Goal: Task Accomplishment & Management: Use online tool/utility

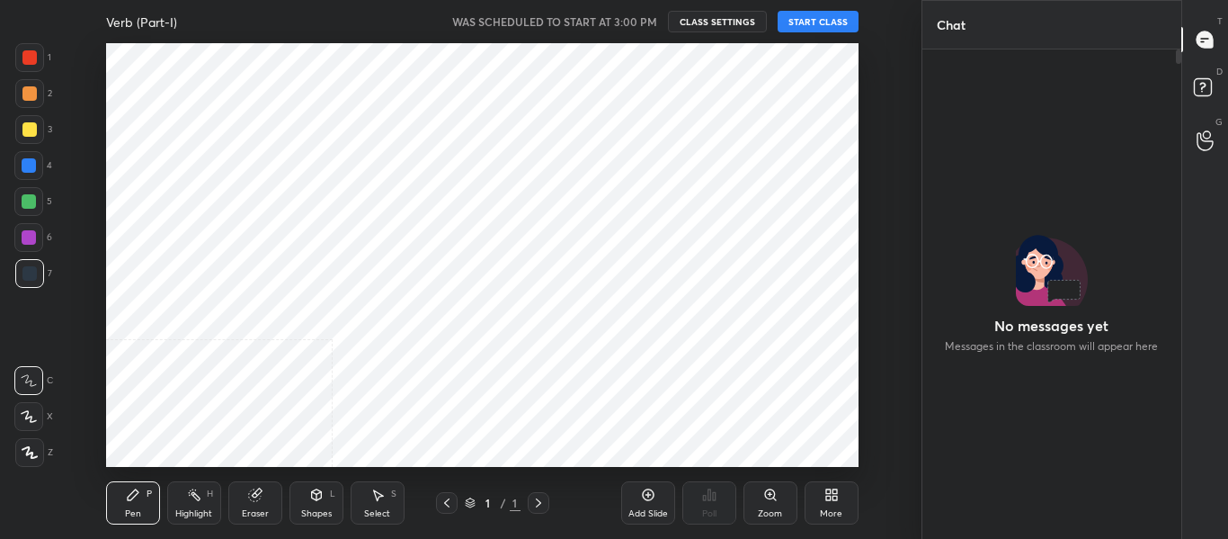
scroll to position [484, 254]
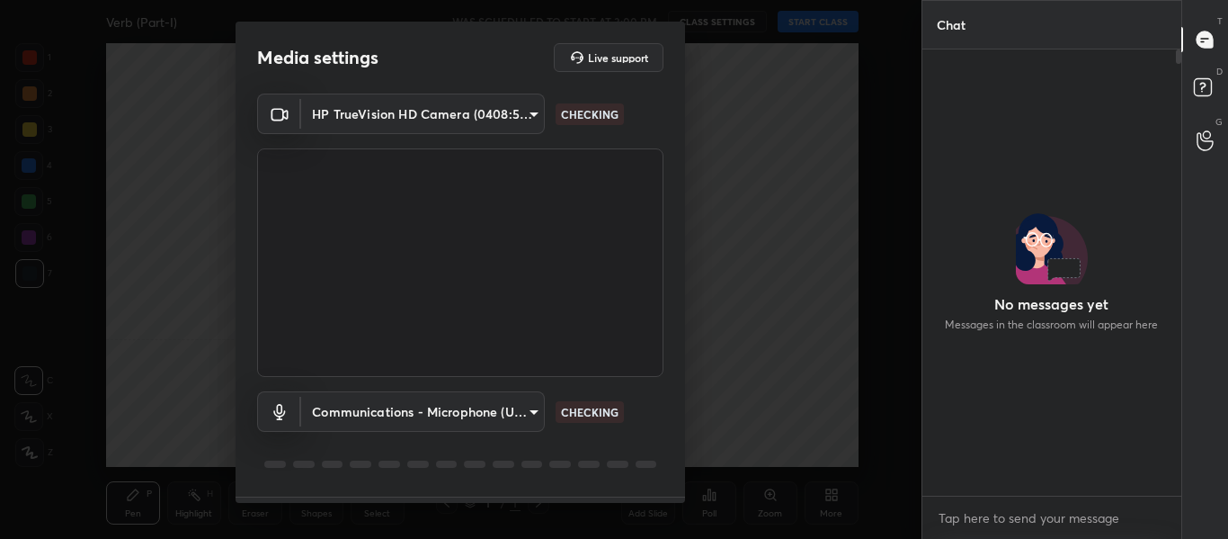
type input "6d8ba3caf80d3043650d3de08f12101e866f5b101d3afd59879e017ed9c44de7"
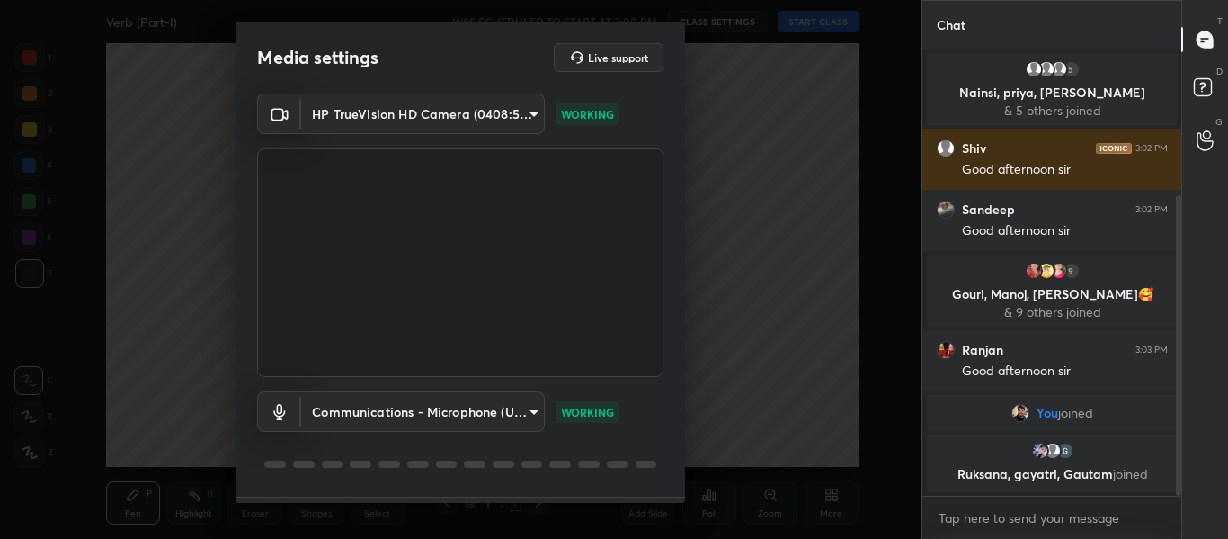
scroll to position [230, 0]
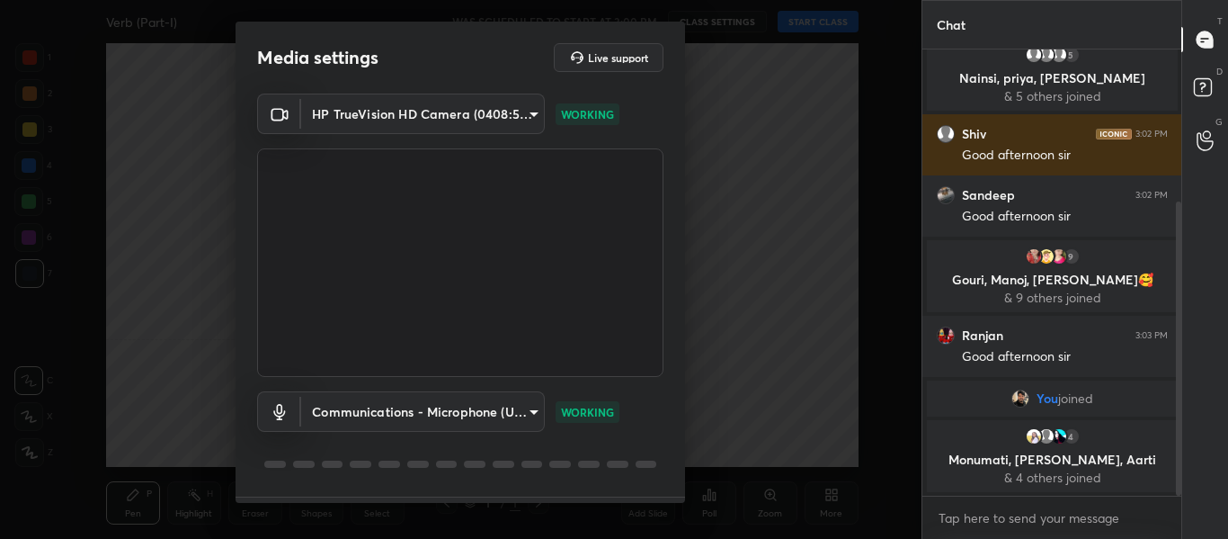
drag, startPoint x: 915, startPoint y: 301, endPoint x: 1227, endPoint y: 64, distance: 392.0
click at [1156, 162] on body "1 2 3 4 5 6 7 C X Z C X Z E E Erase all H H Verb (Part-I) WAS SCHEDULED TO STAR…" at bounding box center [614, 269] width 1228 height 539
click at [483, 423] on body "1 2 3 4 5 6 7 C X Z C X Z E E Erase all H H Verb (Part-I) WAS SCHEDULED TO STAR…" at bounding box center [614, 269] width 1228 height 539
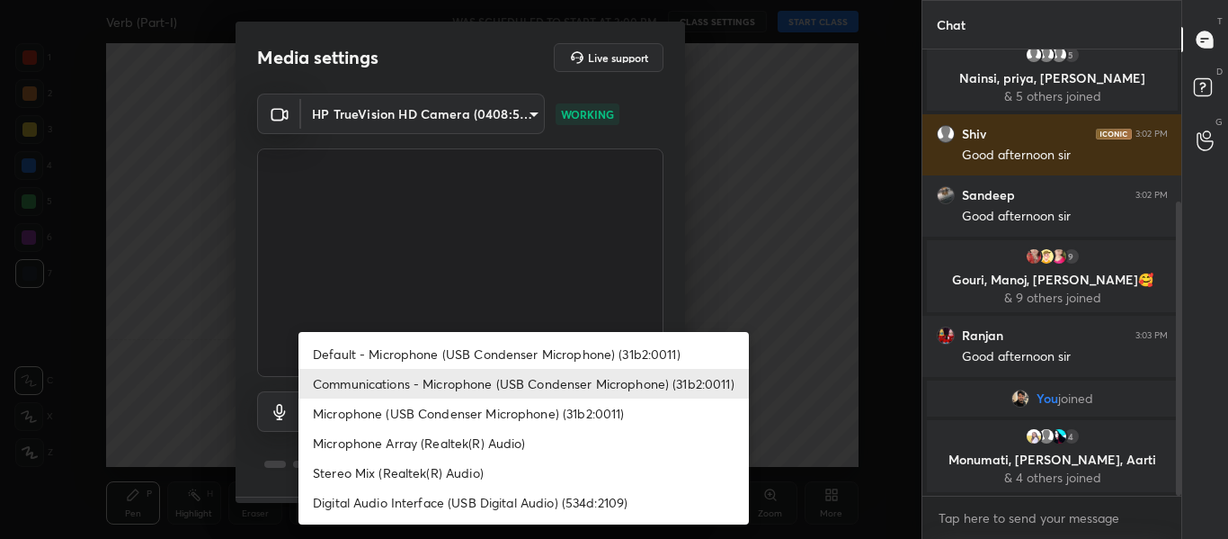
click at [518, 344] on li "Default - Microphone (USB Condenser Microphone) (31b2:0011)" at bounding box center [523, 354] width 450 height 30
type input "default"
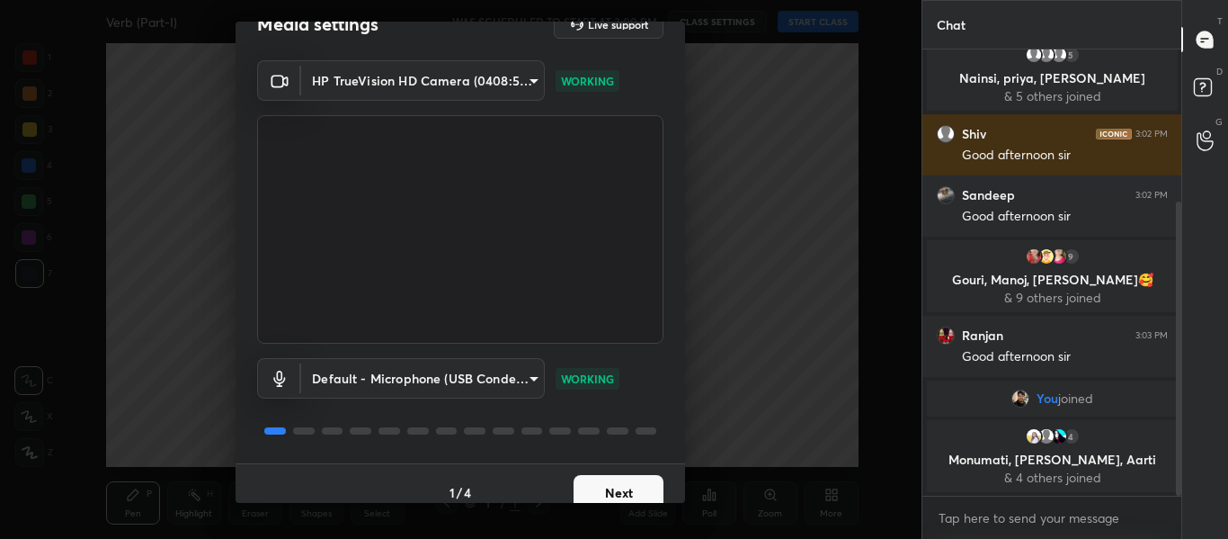
scroll to position [51, 0]
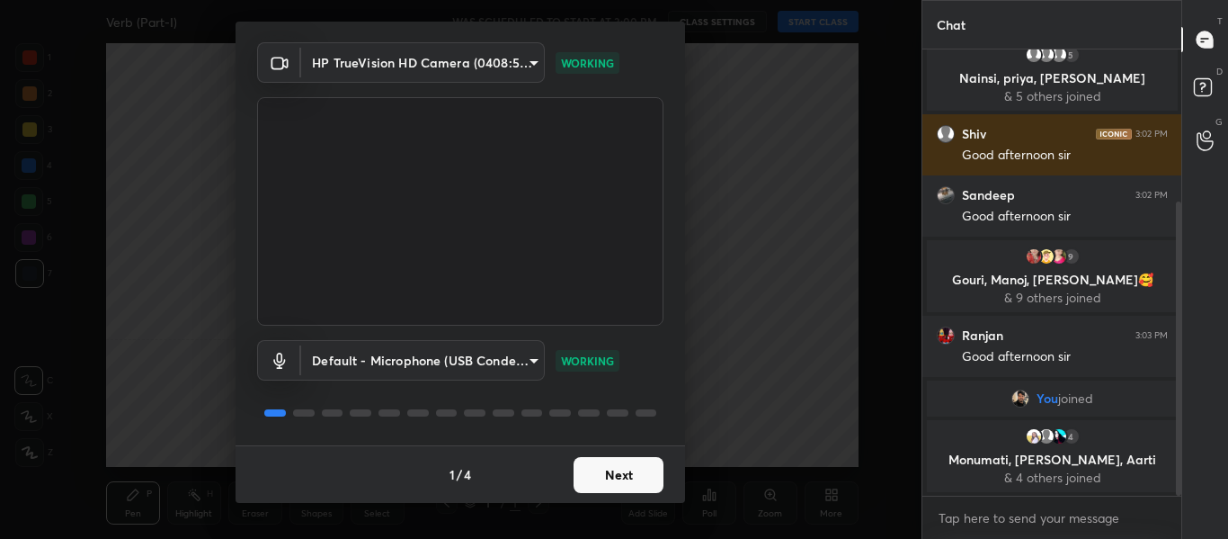
click at [622, 469] on button "Next" at bounding box center [619, 475] width 90 height 36
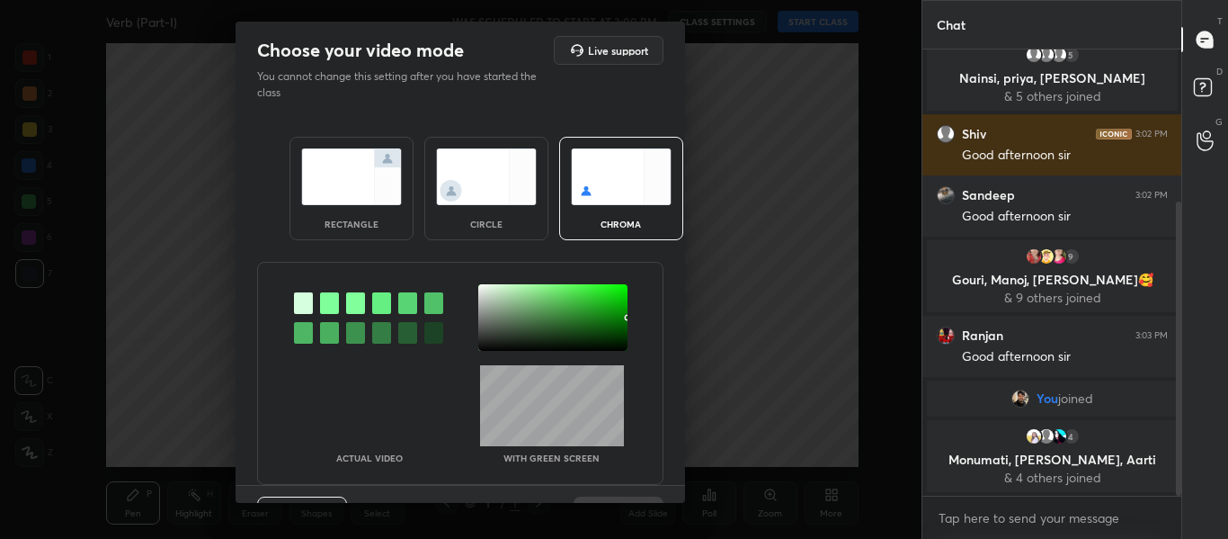
click at [371, 182] on img at bounding box center [351, 176] width 101 height 57
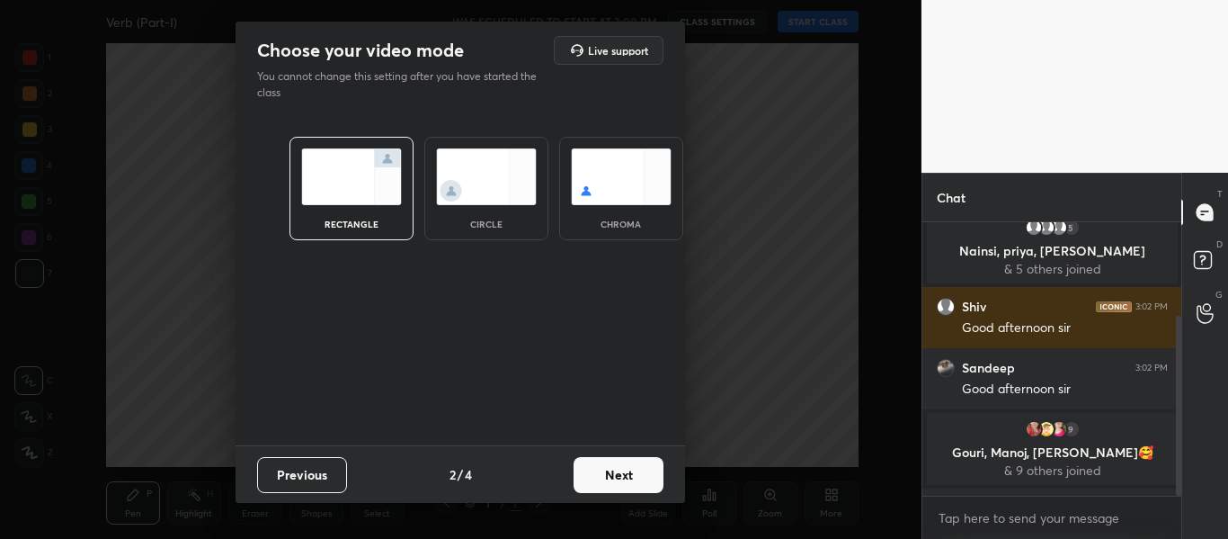
click at [628, 487] on button "Next" at bounding box center [619, 475] width 90 height 36
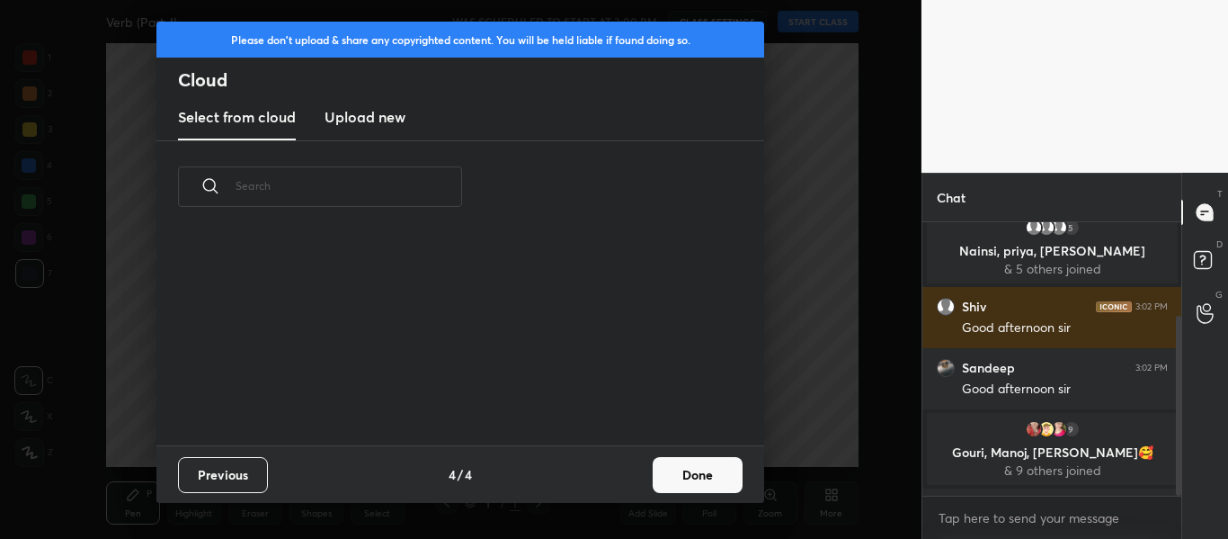
click at [672, 477] on button "Done" at bounding box center [698, 475] width 90 height 36
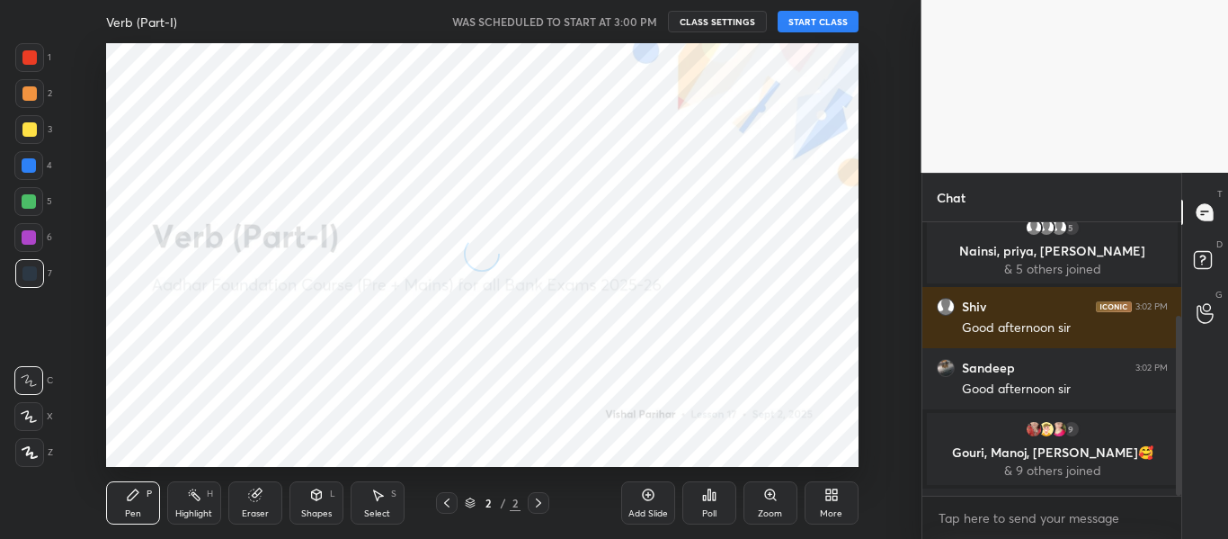
click at [839, 33] on div "Verb (Part-I) WAS SCHEDULED TO START AT 3:00 PM CLASS SETTINGS START CLASS" at bounding box center [482, 21] width 752 height 43
click at [809, 19] on button "START CLASS" at bounding box center [818, 22] width 81 height 22
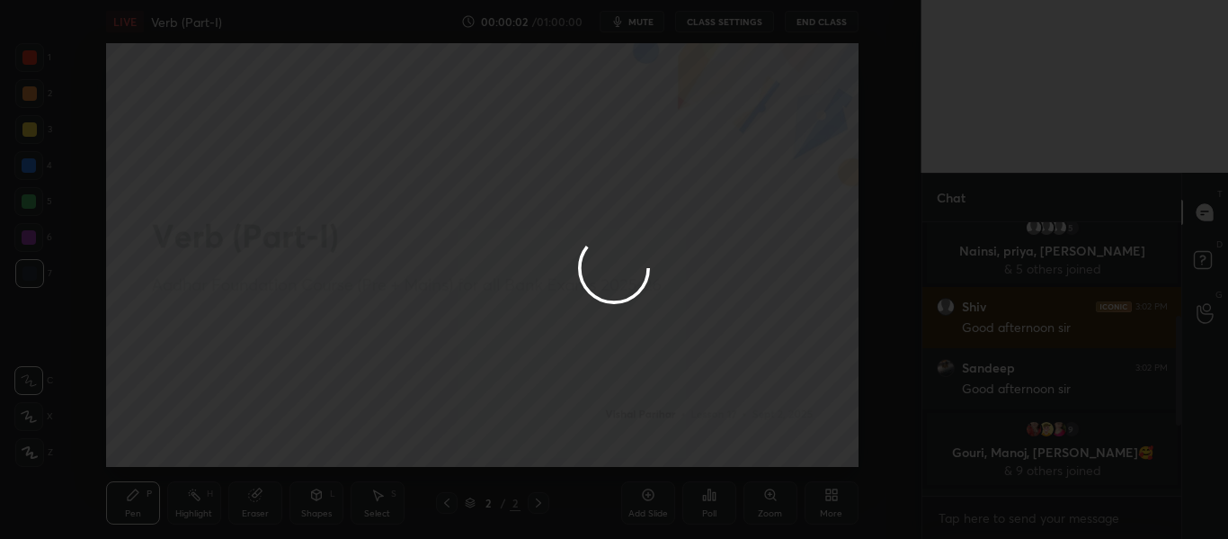
scroll to position [231, 254]
click at [31, 60] on div at bounding box center [614, 269] width 1228 height 539
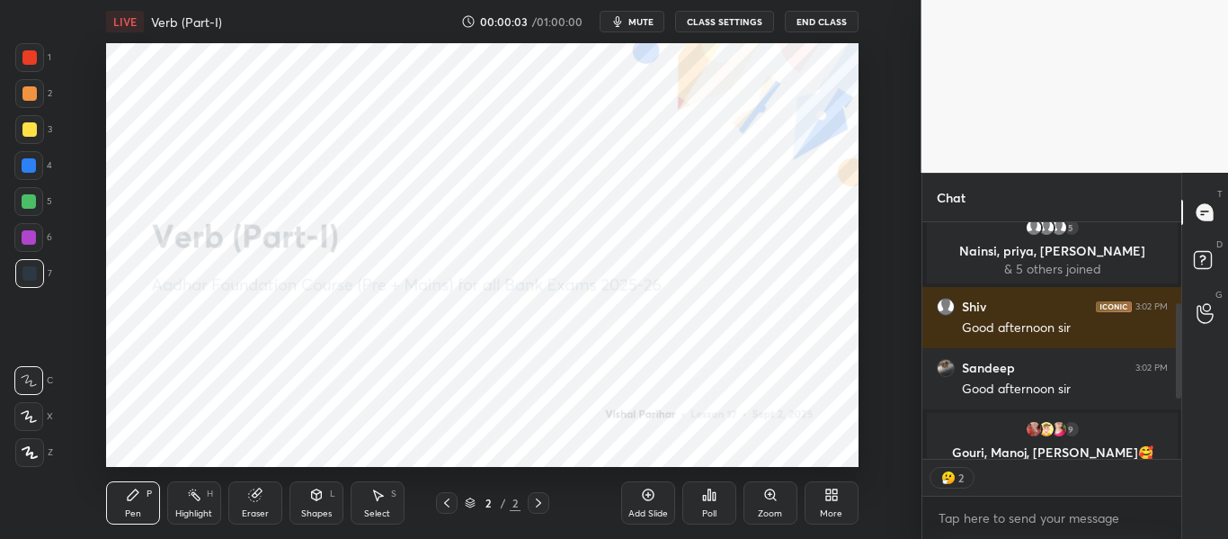
click at [32, 62] on div at bounding box center [29, 57] width 14 height 14
click at [29, 454] on icon at bounding box center [29, 452] width 14 height 11
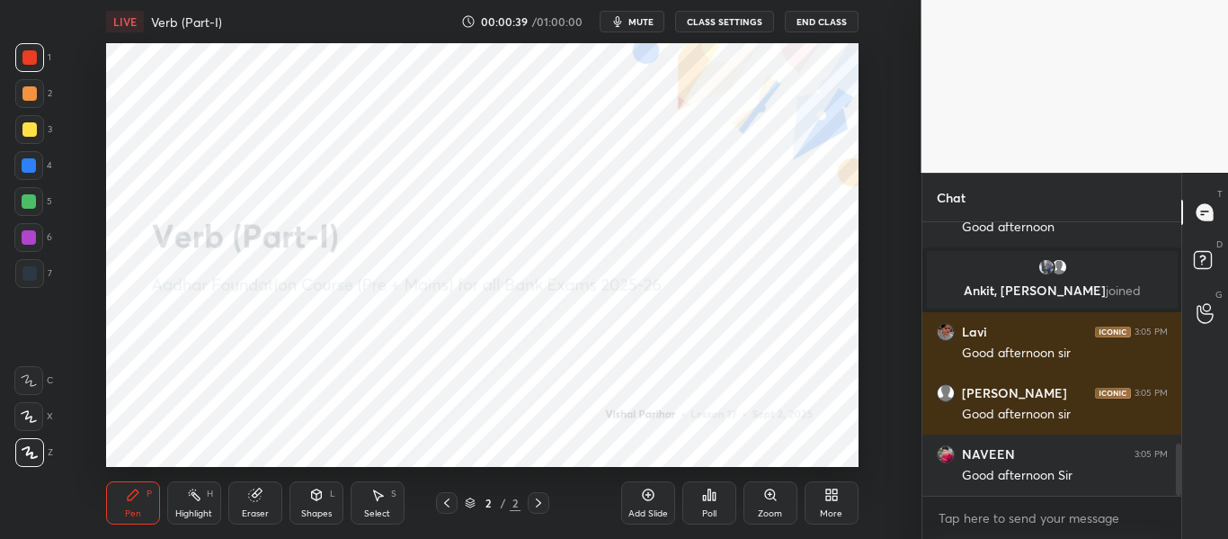
scroll to position [1286, 0]
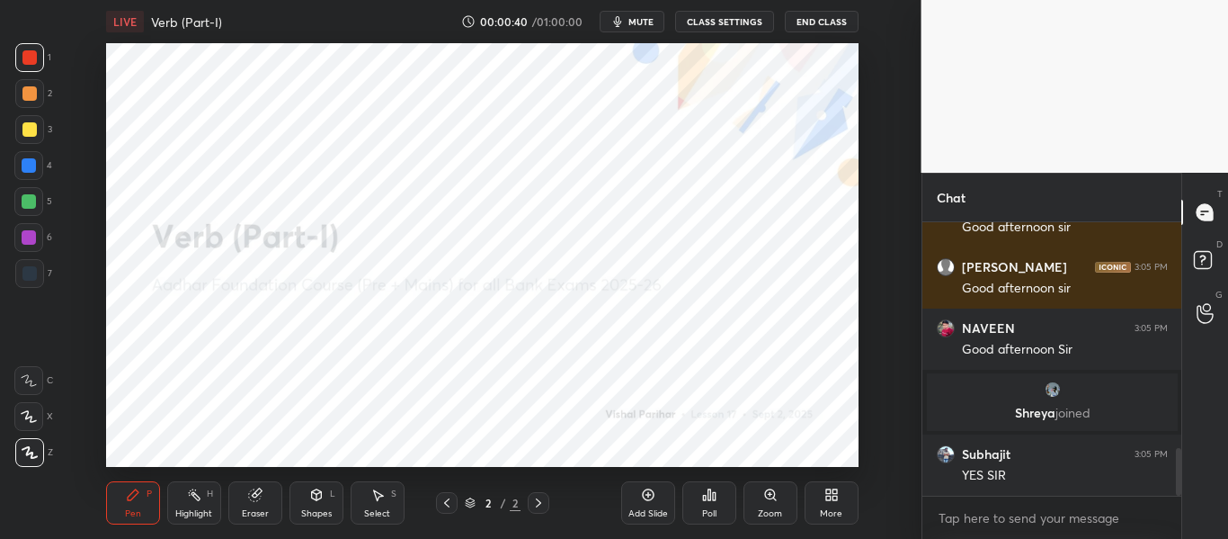
click at [713, 505] on div "Poll" at bounding box center [709, 502] width 54 height 43
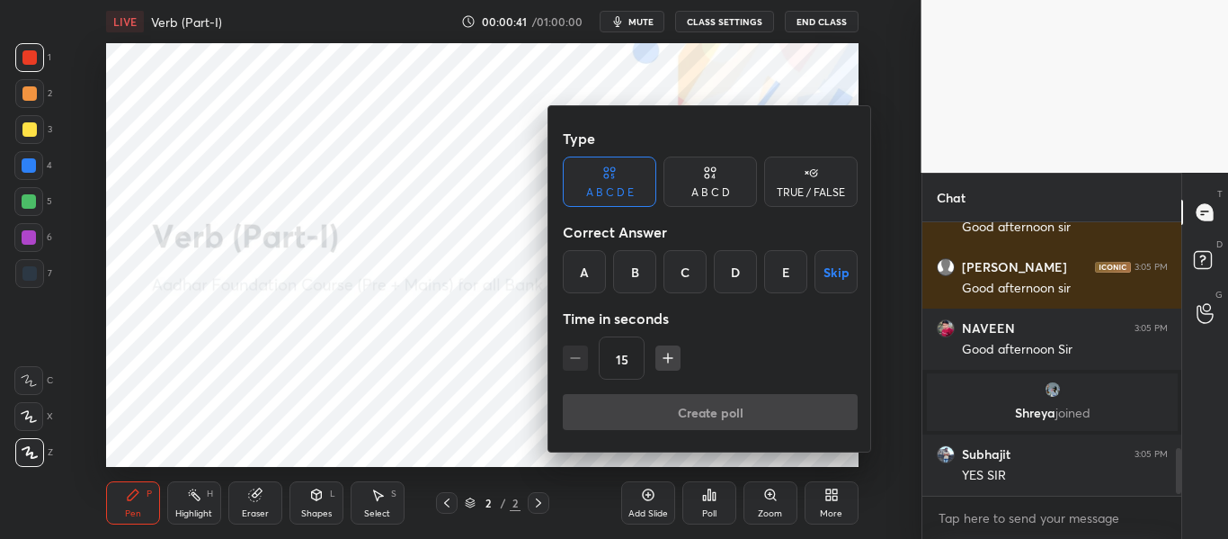
scroll to position [1347, 0]
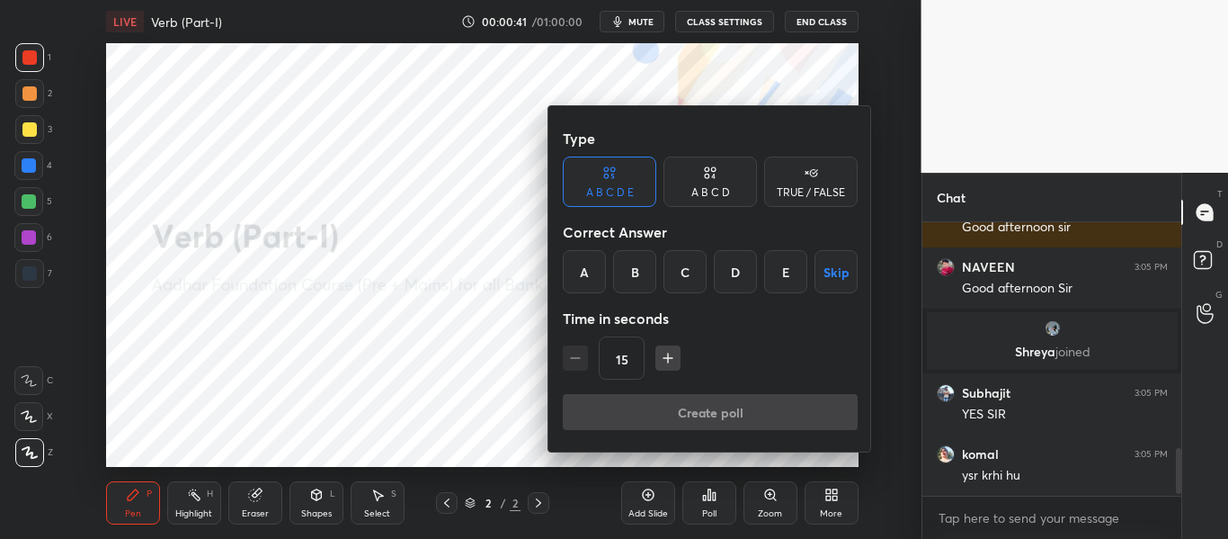
click at [809, 199] on div "TRUE / FALSE" at bounding box center [810, 181] width 93 height 50
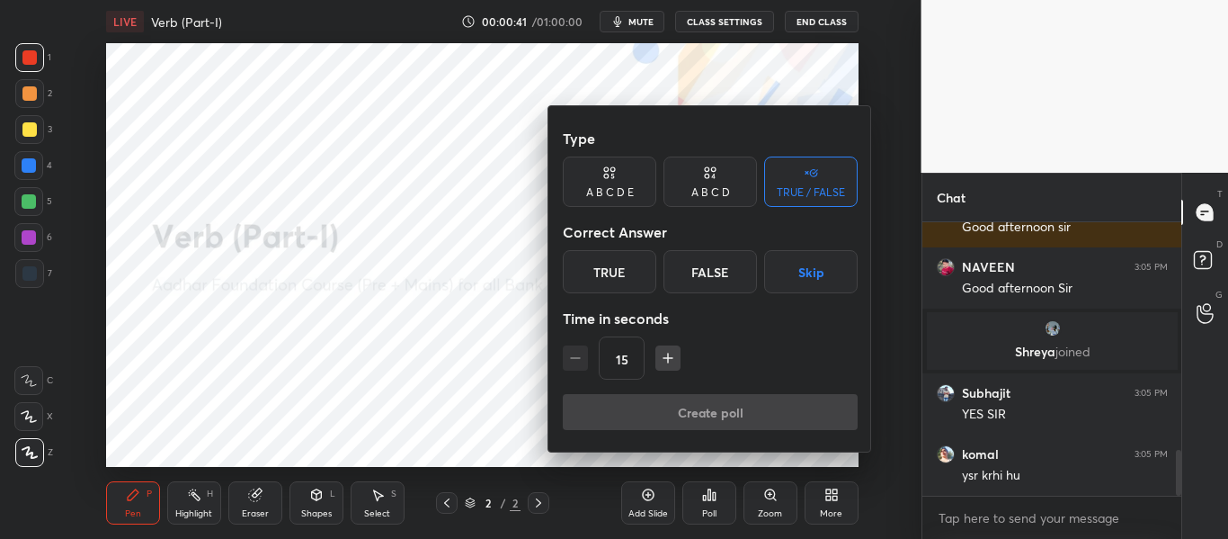
click at [817, 276] on button "Skip" at bounding box center [810, 271] width 93 height 43
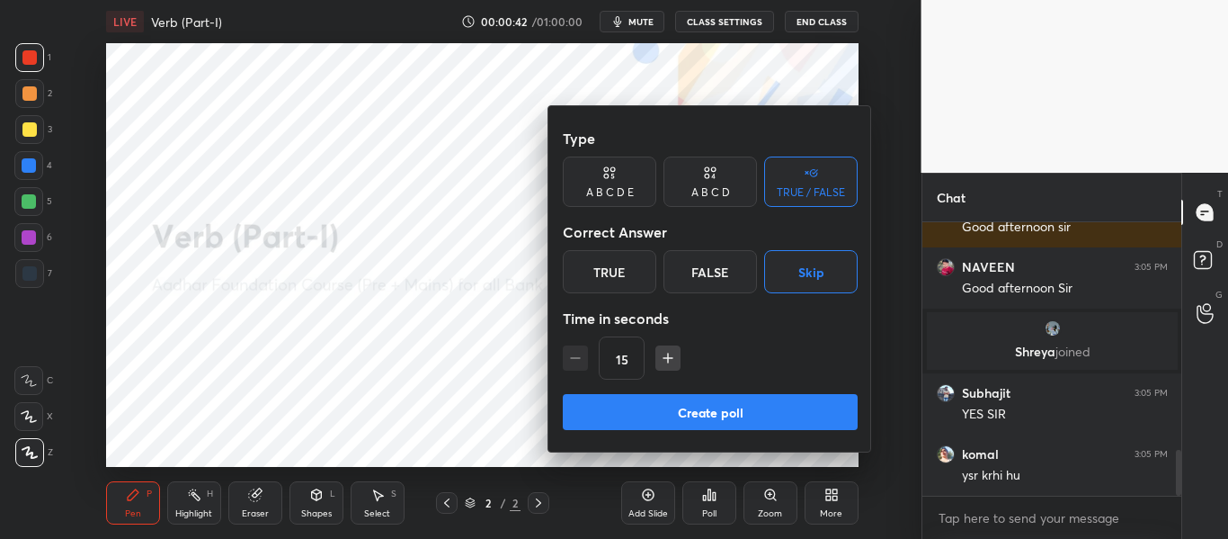
click at [784, 412] on button "Create poll" at bounding box center [710, 412] width 295 height 36
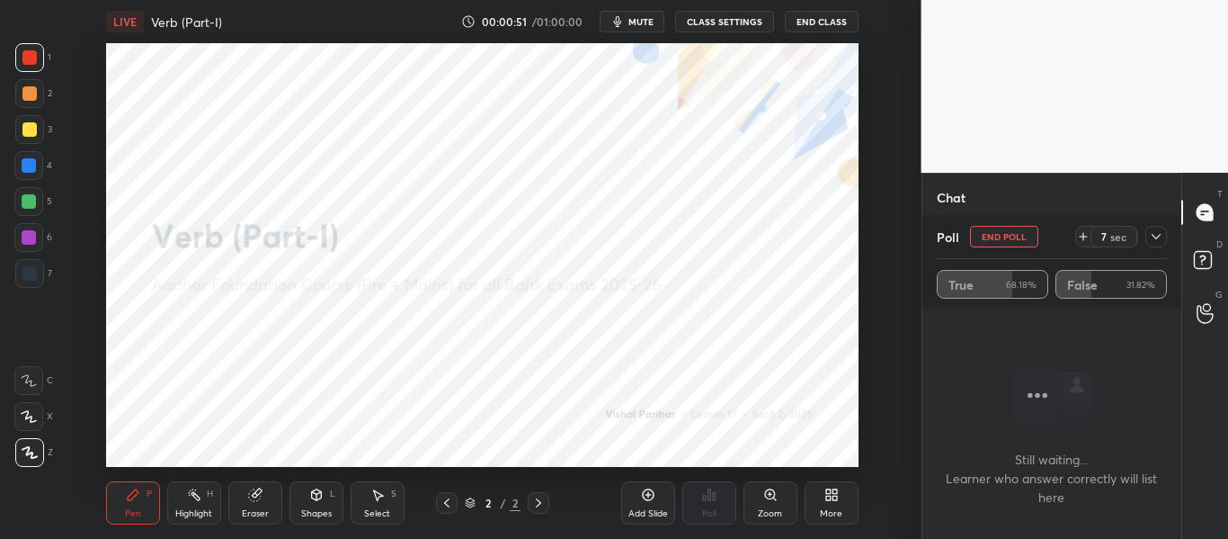
scroll to position [0, 0]
click at [982, 238] on div "Poll End Poll 1 sec" at bounding box center [1052, 236] width 231 height 43
click at [1161, 230] on icon at bounding box center [1156, 236] width 14 height 14
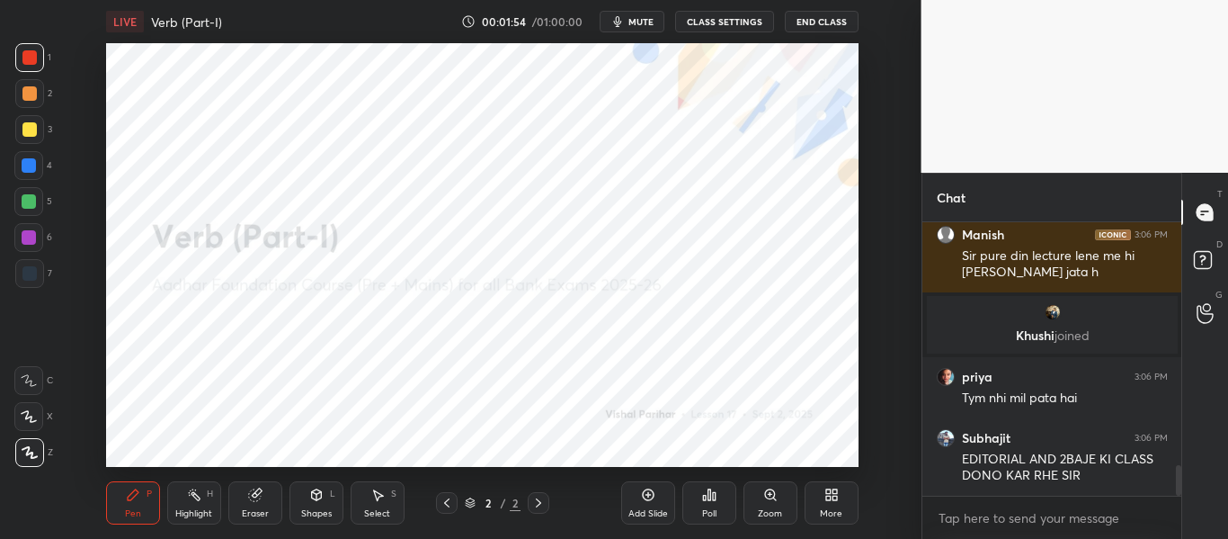
scroll to position [2192, 0]
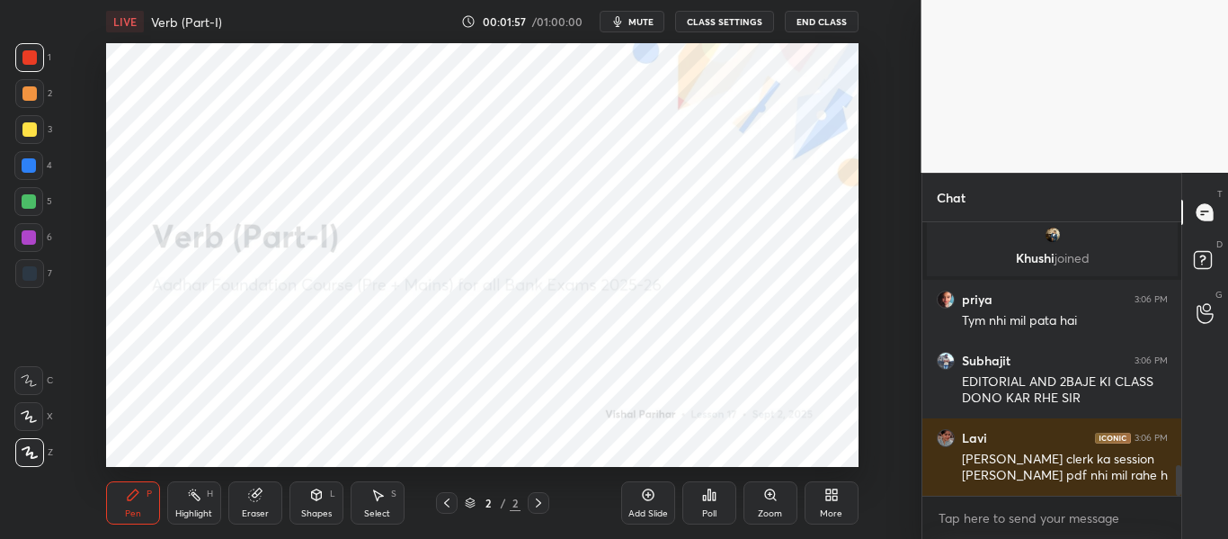
click at [663, 499] on div "Add Slide" at bounding box center [648, 502] width 54 height 43
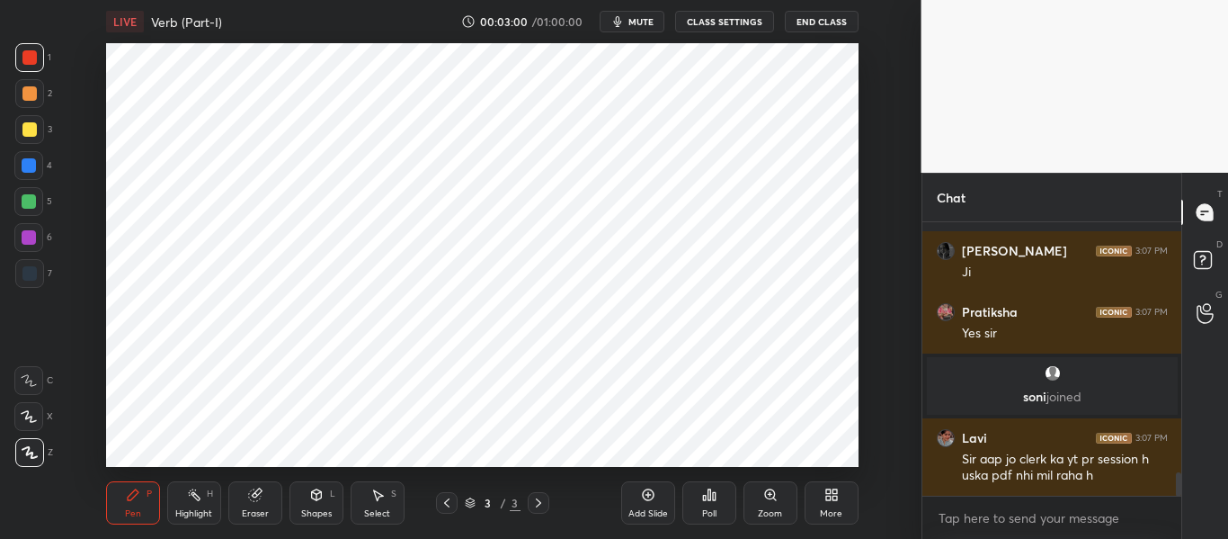
scroll to position [2952, 0]
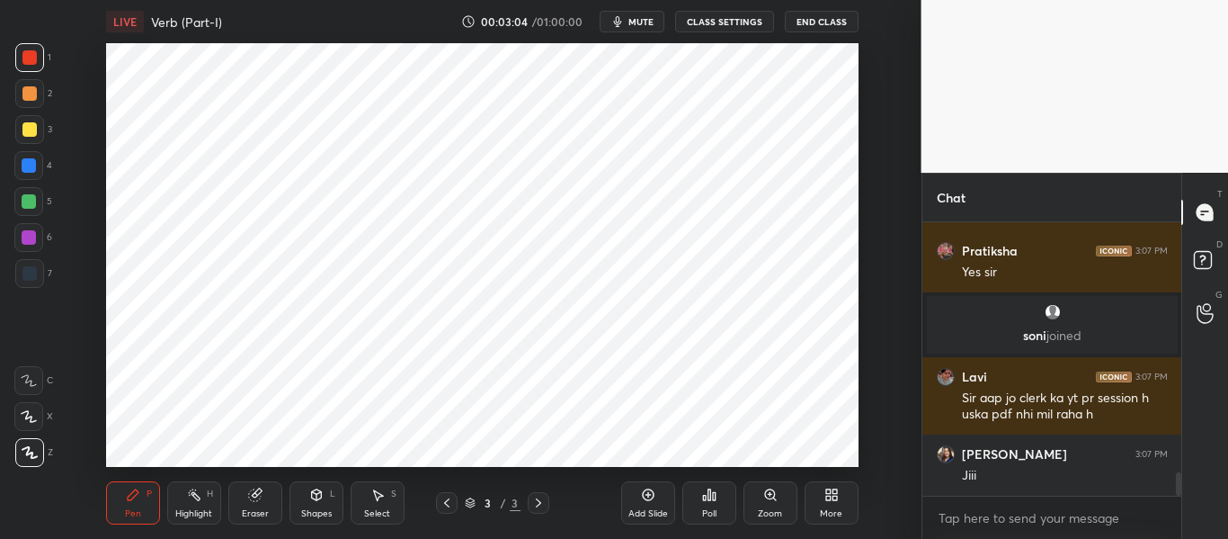
click at [836, 494] on icon at bounding box center [831, 494] width 14 height 14
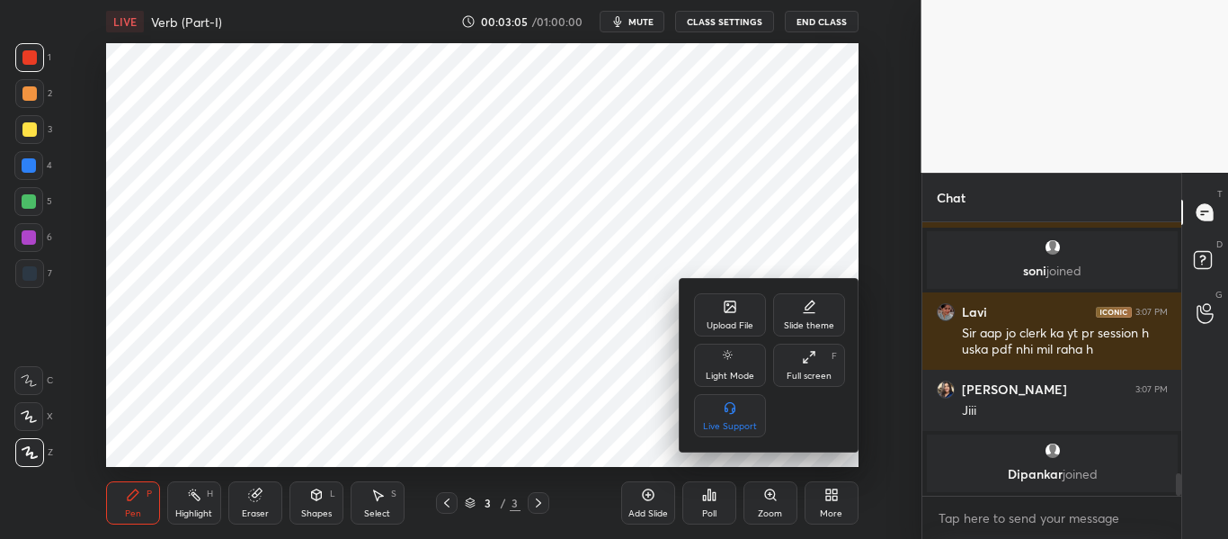
click at [723, 297] on div "Upload File" at bounding box center [730, 314] width 72 height 43
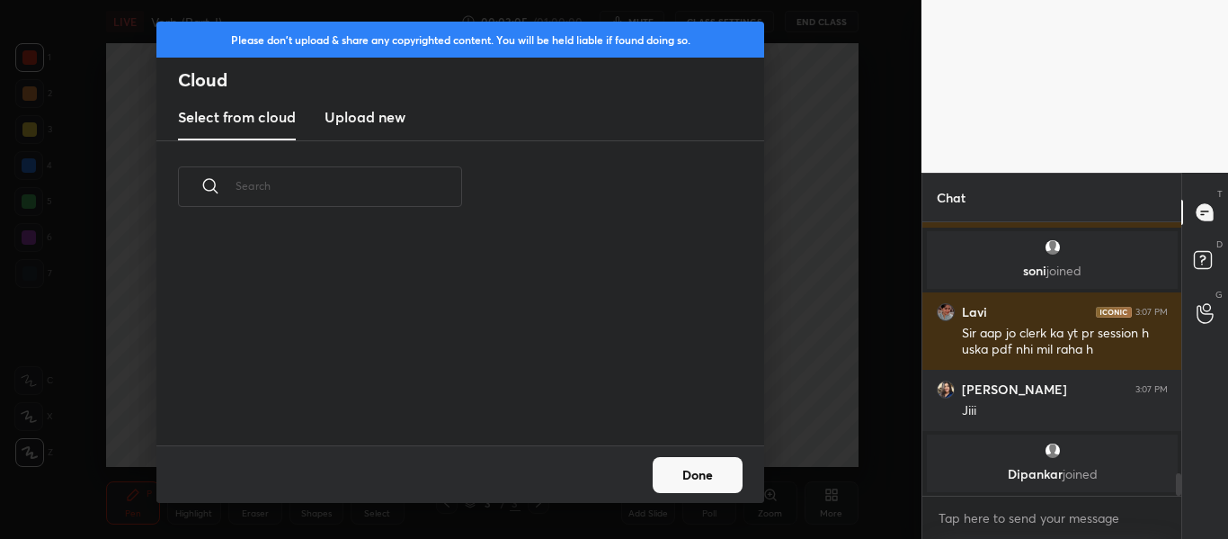
scroll to position [212, 577]
click at [360, 104] on new "Upload new" at bounding box center [365, 117] width 81 height 45
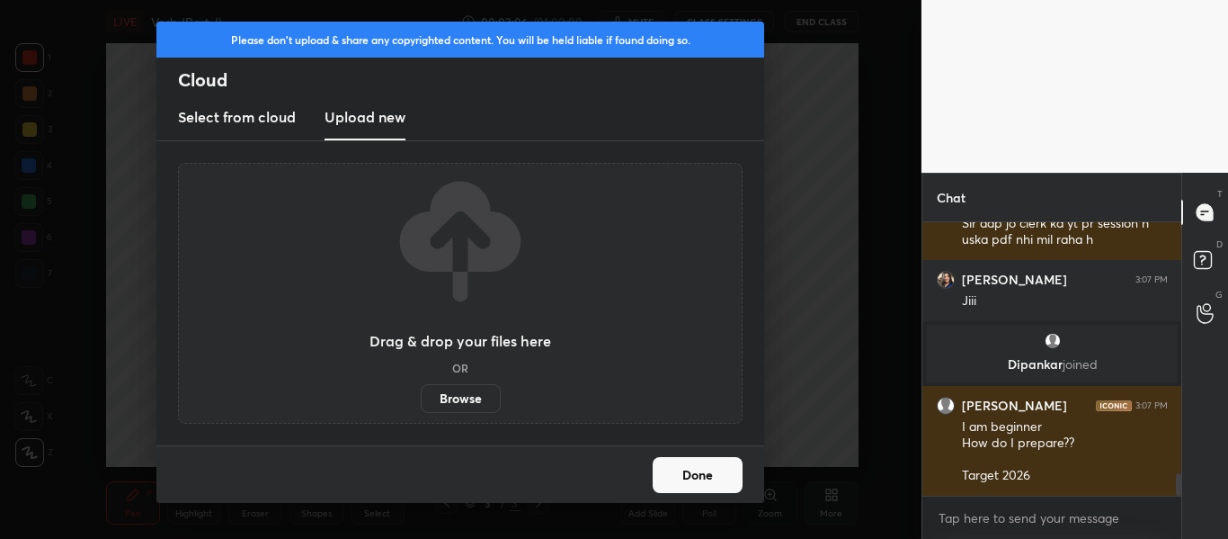
scroll to position [3006, 0]
click at [476, 395] on label "Browse" at bounding box center [461, 398] width 80 height 29
click at [421, 395] on input "Browse" at bounding box center [421, 398] width 0 height 29
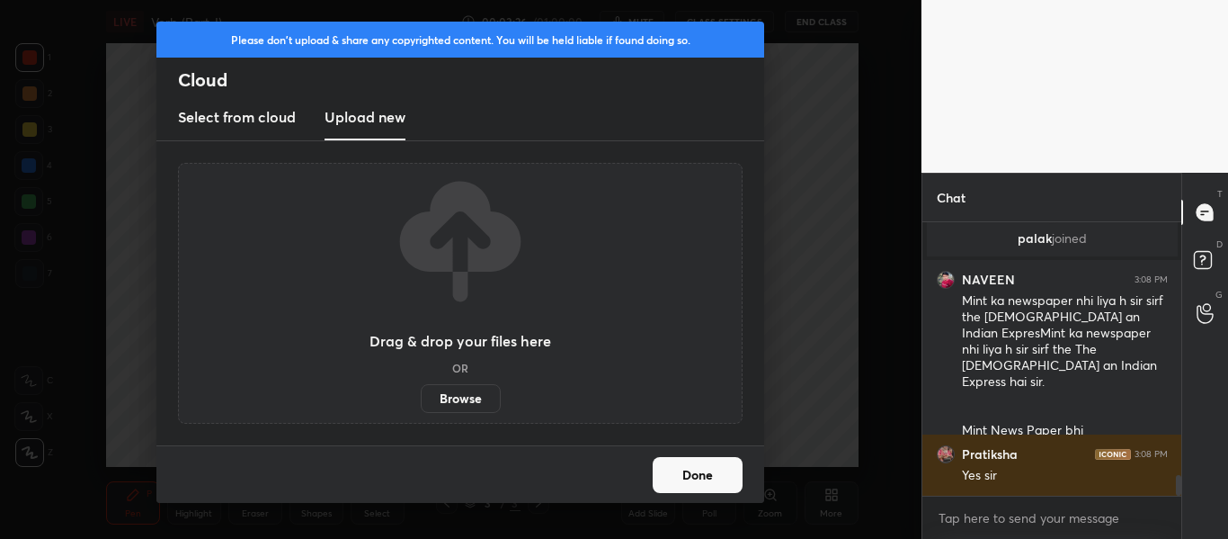
scroll to position [3373, 0]
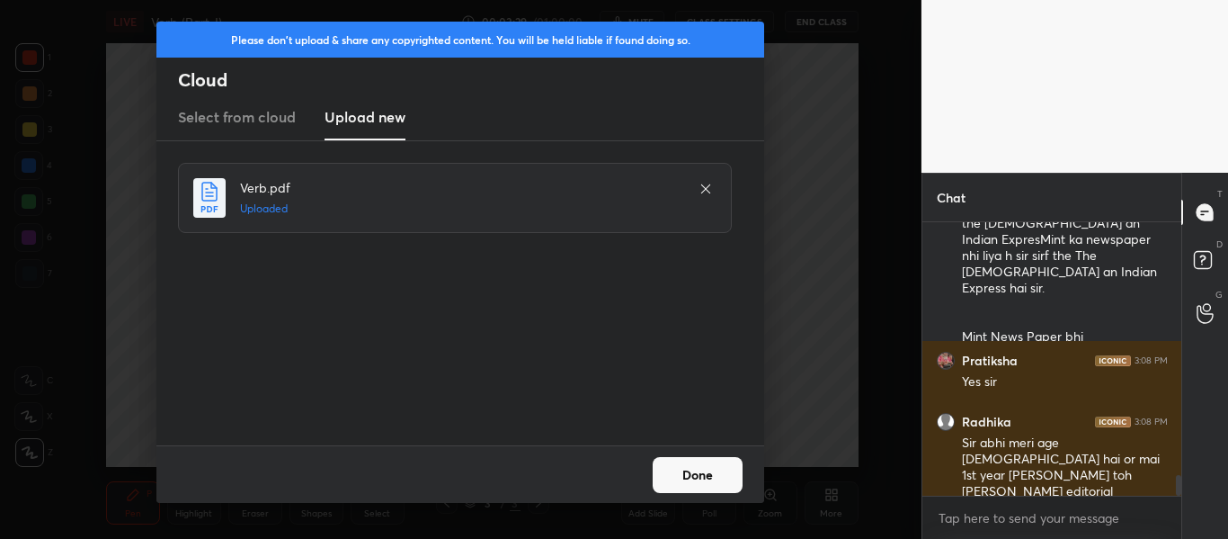
click at [659, 482] on button "Done" at bounding box center [698, 475] width 90 height 36
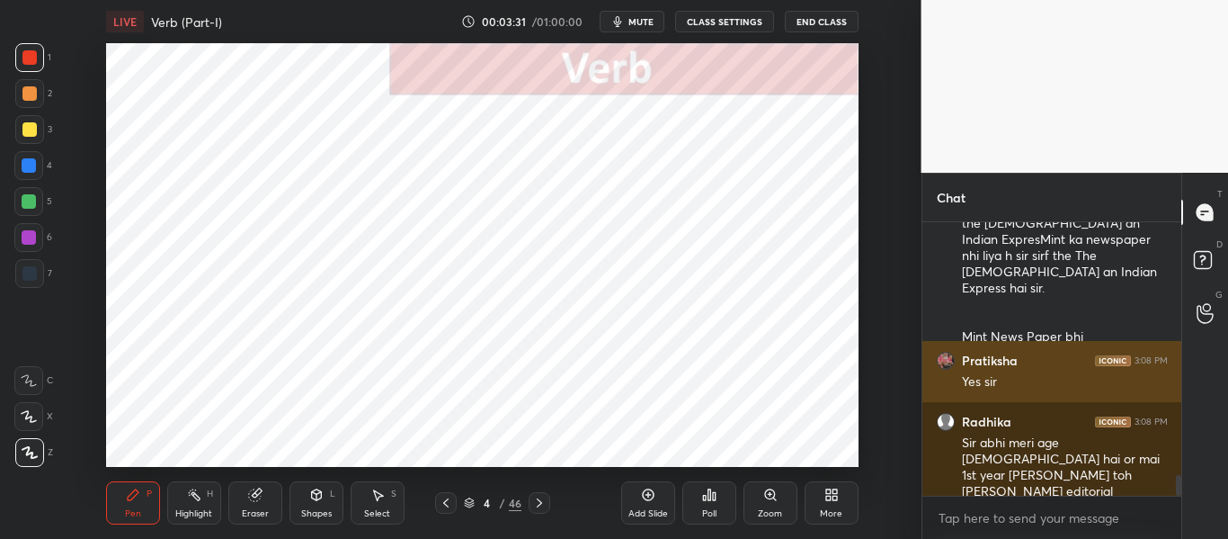
scroll to position [3283, 0]
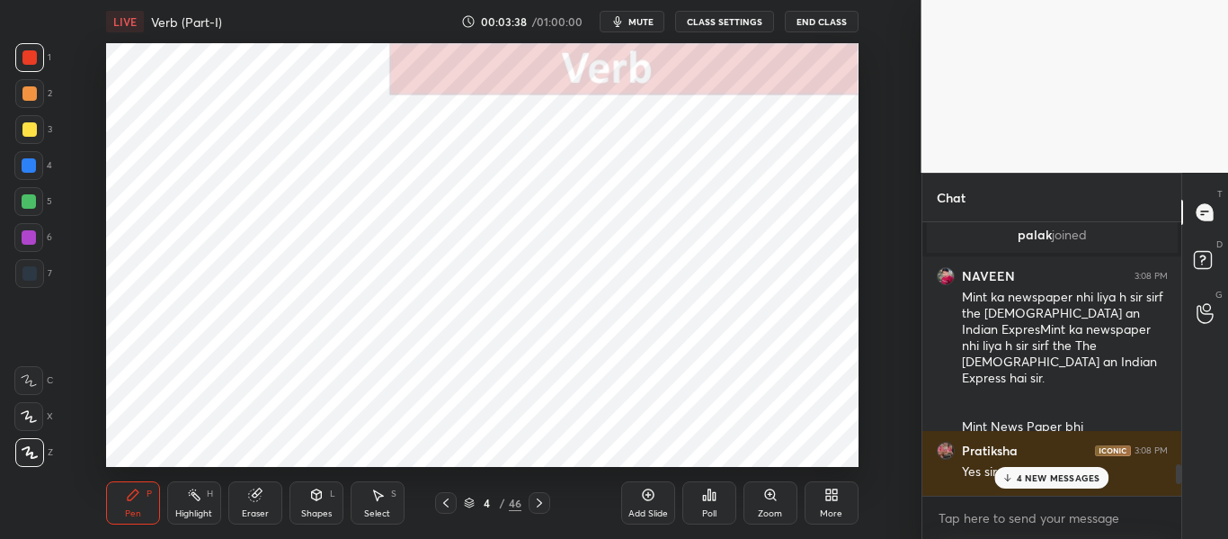
click at [1063, 472] on p "4 NEW MESSAGES" at bounding box center [1059, 477] width 84 height 11
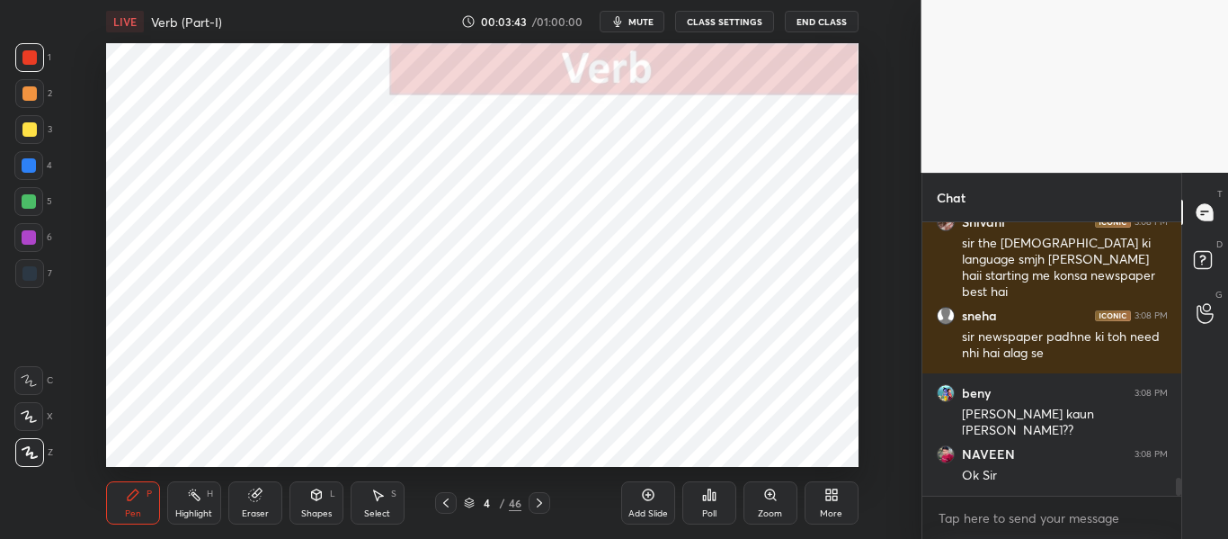
scroll to position [3821, 0]
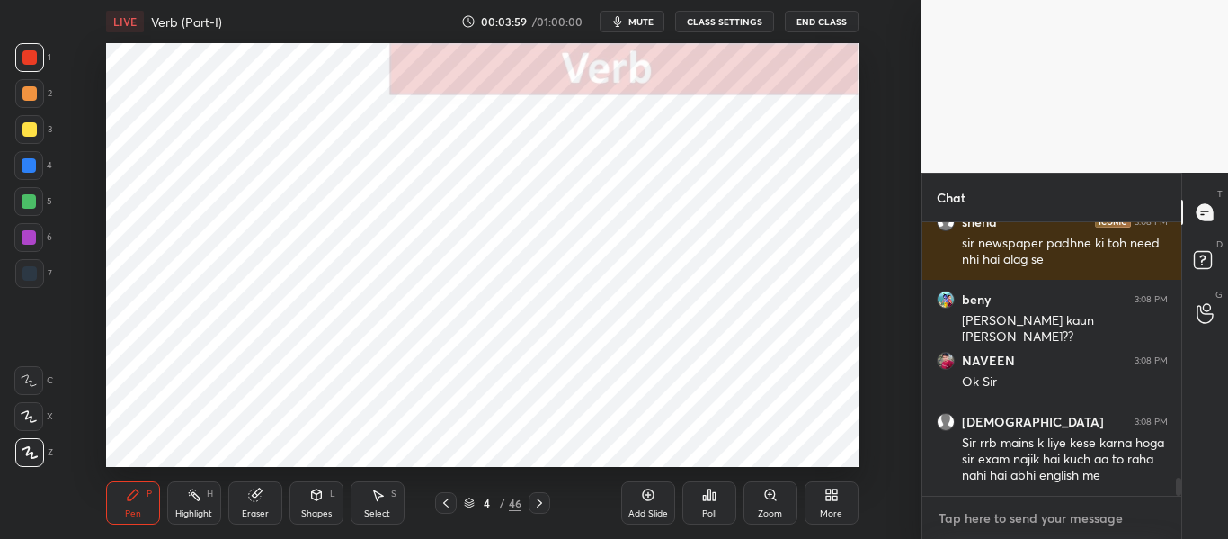
type textarea "x"
click at [997, 514] on textarea at bounding box center [1052, 517] width 231 height 29
paste textarea "👉Telegram: [URL][DOMAIN_NAME] 👉Drive: [URL][DOMAIN_NAME]"
type textarea "👉Telegram: [URL][DOMAIN_NAME] 👉Drive: [URL][DOMAIN_NAME]"
type textarea "x"
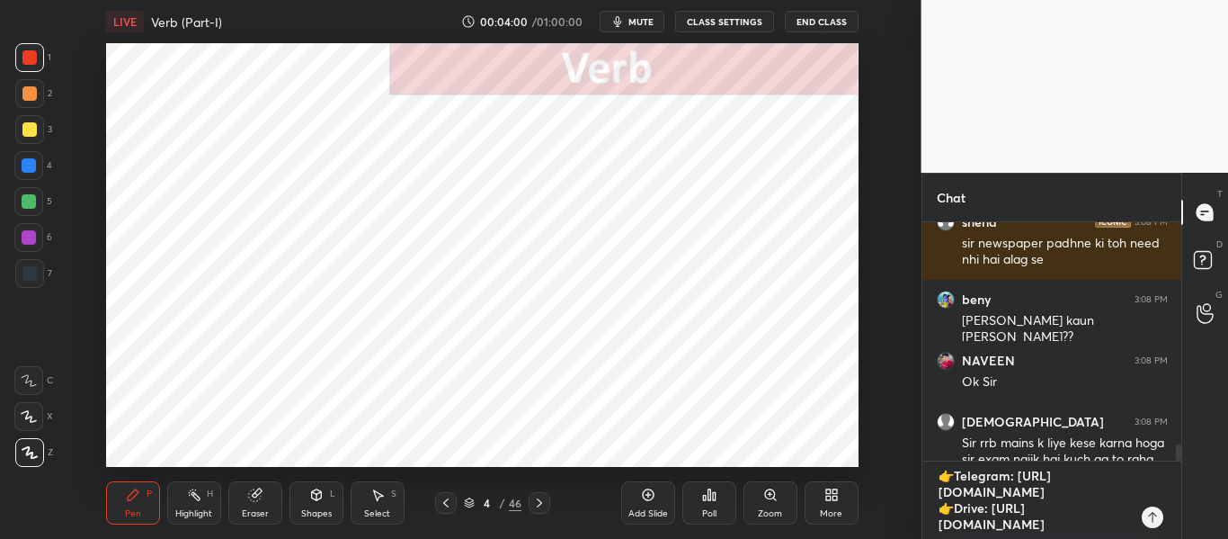
scroll to position [6, 6]
type textarea "👉Telegram: [URL][DOMAIN_NAME] 👉Drive: [URL][DOMAIN_NAME]"
type textarea "x"
drag, startPoint x: 1151, startPoint y: 527, endPoint x: 1123, endPoint y: 515, distance: 30.2
click at [1150, 527] on div at bounding box center [1153, 517] width 22 height 22
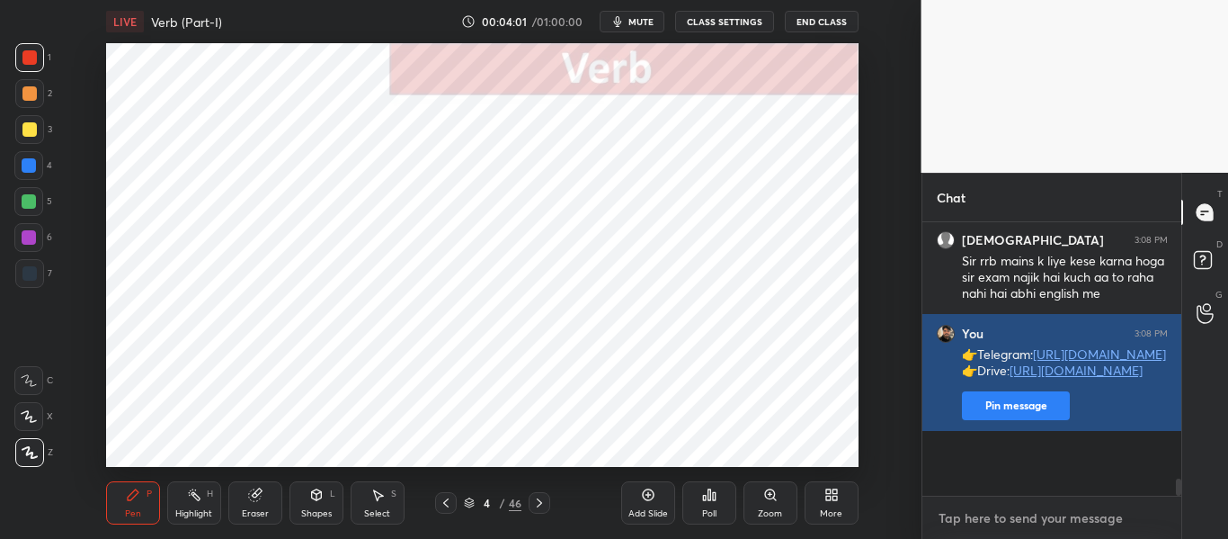
scroll to position [4080, 0]
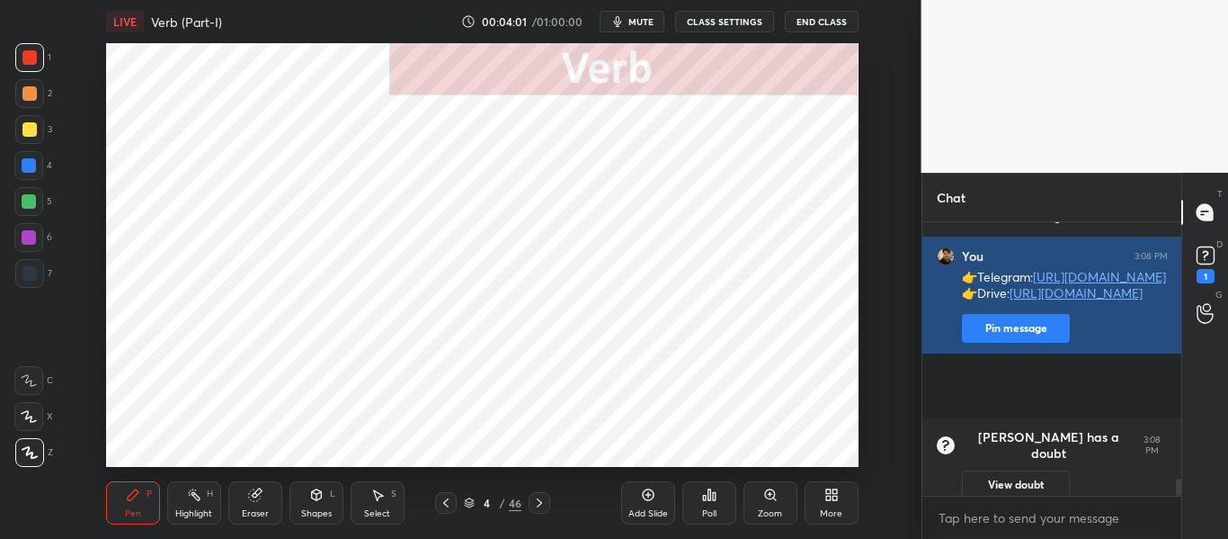
click at [1015, 473] on button "View doubt" at bounding box center [1016, 484] width 108 height 29
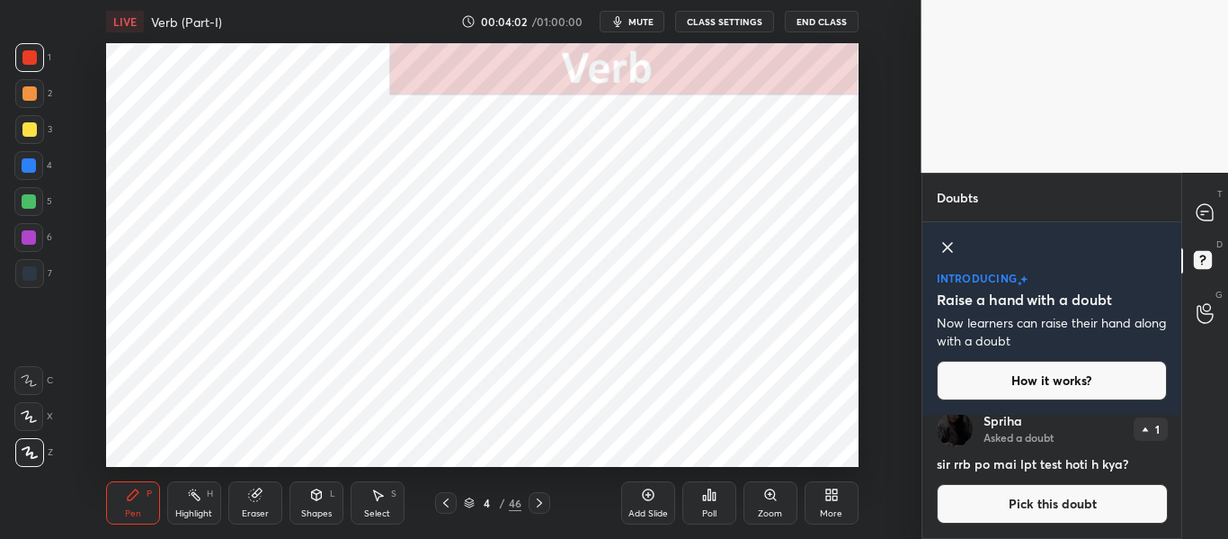
click at [951, 245] on icon at bounding box center [948, 247] width 22 height 22
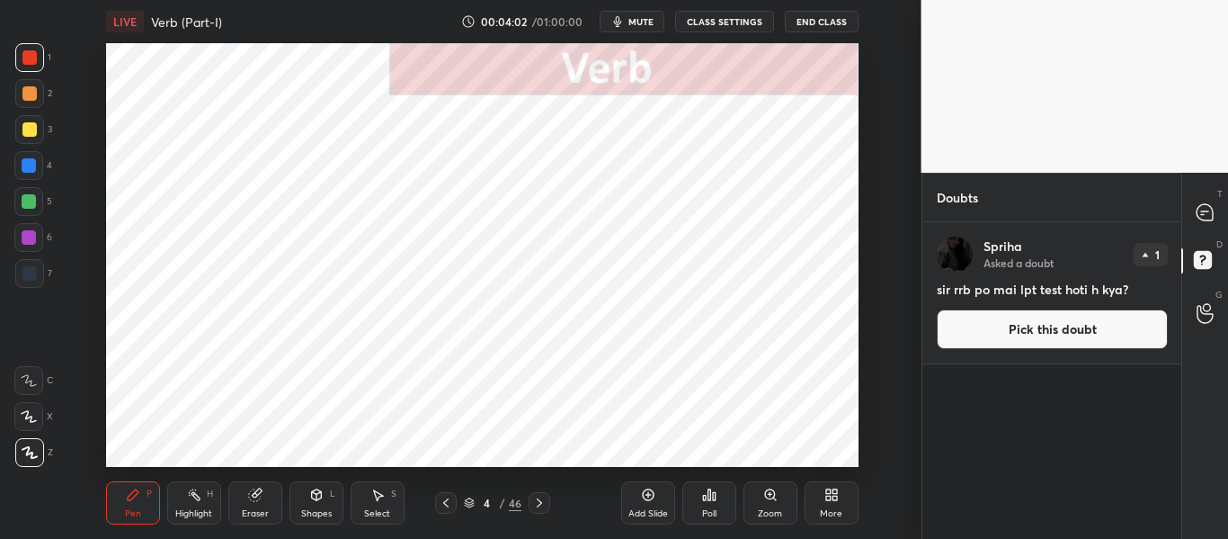
scroll to position [0, 0]
click at [1205, 211] on icon at bounding box center [1204, 211] width 7 height 0
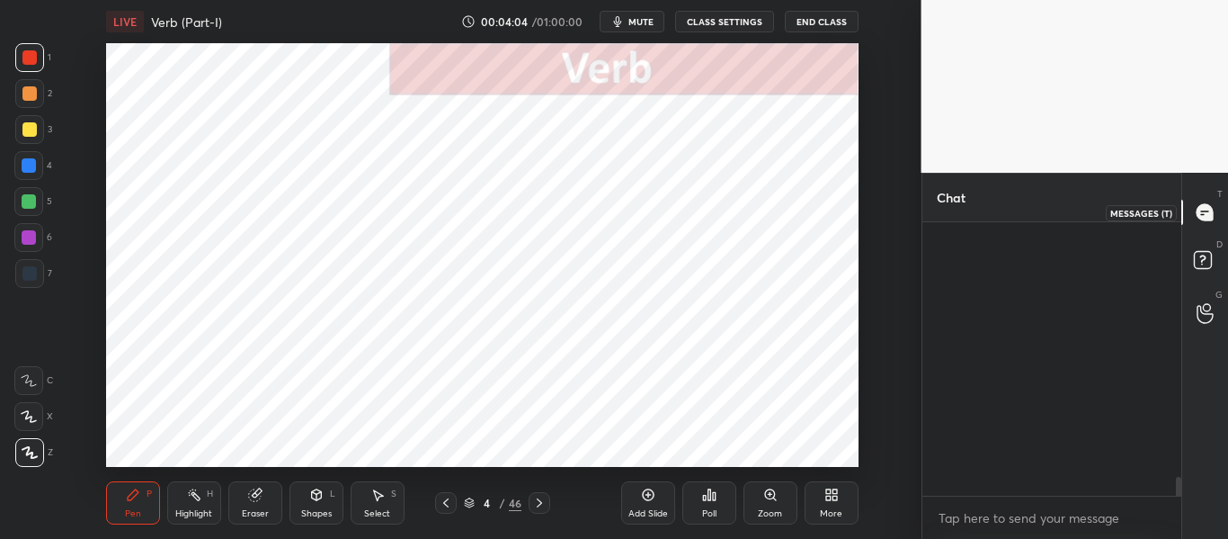
scroll to position [6, 6]
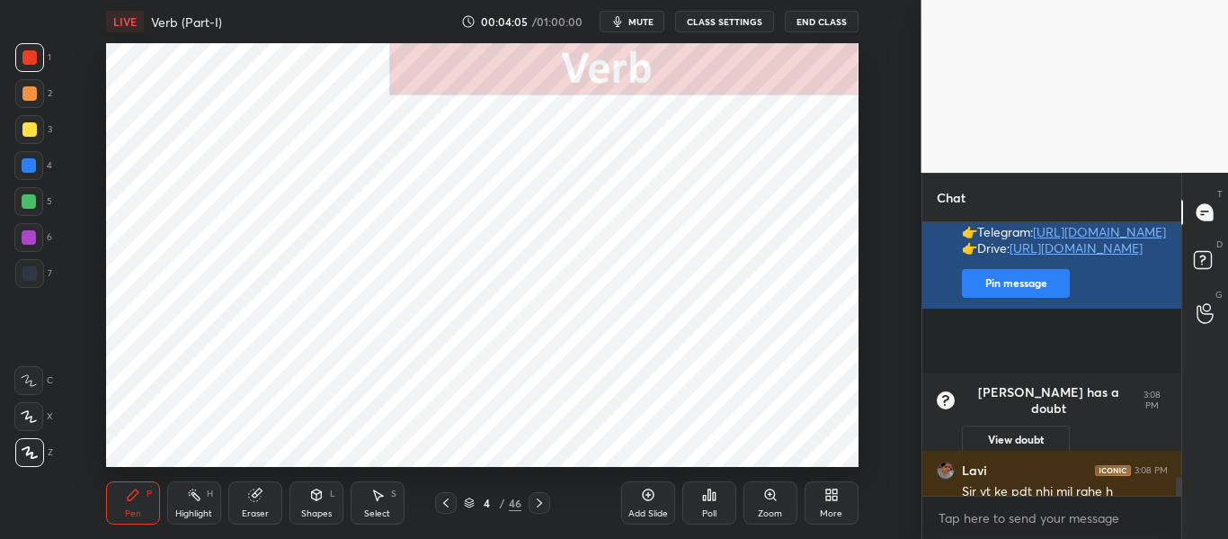
click at [1020, 298] on button "Pin message" at bounding box center [1016, 283] width 108 height 29
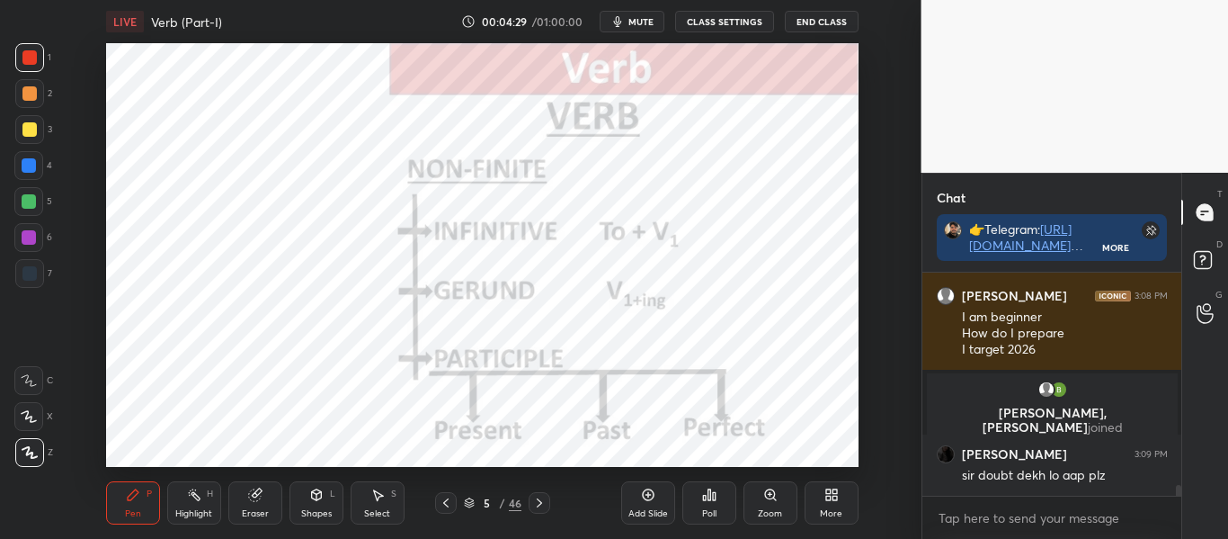
scroll to position [4218, 0]
click at [1197, 258] on rect at bounding box center [1202, 260] width 17 height 17
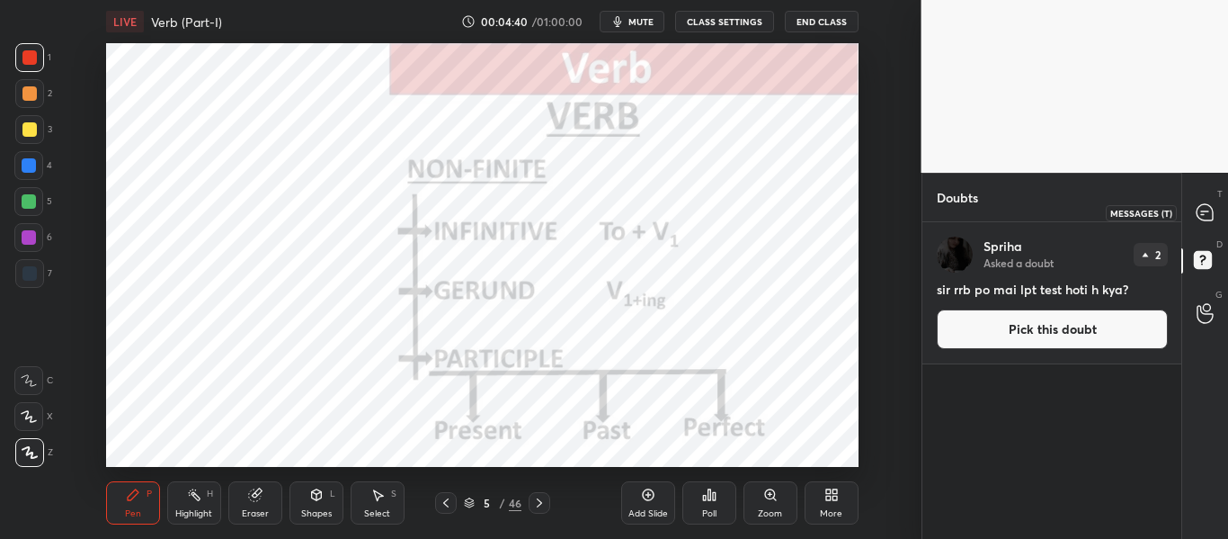
click at [1205, 218] on icon at bounding box center [1205, 212] width 16 height 16
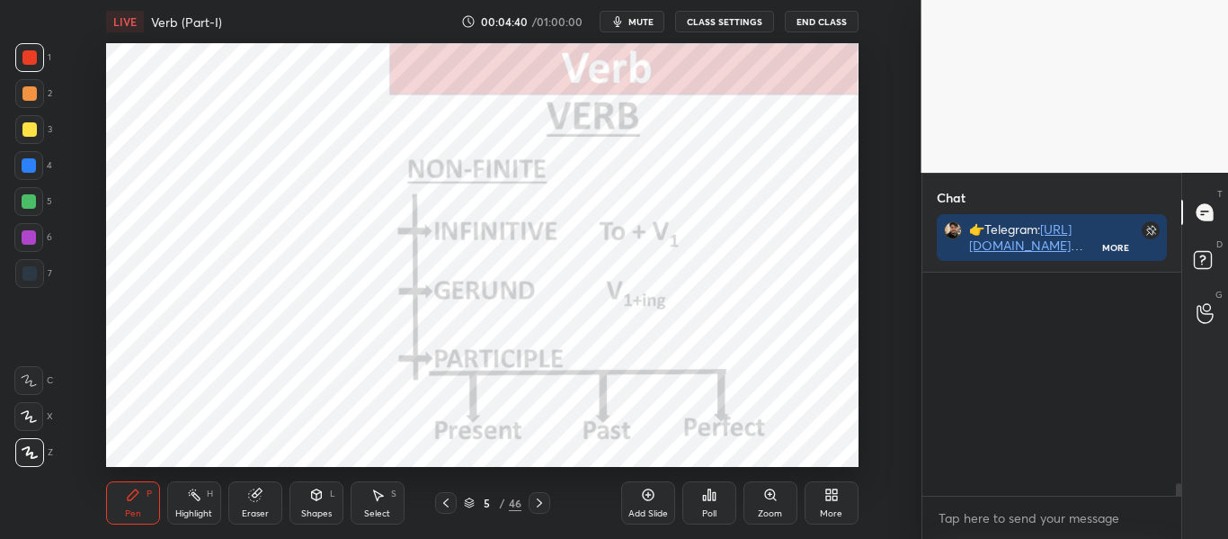
scroll to position [218, 254]
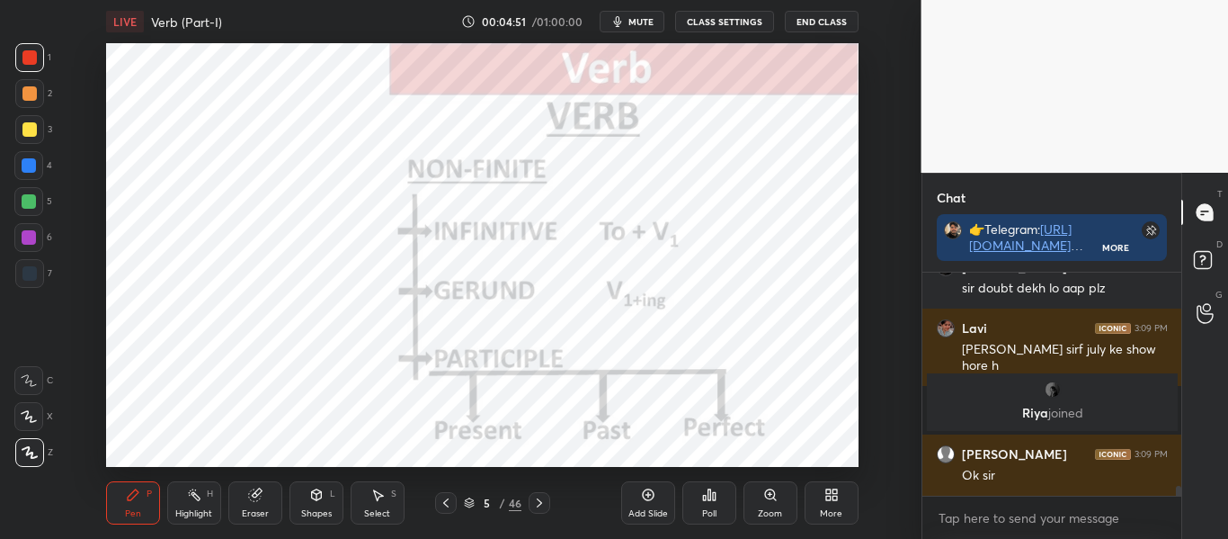
click at [440, 504] on icon at bounding box center [446, 502] width 14 height 14
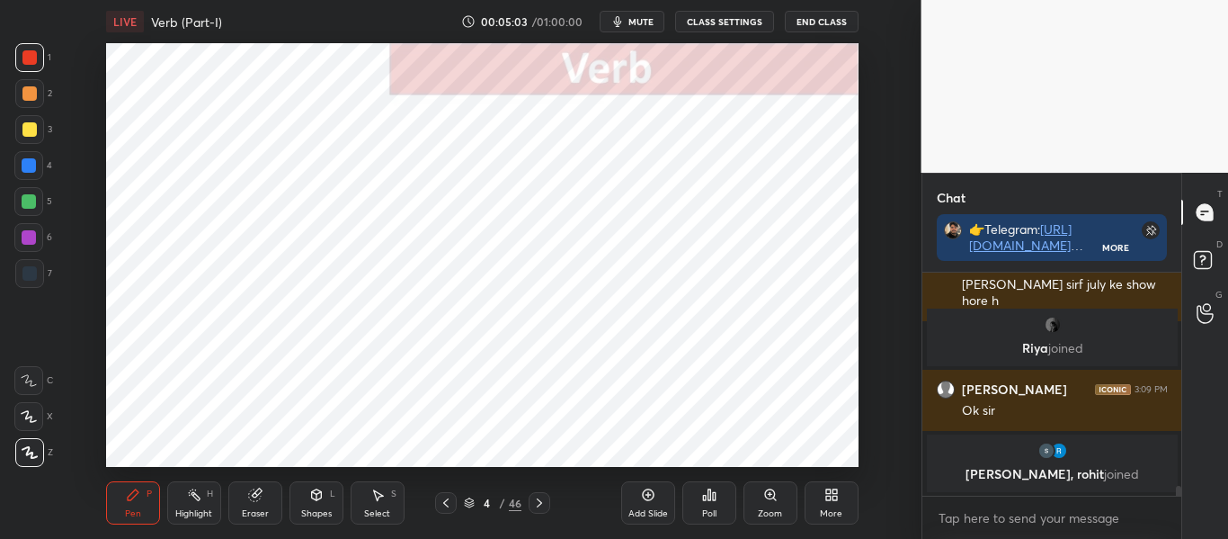
scroll to position [4499, 0]
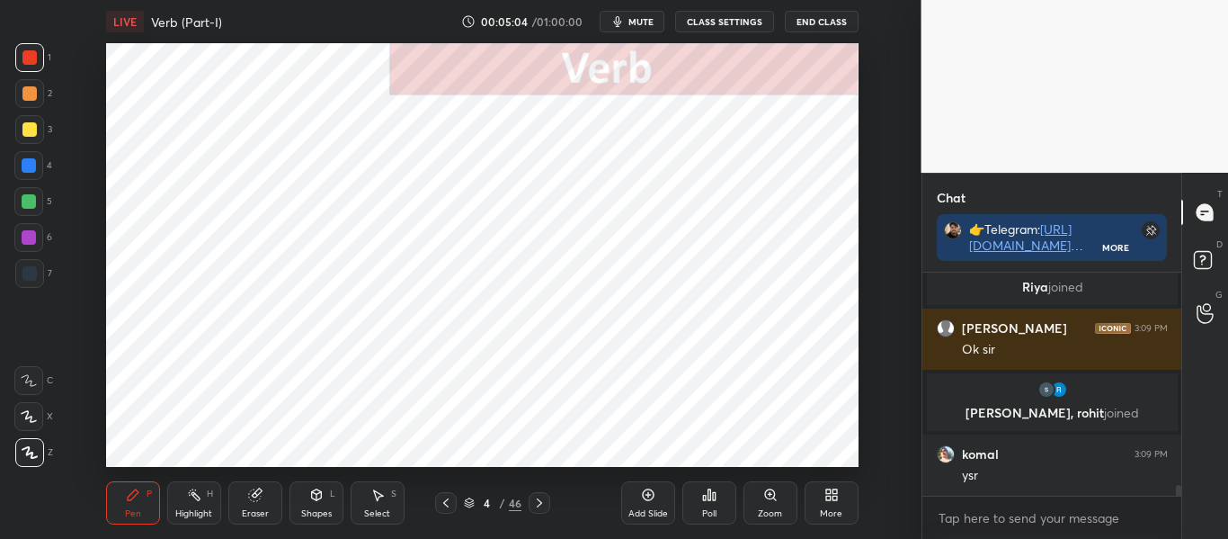
click at [30, 164] on div at bounding box center [29, 165] width 14 height 14
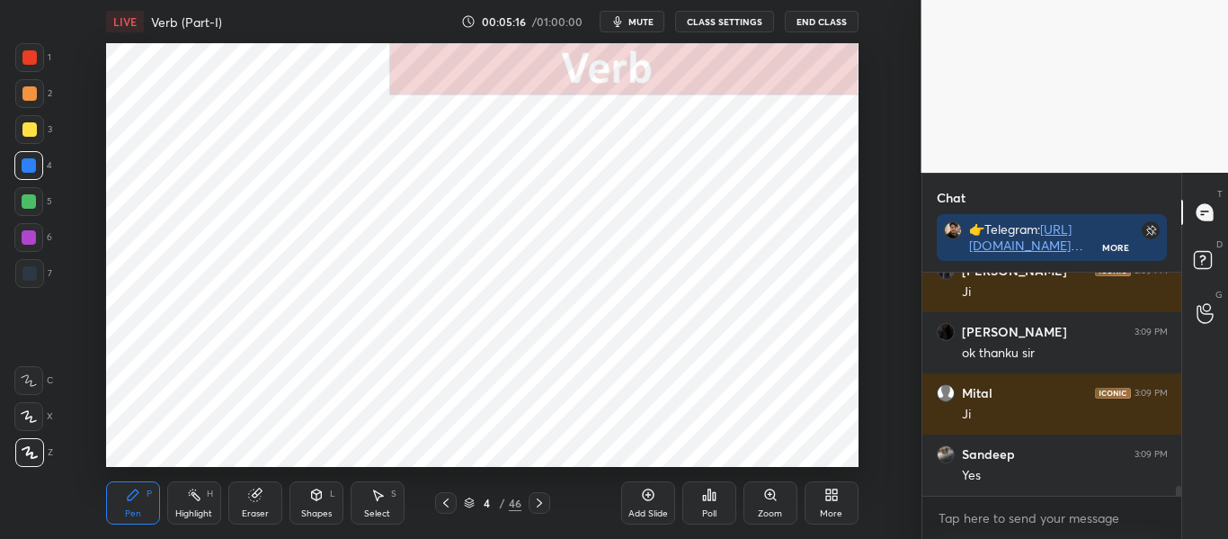
scroll to position [4675, 0]
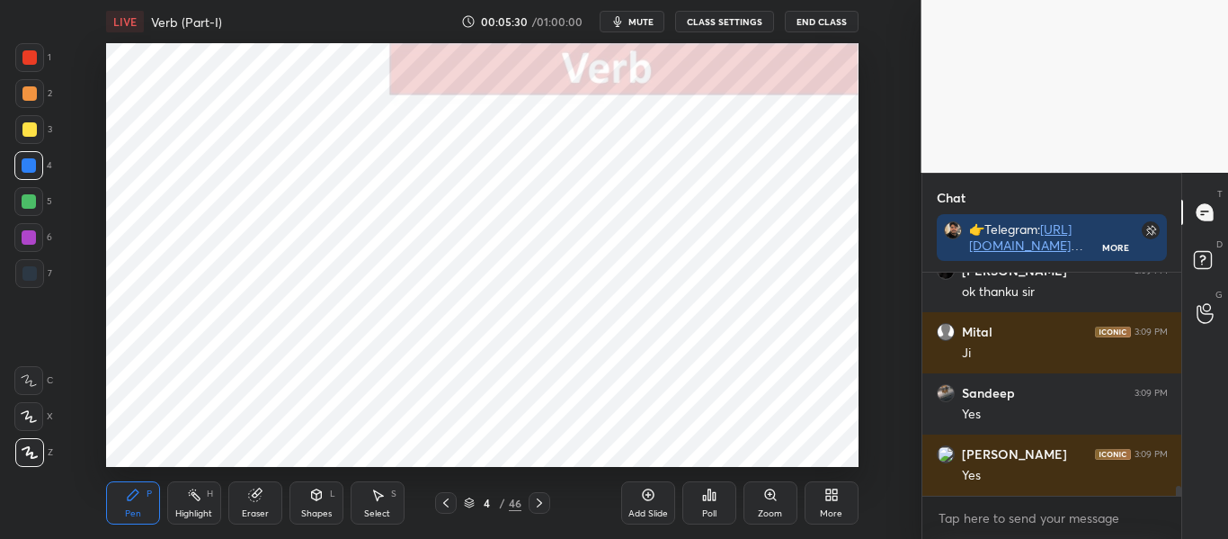
click at [35, 58] on div at bounding box center [29, 57] width 14 height 14
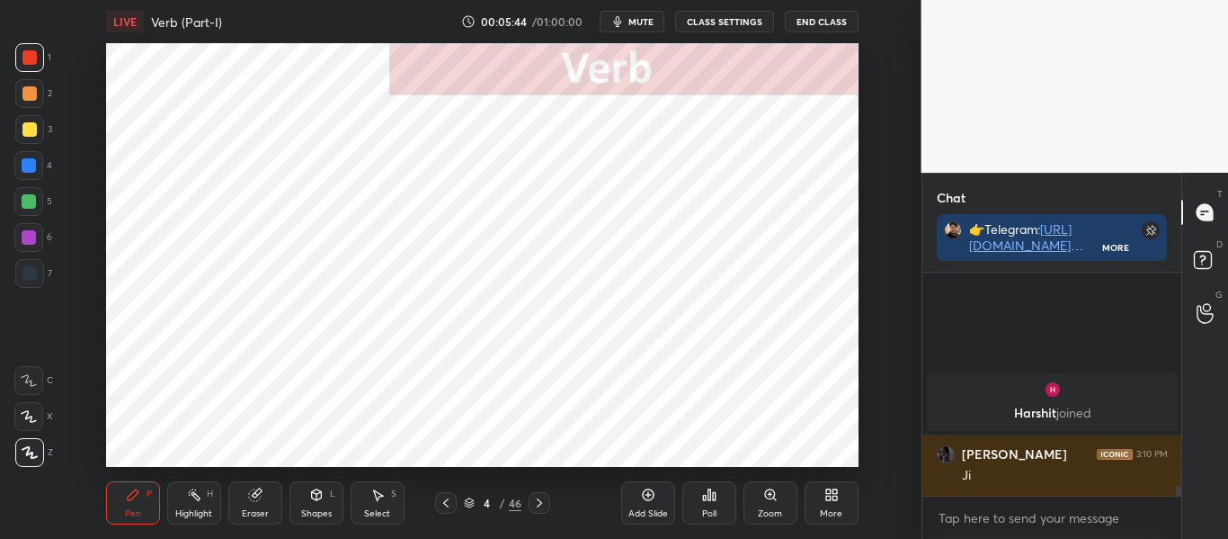
scroll to position [4811, 0]
click at [27, 166] on div at bounding box center [29, 165] width 14 height 14
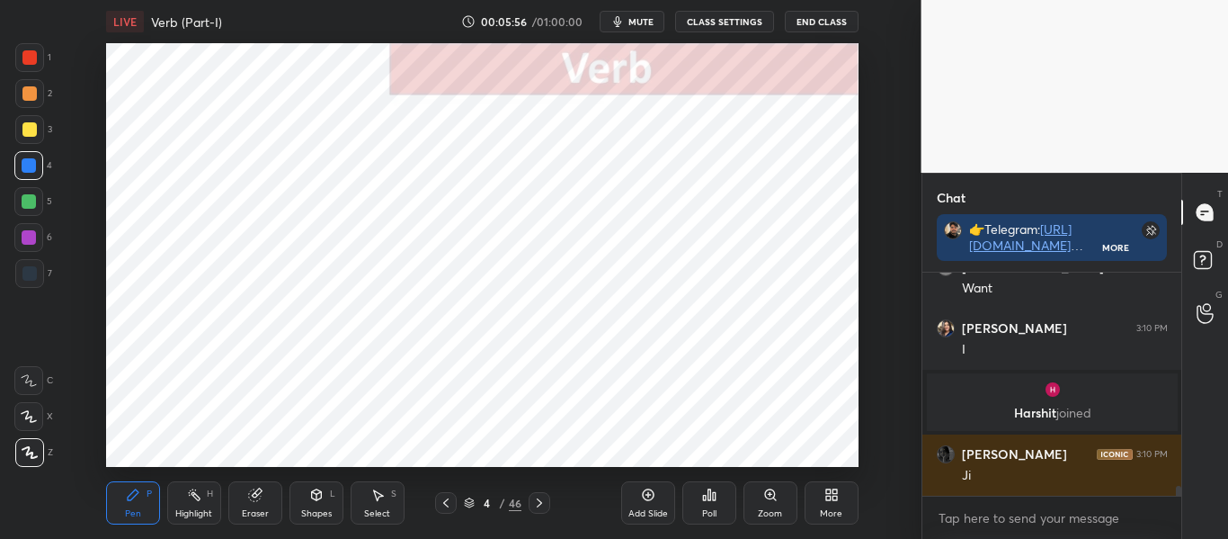
click at [25, 59] on div at bounding box center [29, 57] width 14 height 14
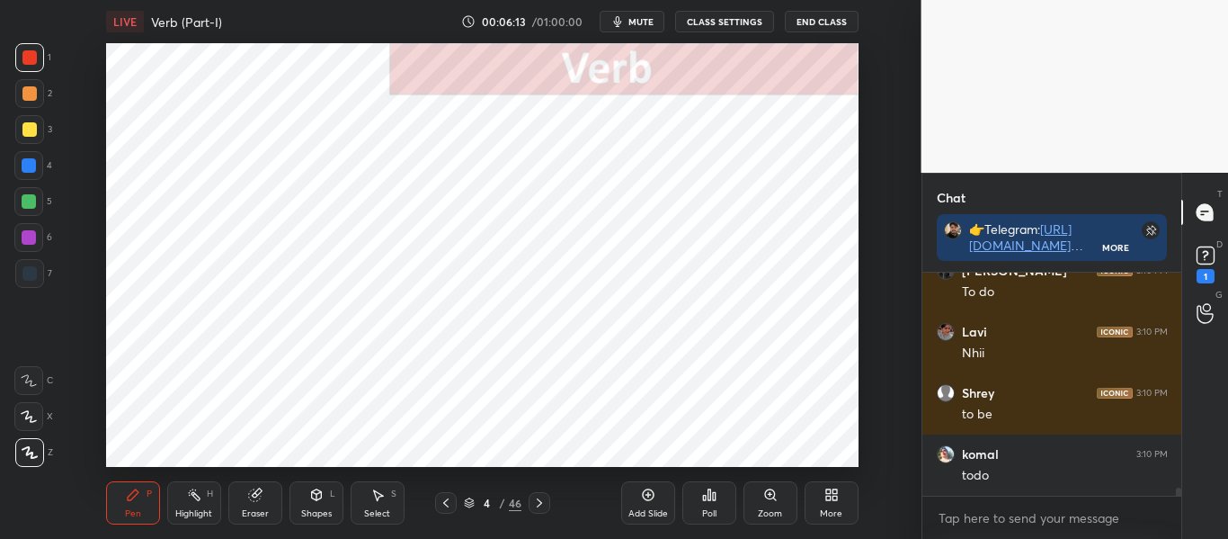
scroll to position [5651, 0]
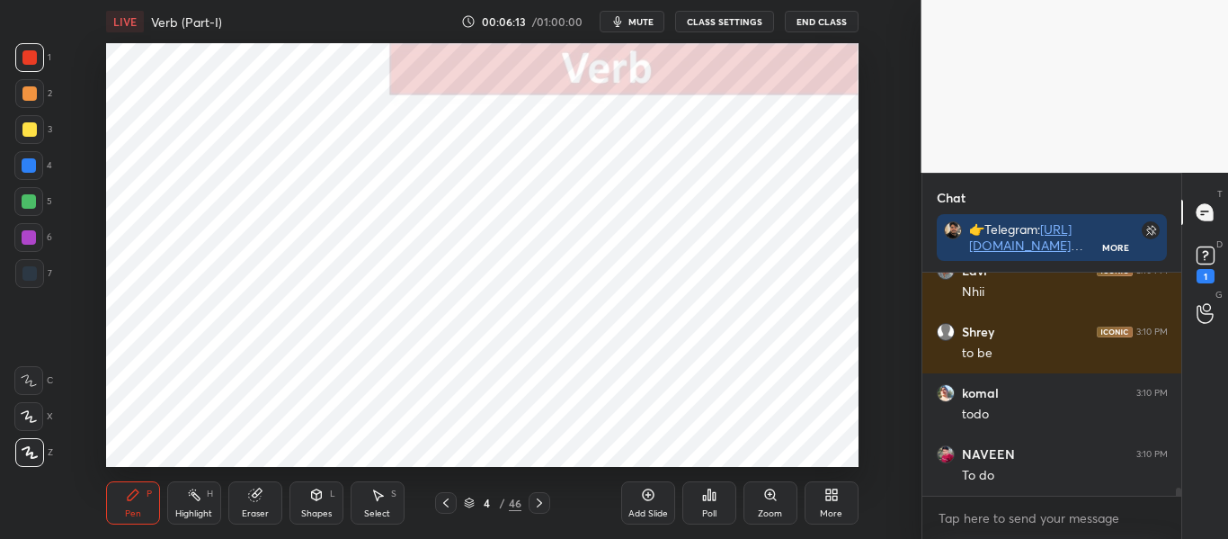
click at [33, 175] on div at bounding box center [28, 165] width 29 height 29
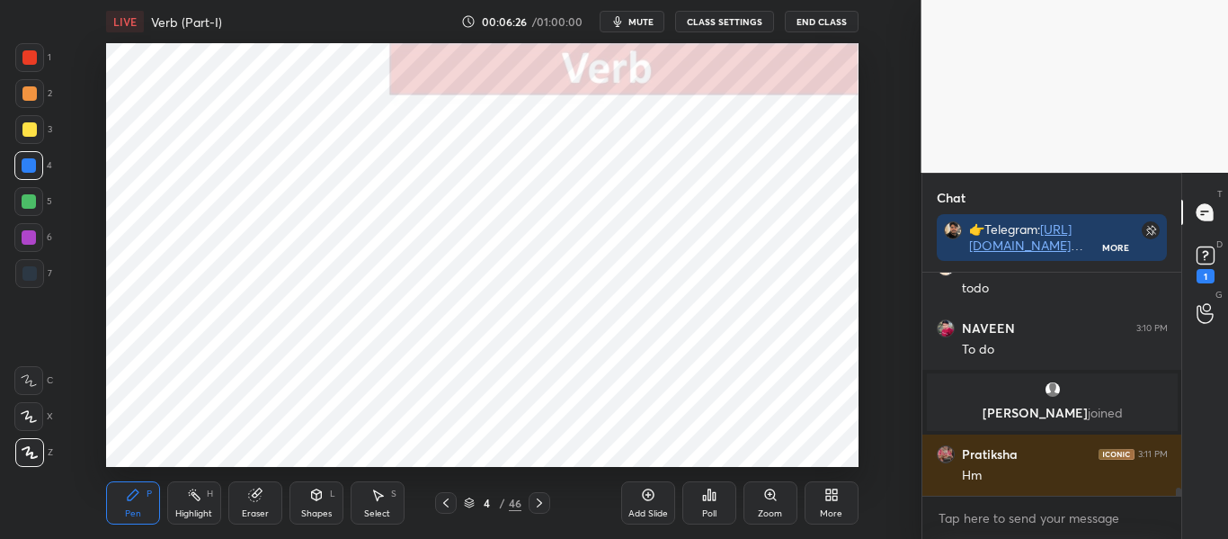
scroll to position [5621, 0]
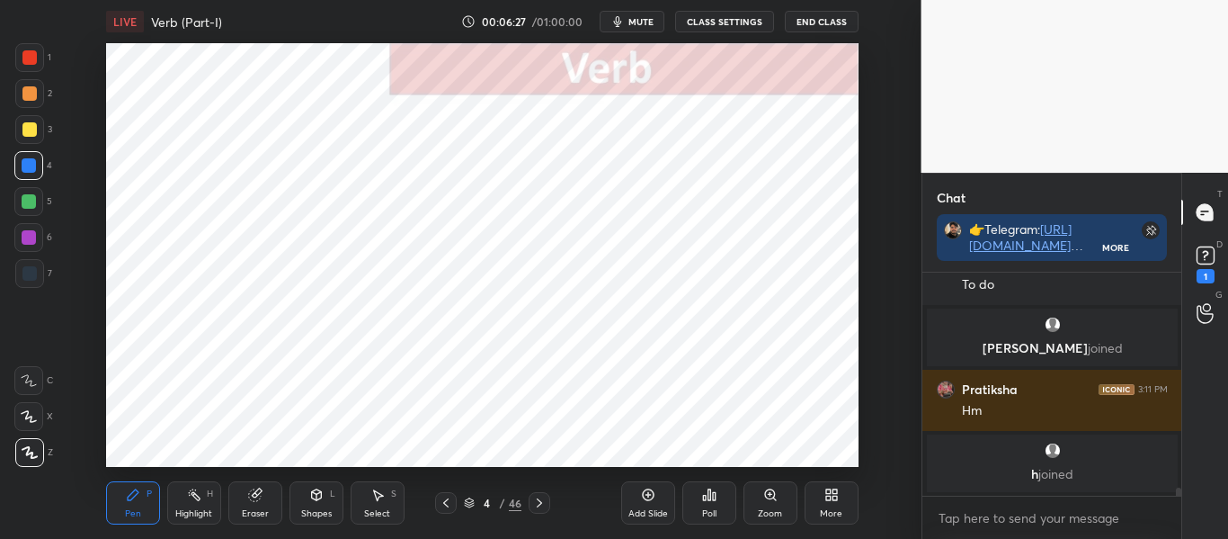
click at [652, 494] on icon at bounding box center [648, 494] width 14 height 14
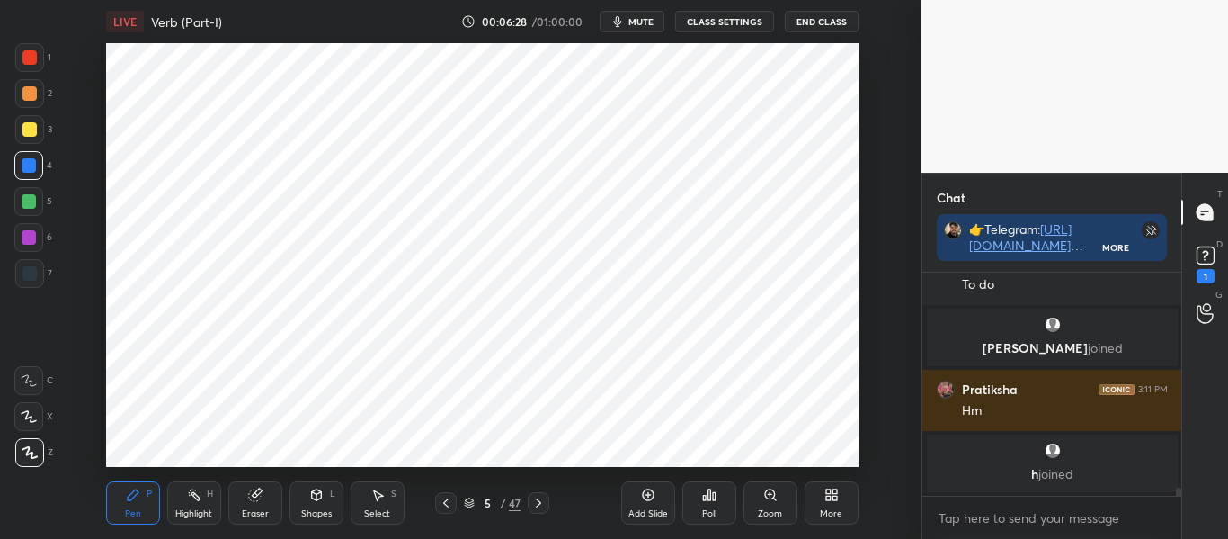
click at [24, 55] on div at bounding box center [29, 57] width 14 height 14
click at [31, 164] on div at bounding box center [29, 165] width 14 height 14
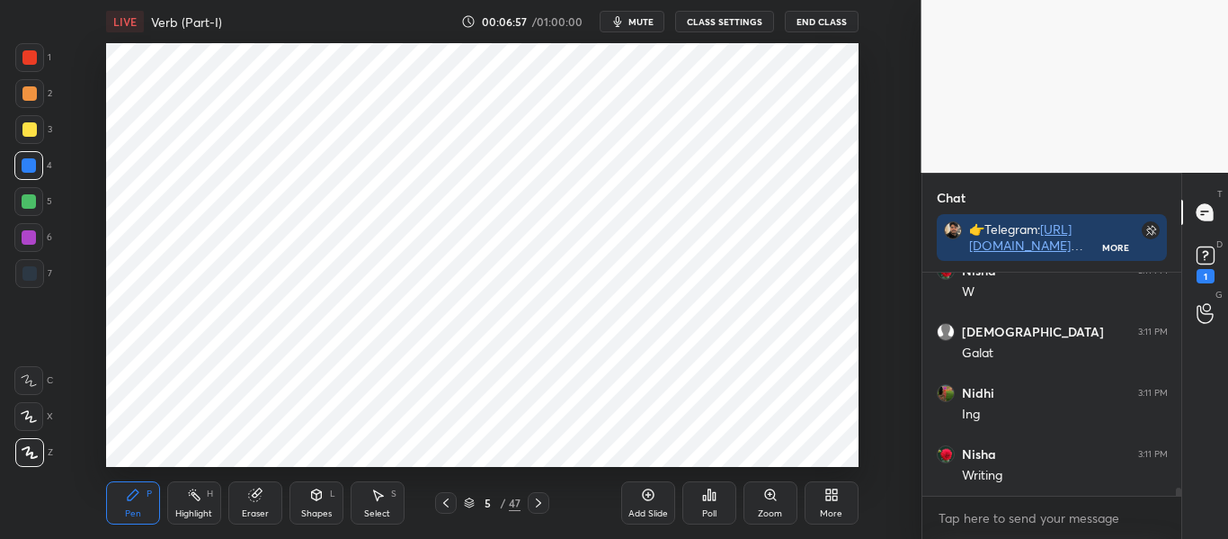
scroll to position [5984, 0]
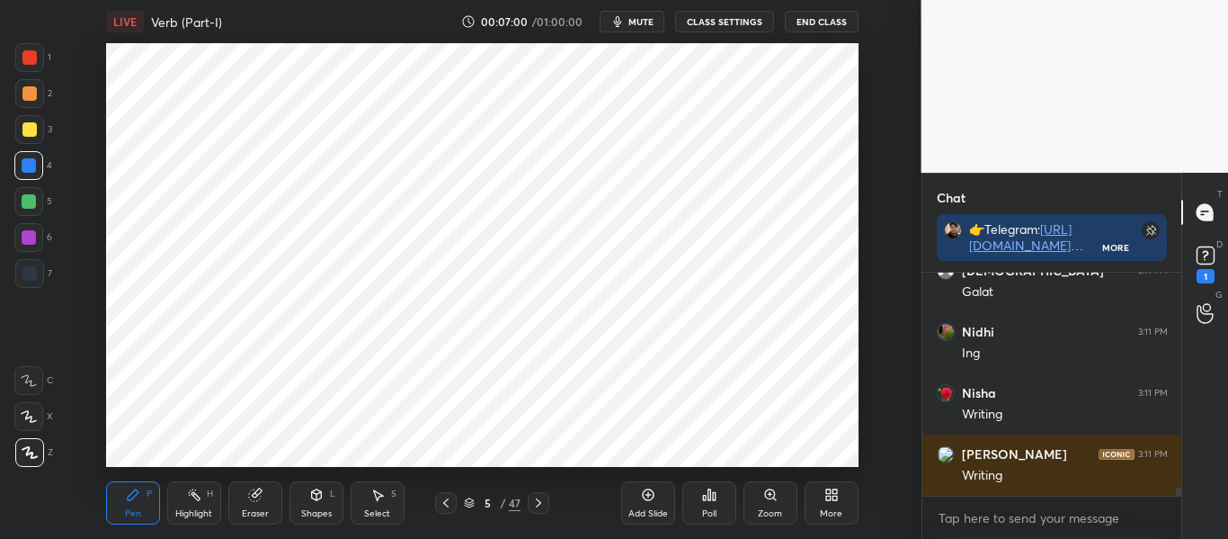
click at [38, 63] on div at bounding box center [29, 57] width 29 height 29
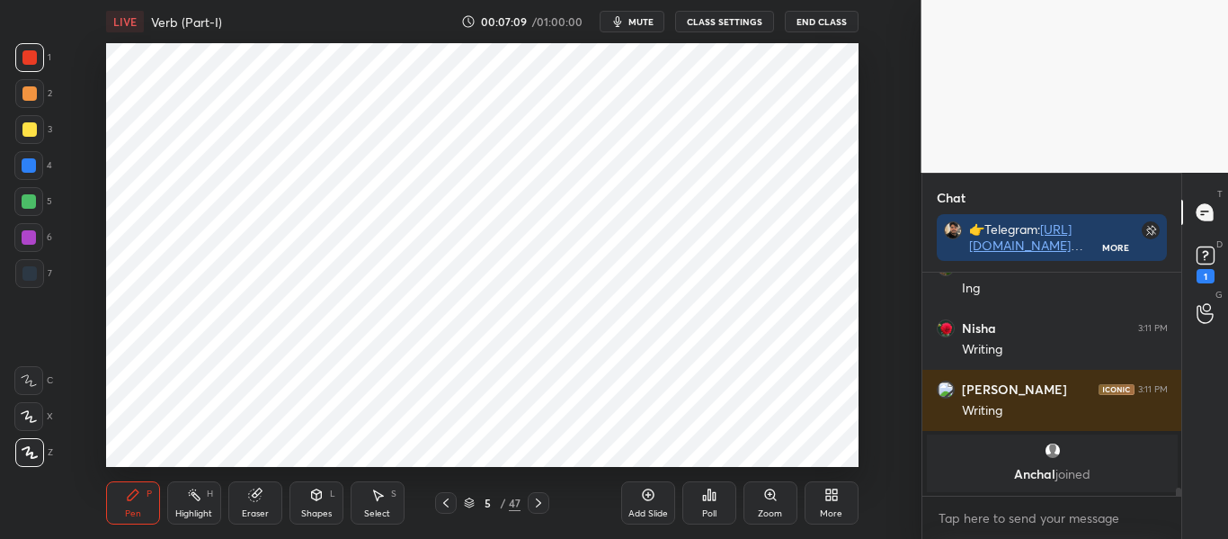
click at [23, 165] on div at bounding box center [29, 165] width 14 height 14
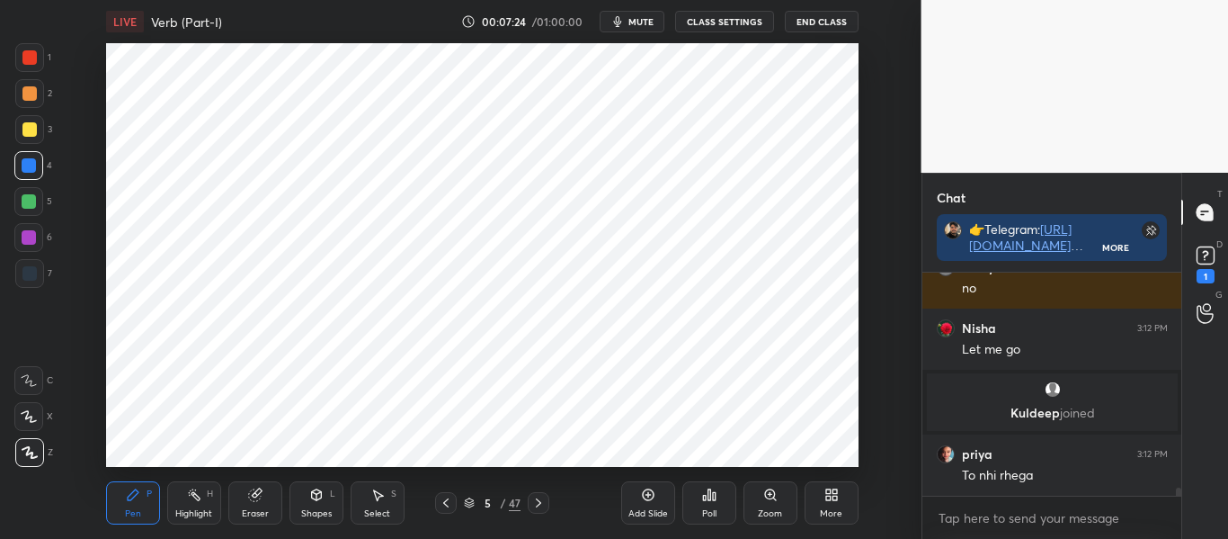
scroll to position [6266, 0]
click at [643, 503] on div "Add Slide" at bounding box center [648, 502] width 54 height 43
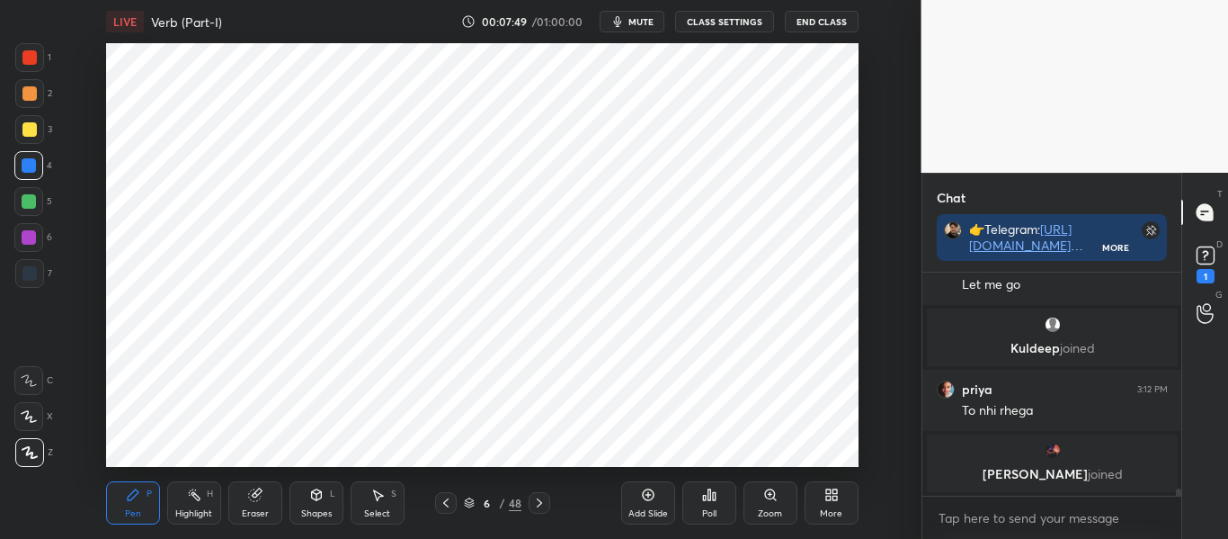
click at [22, 53] on div at bounding box center [29, 57] width 14 height 14
click at [699, 503] on div "Poll" at bounding box center [709, 502] width 54 height 43
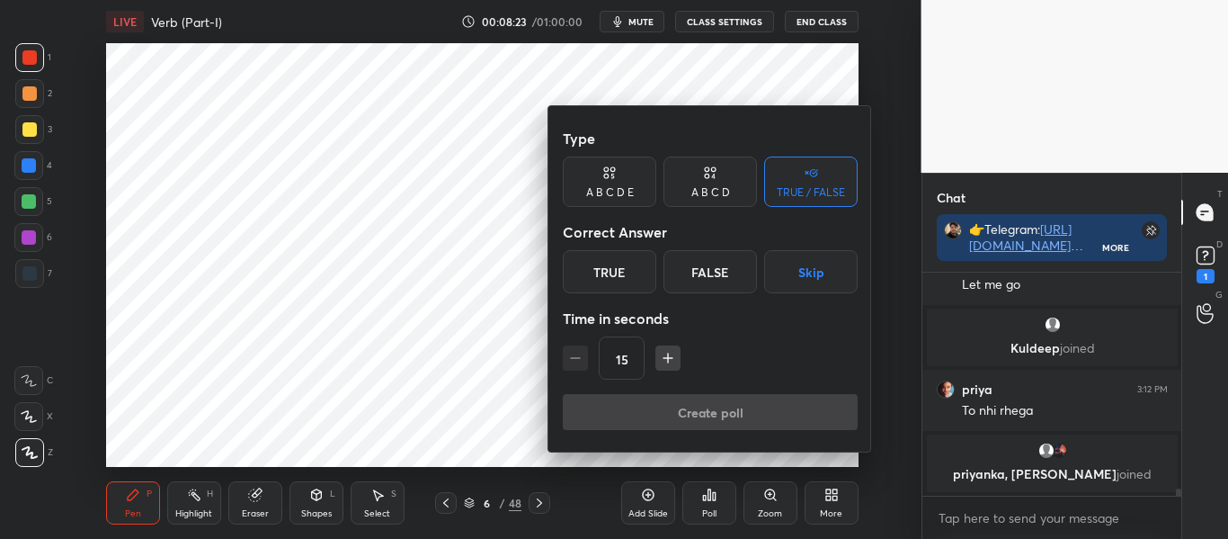
click at [813, 263] on button "Skip" at bounding box center [810, 271] width 93 height 43
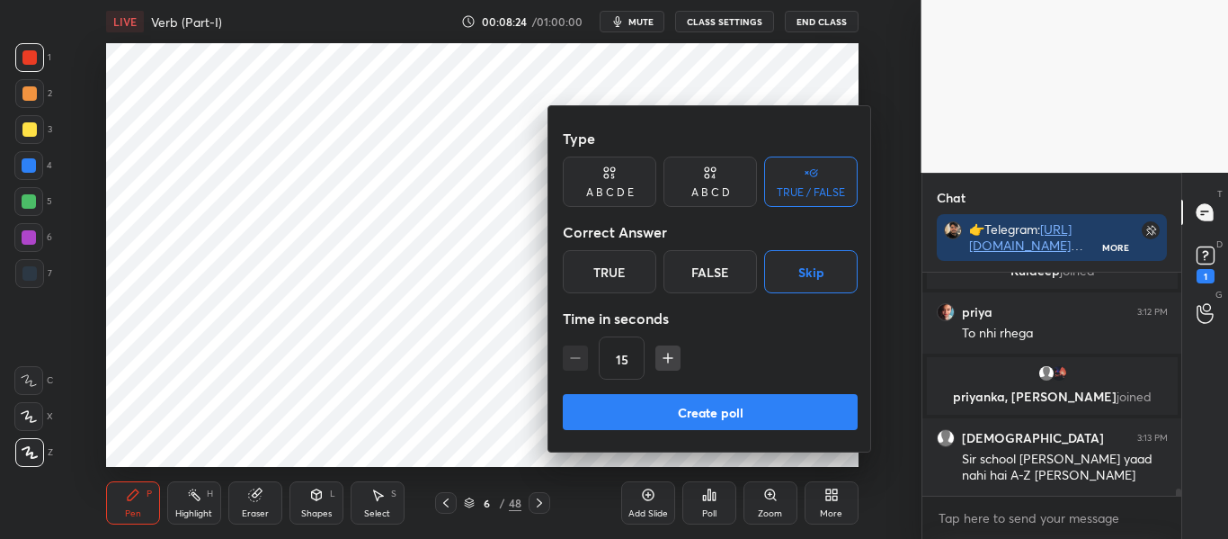
click at [772, 402] on button "Create poll" at bounding box center [710, 412] width 295 height 36
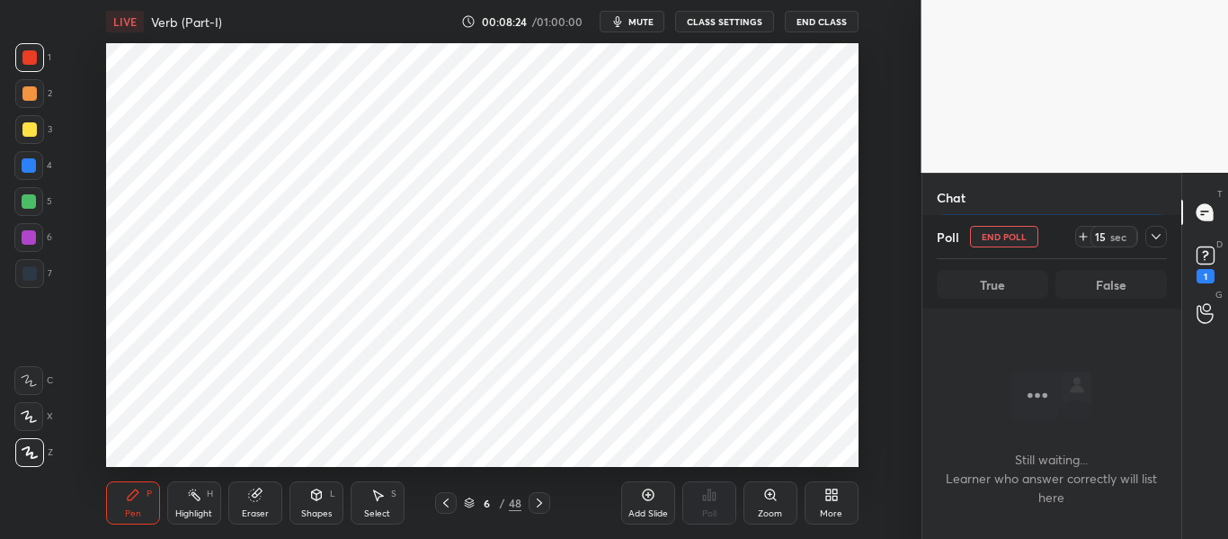
scroll to position [167, 254]
click at [1162, 236] on icon at bounding box center [1156, 236] width 14 height 14
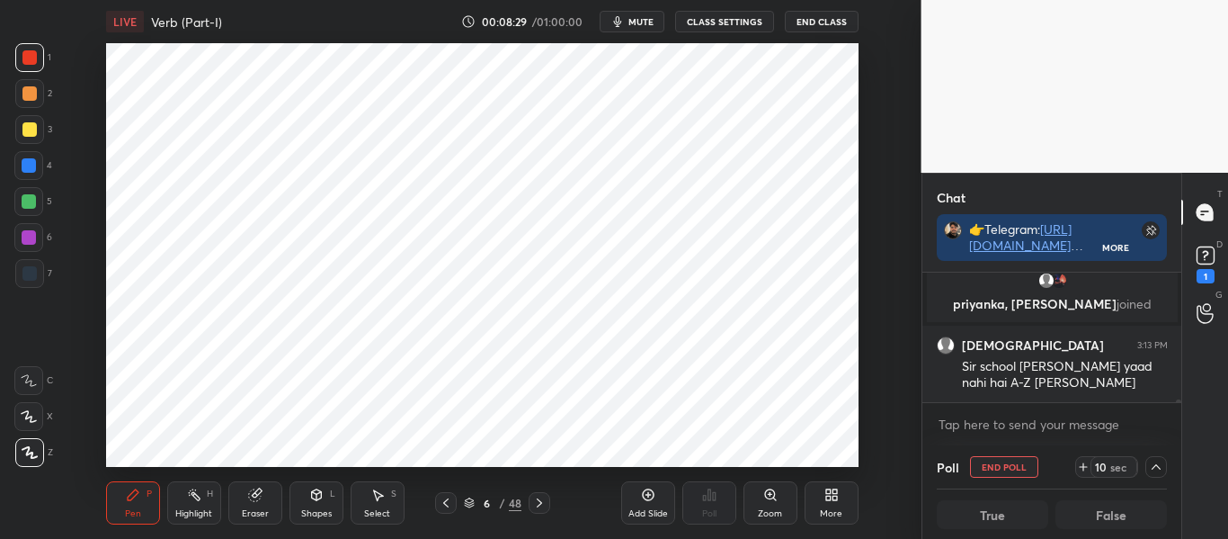
scroll to position [6449, 0]
click at [1164, 463] on div at bounding box center [1156, 467] width 22 height 22
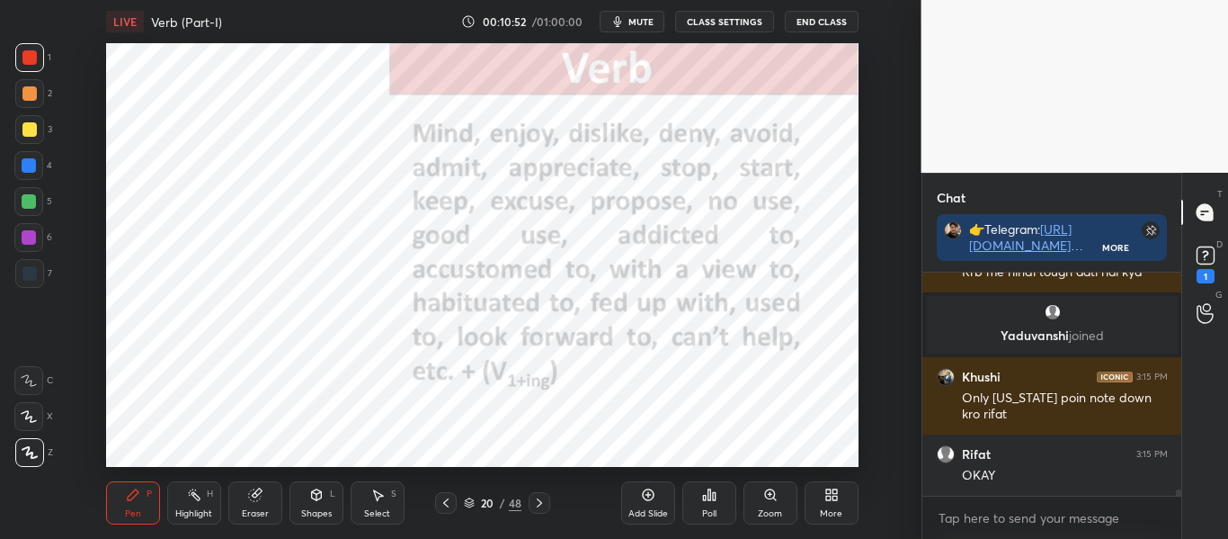
scroll to position [7255, 0]
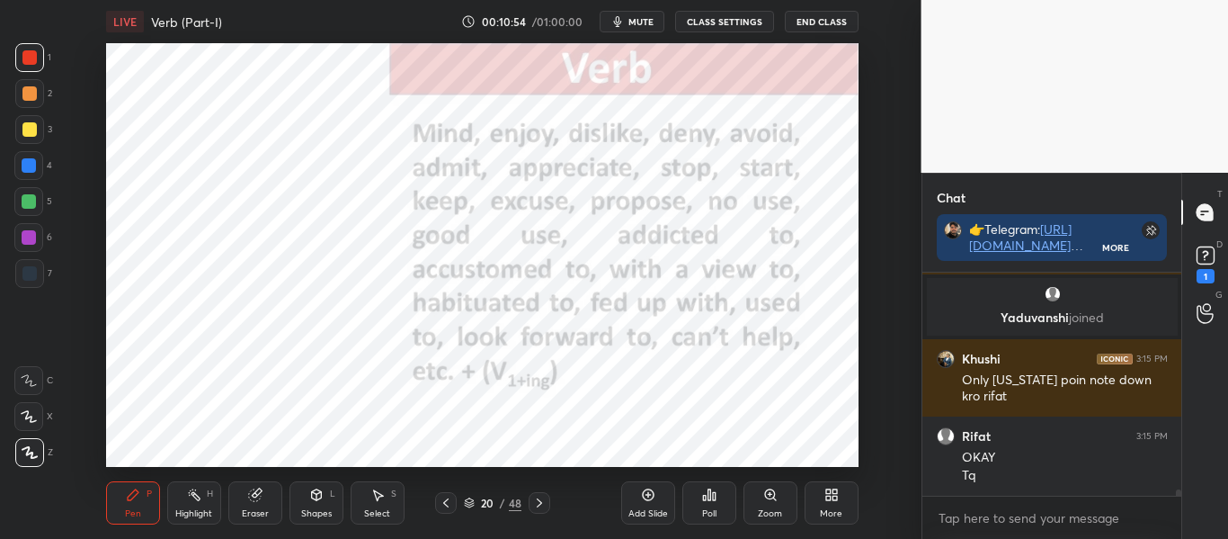
click at [40, 159] on div at bounding box center [28, 165] width 29 height 29
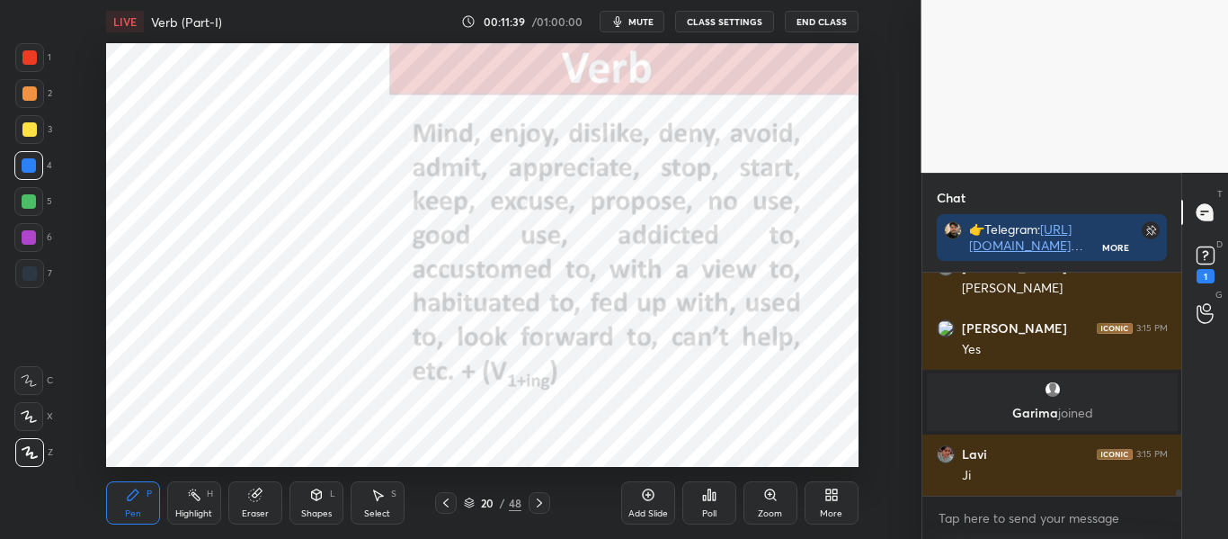
scroll to position [7498, 0]
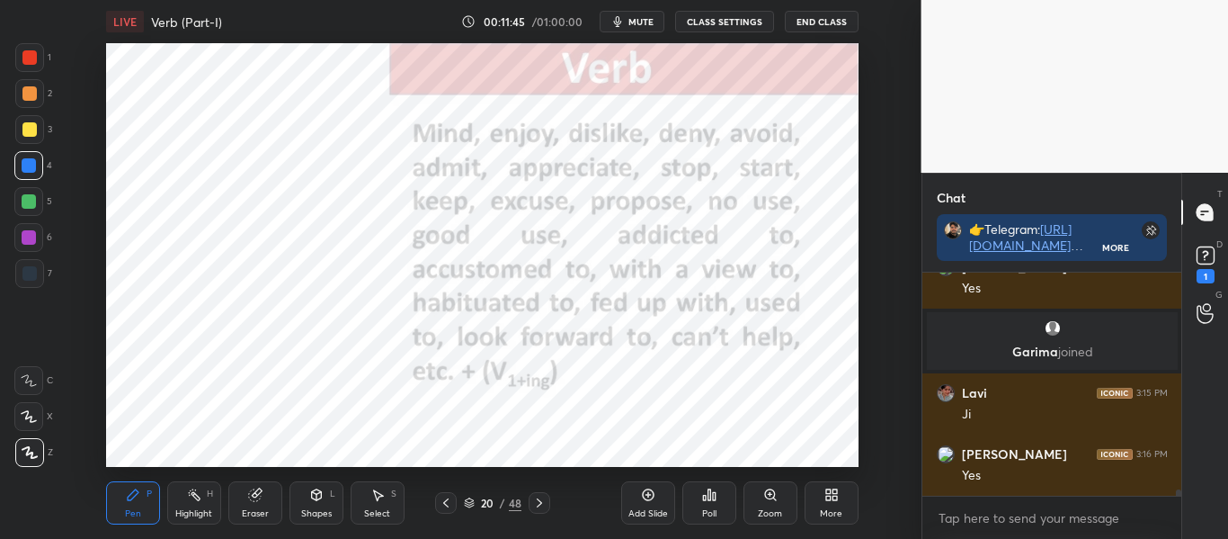
click at [648, 492] on icon at bounding box center [647, 494] width 5 height 5
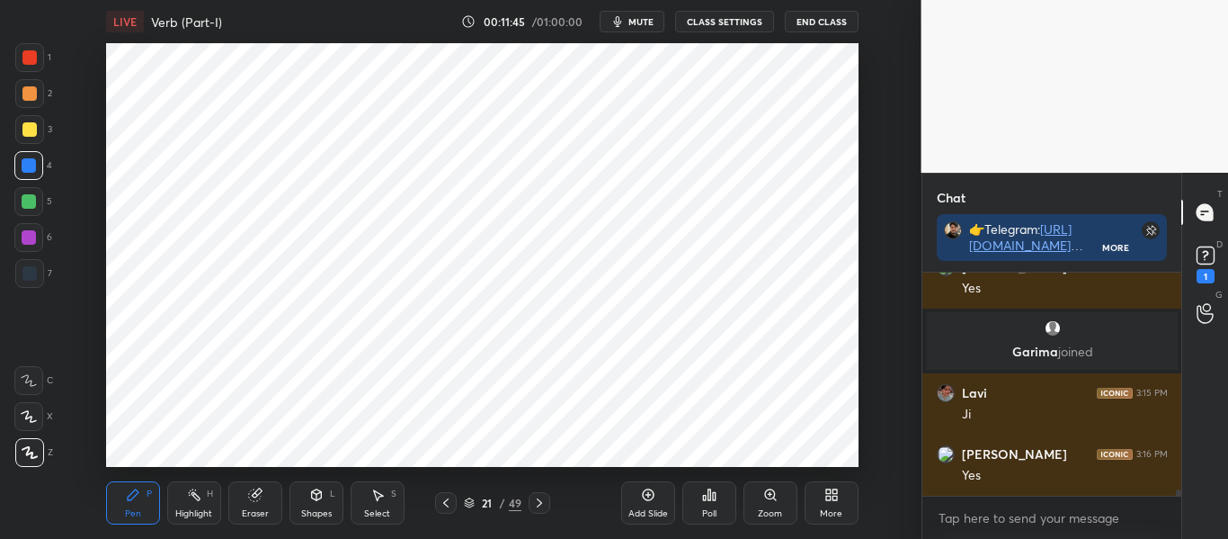
click at [34, 58] on div at bounding box center [29, 57] width 14 height 14
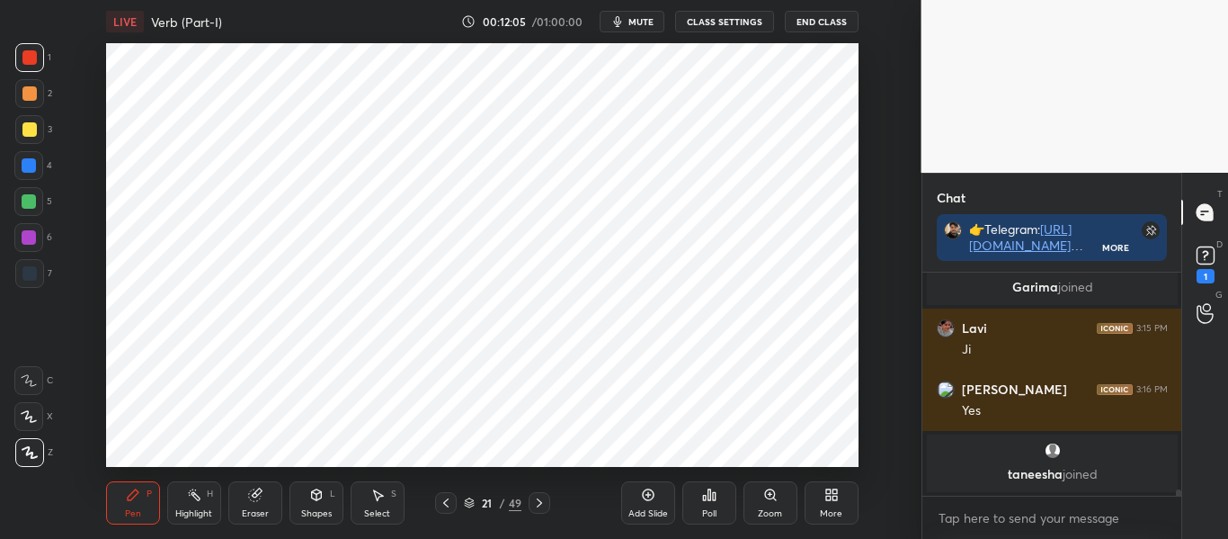
scroll to position [7559, 0]
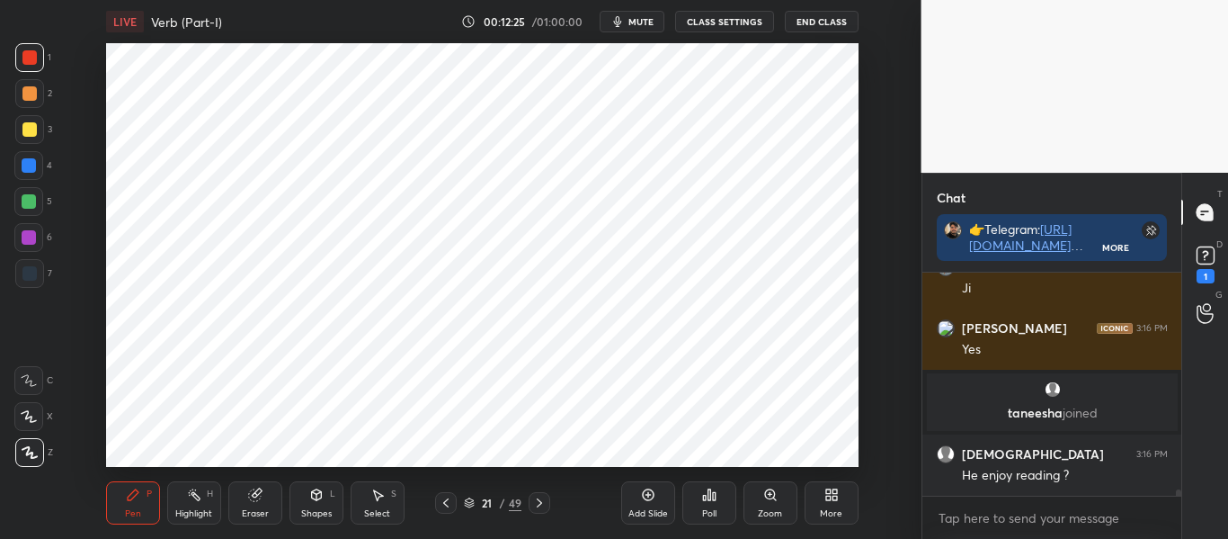
click at [26, 165] on div at bounding box center [29, 165] width 14 height 14
click at [28, 58] on div at bounding box center [29, 57] width 14 height 14
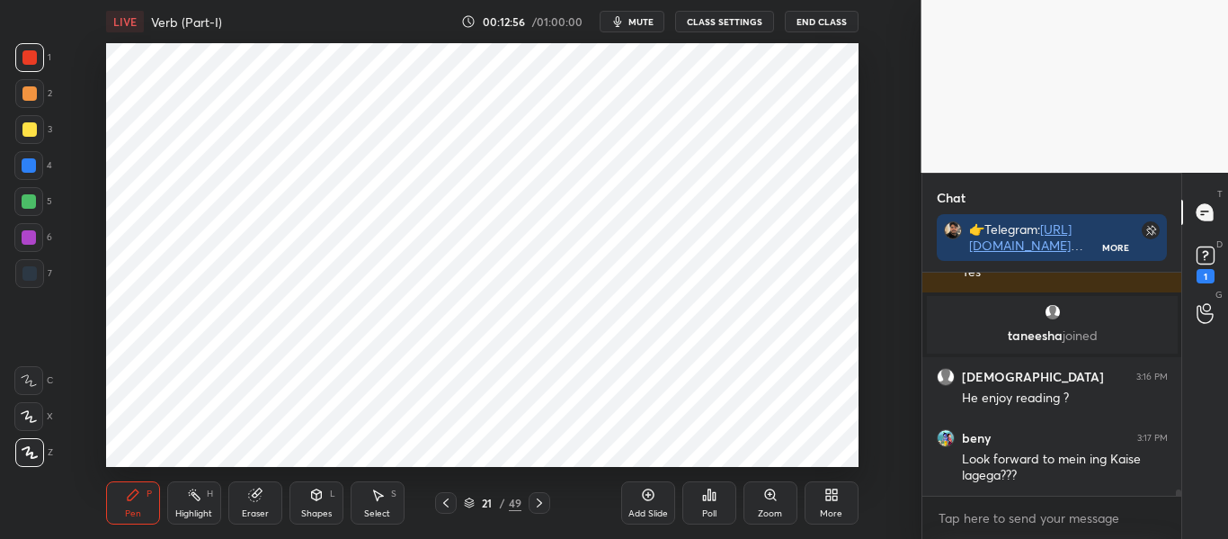
scroll to position [7701, 0]
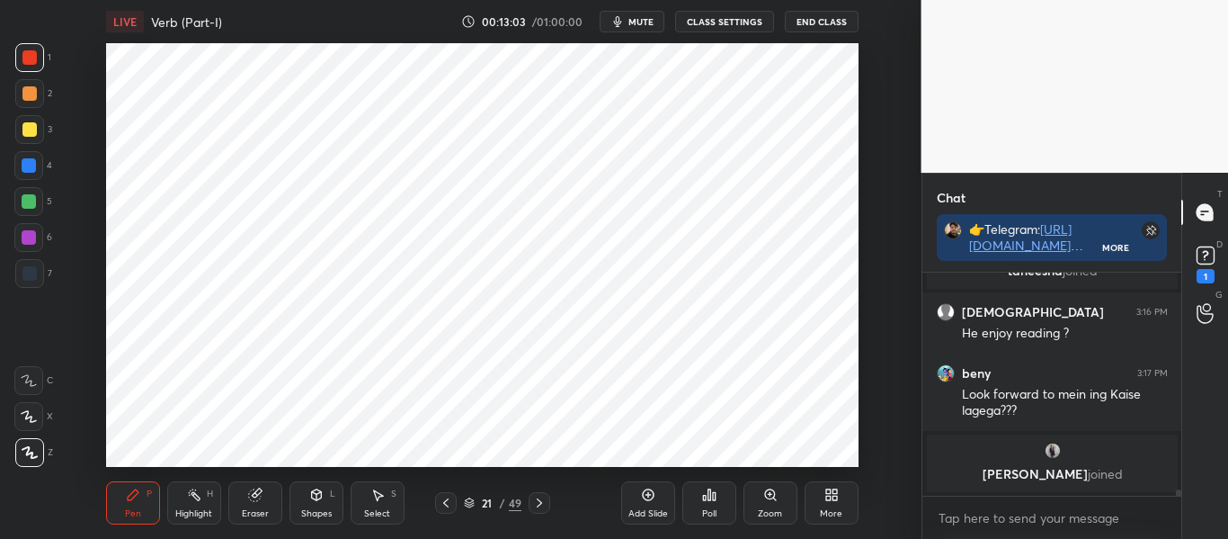
click at [334, 496] on div "L" at bounding box center [332, 493] width 5 height 9
click at [31, 168] on div at bounding box center [29, 165] width 14 height 14
click at [129, 512] on div "Pen" at bounding box center [133, 513] width 16 height 9
click at [31, 54] on div at bounding box center [29, 57] width 14 height 14
click at [28, 238] on div at bounding box center [29, 237] width 14 height 14
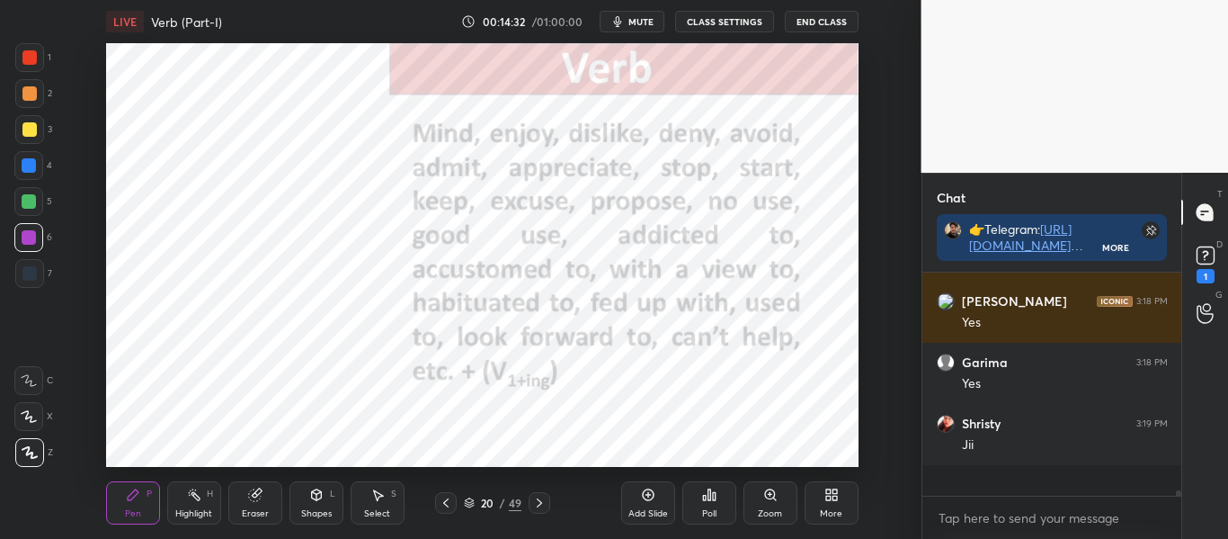
scroll to position [8032, 0]
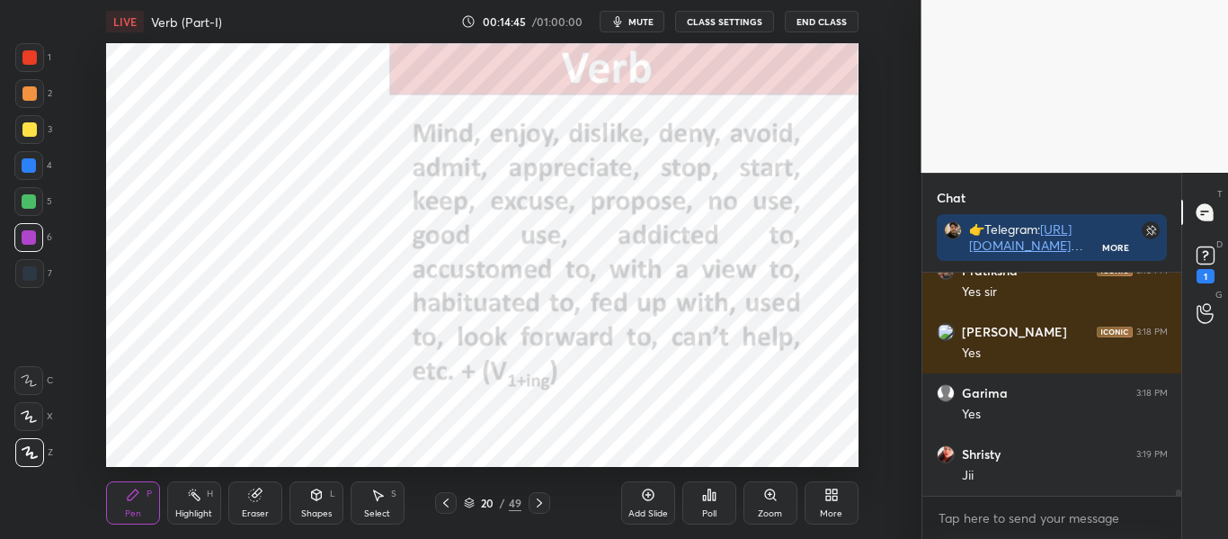
click at [536, 507] on icon at bounding box center [539, 502] width 14 height 14
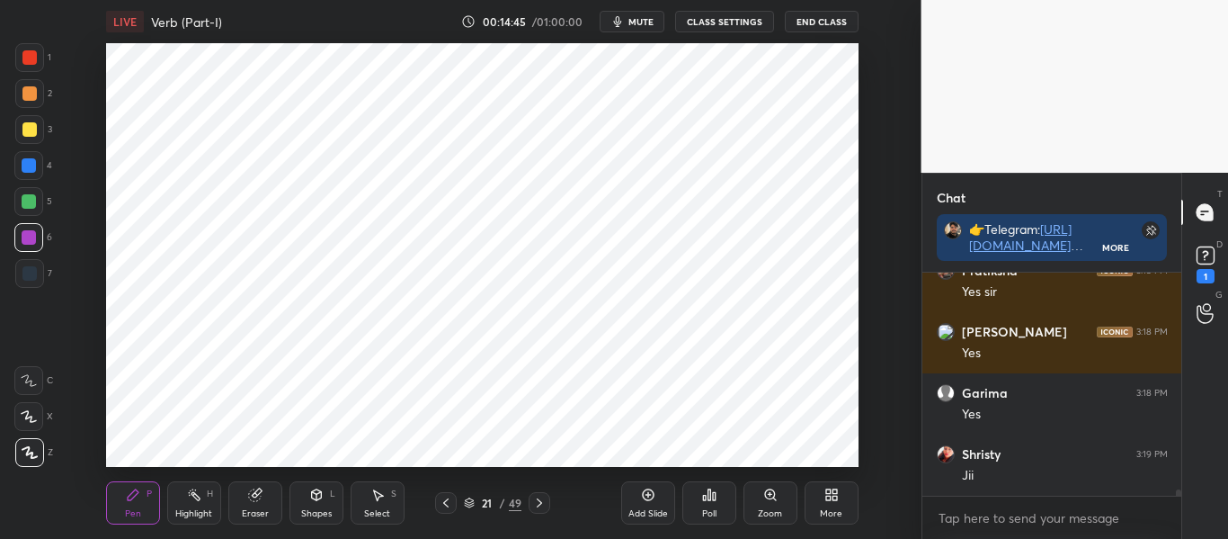
click at [536, 507] on icon at bounding box center [539, 502] width 14 height 14
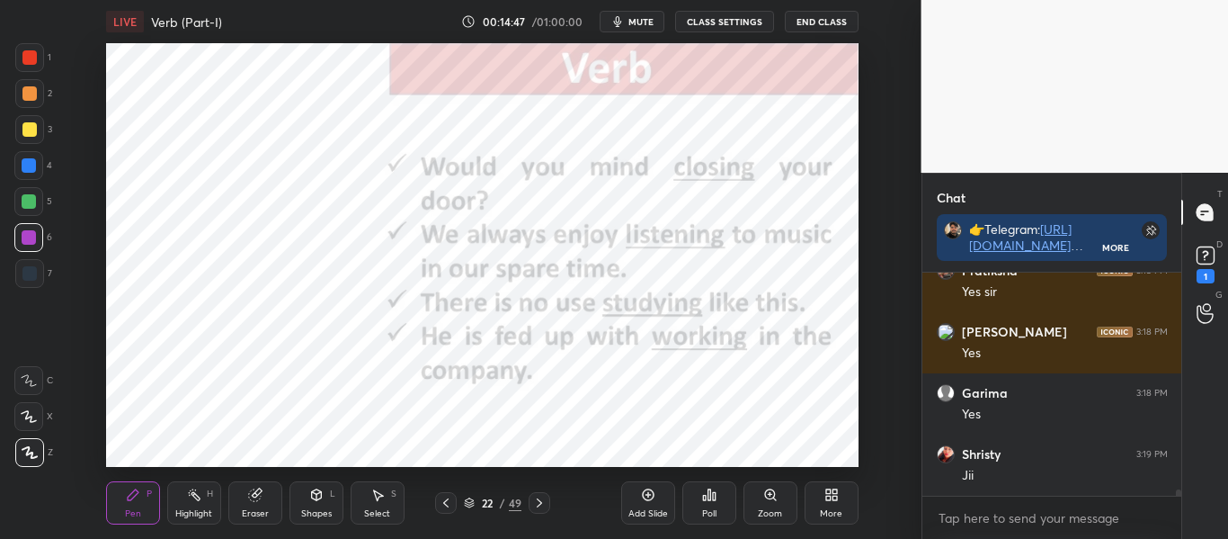
click at [446, 495] on icon at bounding box center [446, 502] width 14 height 14
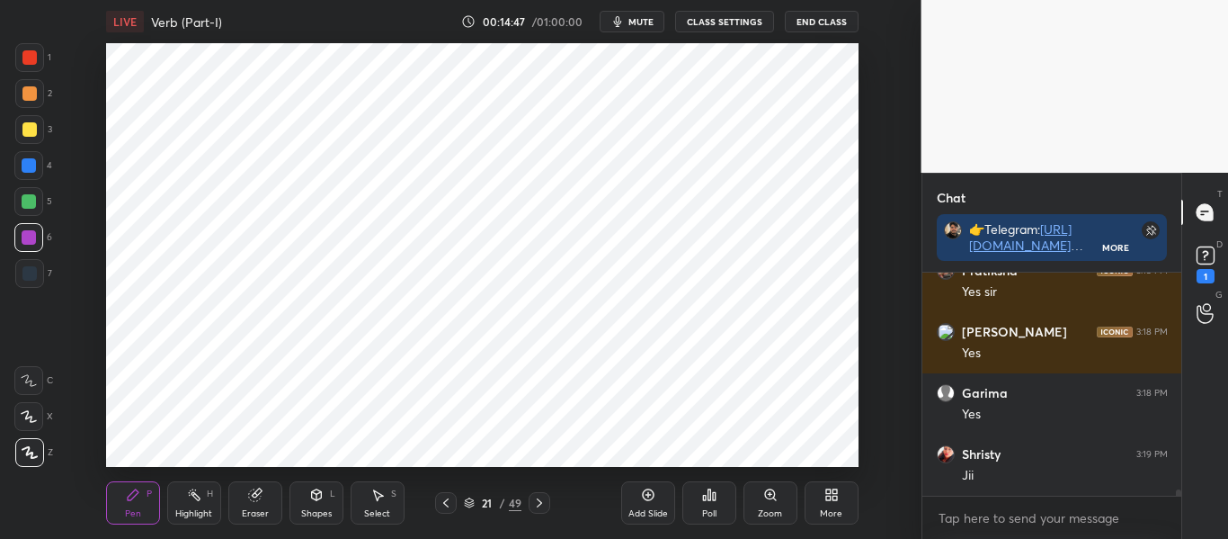
click at [643, 494] on icon at bounding box center [648, 495] width 12 height 12
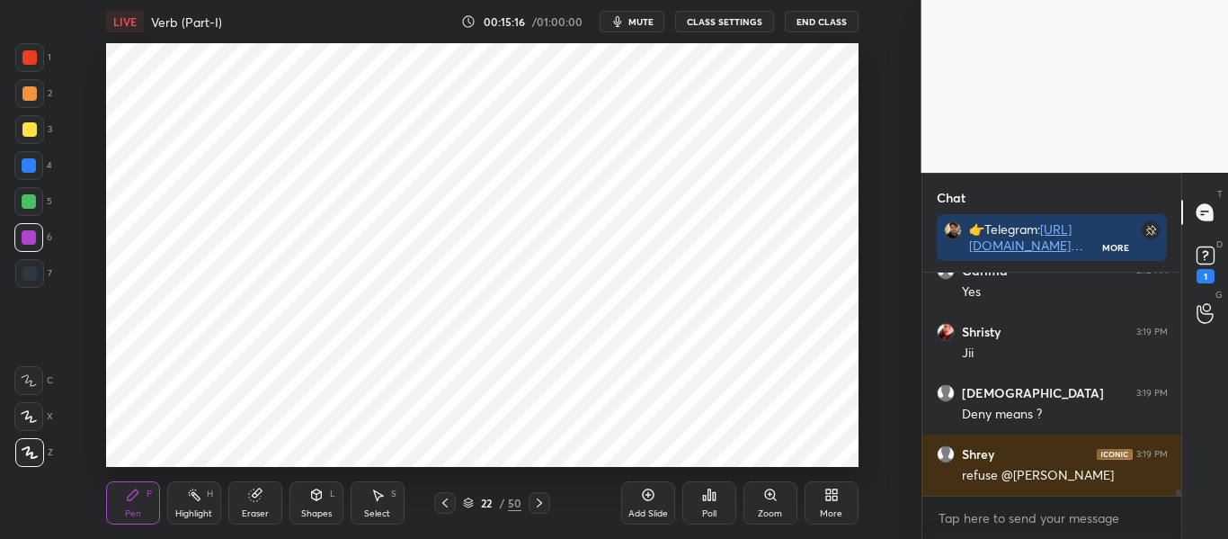
scroll to position [8231, 0]
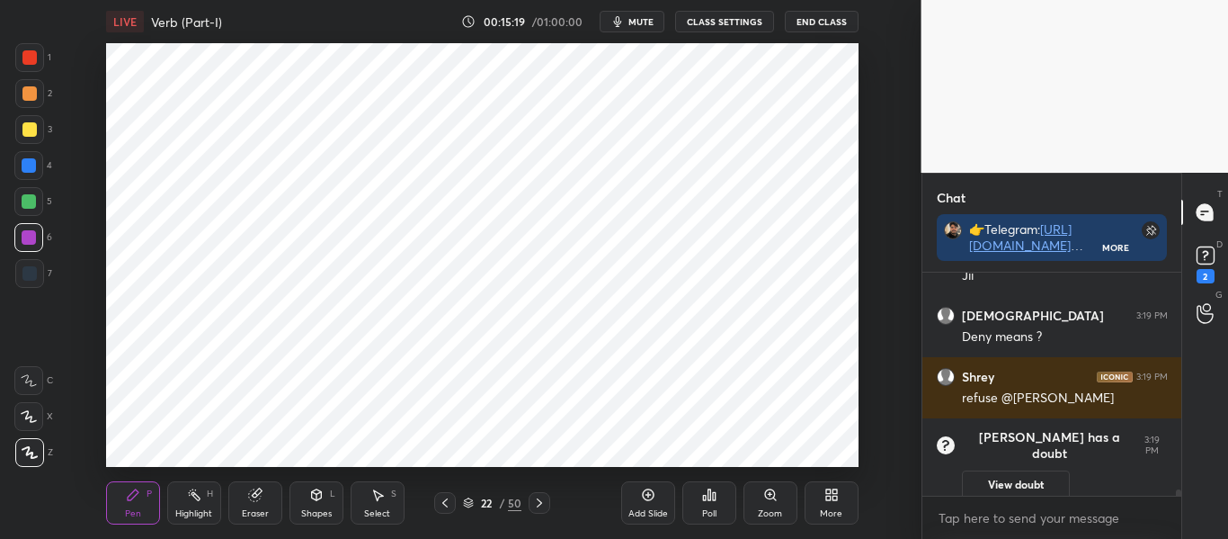
click at [34, 60] on div at bounding box center [29, 57] width 14 height 14
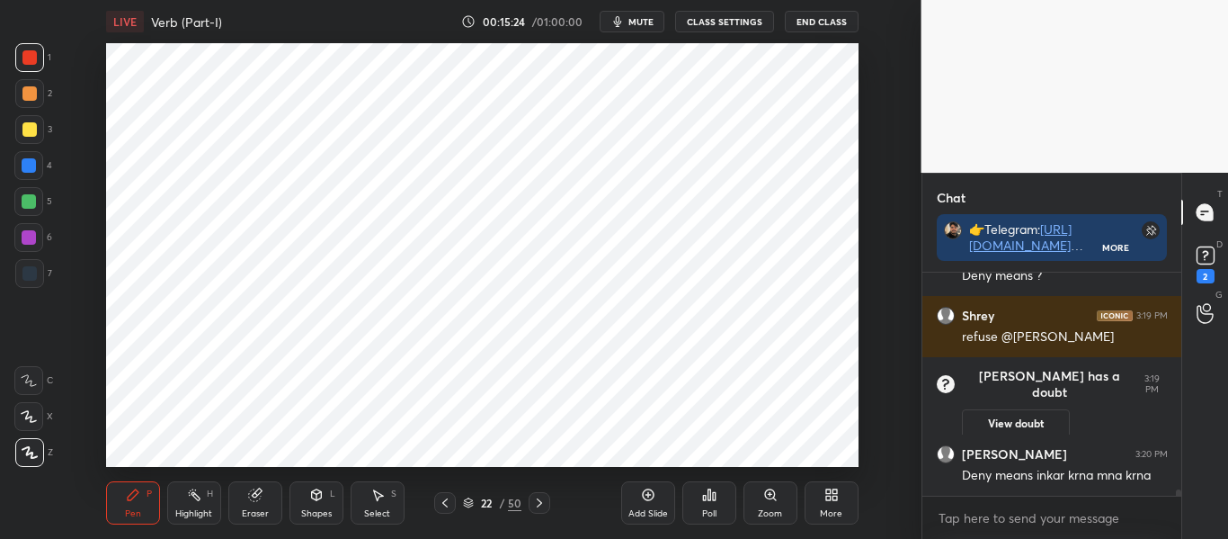
scroll to position [8203, 0]
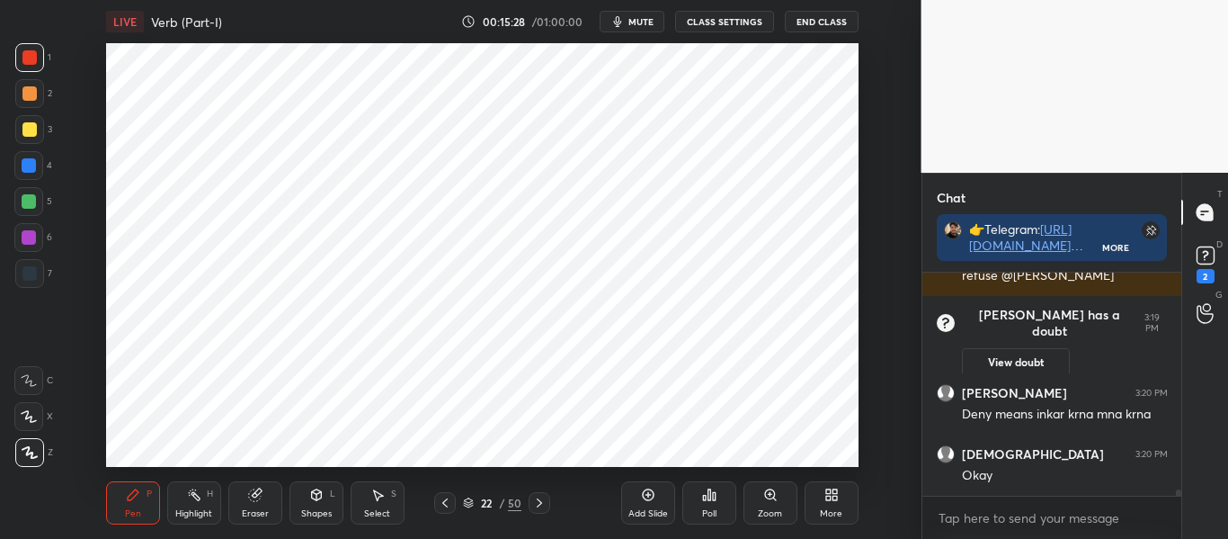
click at [31, 161] on div at bounding box center [29, 165] width 14 height 14
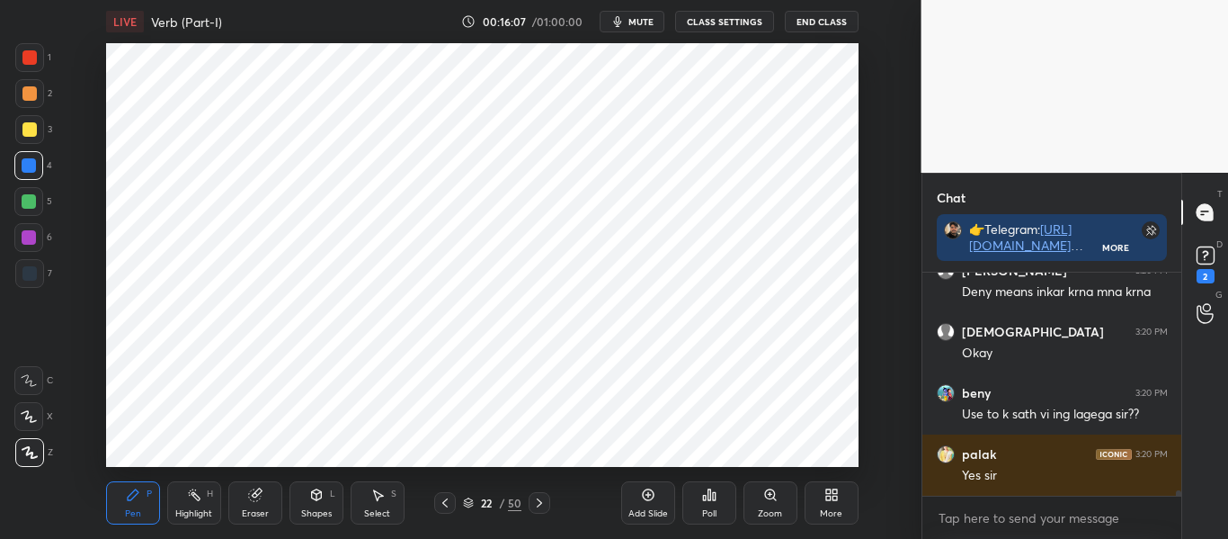
scroll to position [8386, 0]
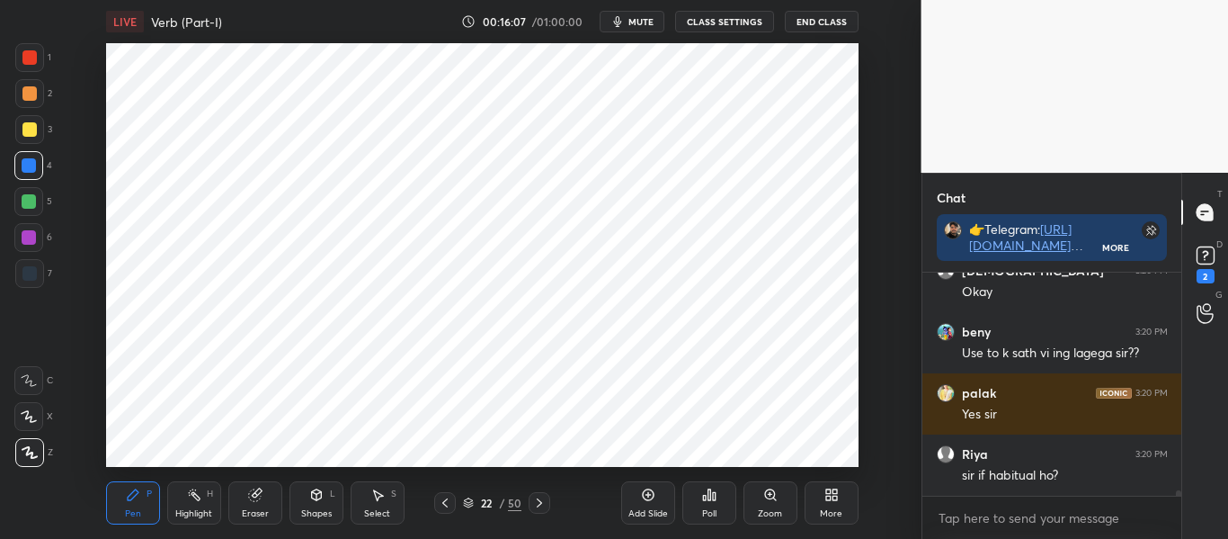
click at [31, 236] on div at bounding box center [29, 237] width 14 height 14
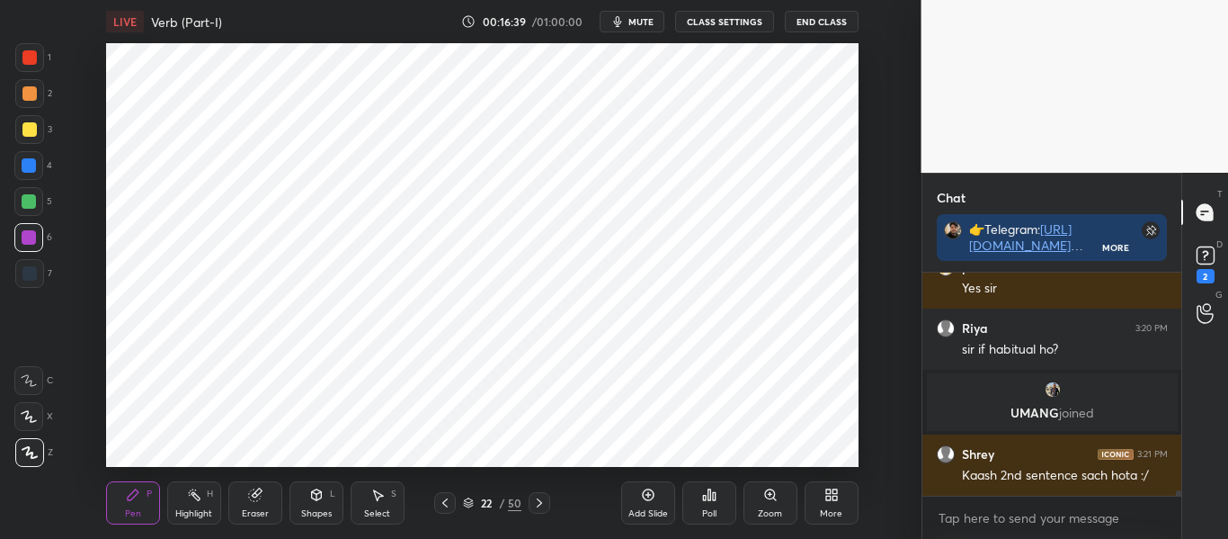
scroll to position [8436, 0]
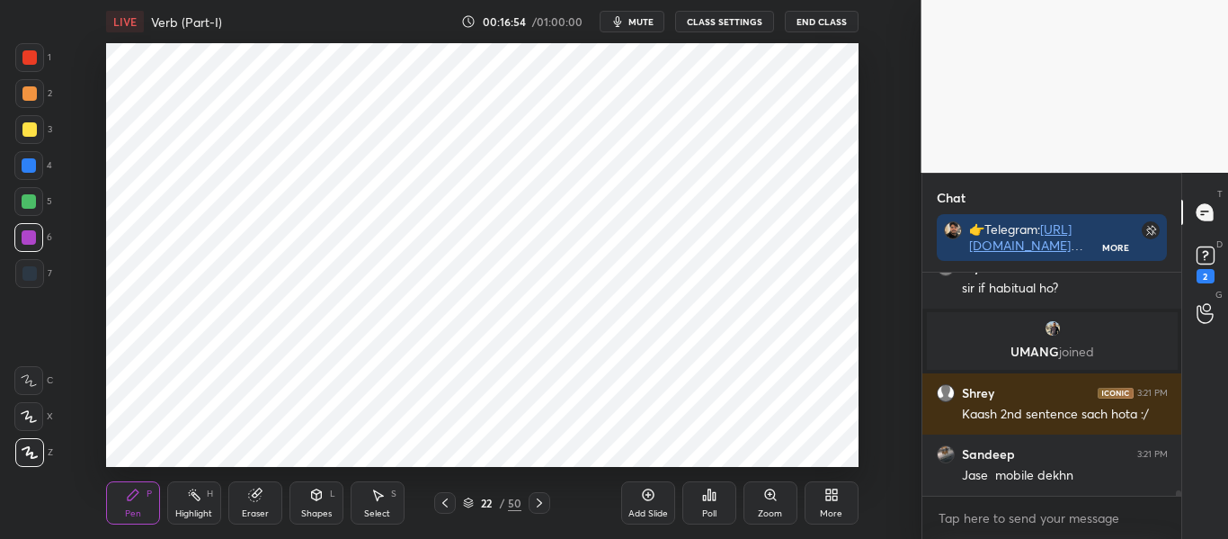
click at [655, 500] on div "Add Slide" at bounding box center [648, 502] width 54 height 43
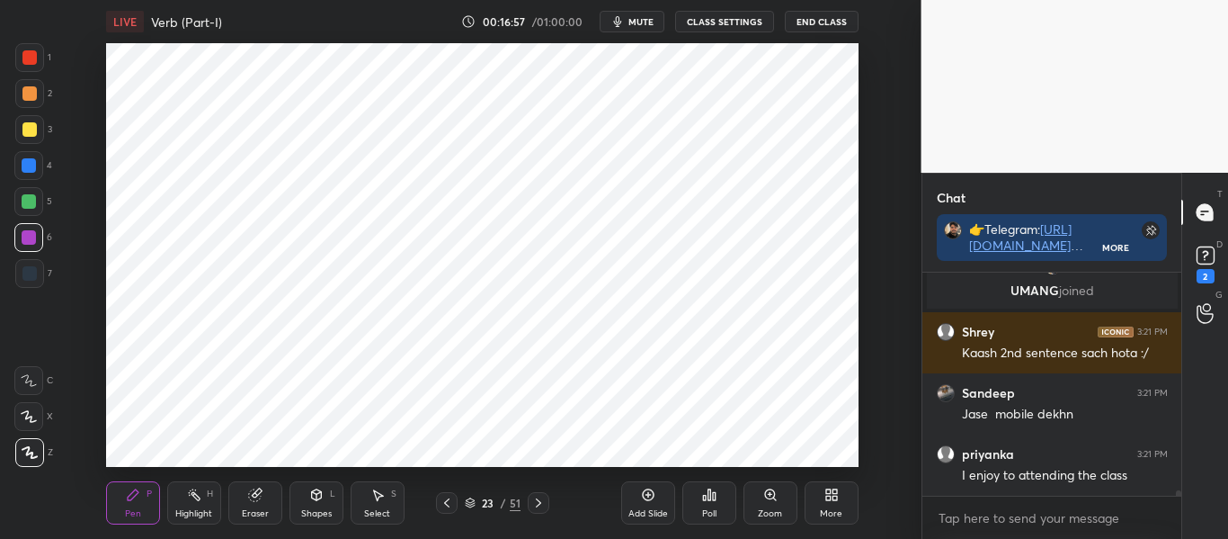
click at [32, 64] on div at bounding box center [29, 57] width 14 height 14
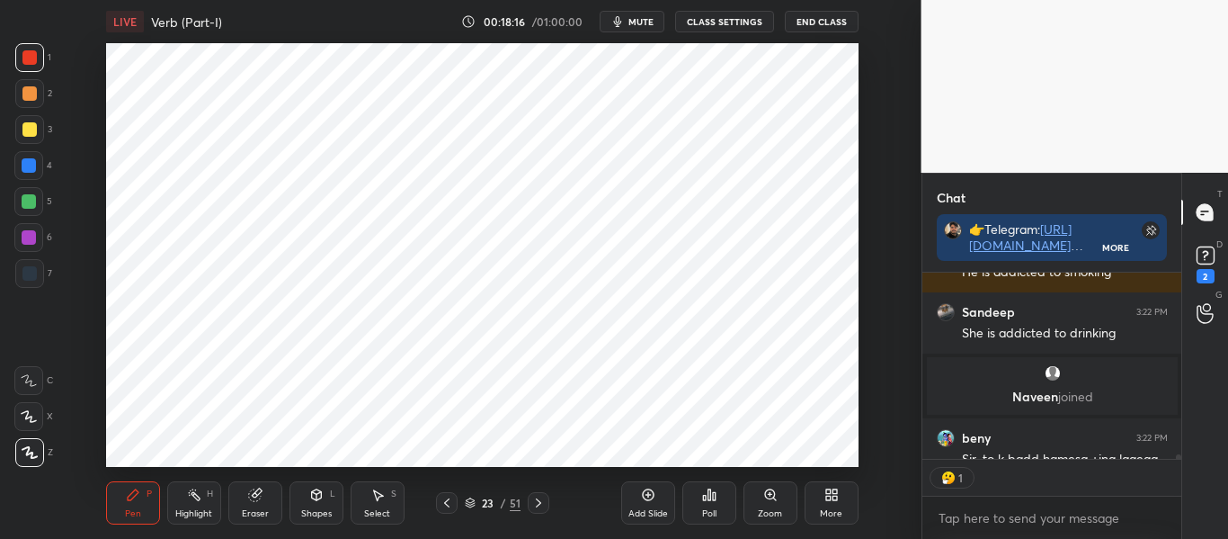
scroll to position [181, 254]
click at [325, 495] on div "Shapes L" at bounding box center [316, 502] width 54 height 43
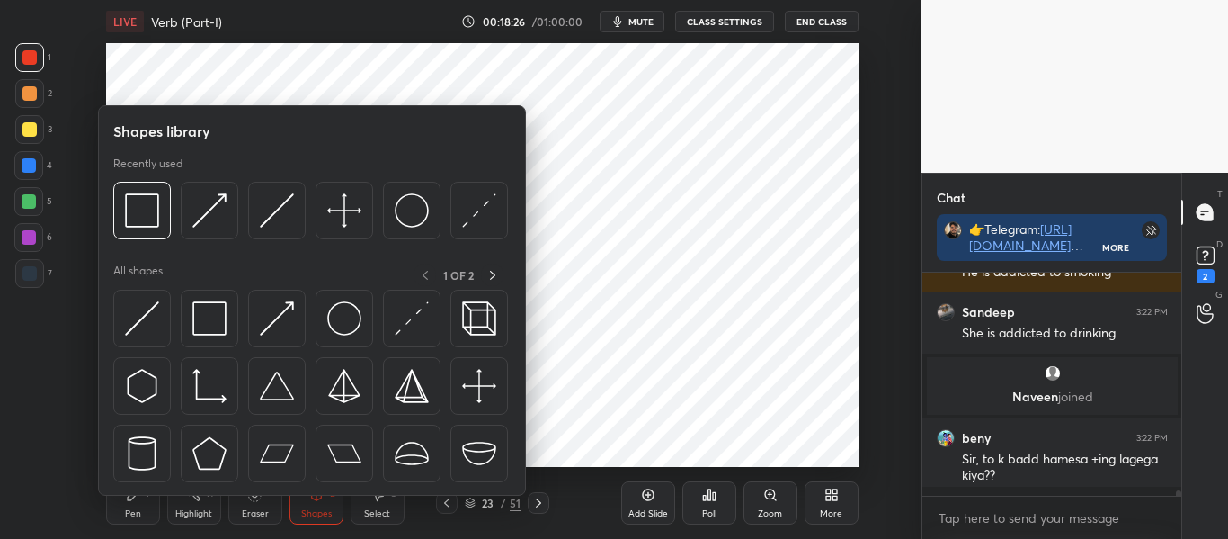
scroll to position [8902, 0]
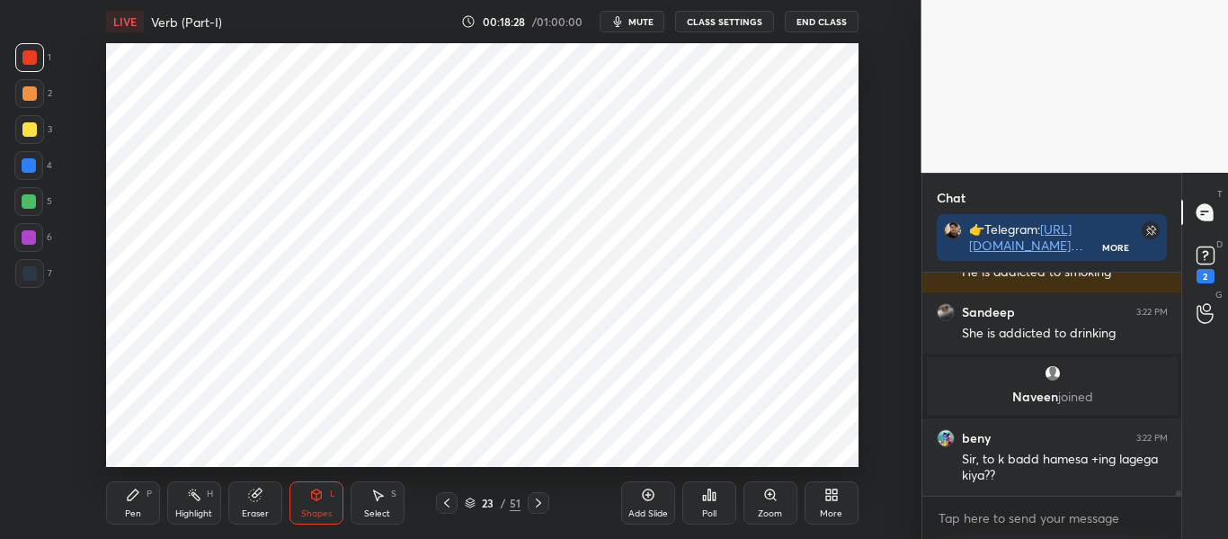
click at [147, 500] on div "Pen P" at bounding box center [133, 502] width 54 height 43
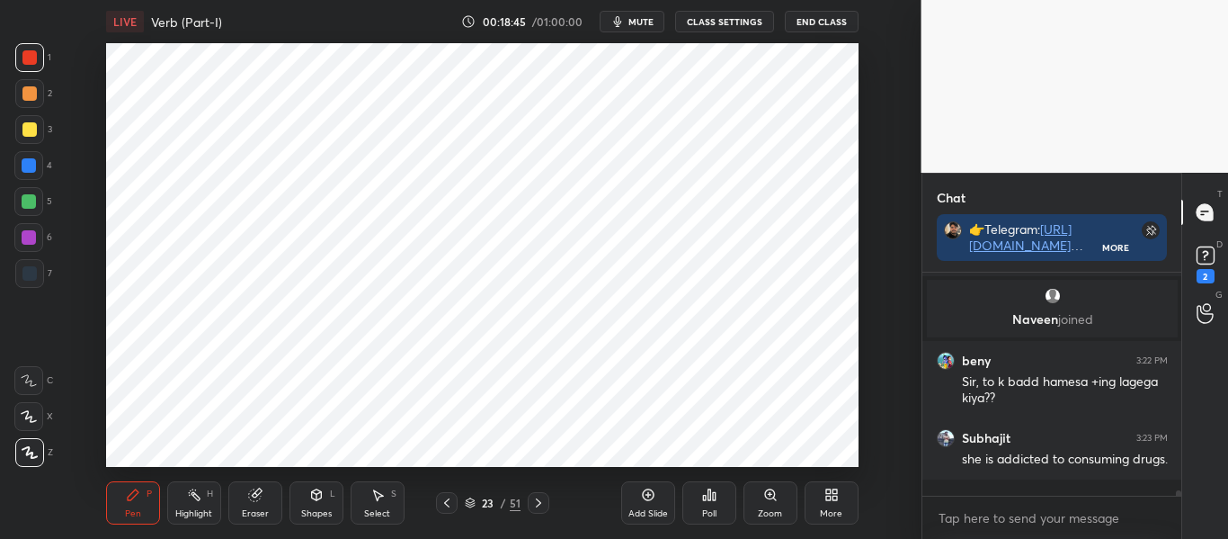
scroll to position [9040, 0]
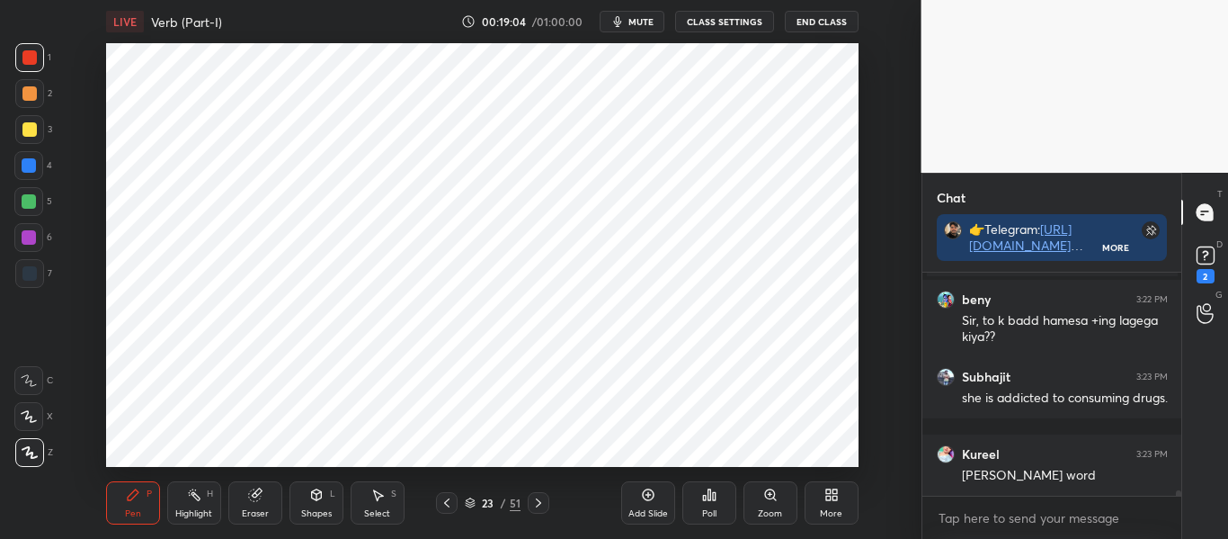
click at [325, 505] on div "Shapes L" at bounding box center [316, 502] width 54 height 43
click at [27, 168] on div at bounding box center [29, 165] width 14 height 14
click at [129, 494] on icon at bounding box center [133, 494] width 14 height 14
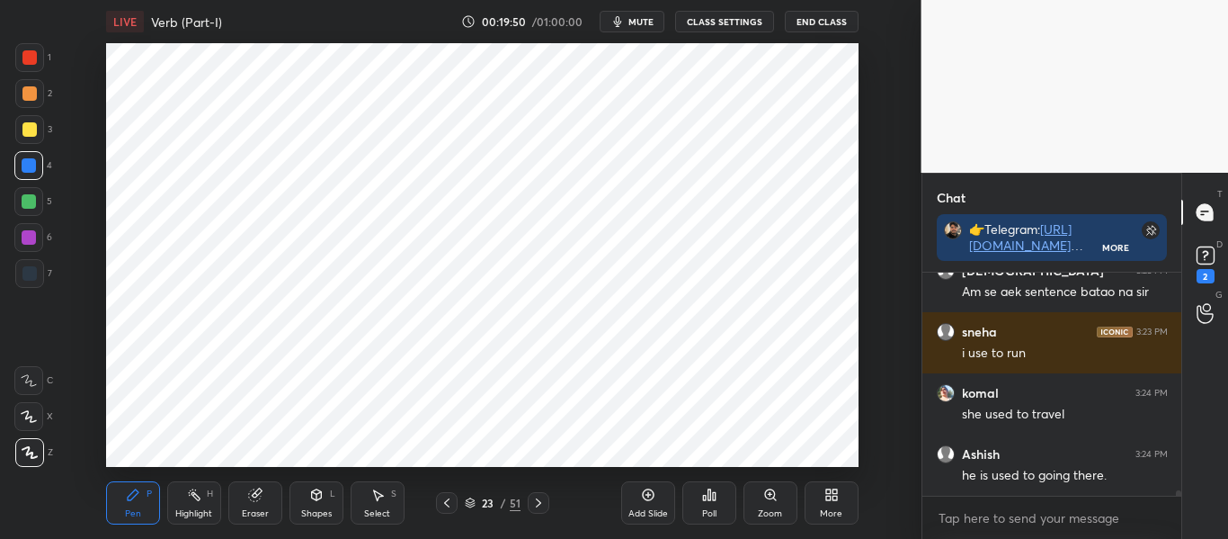
scroll to position [9346, 0]
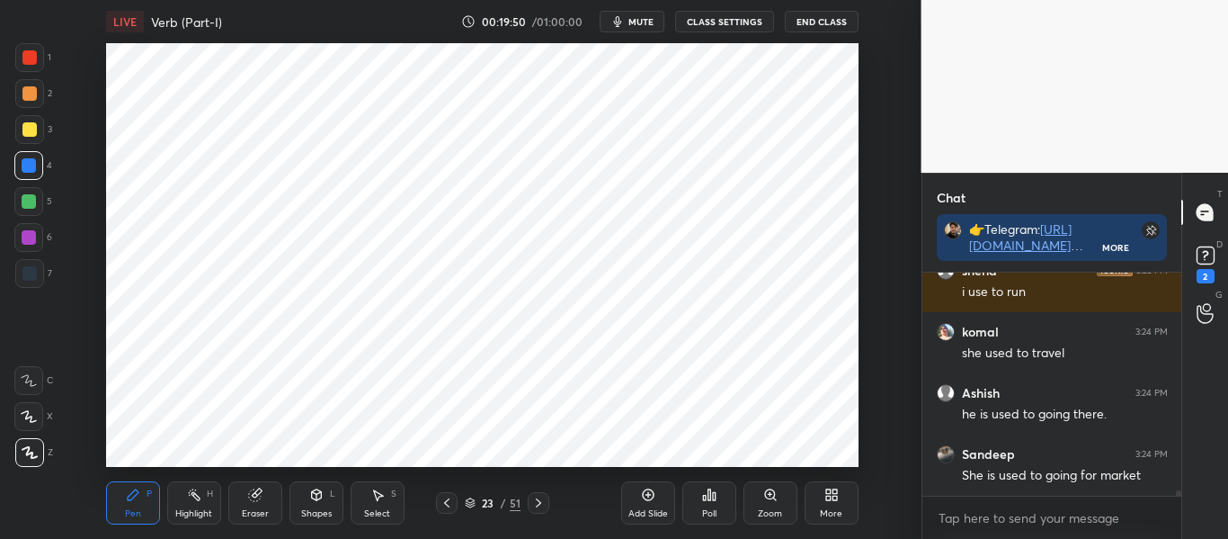
click at [658, 499] on div "Add Slide" at bounding box center [648, 502] width 54 height 43
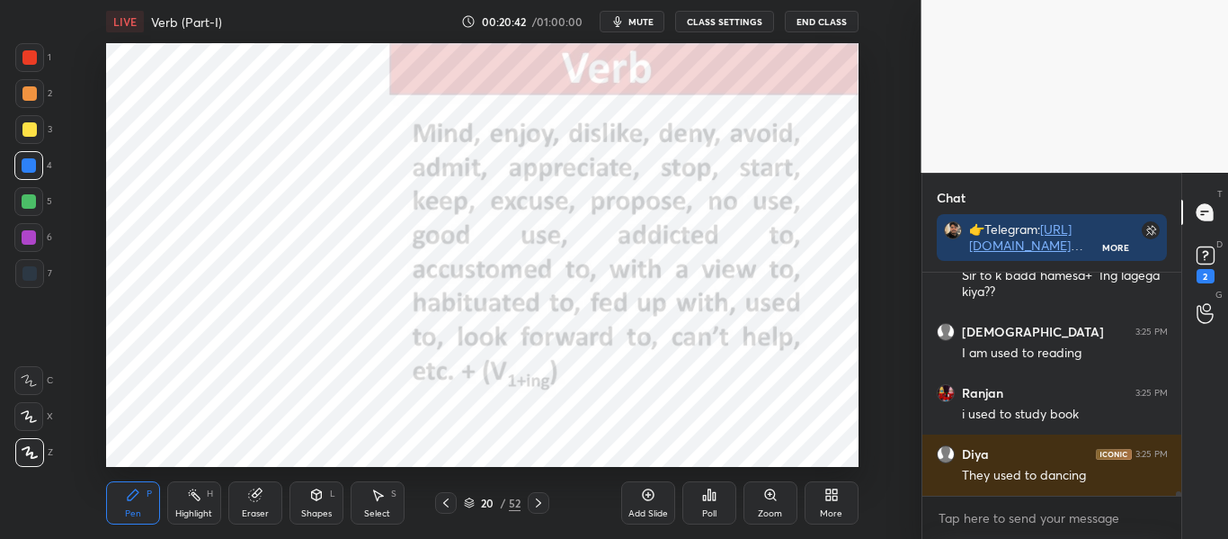
scroll to position [9990, 0]
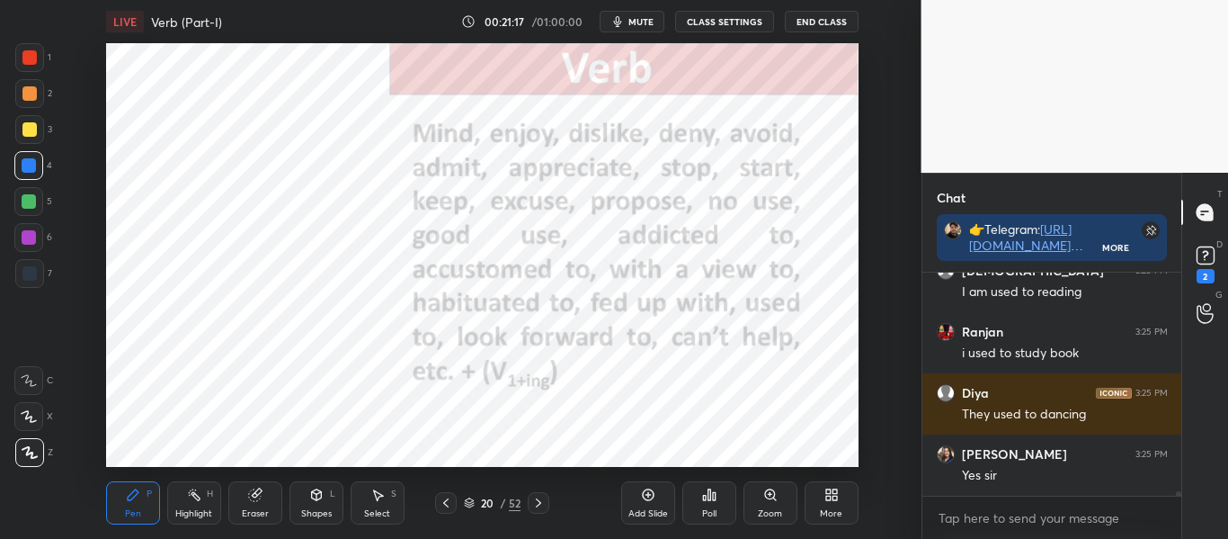
click at [538, 500] on icon at bounding box center [538, 502] width 5 height 9
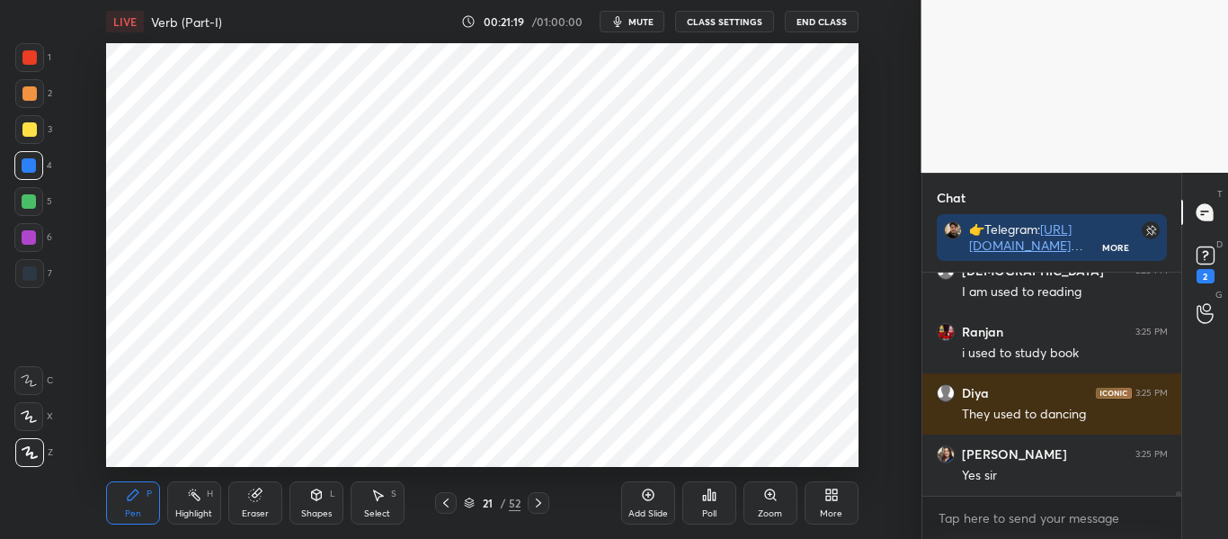
click at [454, 501] on div at bounding box center [446, 503] width 22 height 22
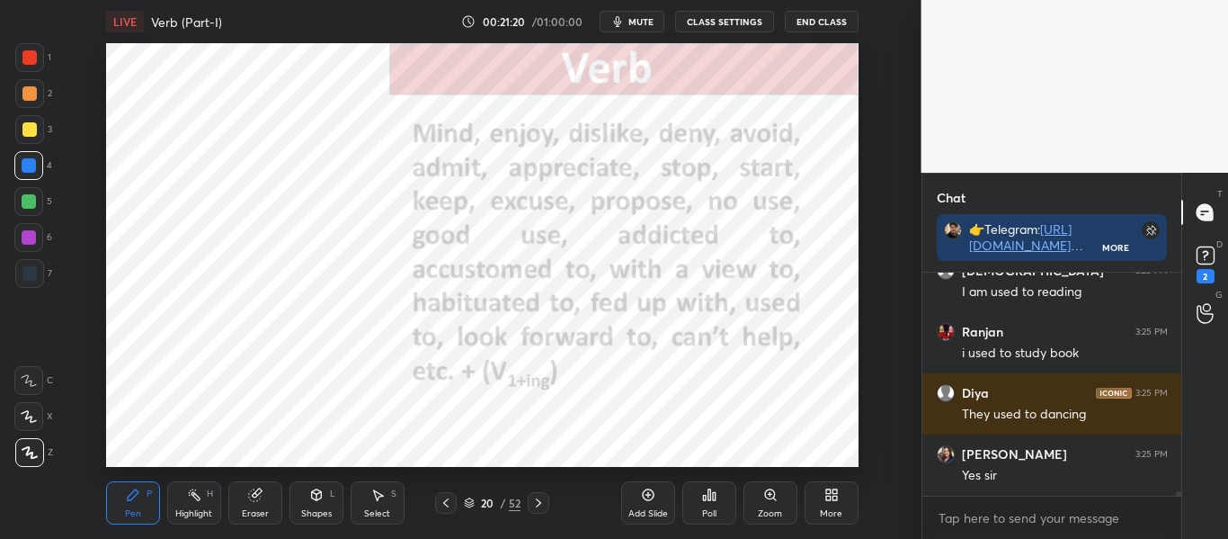
click at [641, 492] on icon at bounding box center [648, 494] width 14 height 14
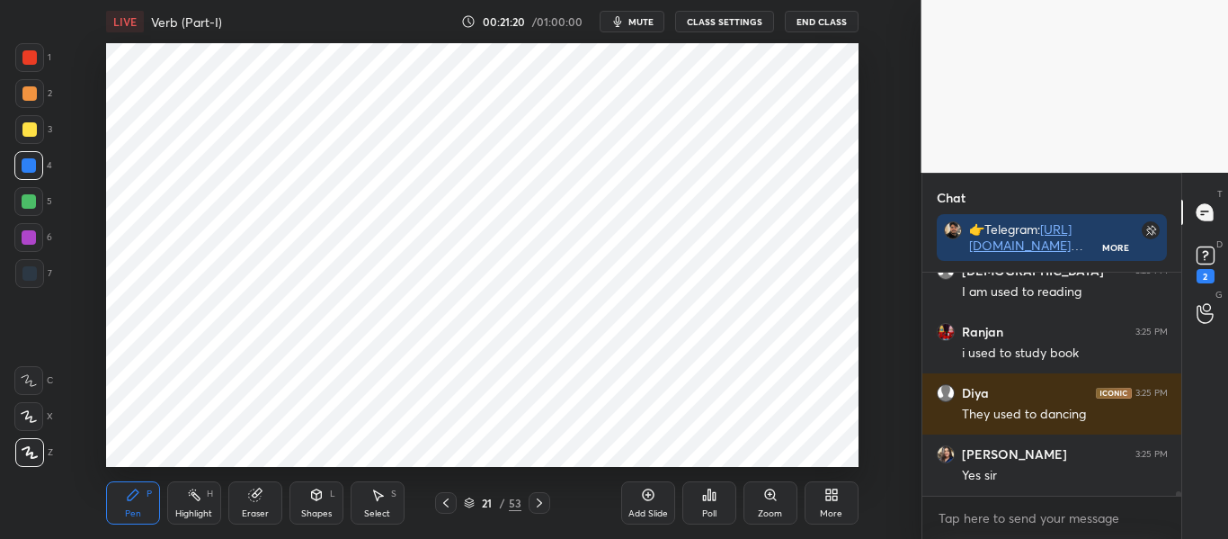
scroll to position [10051, 0]
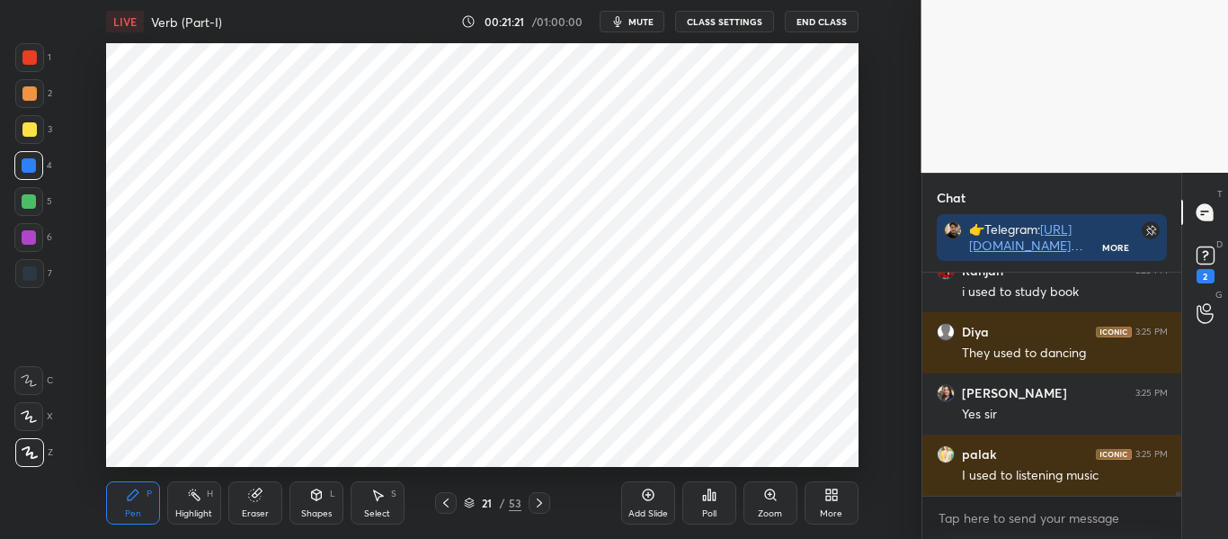
click at [35, 60] on div at bounding box center [29, 57] width 14 height 14
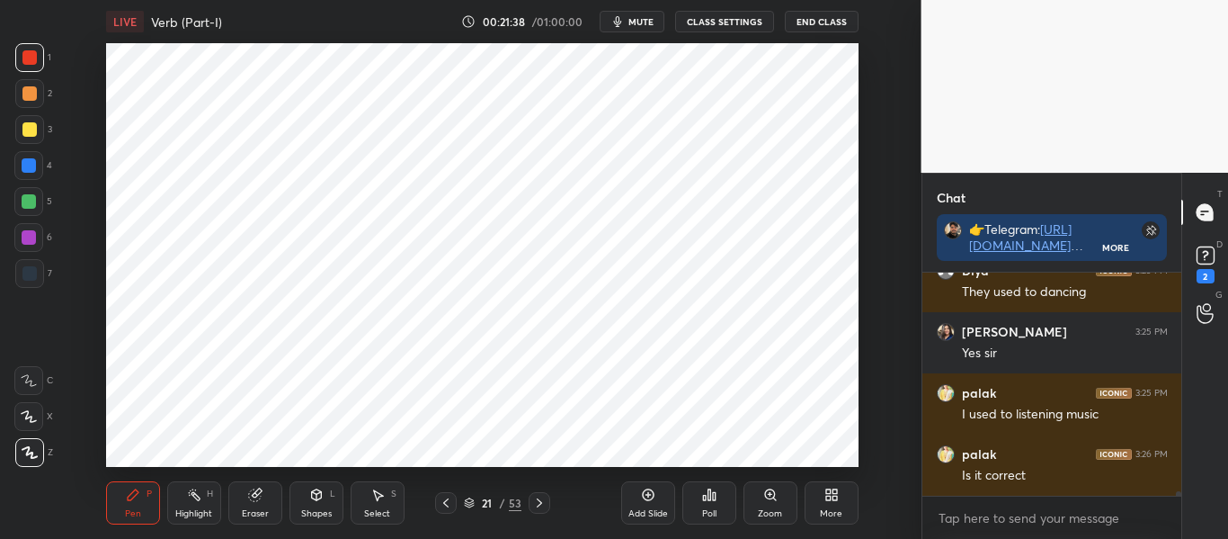
scroll to position [10189, 0]
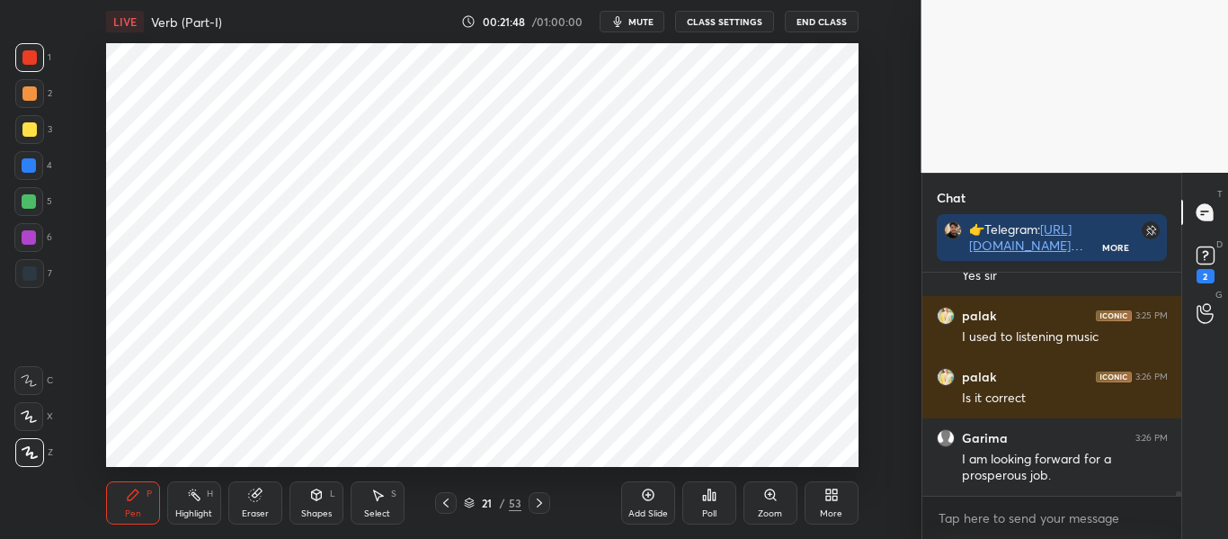
click at [28, 156] on div at bounding box center [28, 165] width 29 height 29
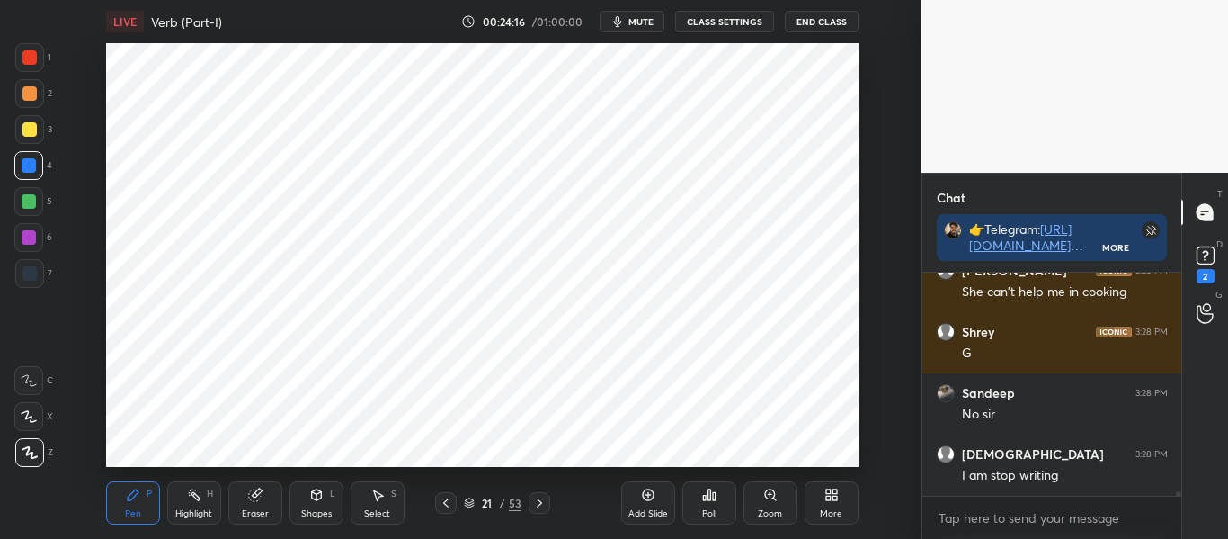
scroll to position [10551, 0]
click at [32, 58] on div at bounding box center [29, 57] width 14 height 14
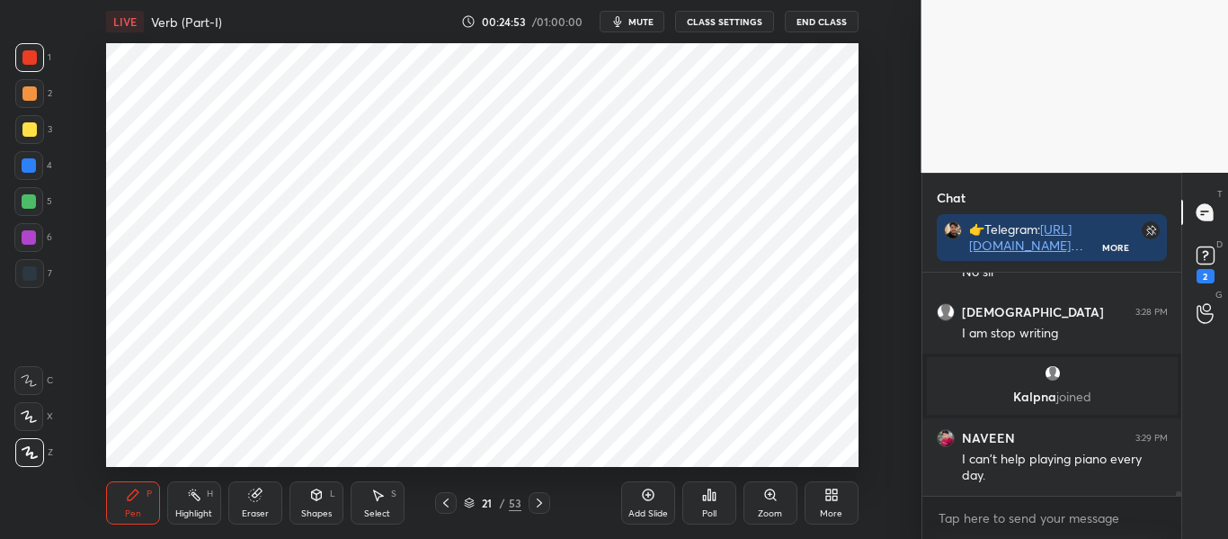
scroll to position [10705, 0]
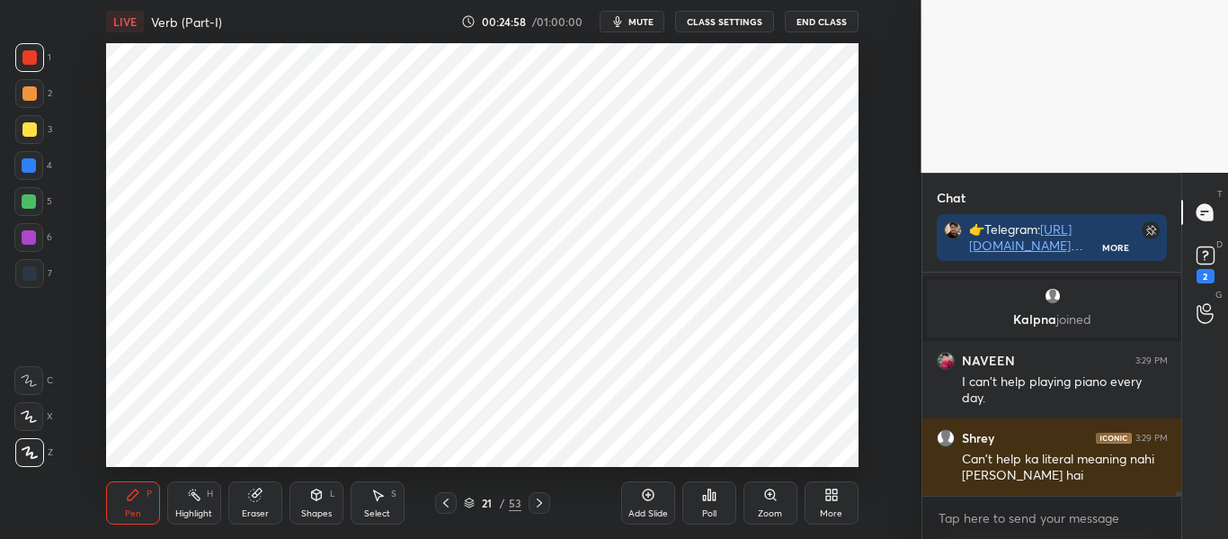
click at [30, 171] on div at bounding box center [29, 165] width 14 height 14
click at [25, 61] on div at bounding box center [29, 57] width 14 height 14
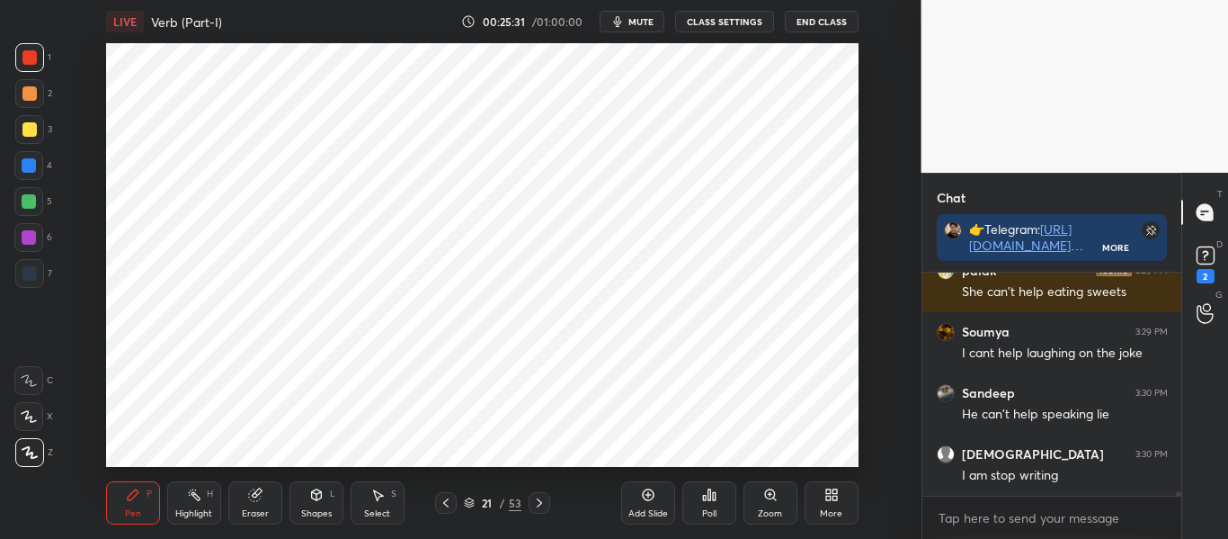
scroll to position [11133, 0]
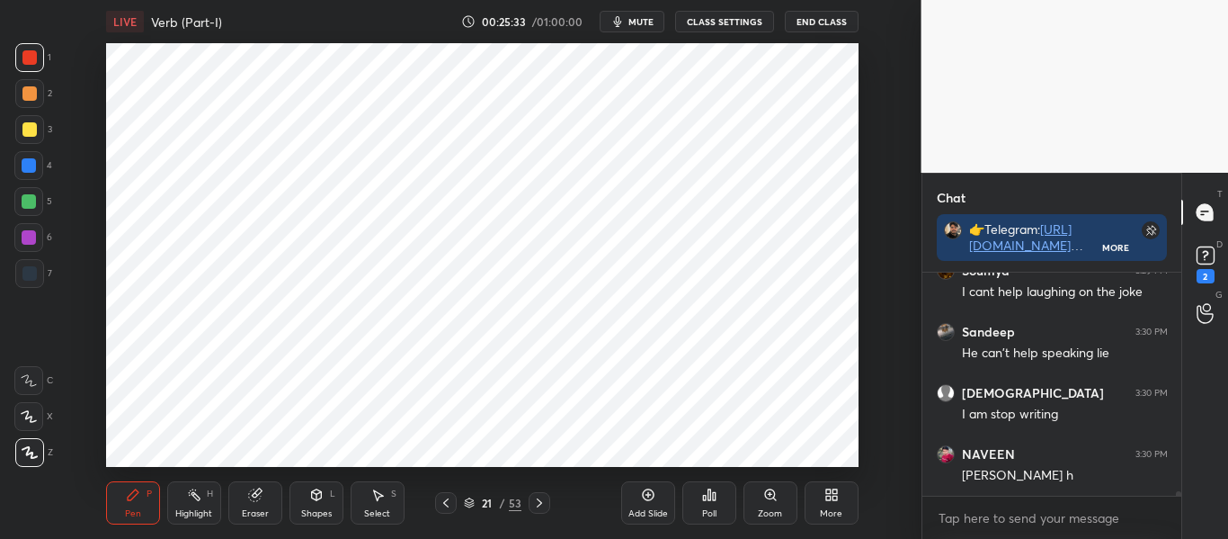
click at [656, 29] on button "mute" at bounding box center [632, 22] width 65 height 22
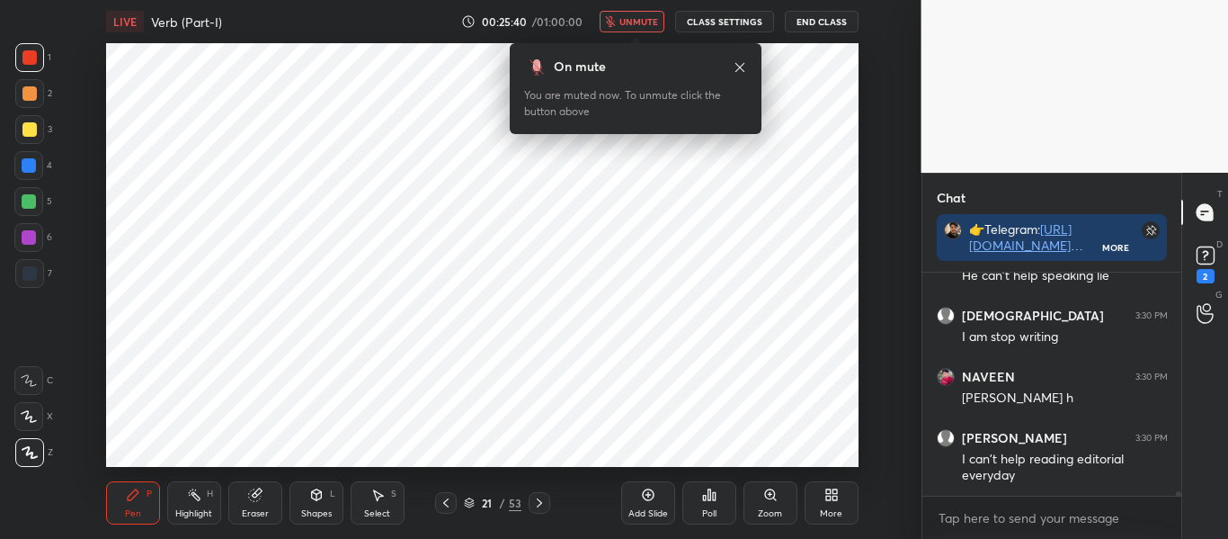
scroll to position [11272, 0]
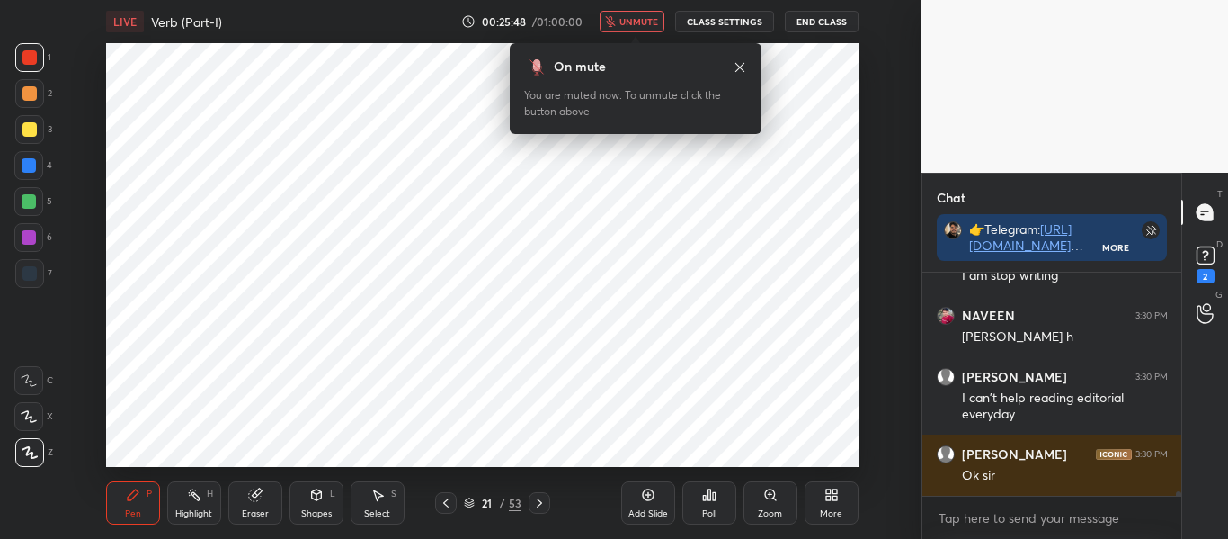
click at [639, 22] on span "unmute" at bounding box center [638, 21] width 39 height 13
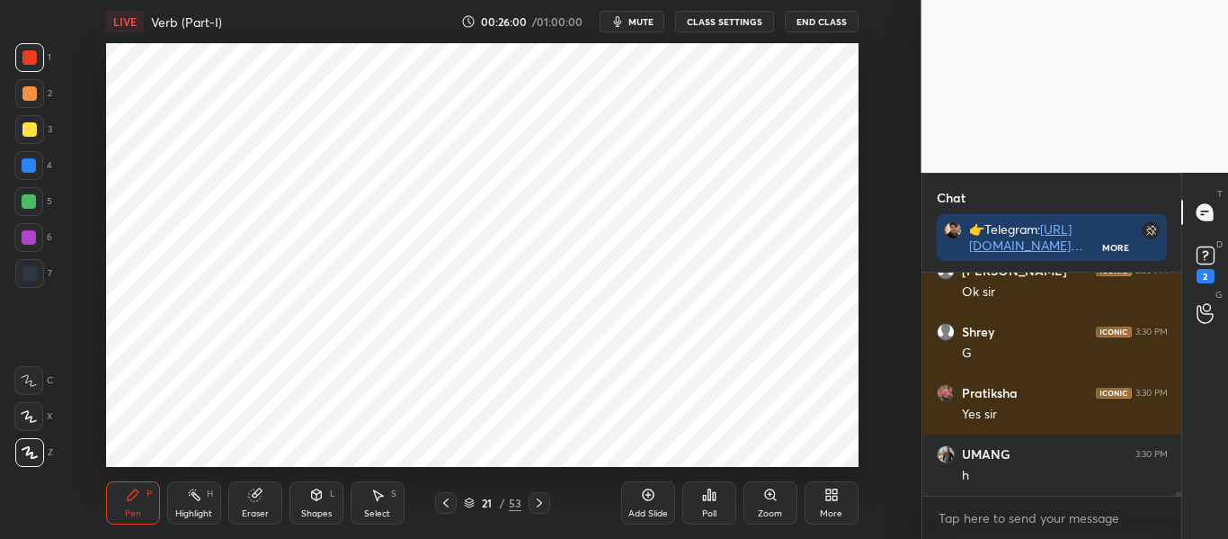
scroll to position [11516, 0]
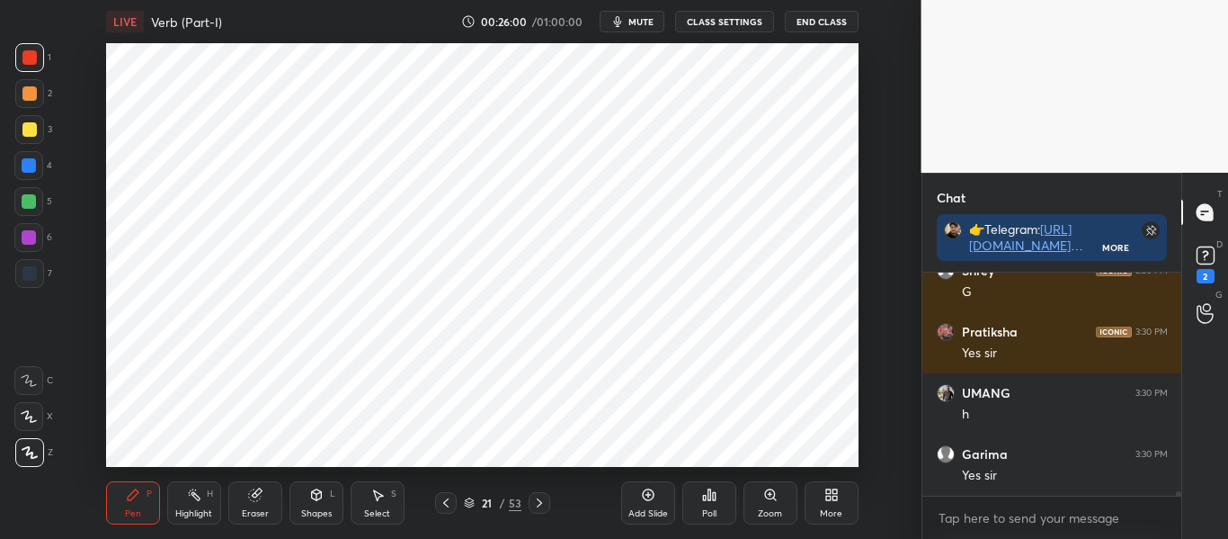
click at [631, 12] on button "mute" at bounding box center [632, 22] width 65 height 22
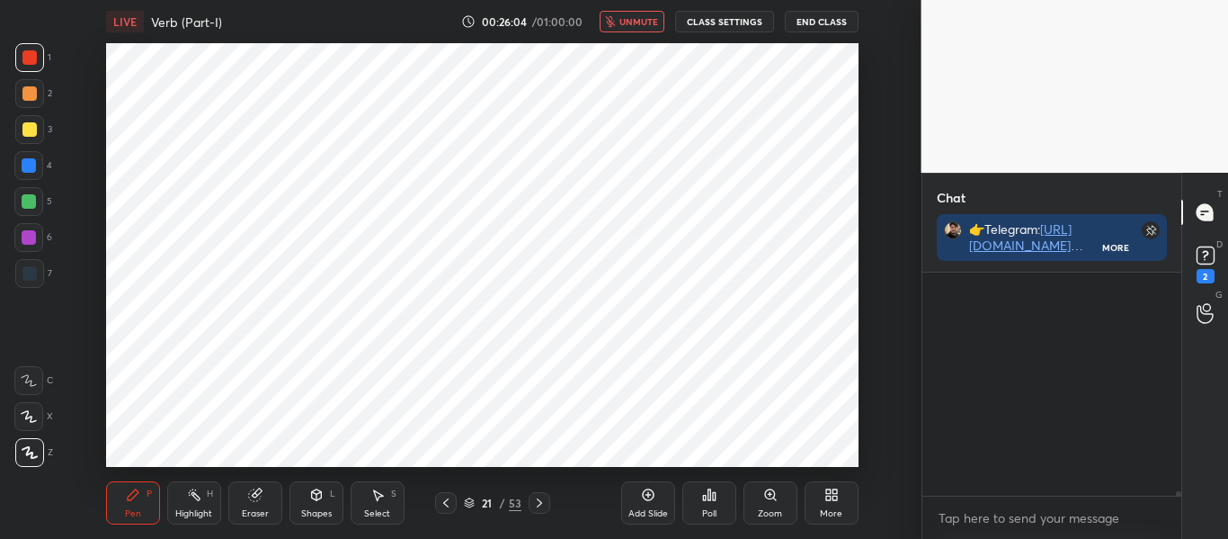
scroll to position [11960, 0]
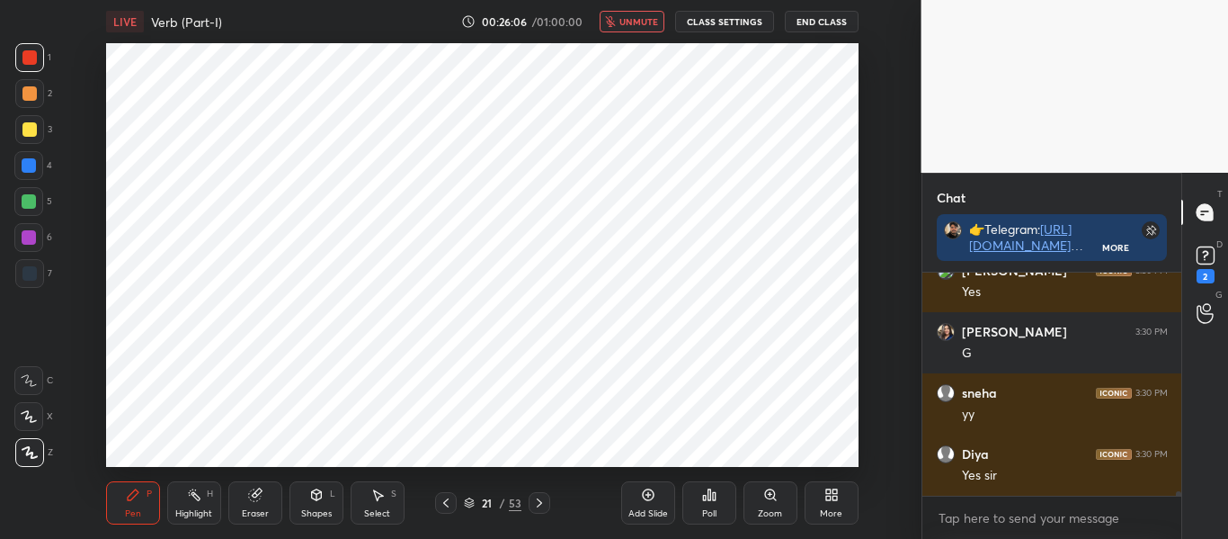
click at [644, 20] on span "unmute" at bounding box center [638, 21] width 39 height 13
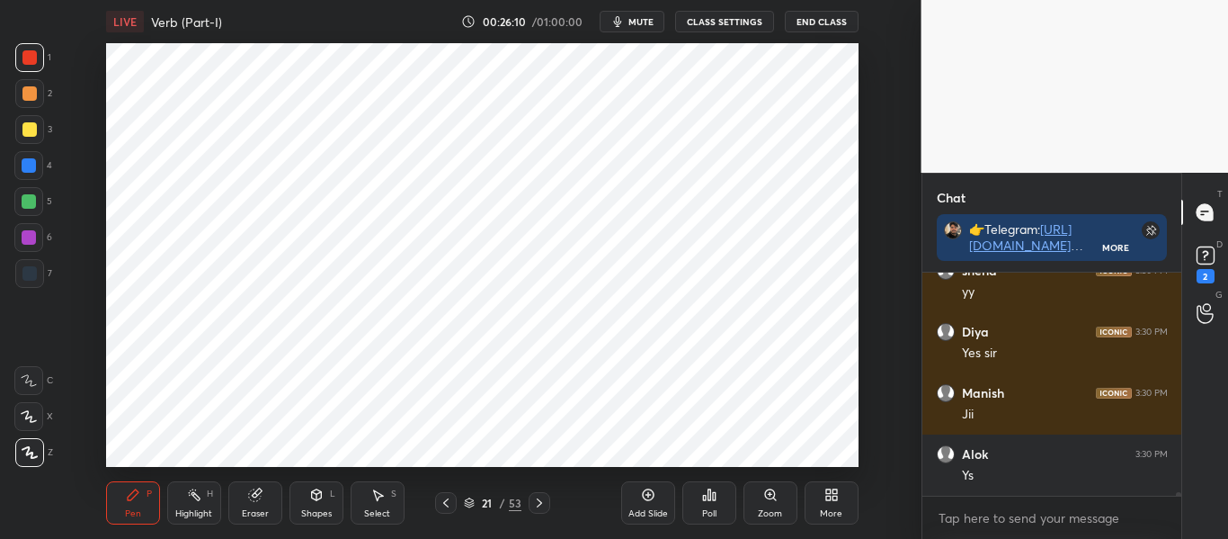
scroll to position [12144, 0]
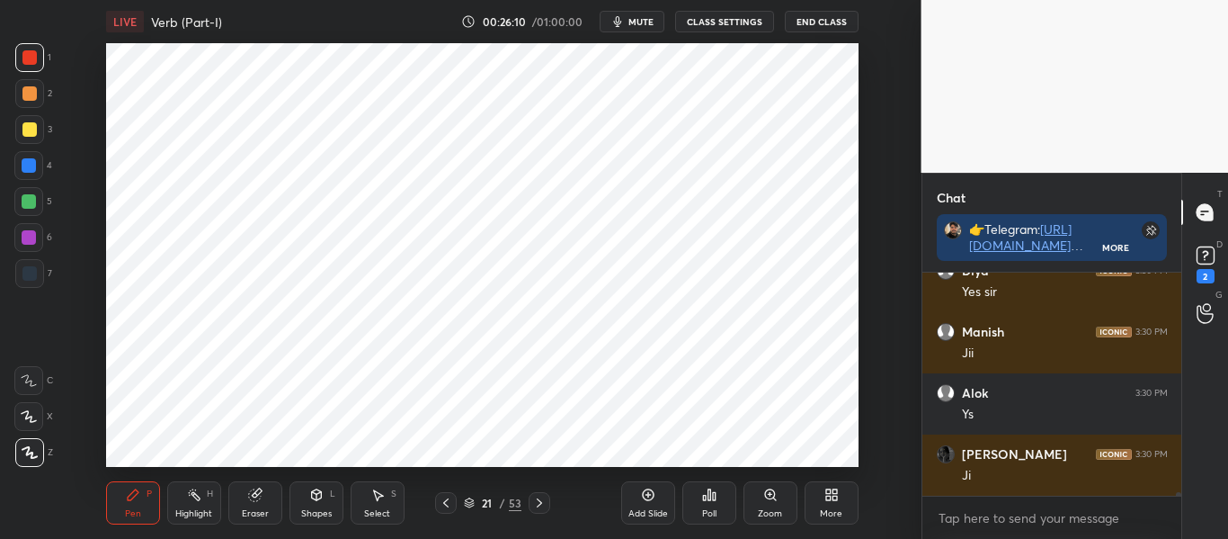
click at [626, 13] on button "mute" at bounding box center [632, 22] width 65 height 22
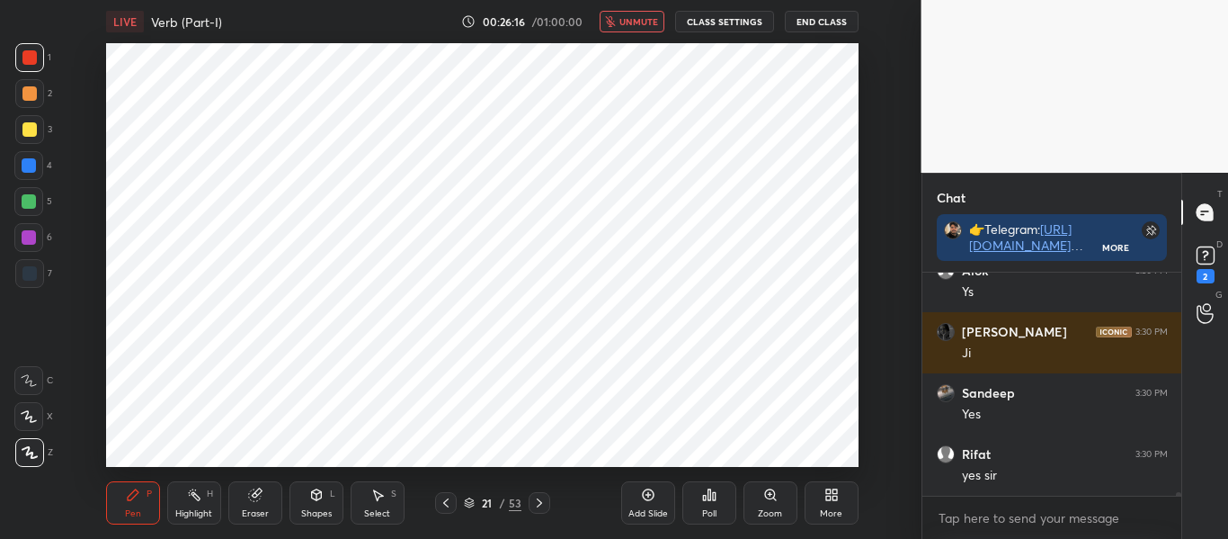
scroll to position [181, 254]
click at [629, 17] on span "unmute" at bounding box center [638, 21] width 39 height 13
type textarea "x"
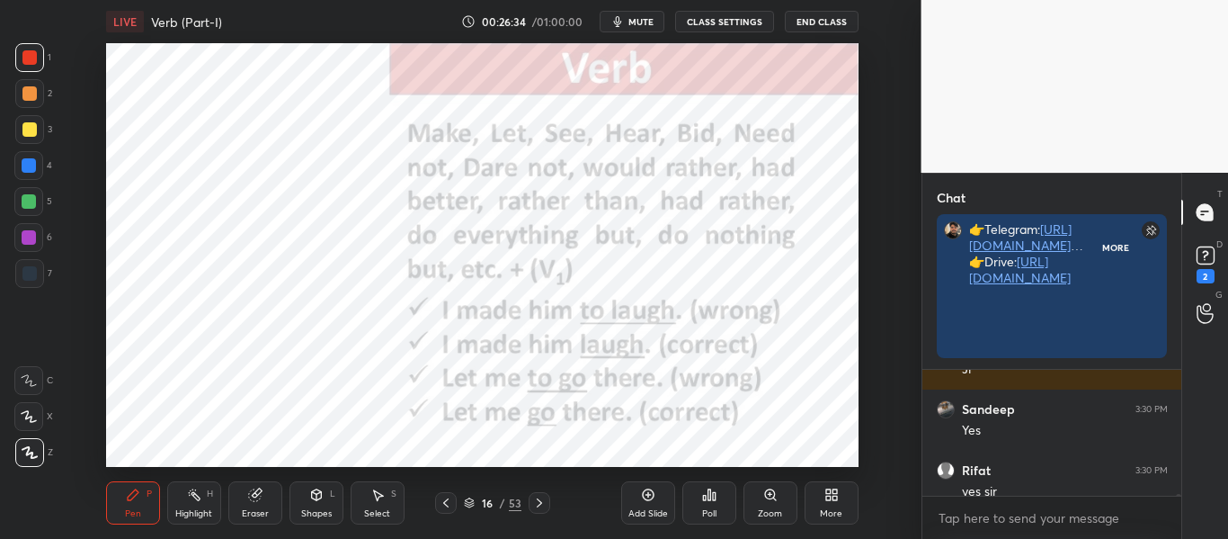
scroll to position [261, 254]
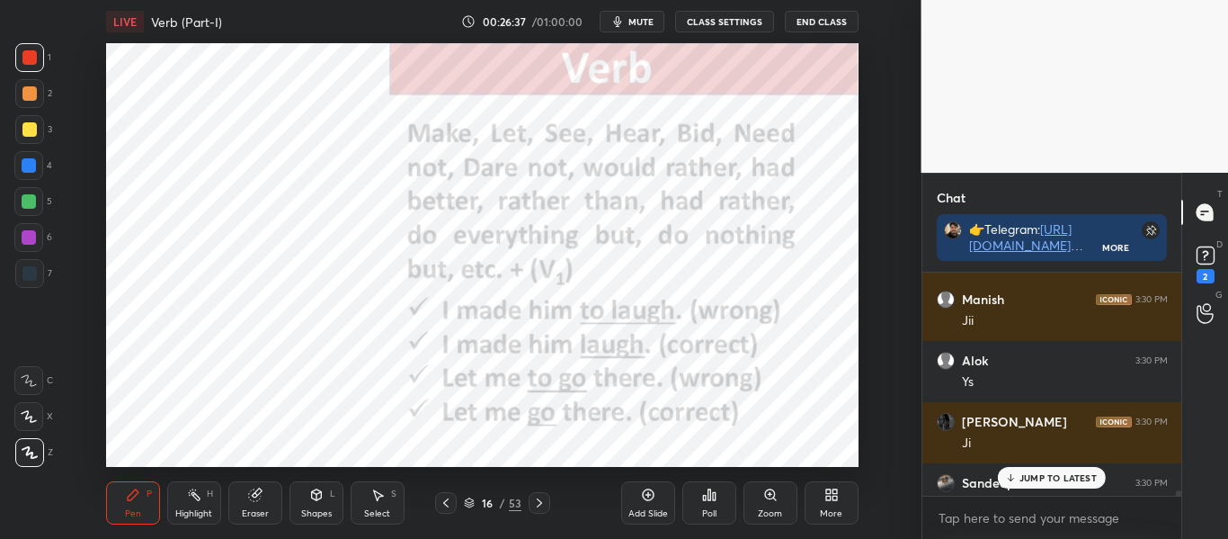
click at [1036, 480] on p "JUMP TO LATEST" at bounding box center [1057, 477] width 77 height 11
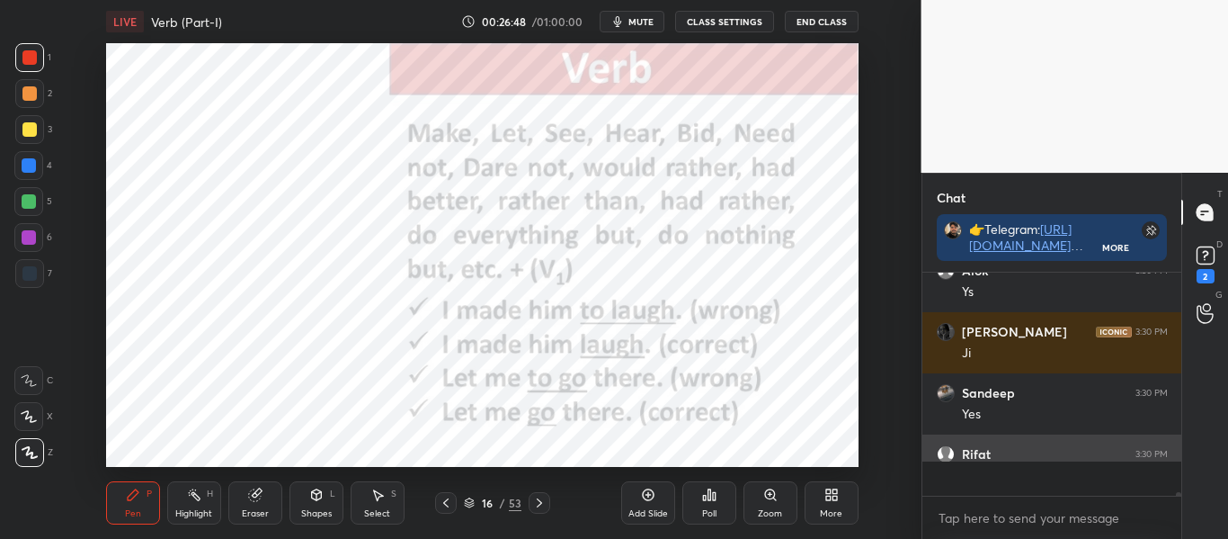
scroll to position [12266, 0]
click at [645, 23] on span "mute" at bounding box center [640, 21] width 25 height 13
click at [642, 20] on span "unmute" at bounding box center [638, 21] width 39 height 13
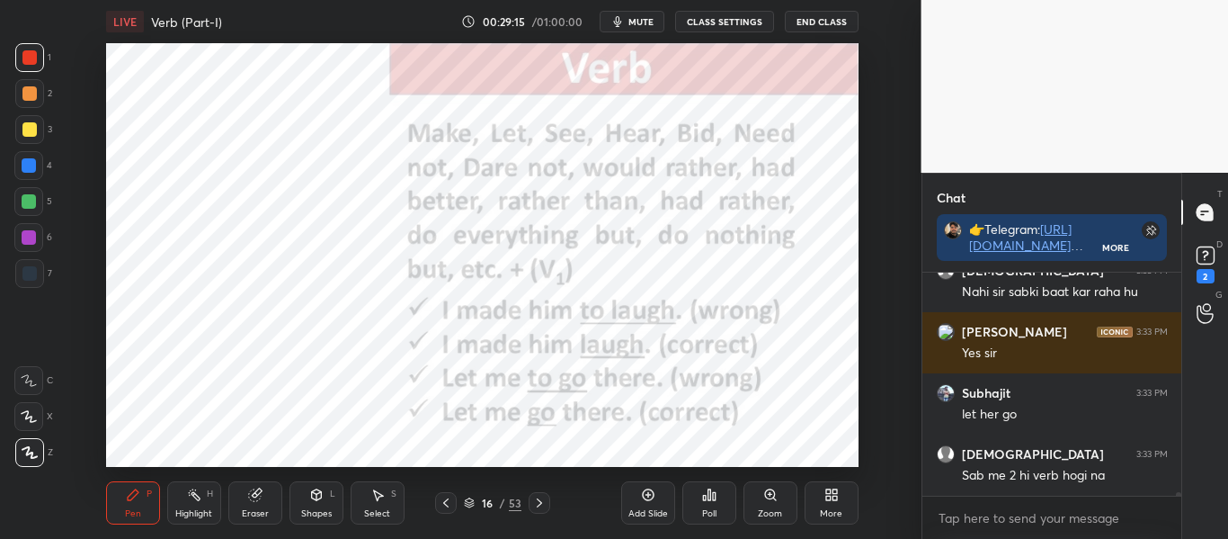
scroll to position [12800, 0]
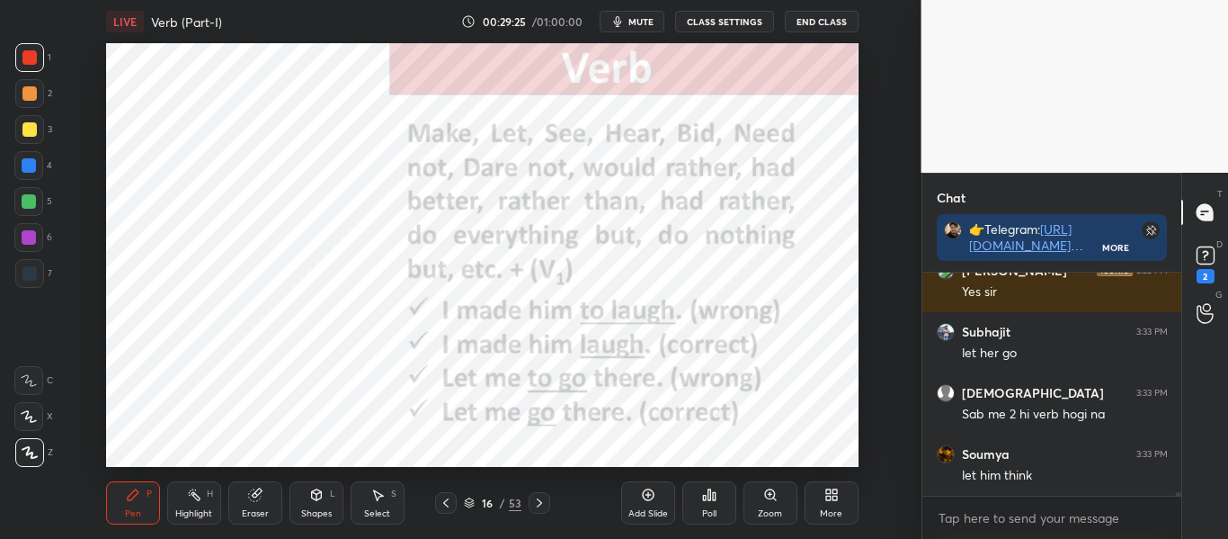
click at [446, 505] on icon at bounding box center [445, 502] width 5 height 9
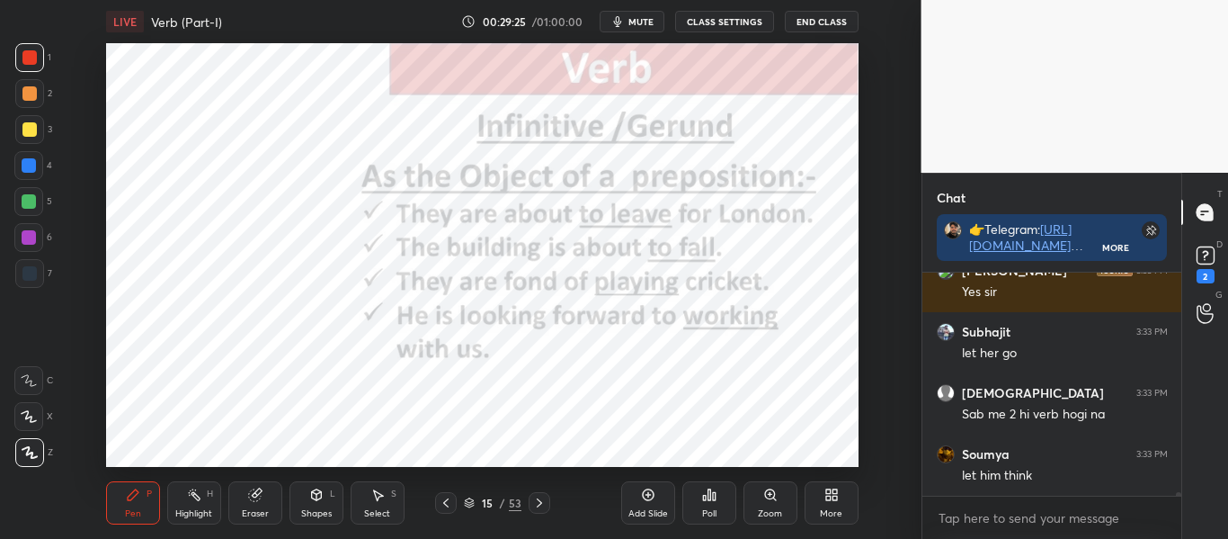
click at [446, 505] on icon at bounding box center [445, 502] width 5 height 9
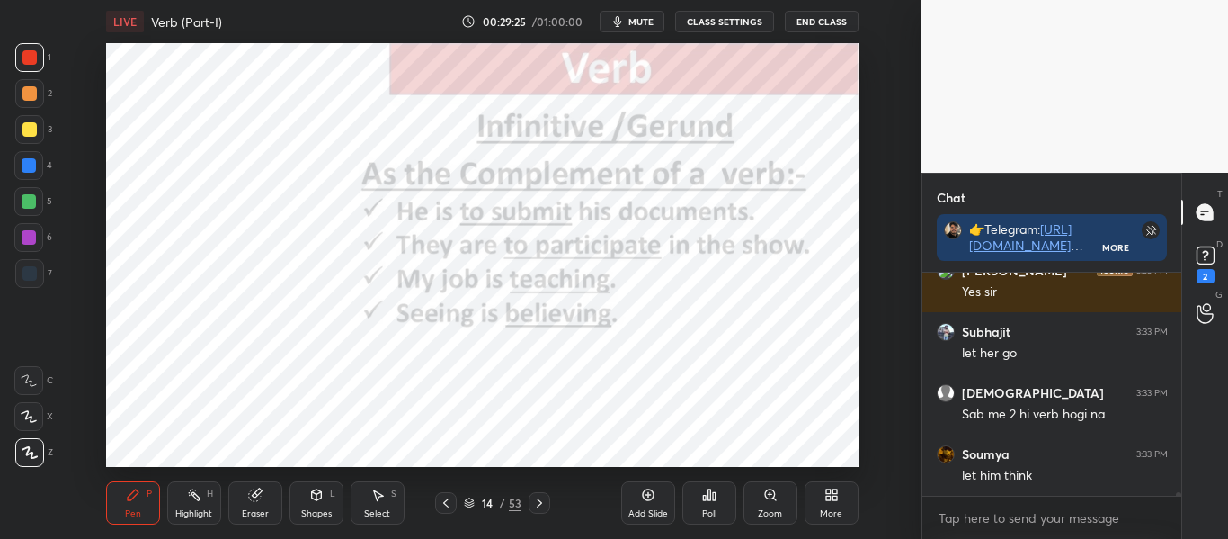
click at [446, 505] on icon at bounding box center [445, 502] width 5 height 9
click at [445, 503] on icon at bounding box center [445, 502] width 5 height 9
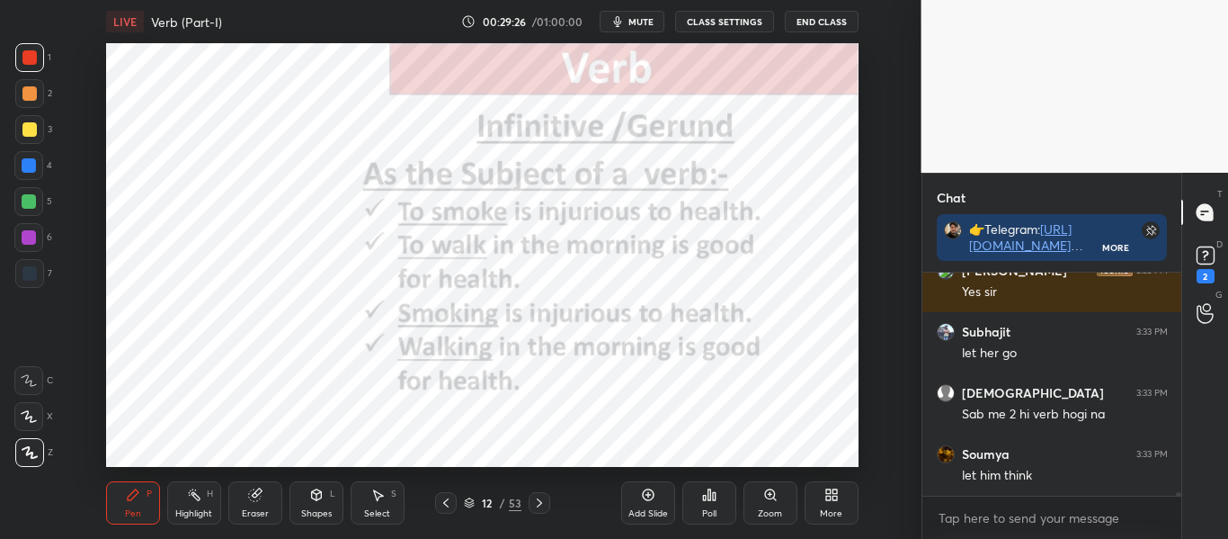
click at [446, 503] on icon at bounding box center [446, 502] width 14 height 14
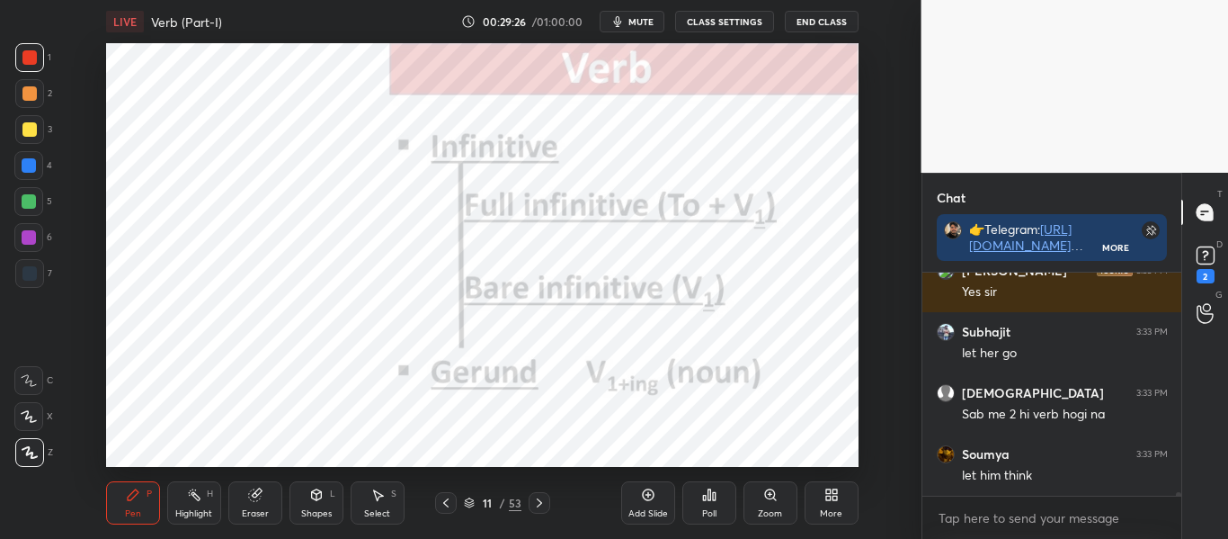
click at [446, 503] on icon at bounding box center [446, 502] width 14 height 14
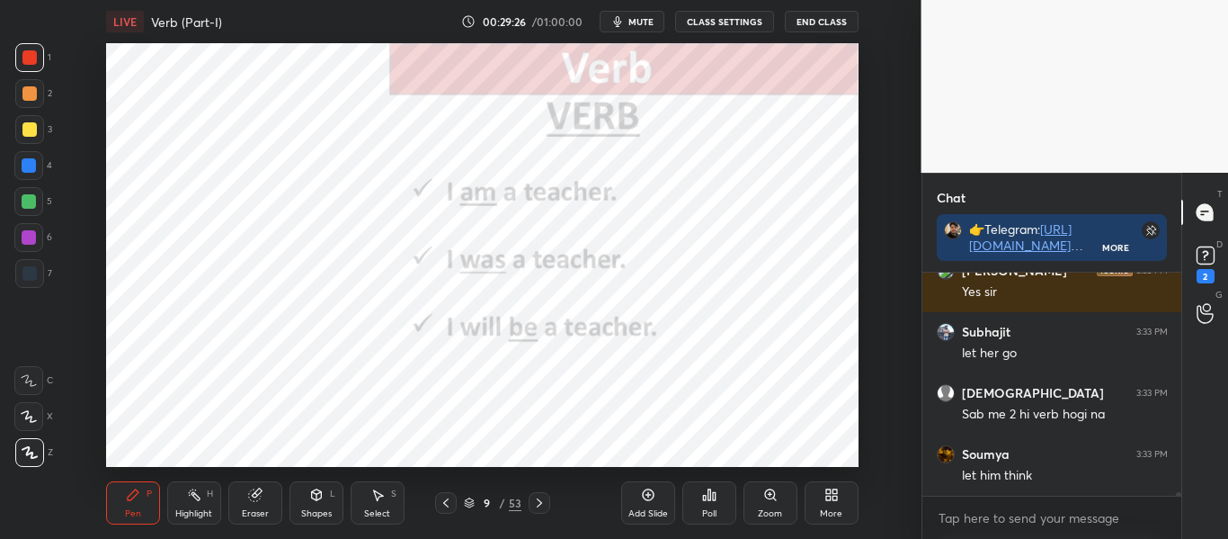
click at [445, 504] on icon at bounding box center [445, 502] width 5 height 9
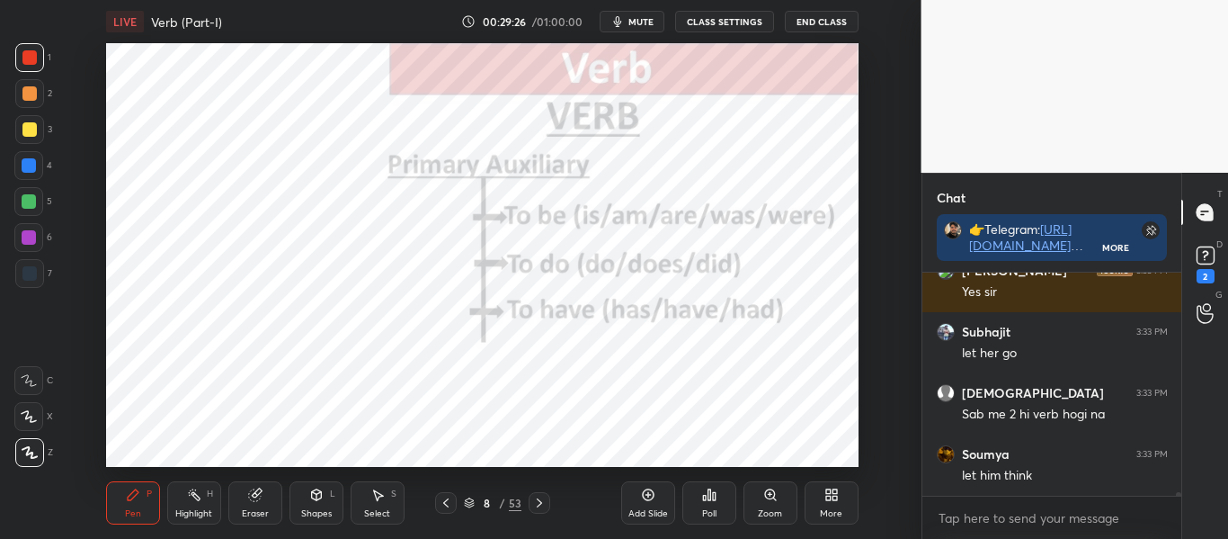
click at [445, 503] on icon at bounding box center [445, 502] width 5 height 9
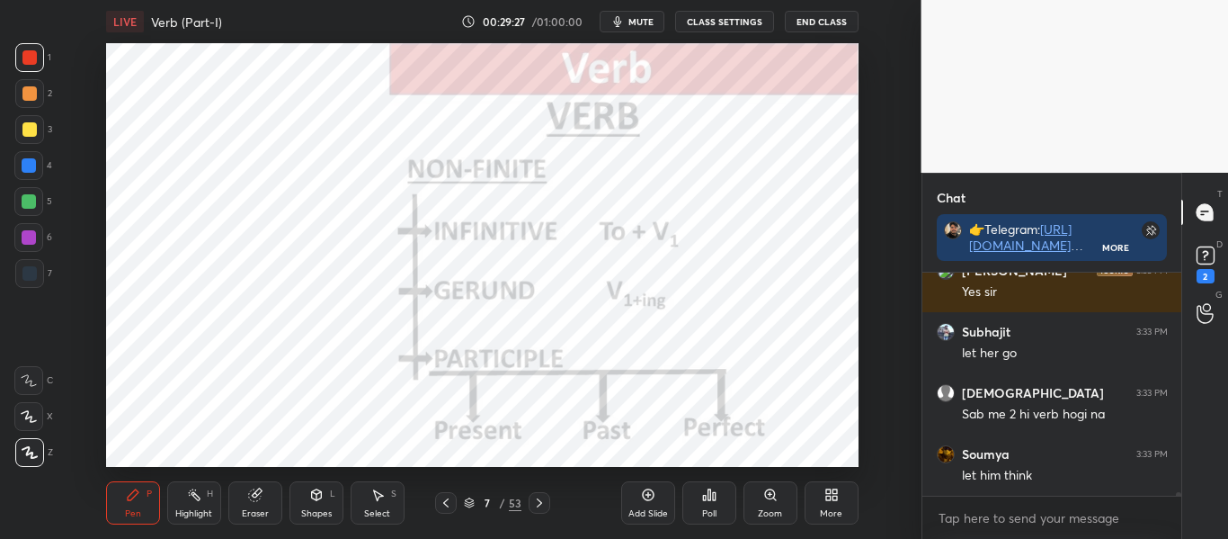
click at [445, 504] on icon at bounding box center [445, 502] width 5 height 9
click at [446, 504] on icon at bounding box center [445, 502] width 5 height 9
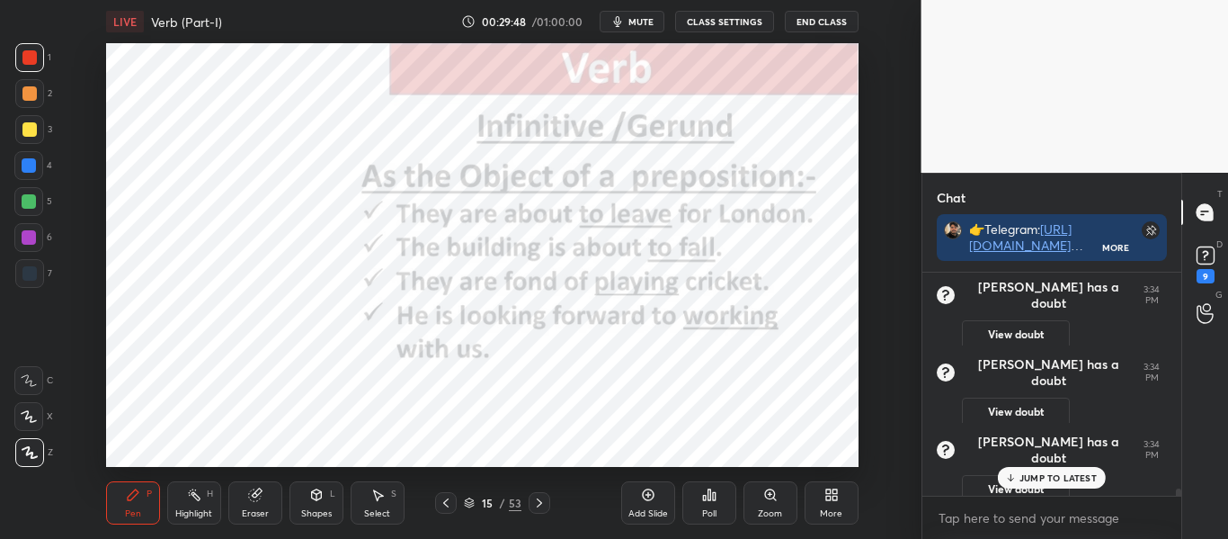
scroll to position [12575, 0]
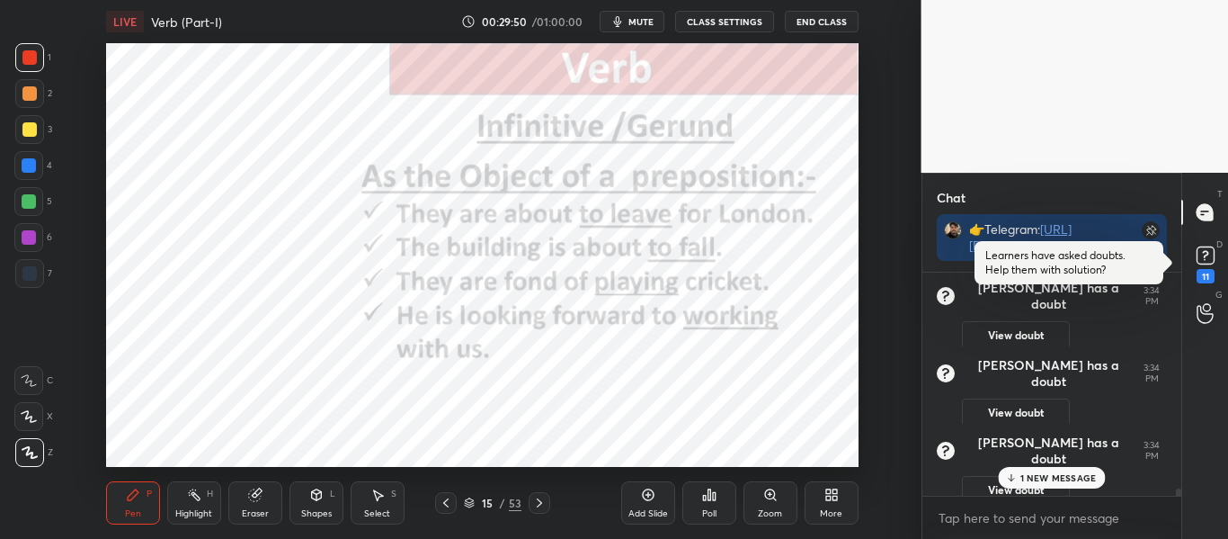
drag, startPoint x: 1082, startPoint y: 322, endPoint x: 1147, endPoint y: 334, distance: 66.8
click at [1147, 334] on div "View doubt" at bounding box center [1065, 331] width 206 height 38
click at [1025, 321] on button "View doubt" at bounding box center [1016, 335] width 108 height 29
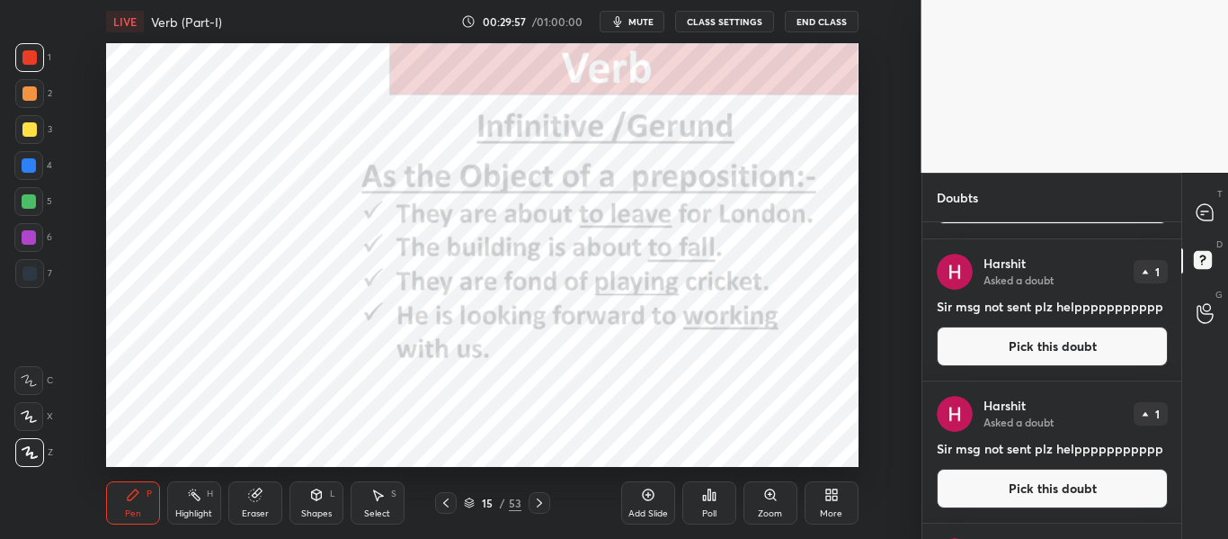
scroll to position [853, 0]
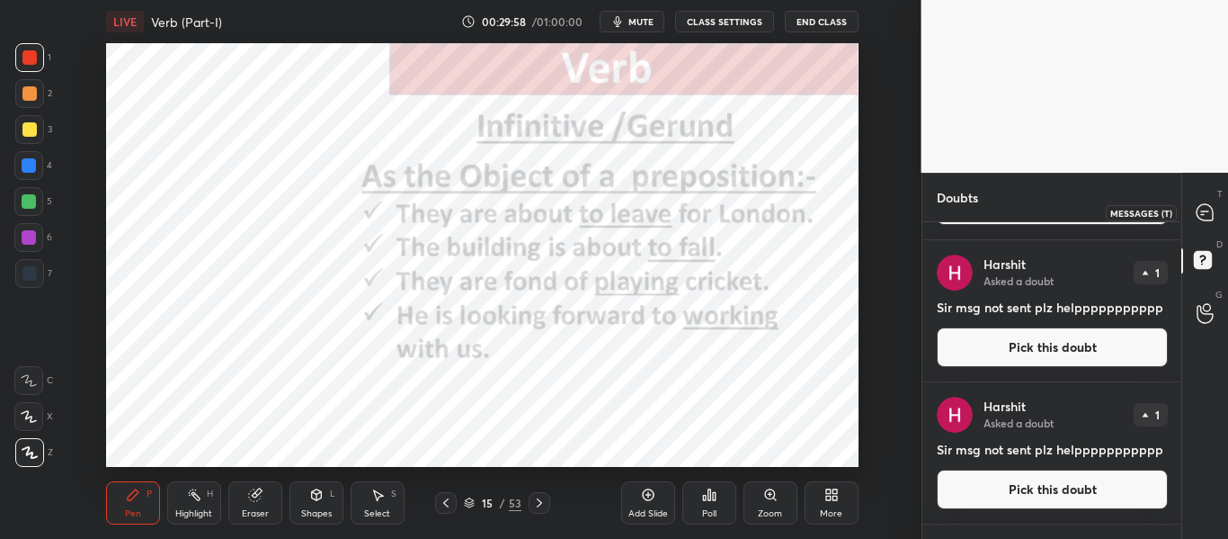
click at [1215, 201] on div at bounding box center [1206, 212] width 36 height 32
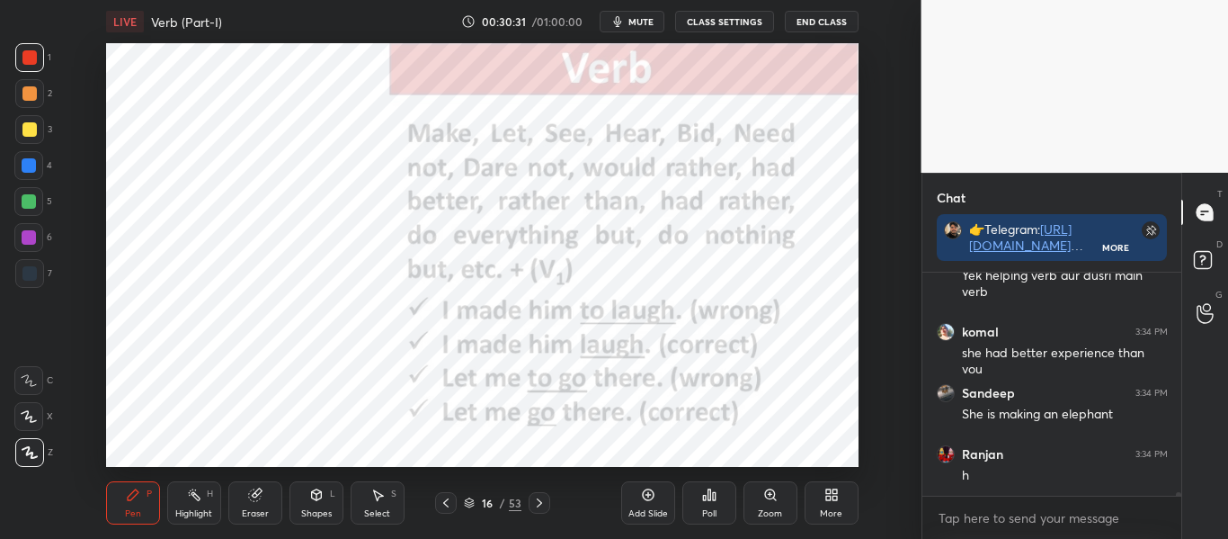
scroll to position [13208, 0]
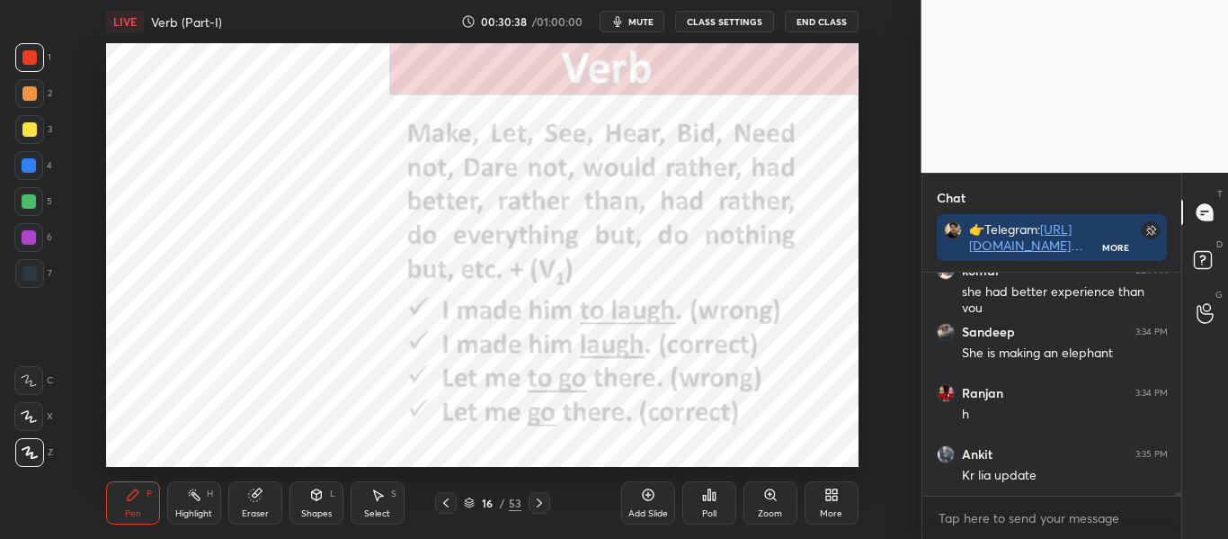
click at [642, 494] on icon at bounding box center [648, 494] width 14 height 14
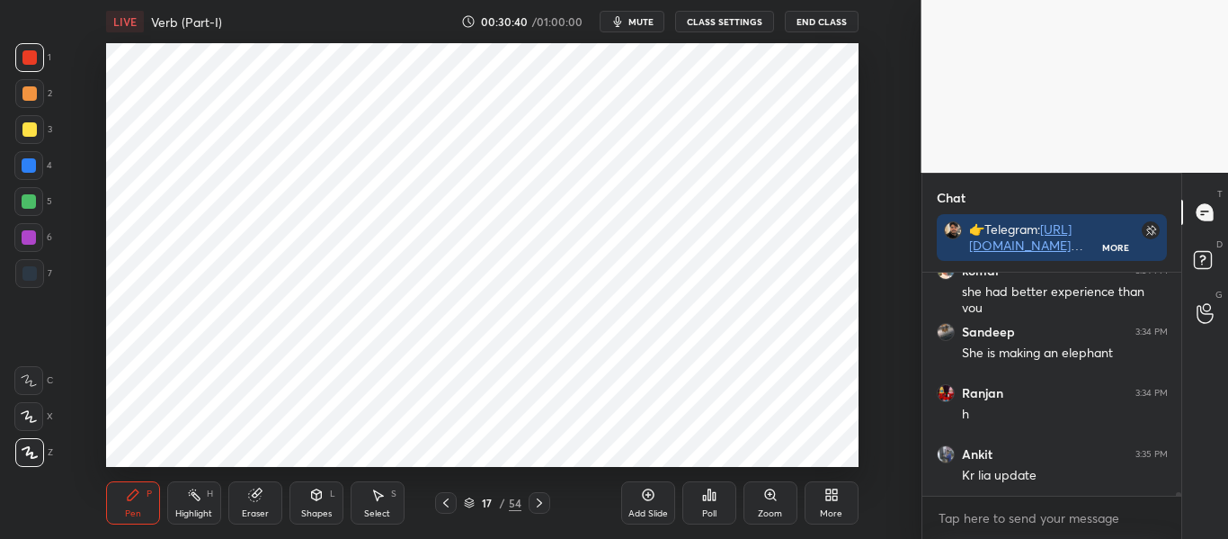
scroll to position [13253, 0]
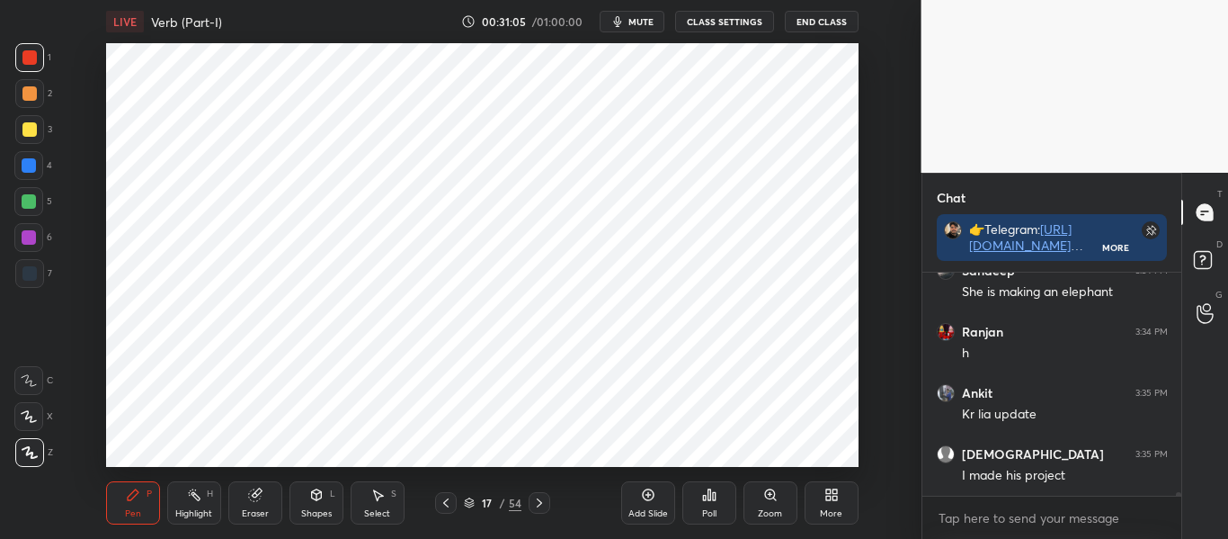
click at [26, 163] on div at bounding box center [29, 165] width 14 height 14
click at [31, 67] on div at bounding box center [29, 57] width 29 height 29
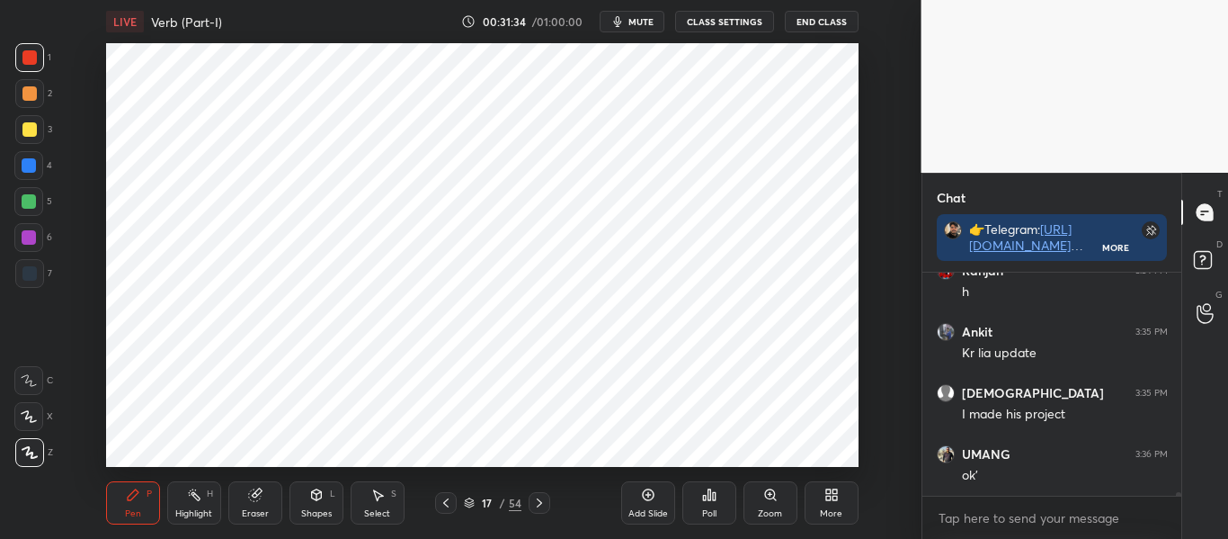
click at [32, 164] on div at bounding box center [29, 165] width 14 height 14
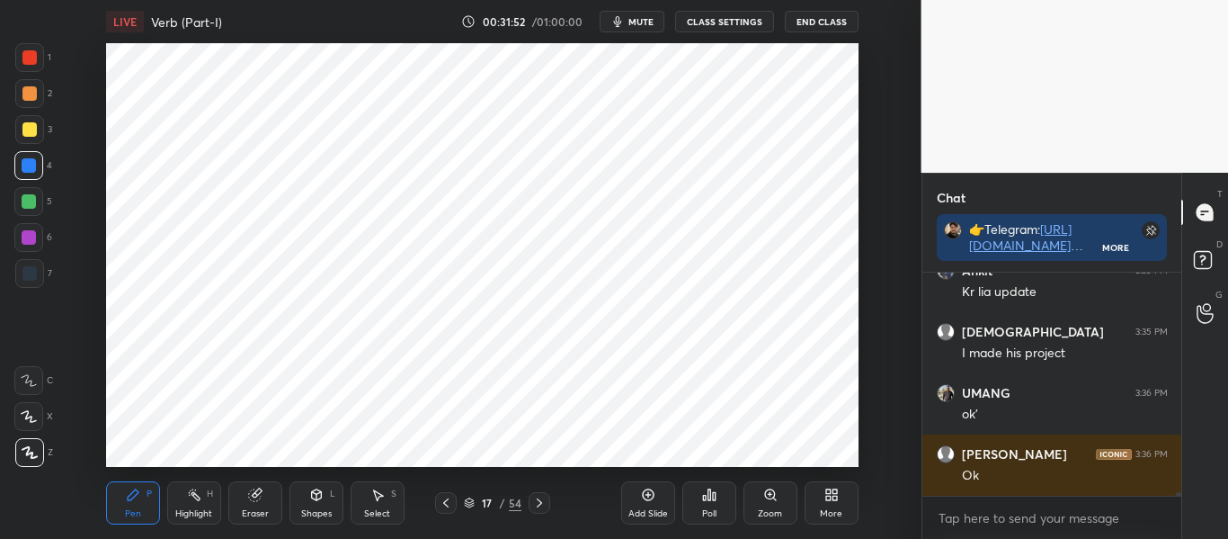
scroll to position [13437, 0]
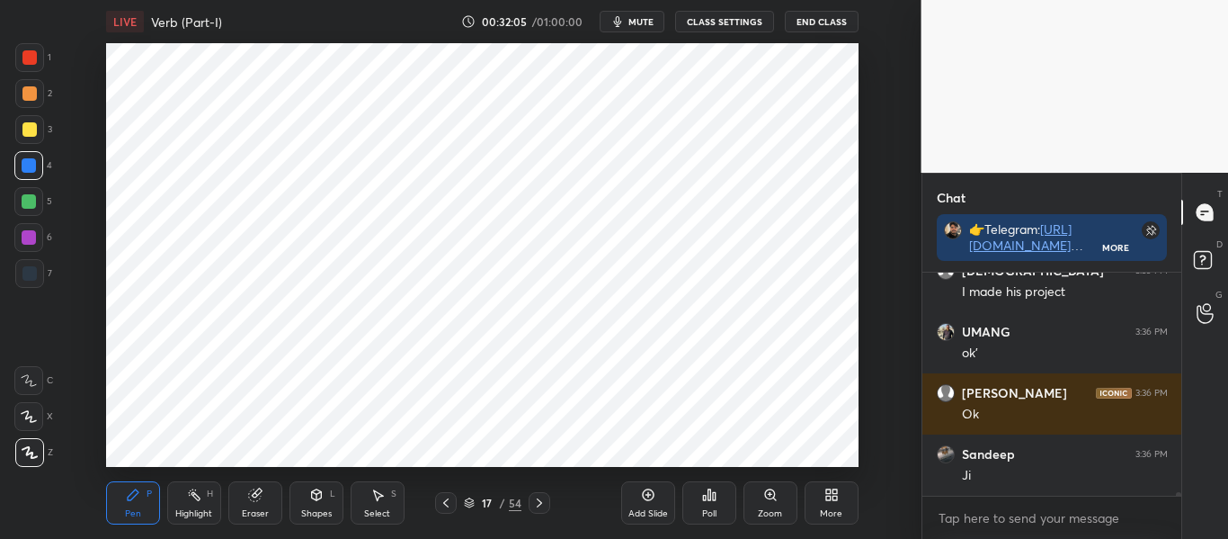
click at [653, 503] on div "Add Slide" at bounding box center [648, 502] width 54 height 43
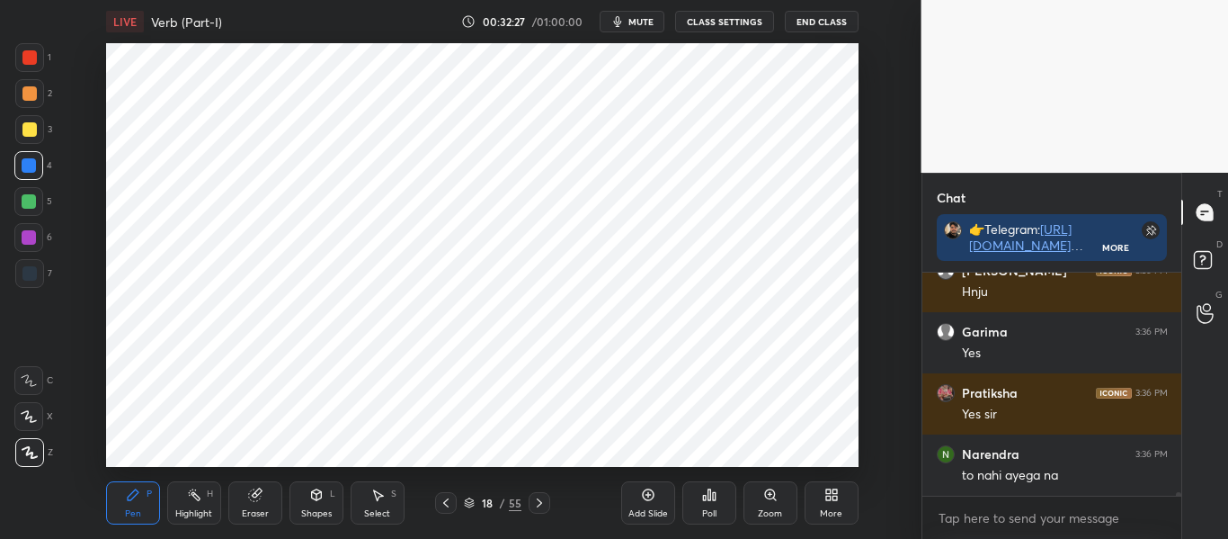
scroll to position [13742, 0]
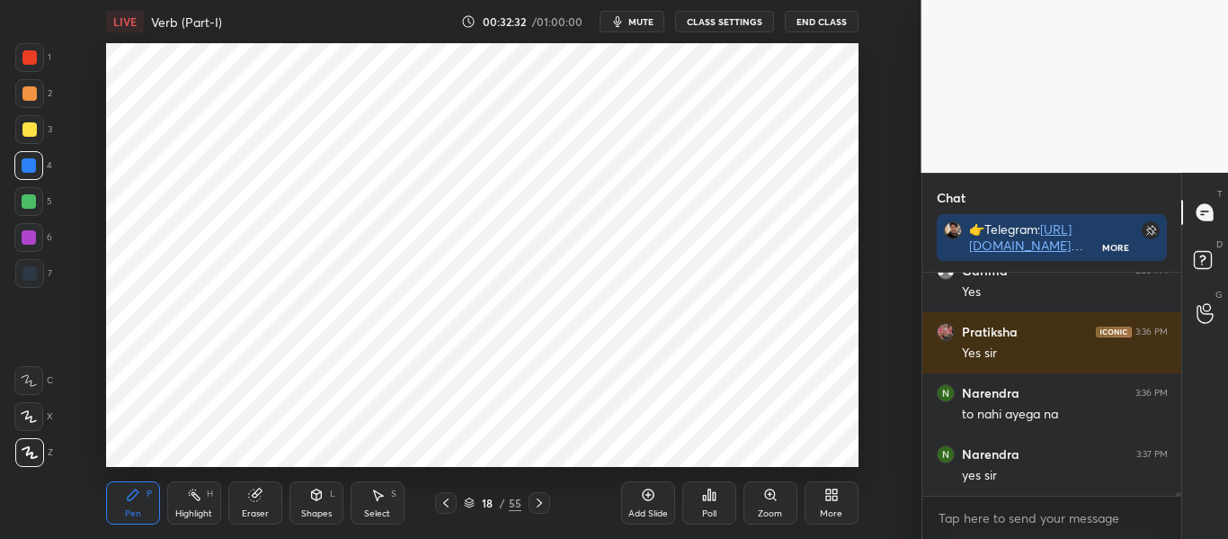
click at [39, 55] on div at bounding box center [29, 57] width 29 height 29
click at [30, 158] on div at bounding box center [29, 165] width 14 height 14
click at [31, 56] on div at bounding box center [29, 57] width 14 height 14
click at [30, 169] on div at bounding box center [29, 165] width 14 height 14
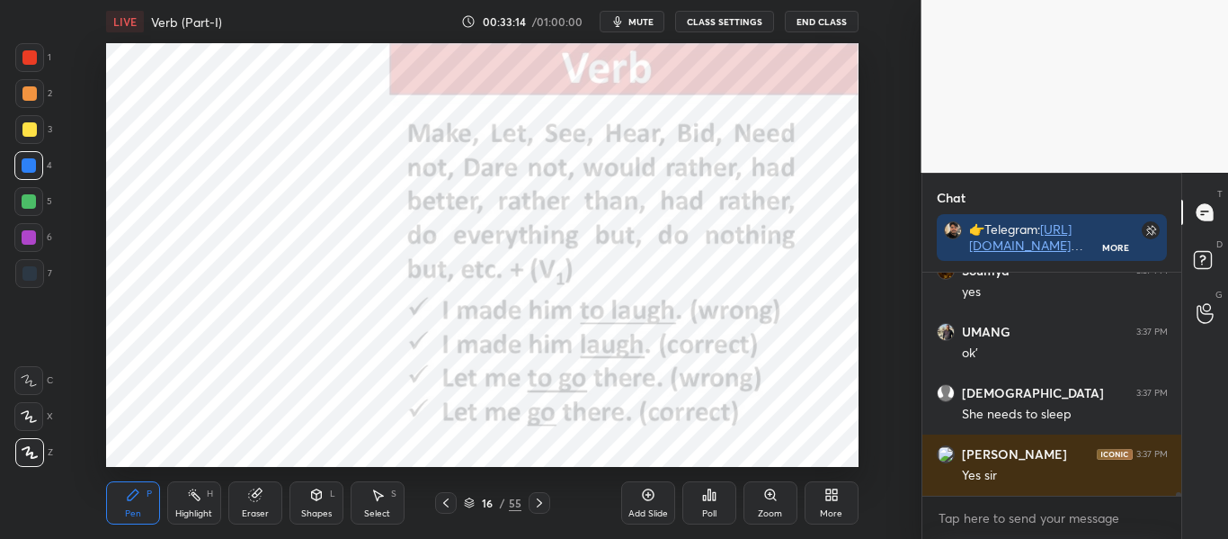
scroll to position [14109, 0]
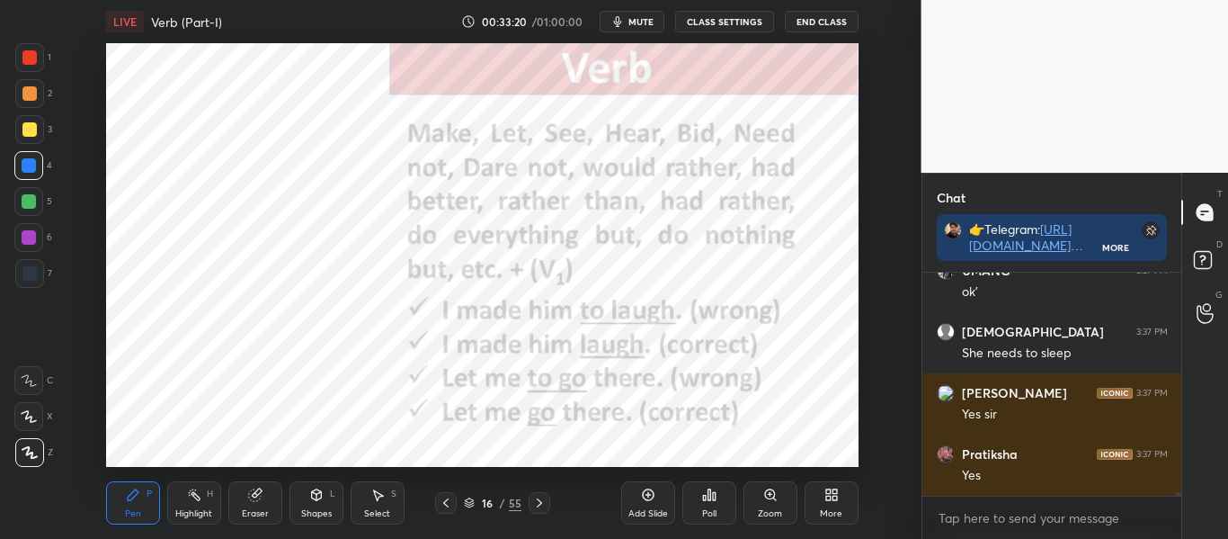
click at [647, 497] on icon at bounding box center [648, 494] width 14 height 14
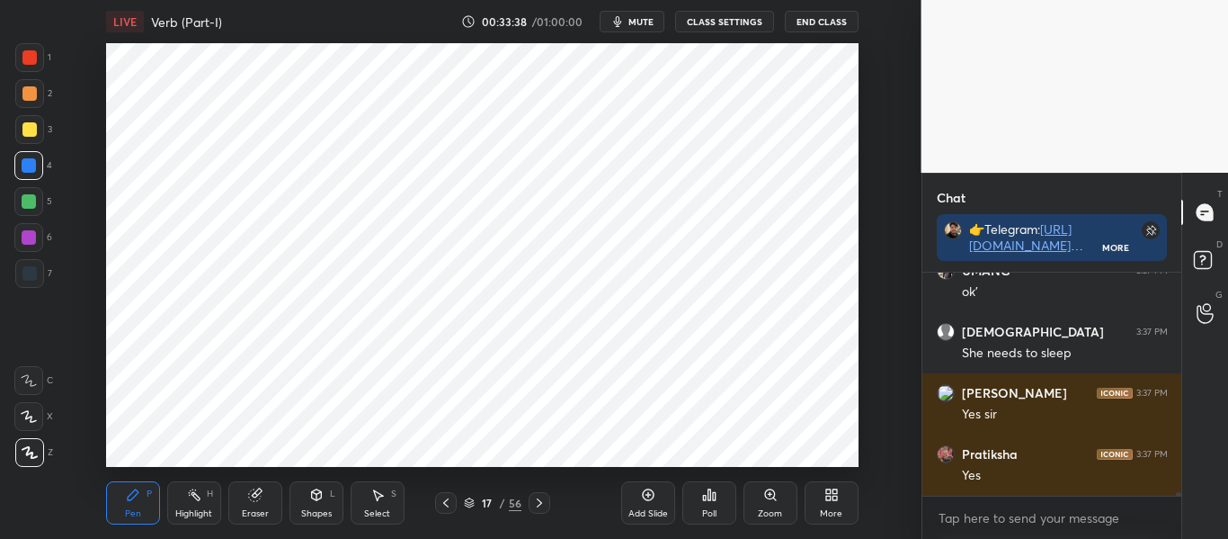
click at [36, 56] on div at bounding box center [29, 57] width 14 height 14
click at [31, 169] on div at bounding box center [29, 165] width 14 height 14
click at [29, 57] on div at bounding box center [29, 57] width 14 height 14
click at [29, 162] on div at bounding box center [29, 165] width 14 height 14
click at [37, 54] on div at bounding box center [29, 57] width 14 height 14
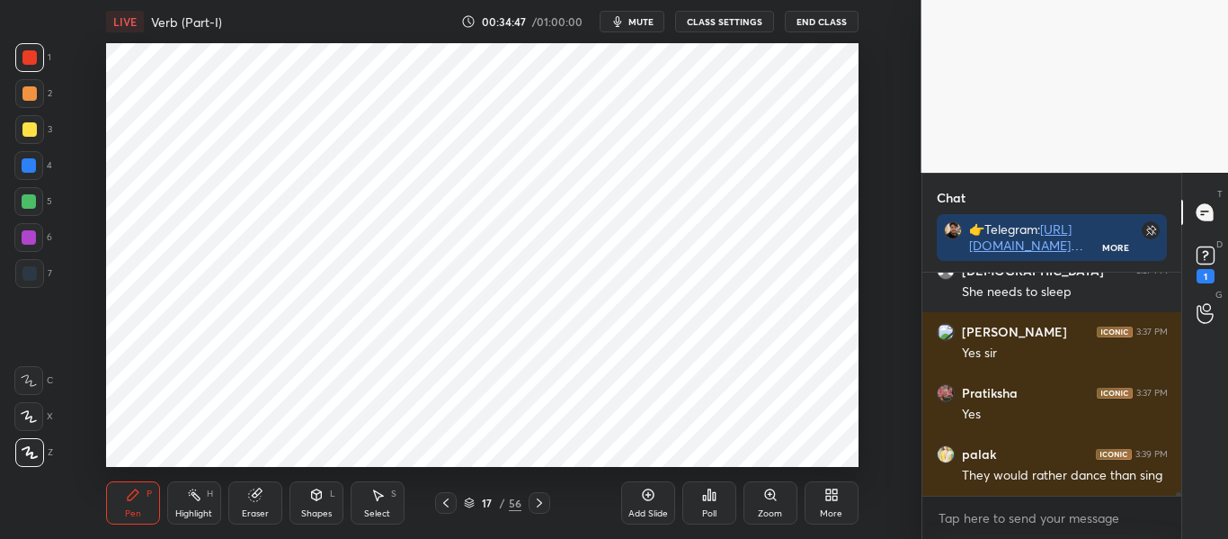
scroll to position [14247, 0]
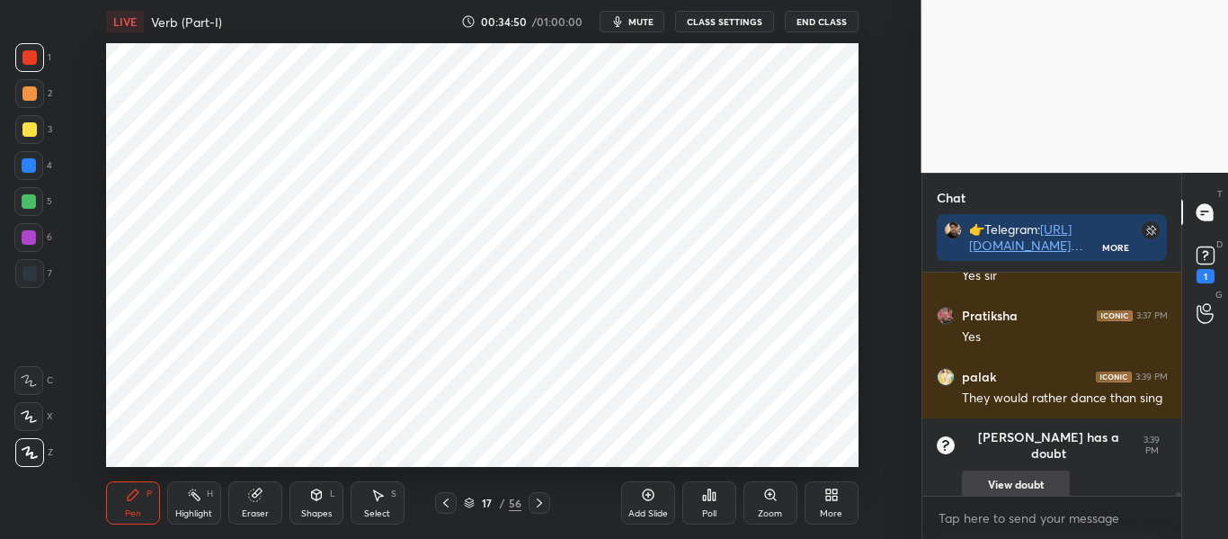
click at [979, 470] on button "View doubt" at bounding box center [1016, 484] width 108 height 29
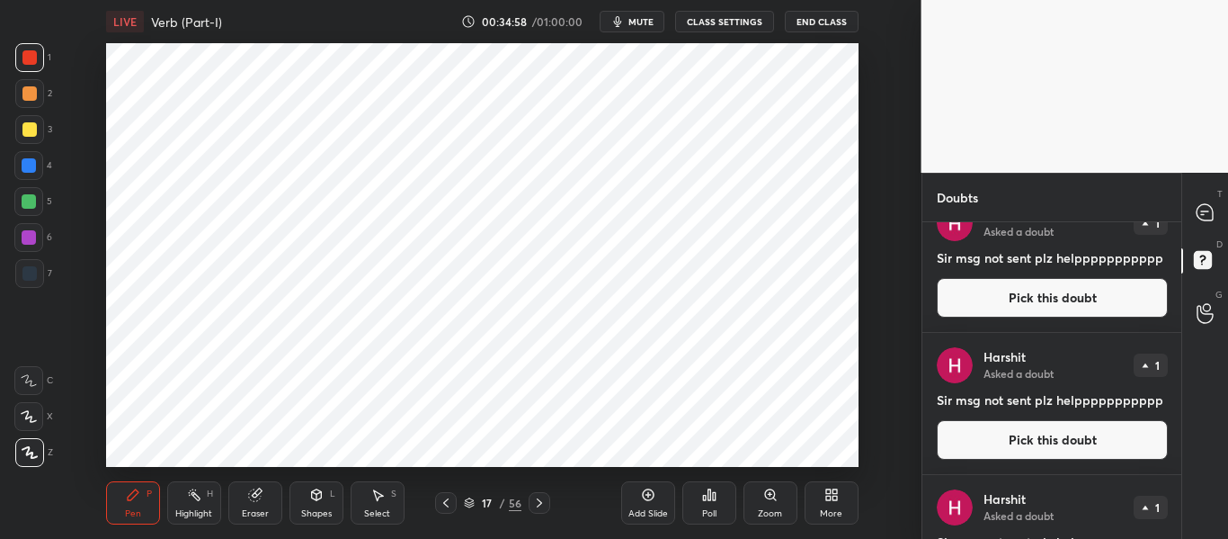
scroll to position [1568, 0]
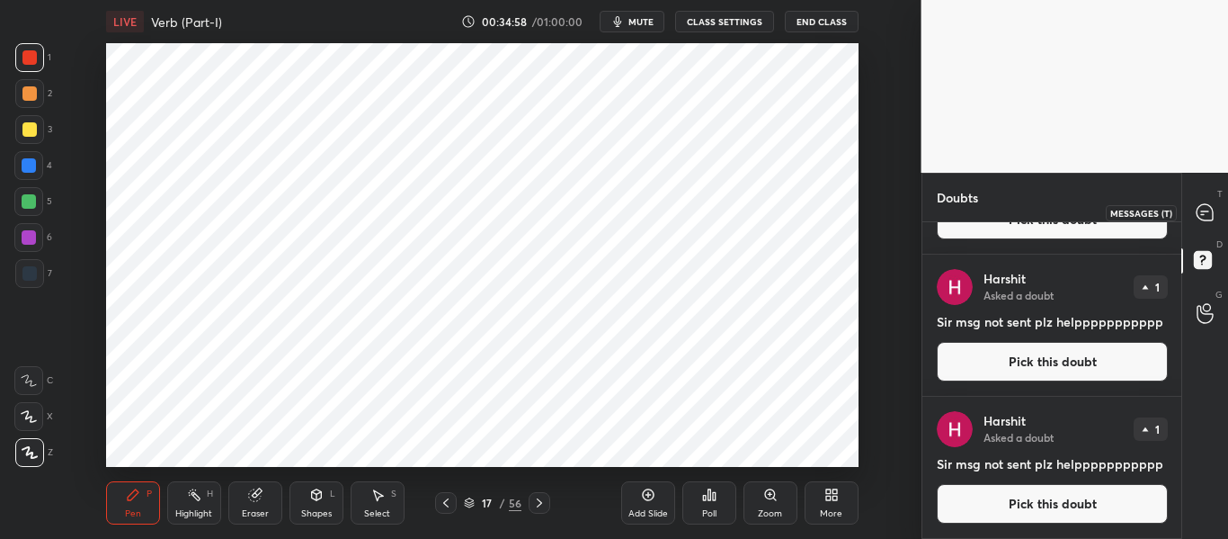
click at [1206, 209] on icon at bounding box center [1205, 212] width 16 height 16
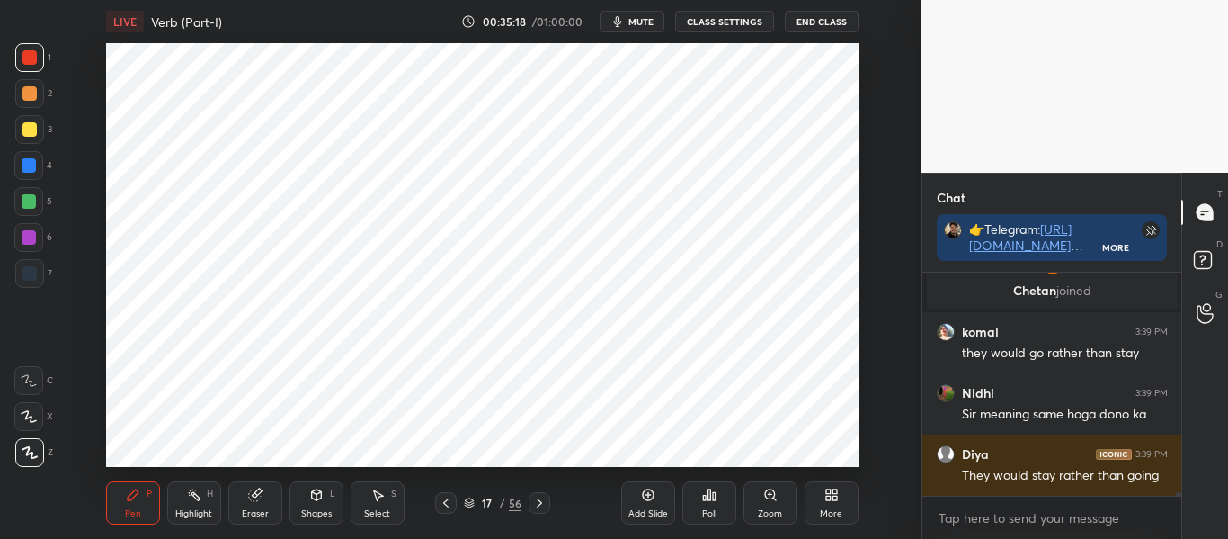
scroll to position [14068, 0]
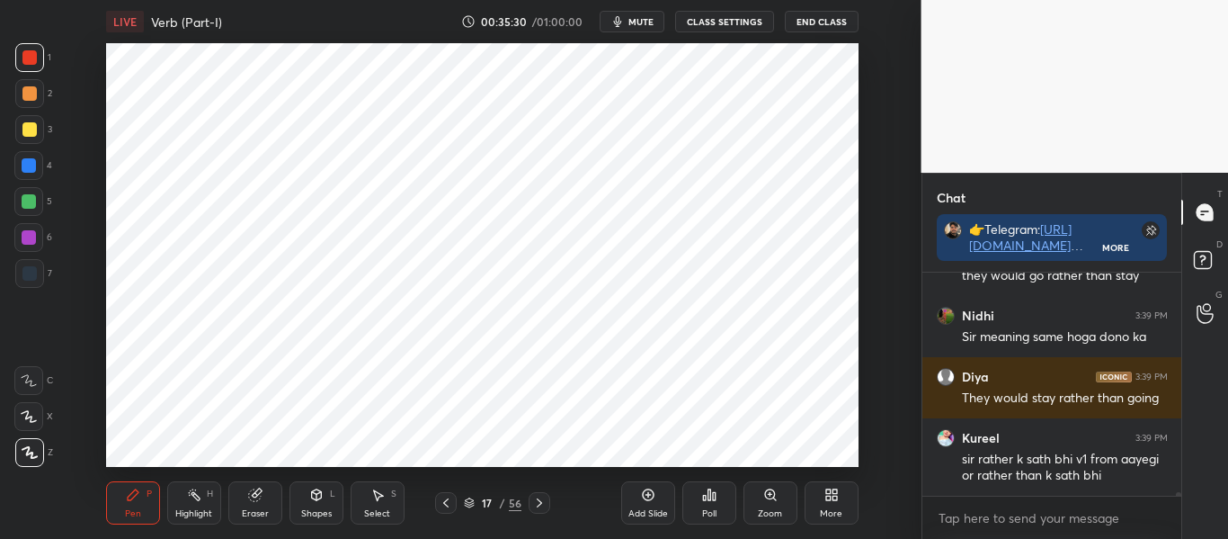
click at [452, 499] on icon at bounding box center [446, 502] width 14 height 14
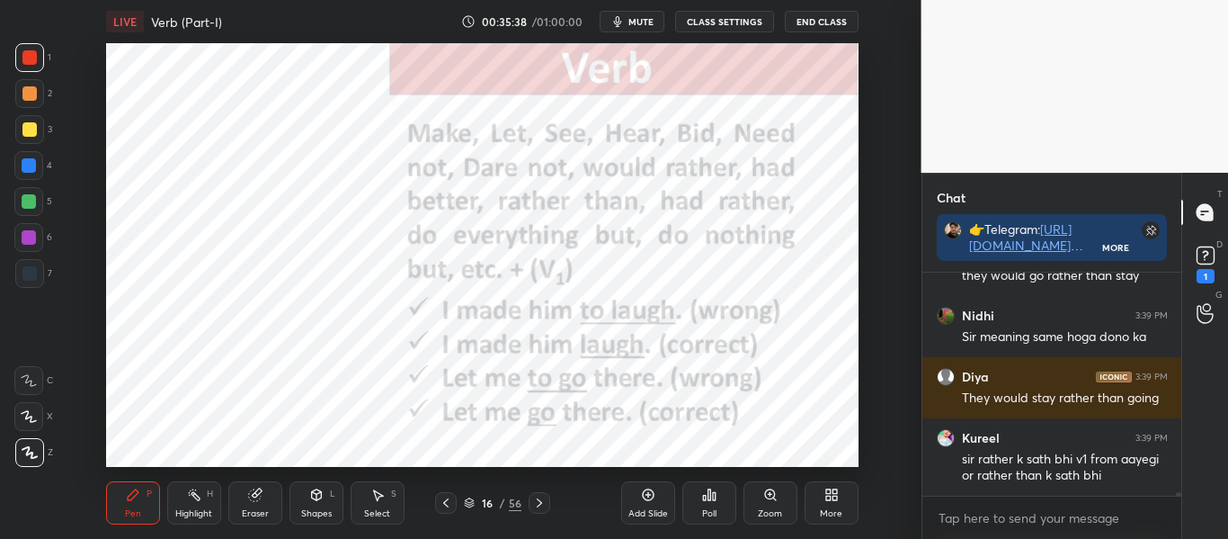
scroll to position [14145, 0]
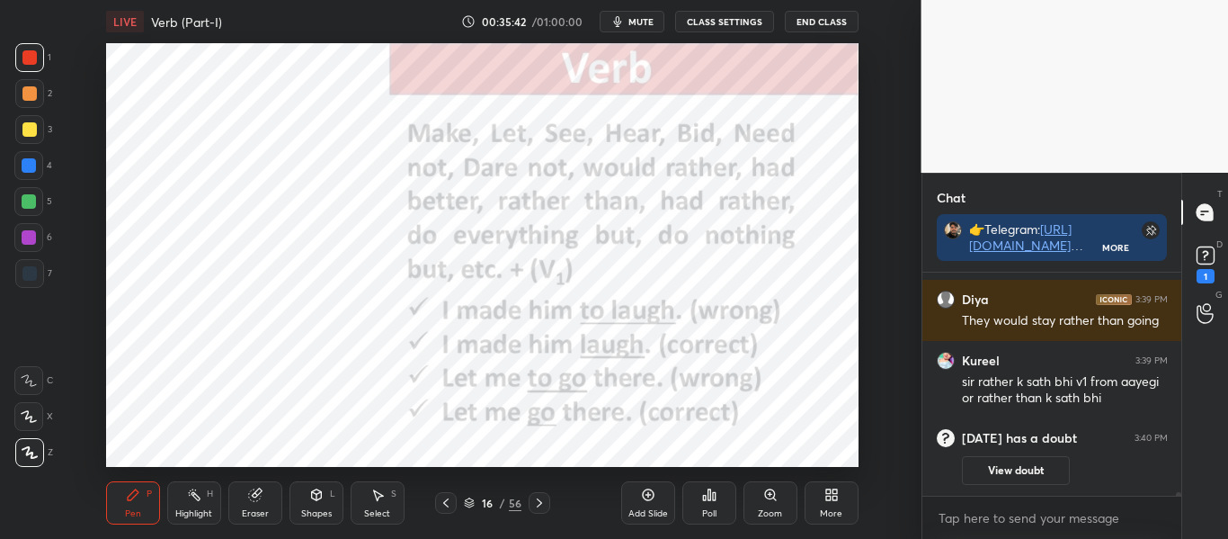
click at [543, 509] on icon at bounding box center [539, 502] width 14 height 14
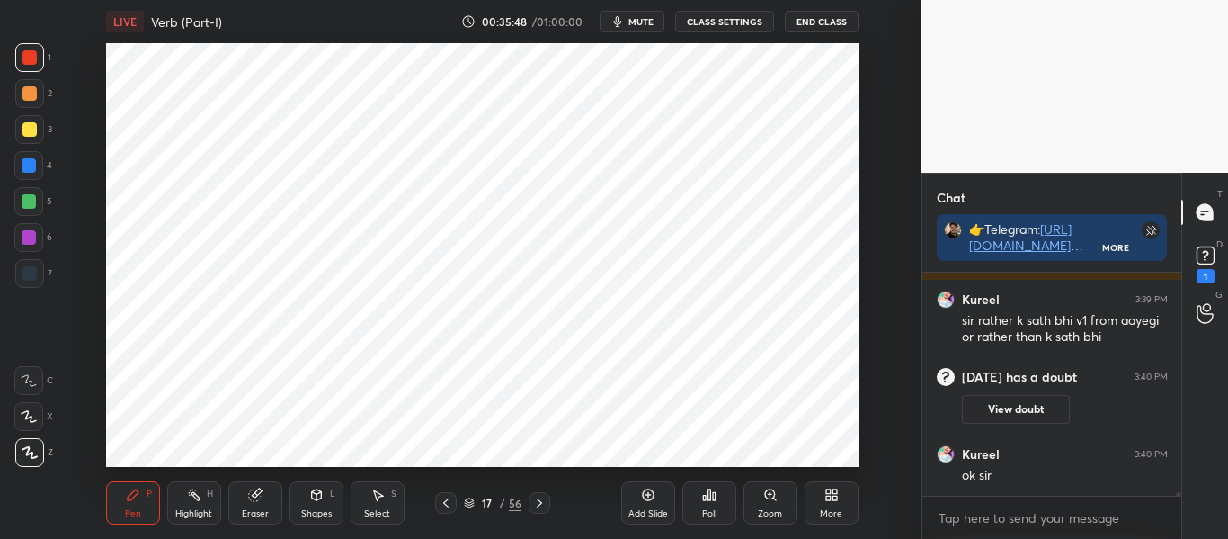
scroll to position [14267, 0]
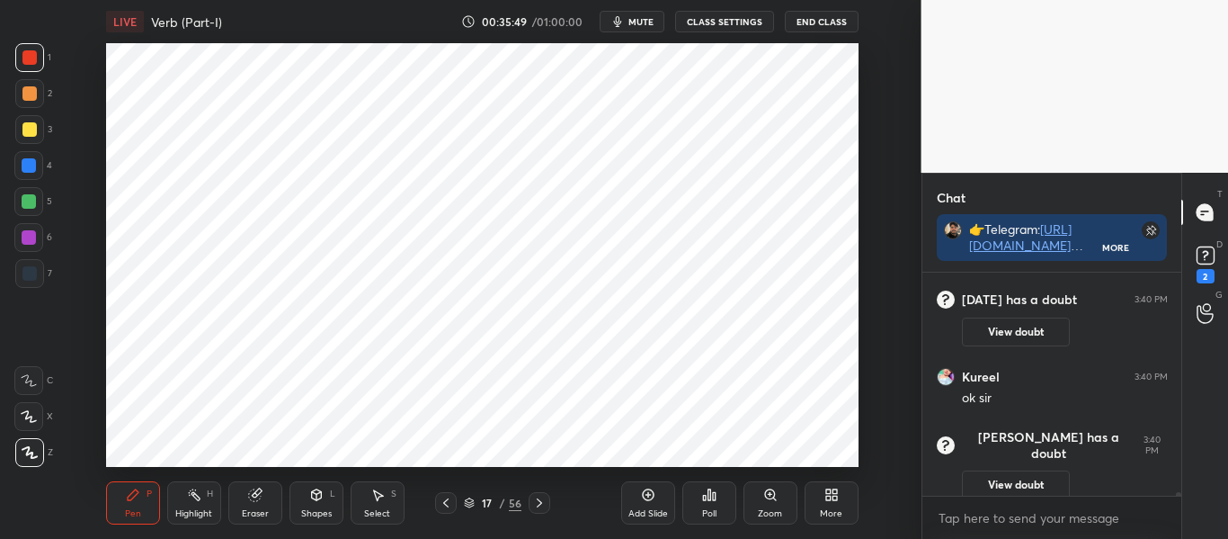
click at [32, 168] on div at bounding box center [29, 165] width 14 height 14
click at [27, 54] on div at bounding box center [29, 57] width 14 height 14
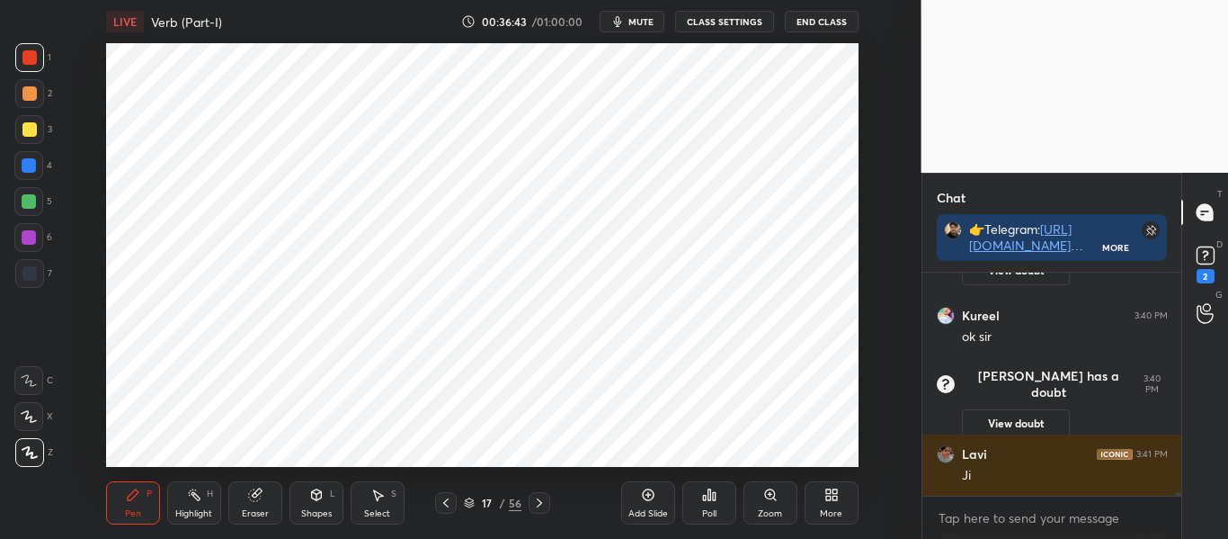
click at [450, 500] on icon at bounding box center [446, 502] width 14 height 14
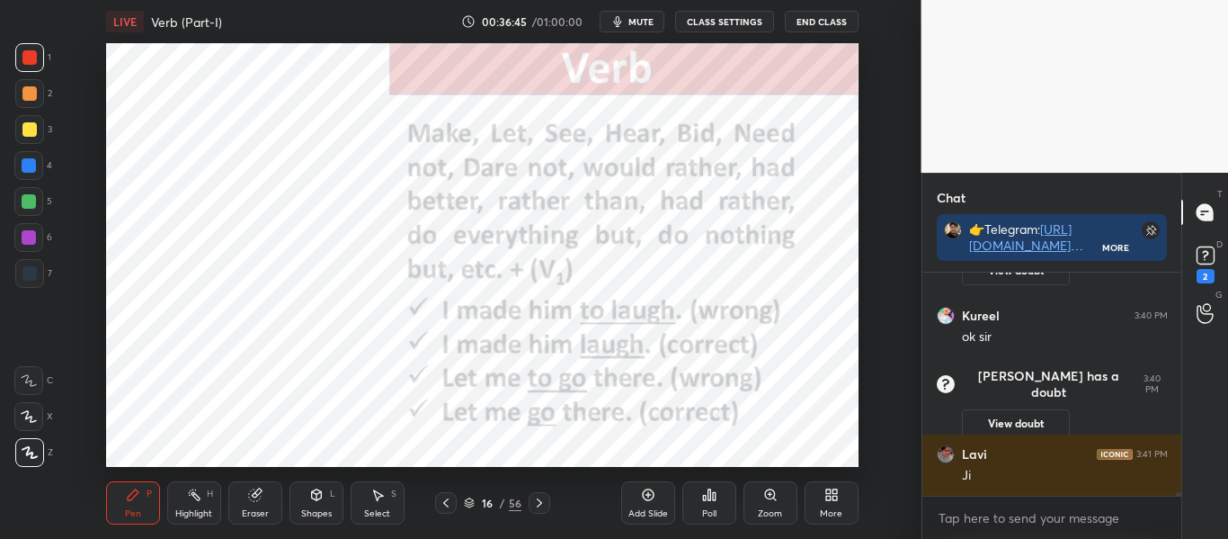
click at [536, 504] on icon at bounding box center [539, 502] width 14 height 14
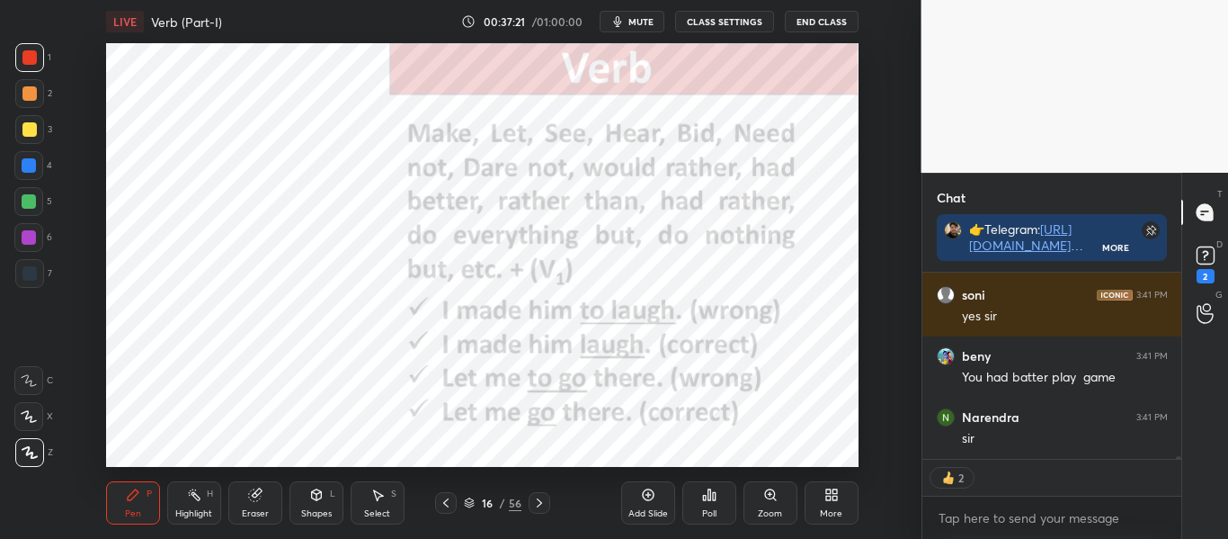
scroll to position [14847, 0]
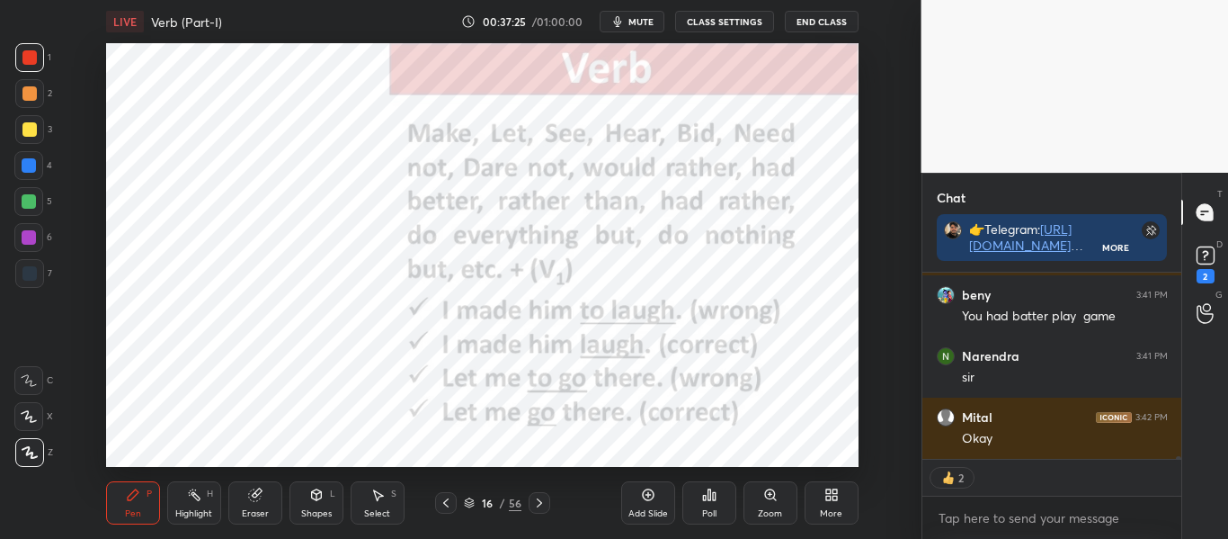
click at [540, 500] on icon at bounding box center [539, 502] width 14 height 14
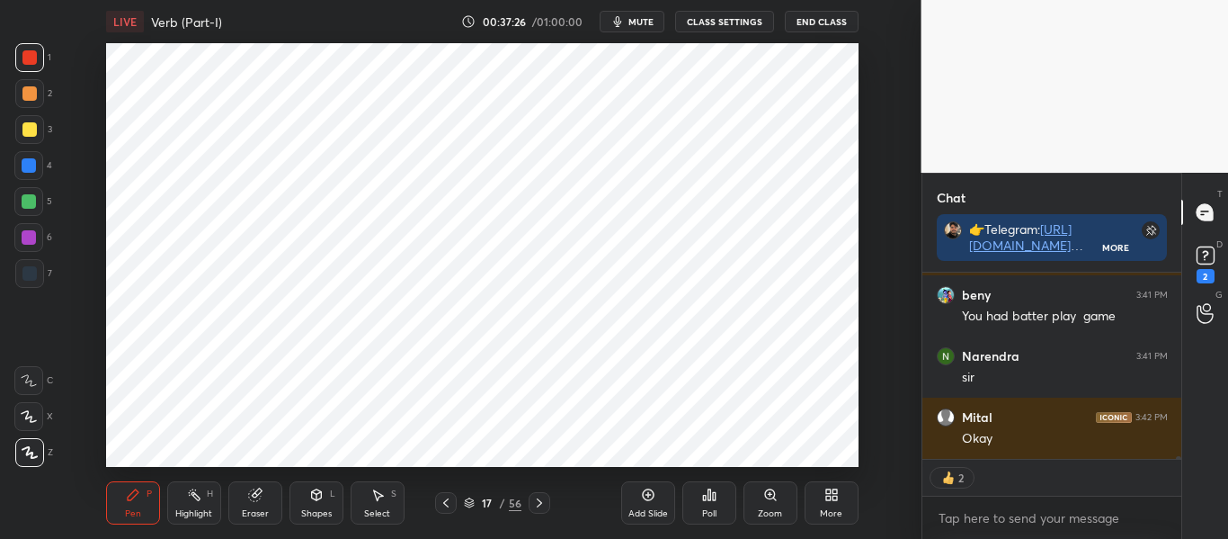
click at [451, 502] on icon at bounding box center [446, 502] width 14 height 14
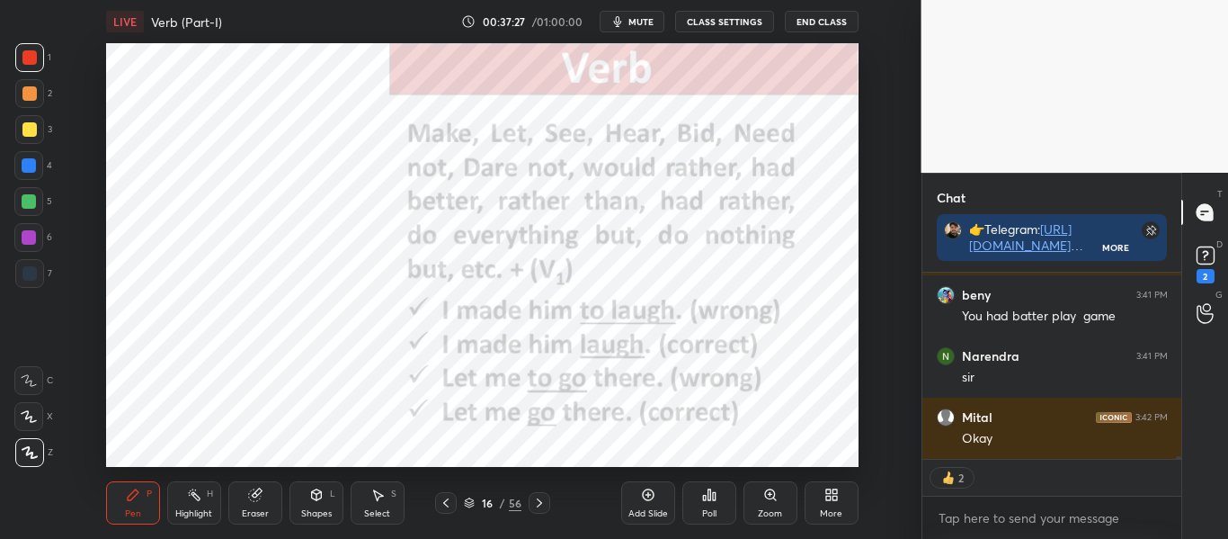
click at [645, 496] on icon at bounding box center [648, 494] width 14 height 14
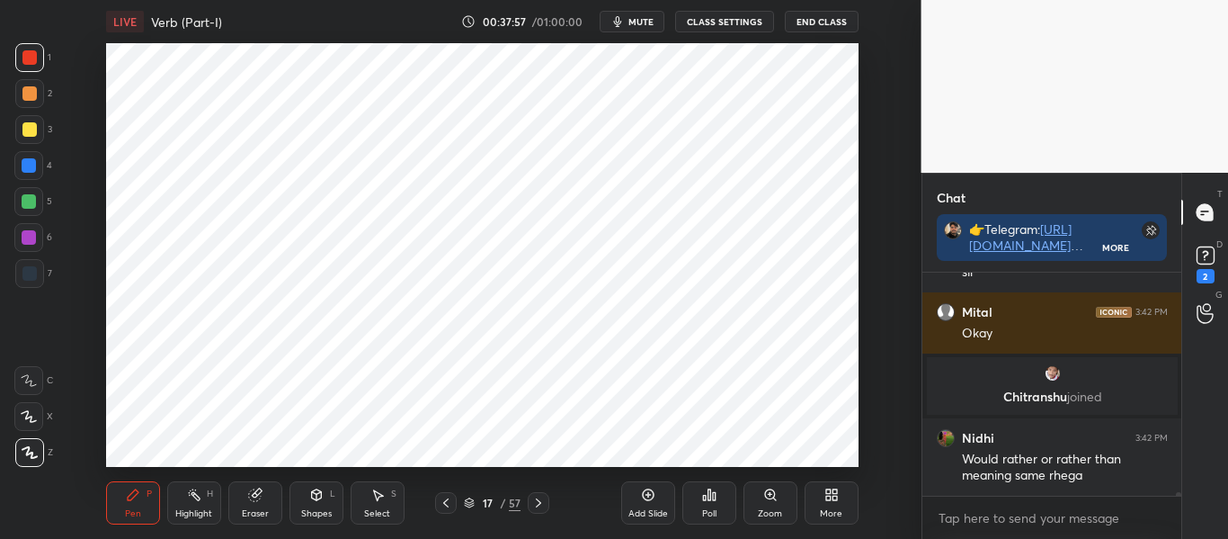
scroll to position [181, 254]
click at [31, 171] on div at bounding box center [29, 165] width 14 height 14
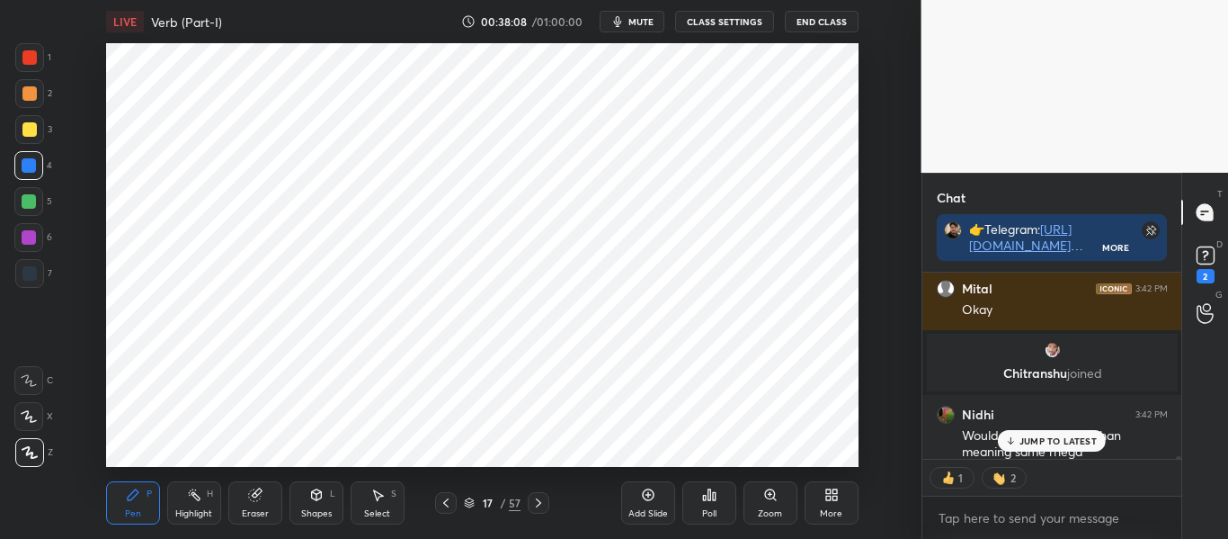
scroll to position [14824, 0]
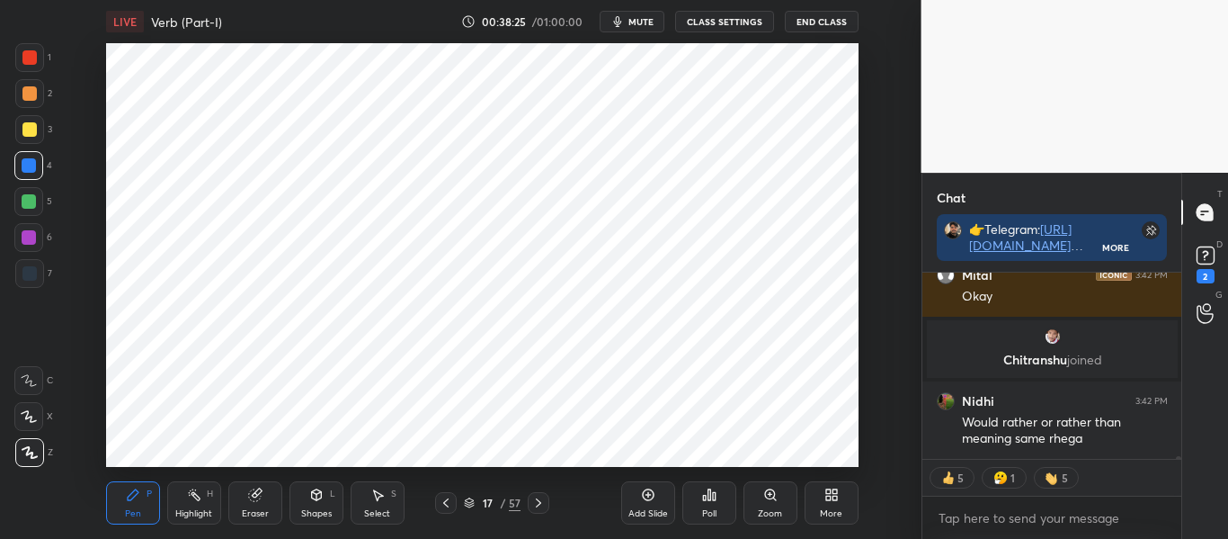
click at [451, 503] on icon at bounding box center [446, 502] width 14 height 14
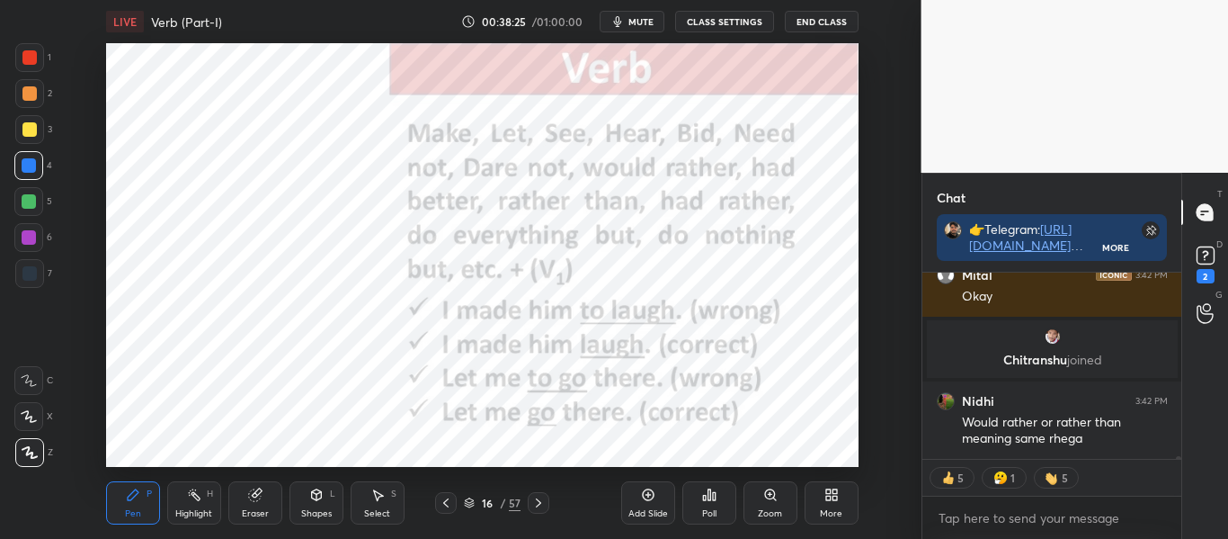
click at [451, 503] on icon at bounding box center [446, 502] width 14 height 14
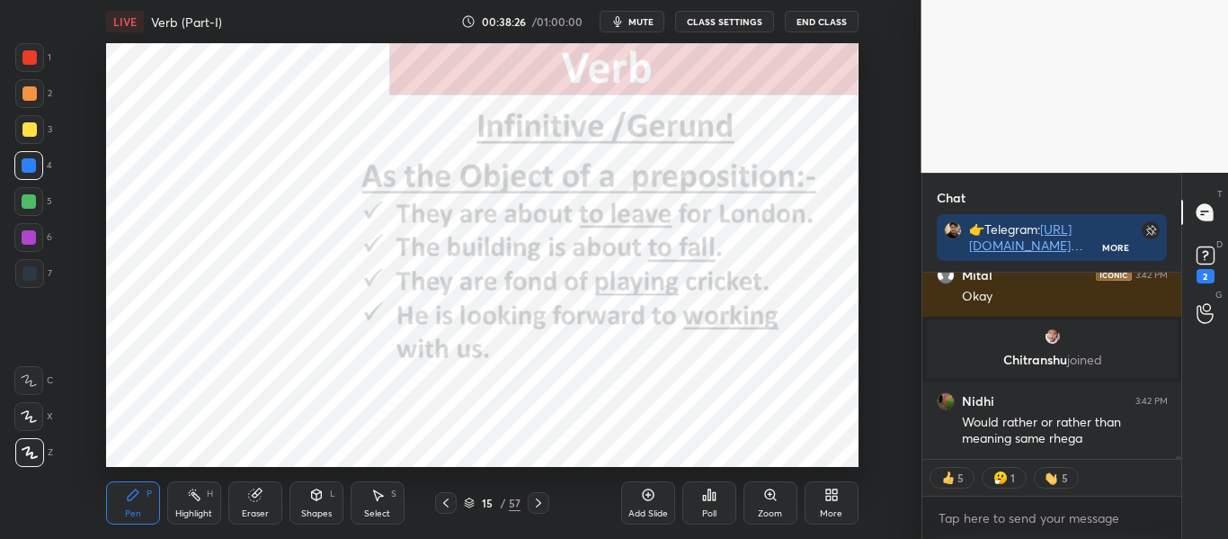
click at [539, 503] on icon at bounding box center [538, 502] width 14 height 14
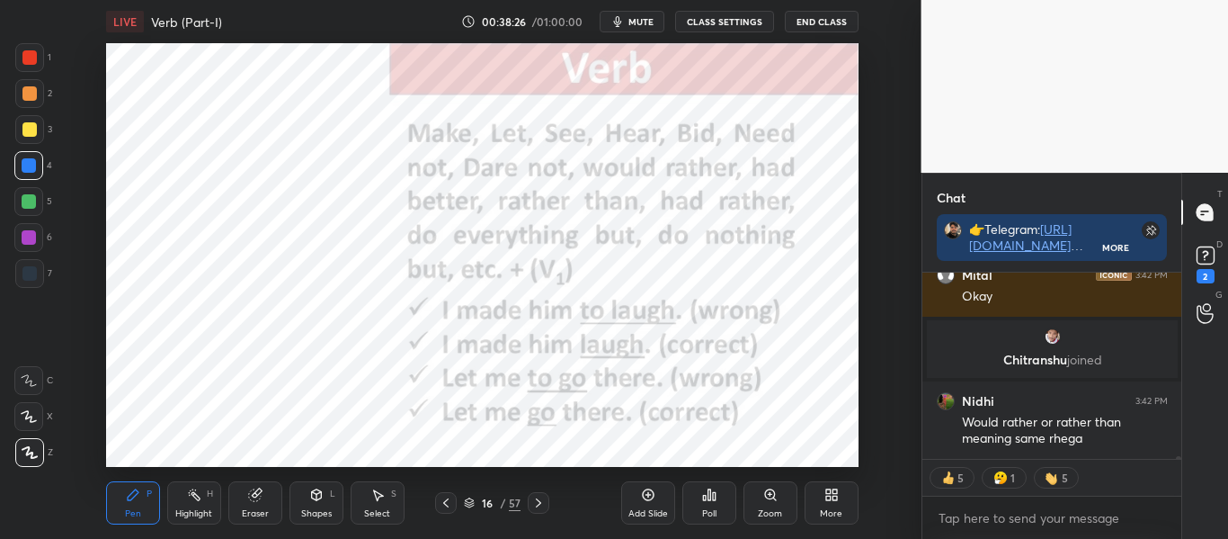
click at [539, 503] on icon at bounding box center [538, 502] width 14 height 14
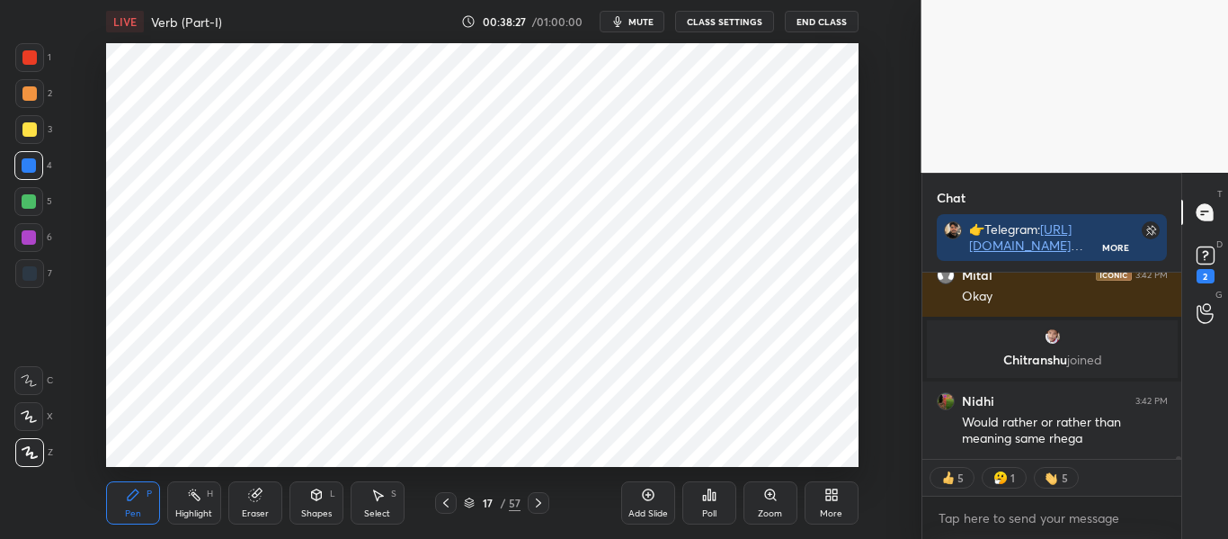
click at [539, 503] on icon at bounding box center [538, 502] width 14 height 14
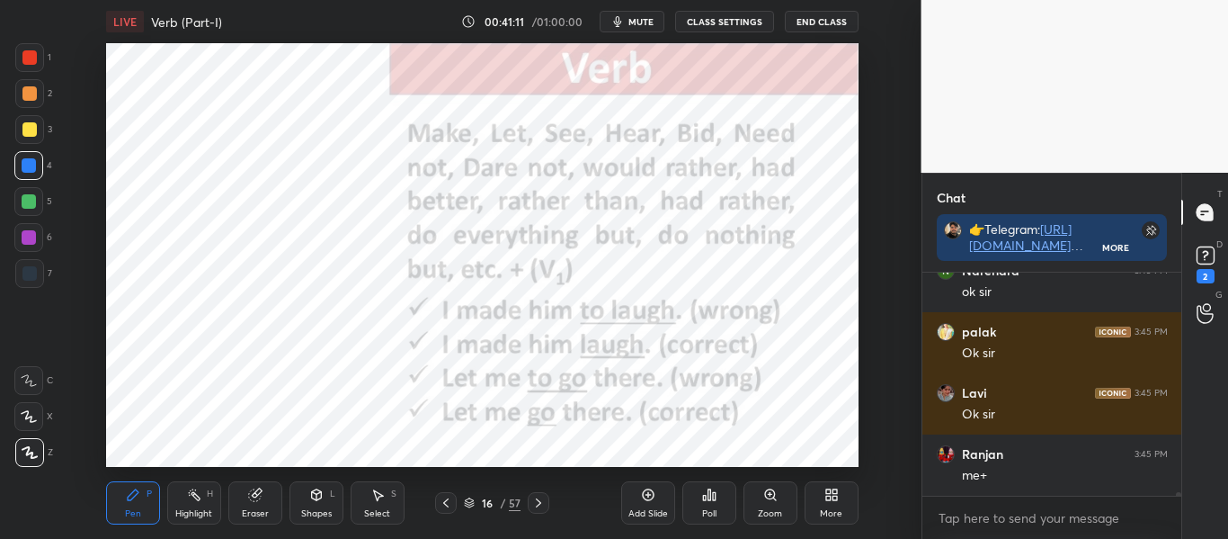
scroll to position [15493, 0]
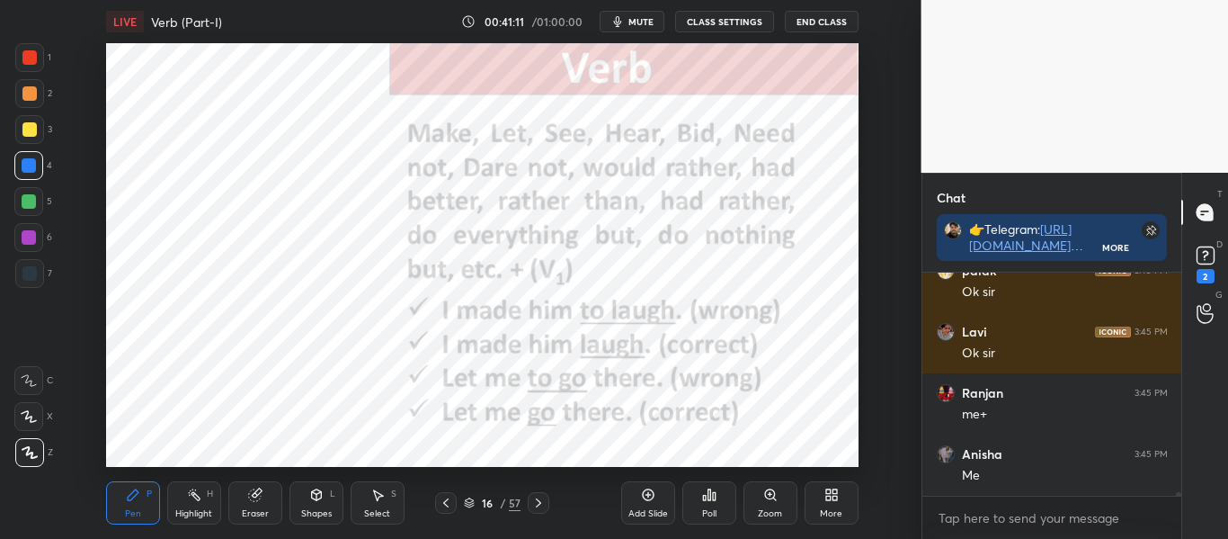
click at [722, 502] on div "Poll" at bounding box center [709, 502] width 54 height 43
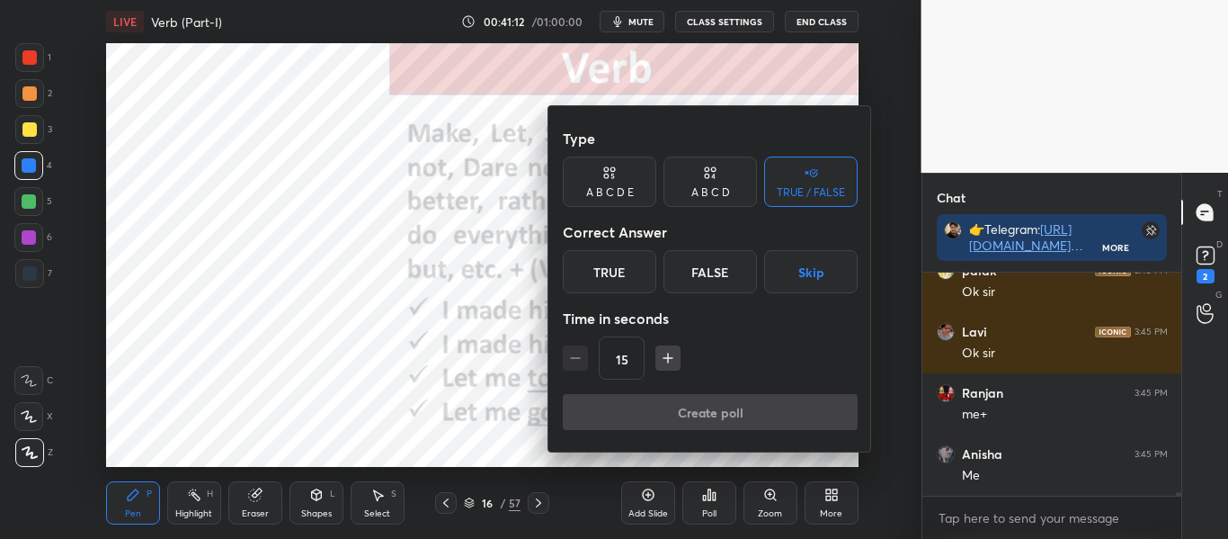
click at [803, 267] on button "Skip" at bounding box center [810, 271] width 93 height 43
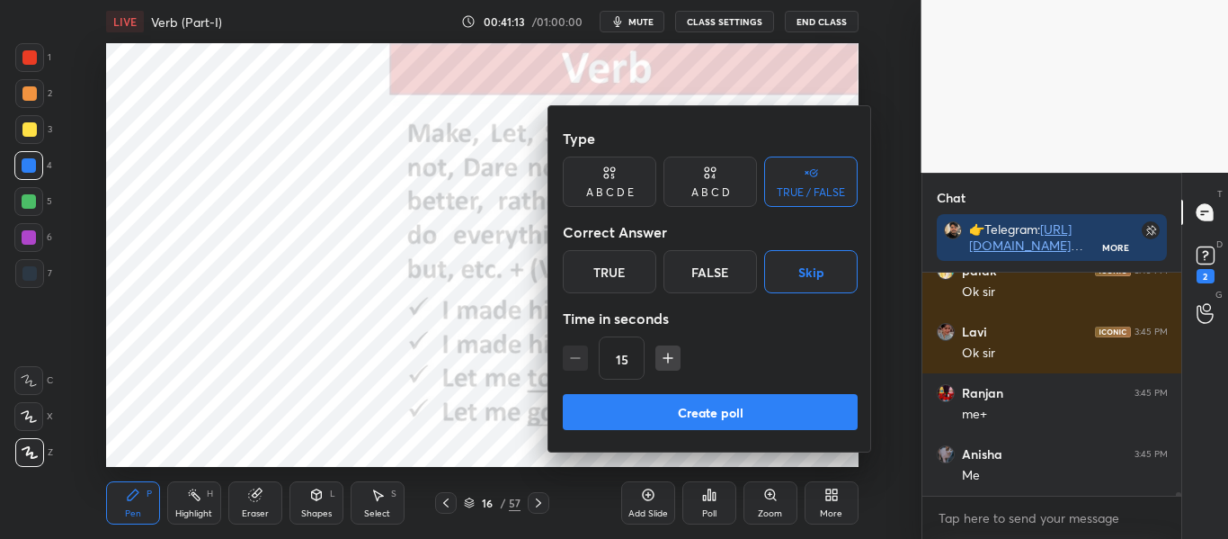
click at [772, 406] on button "Create poll" at bounding box center [710, 412] width 295 height 36
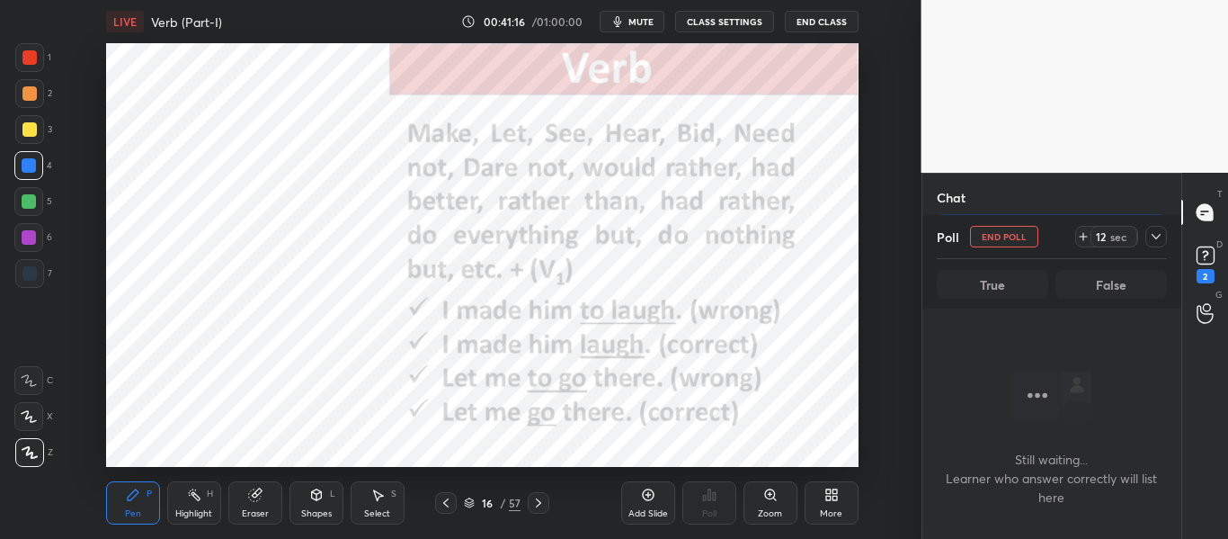
scroll to position [15709, 0]
click at [1161, 241] on icon at bounding box center [1156, 236] width 9 height 9
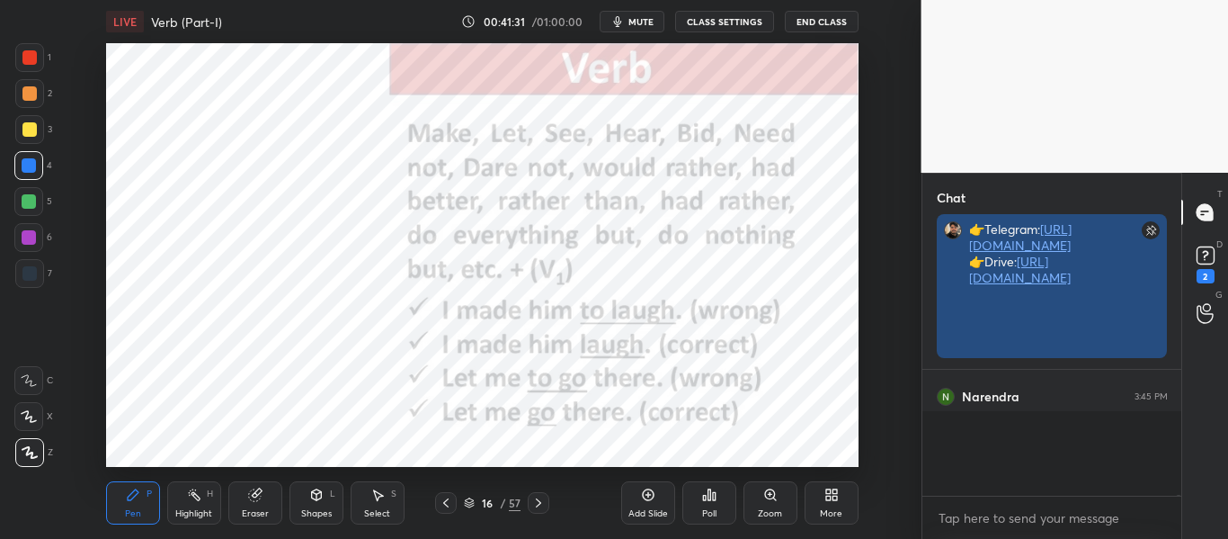
scroll to position [158, 254]
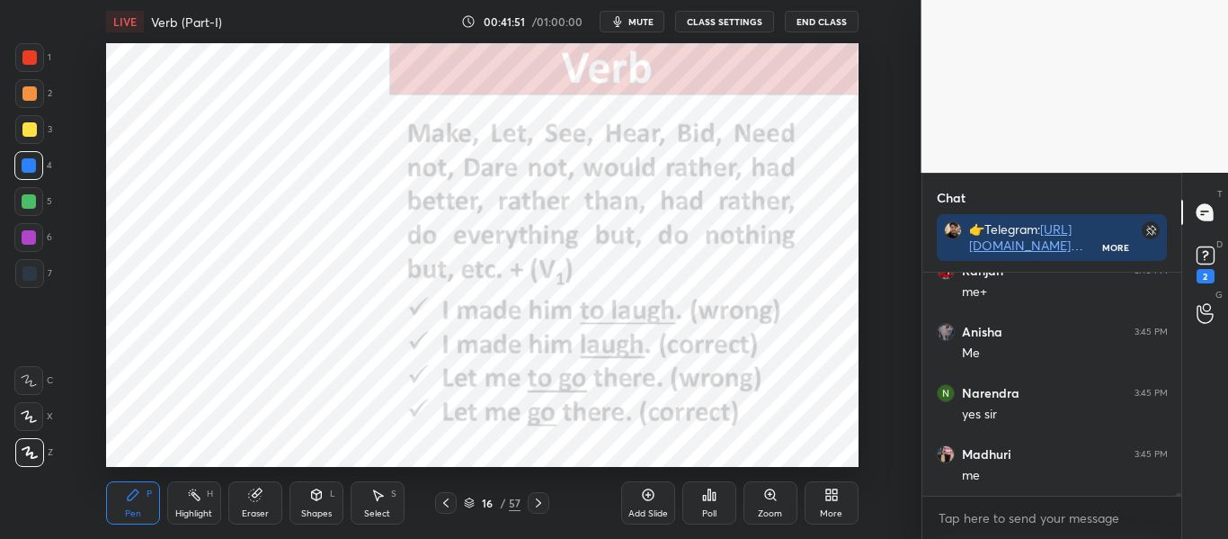
click at [850, 485] on div "More" at bounding box center [832, 502] width 54 height 43
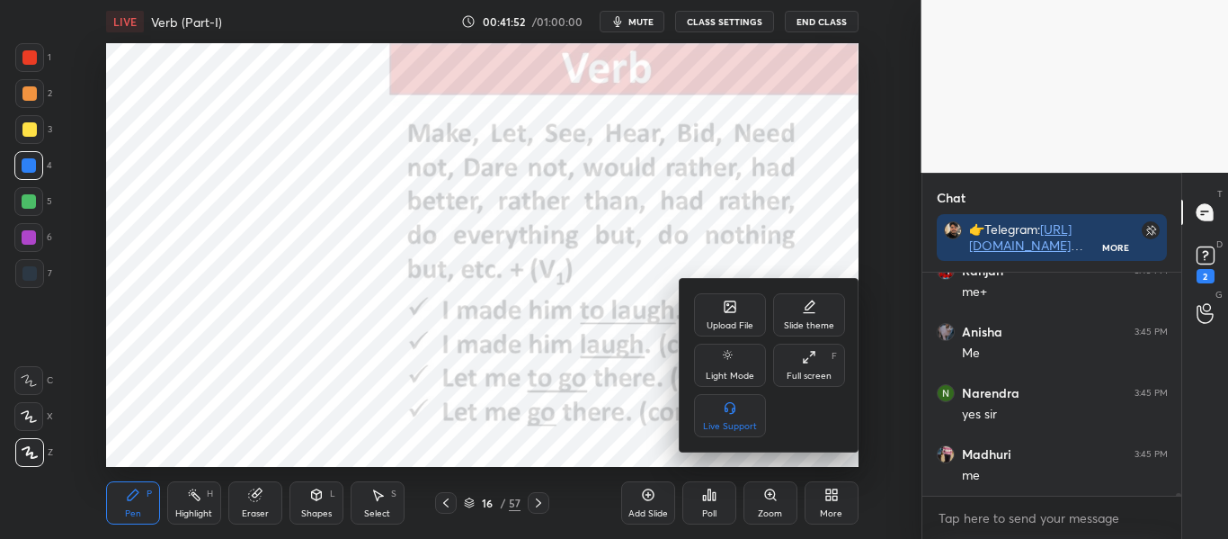
click at [721, 301] on div "Upload File" at bounding box center [730, 314] width 72 height 43
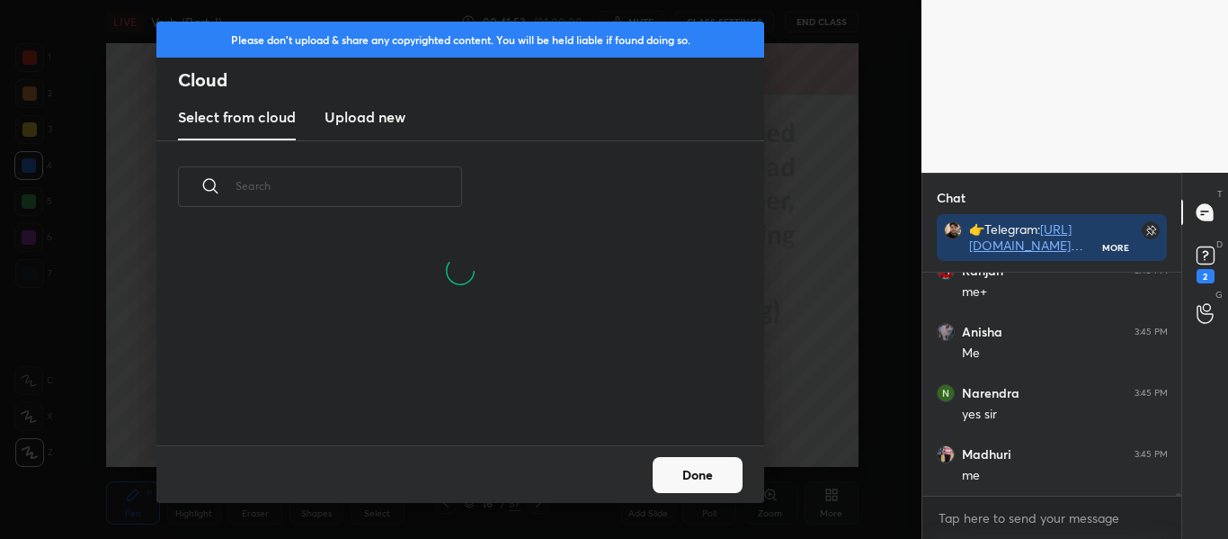
click at [357, 117] on h3 "Upload new" at bounding box center [365, 117] width 81 height 22
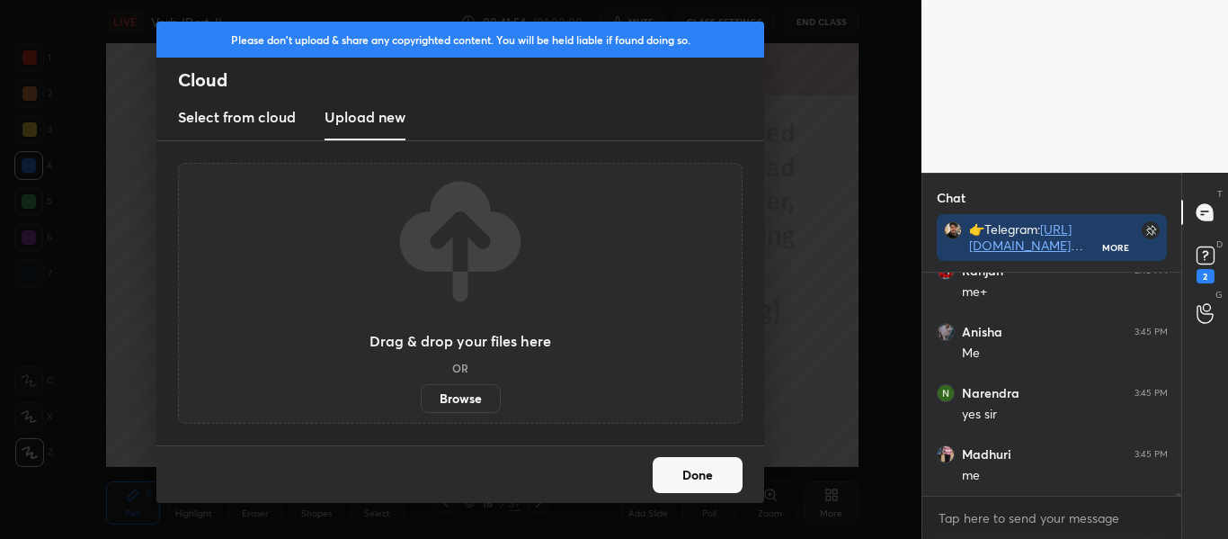
click at [460, 394] on label "Browse" at bounding box center [461, 398] width 80 height 29
click at [421, 394] on input "Browse" at bounding box center [421, 398] width 0 height 29
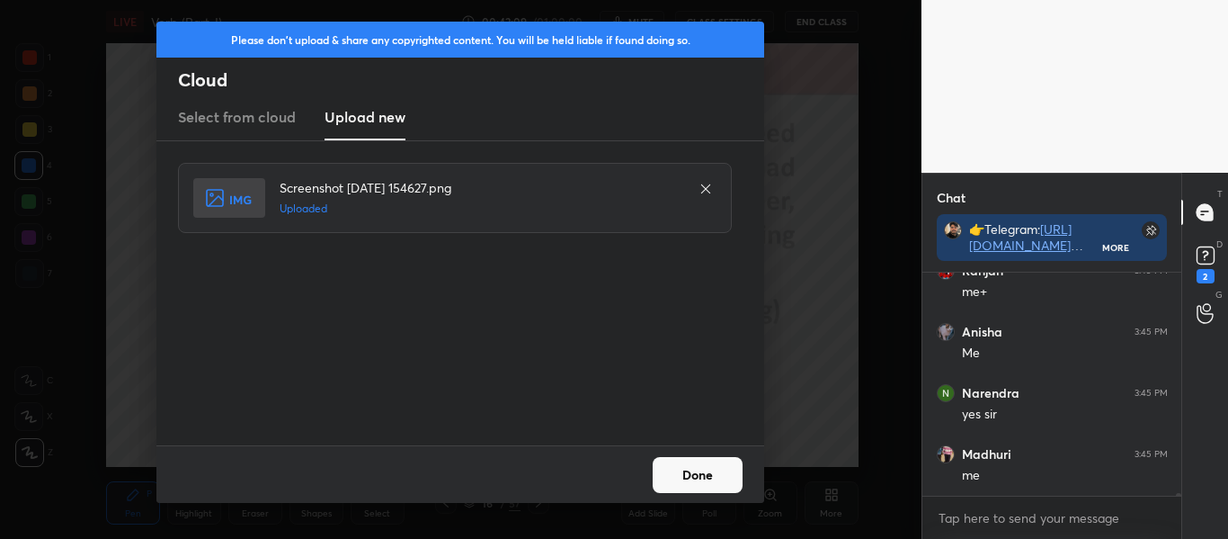
click at [663, 478] on button "Done" at bounding box center [698, 475] width 90 height 36
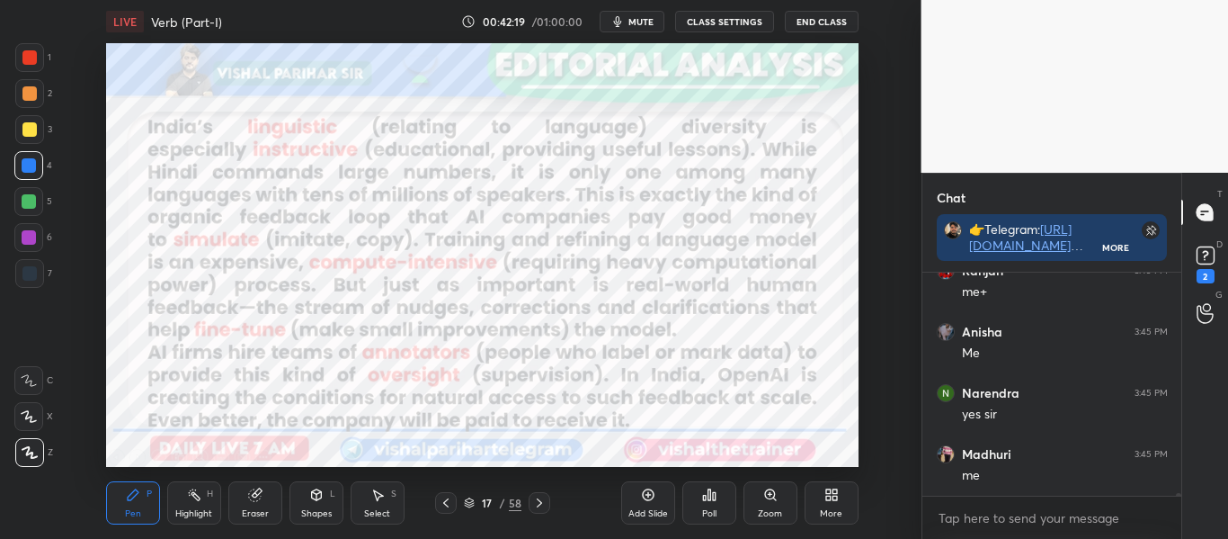
click at [34, 64] on div at bounding box center [29, 57] width 14 height 14
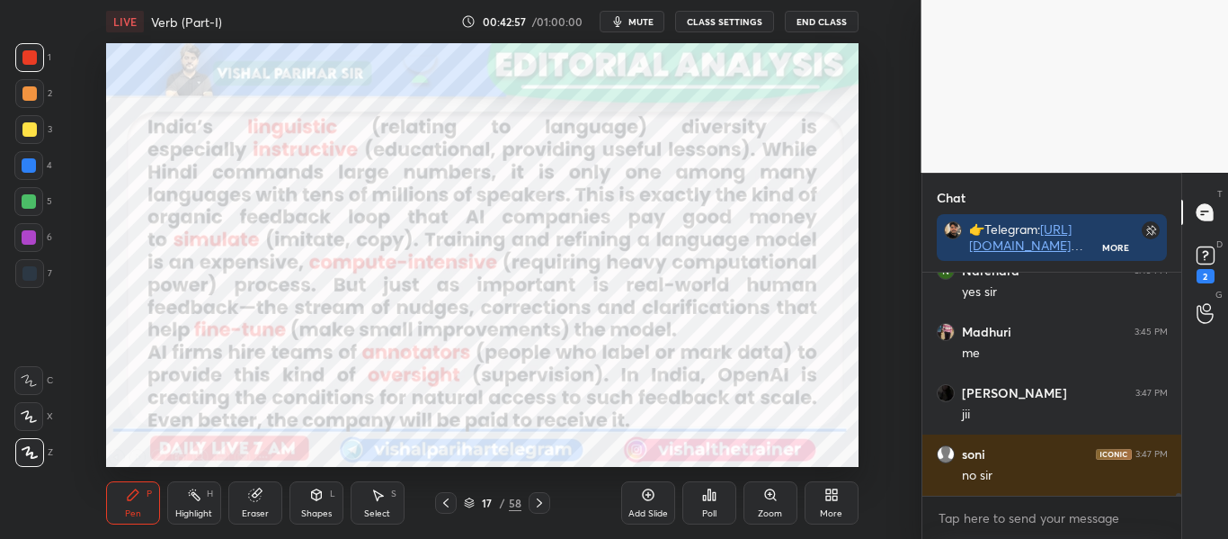
click at [650, 511] on div "Add Slide" at bounding box center [648, 513] width 40 height 9
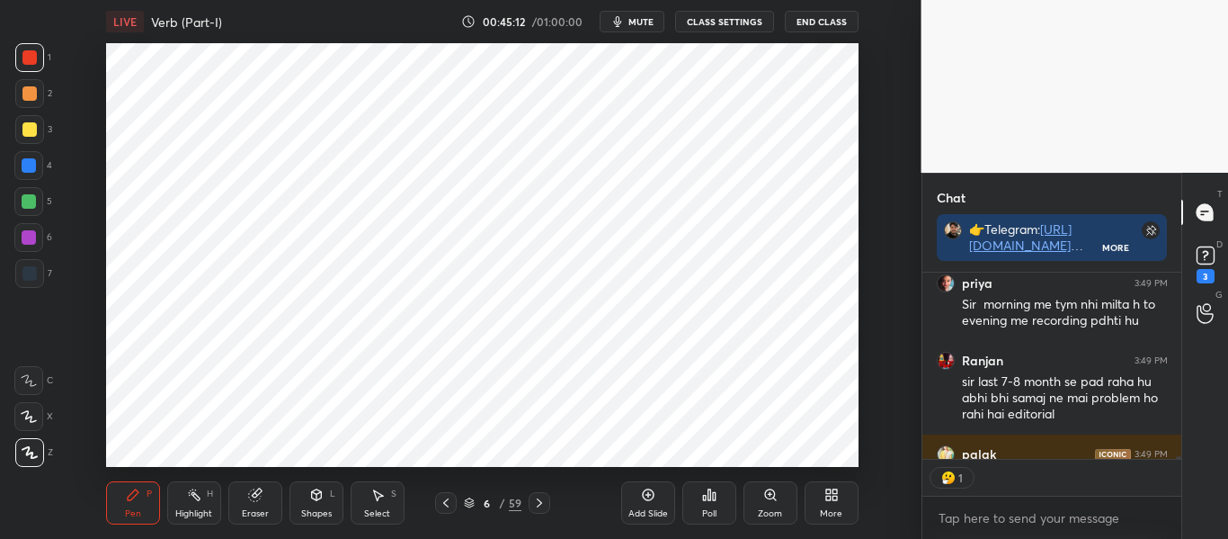
scroll to position [181, 254]
click at [646, 499] on icon at bounding box center [648, 495] width 12 height 12
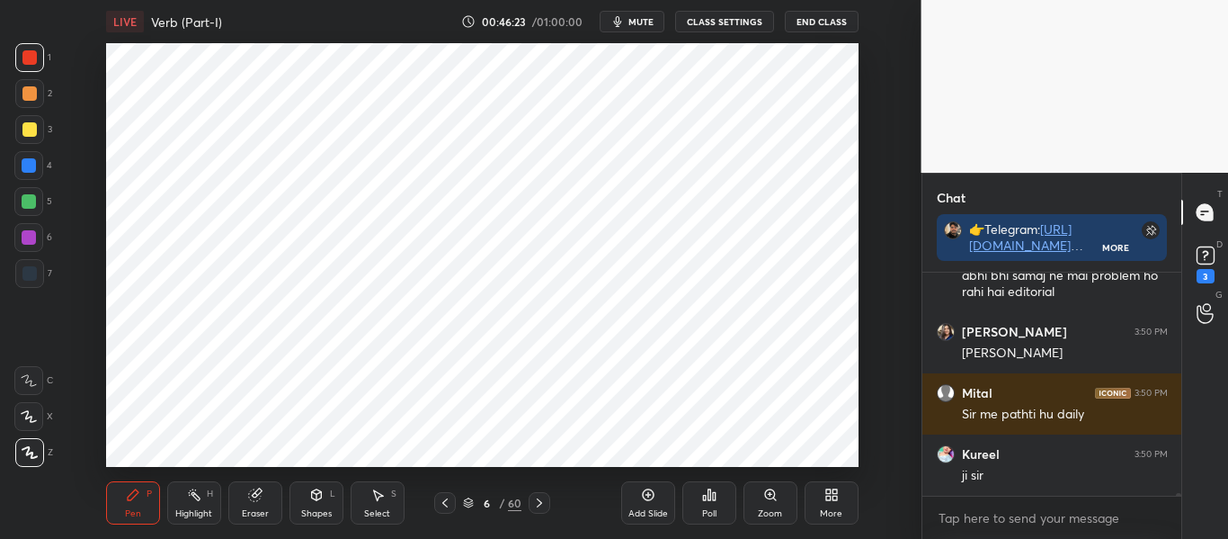
scroll to position [17496, 0]
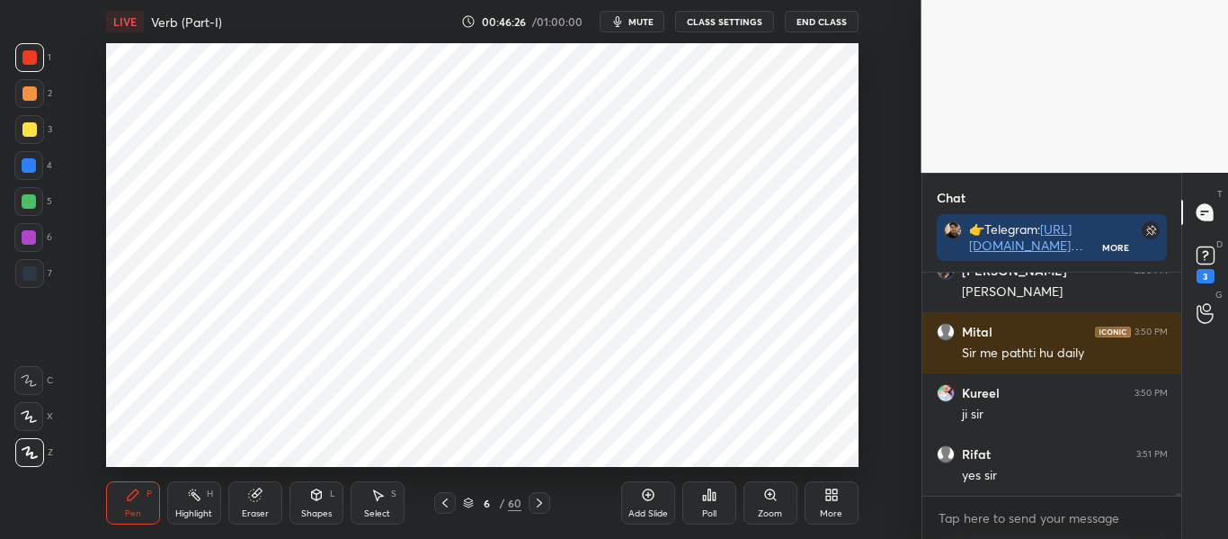
click at [27, 234] on div at bounding box center [29, 237] width 14 height 14
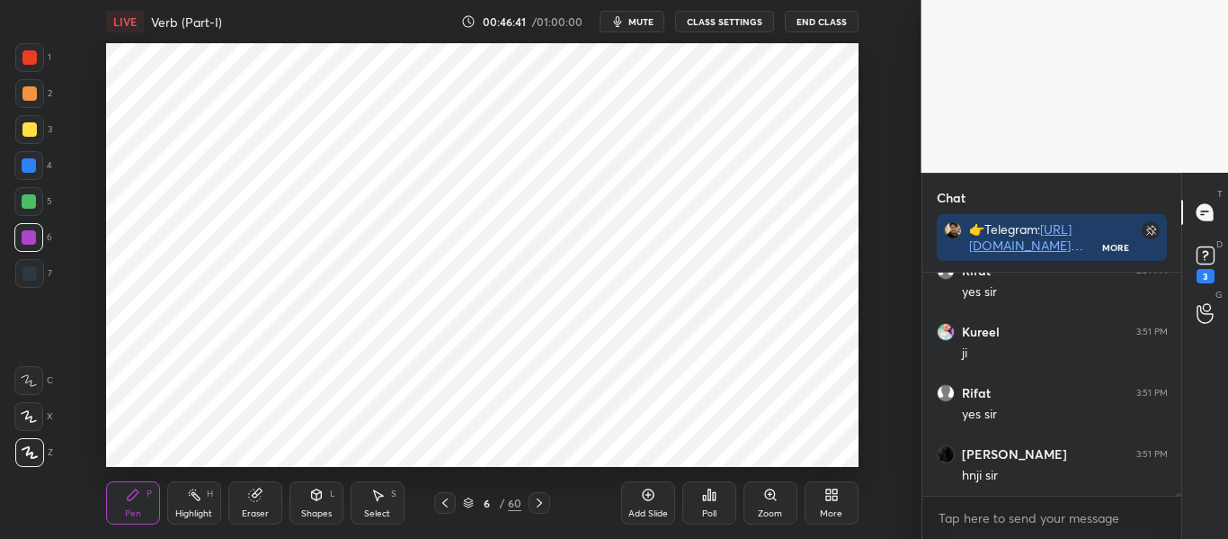
scroll to position [17741, 0]
click at [538, 503] on icon at bounding box center [539, 502] width 14 height 14
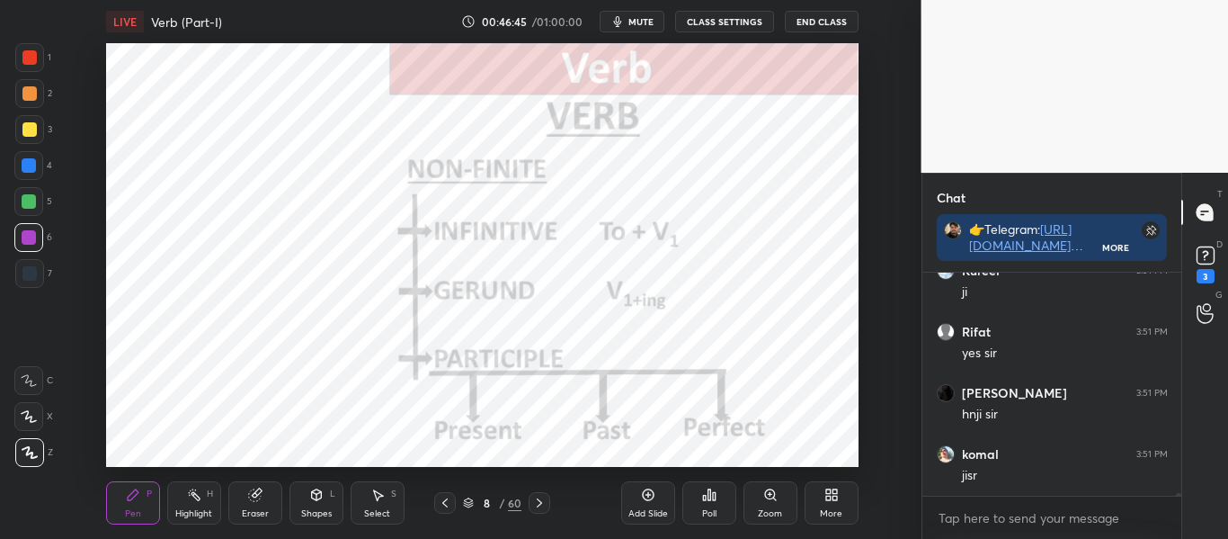
click at [539, 503] on icon at bounding box center [539, 502] width 14 height 14
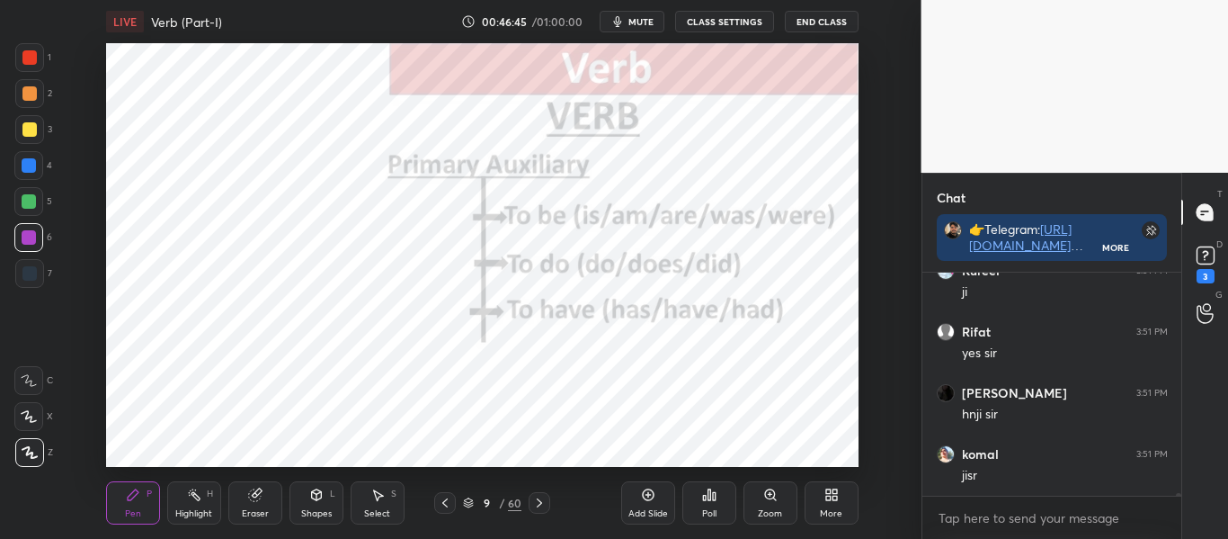
click at [539, 503] on icon at bounding box center [539, 502] width 14 height 14
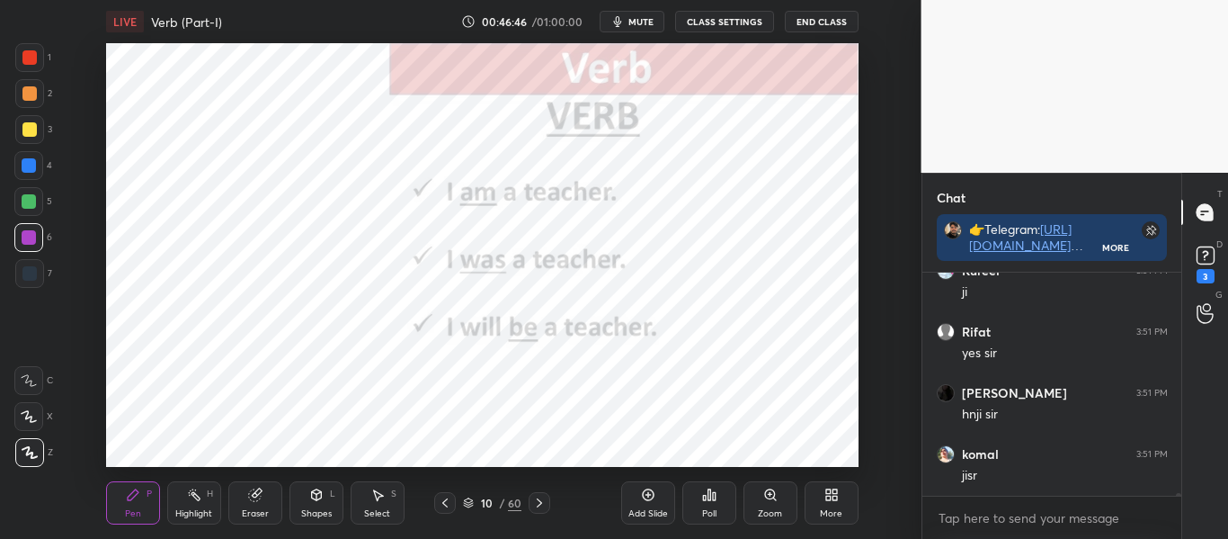
click at [539, 503] on icon at bounding box center [539, 502] width 14 height 14
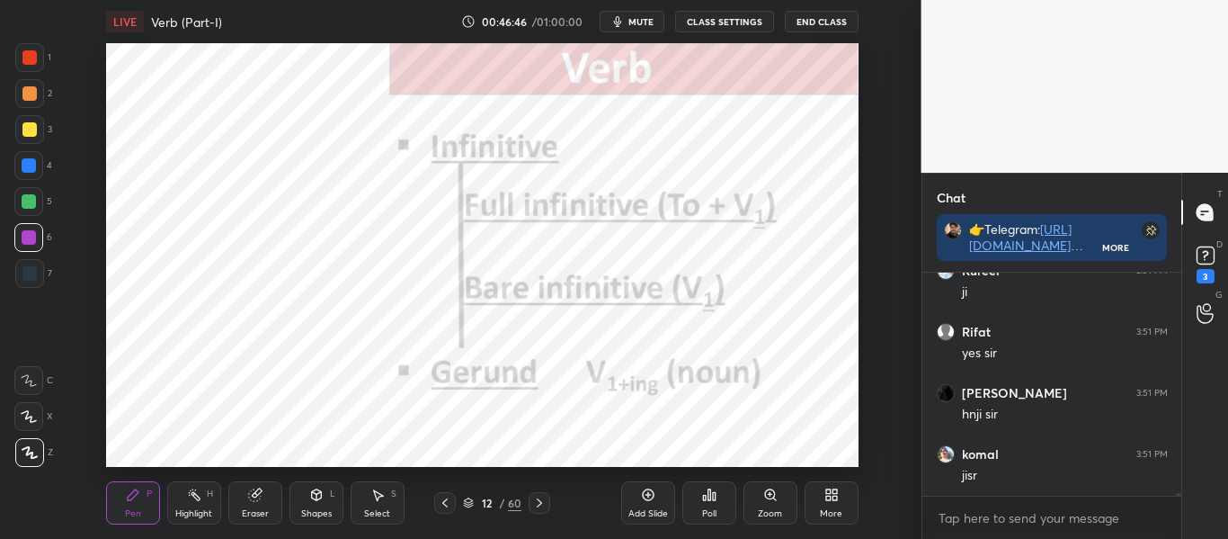
click at [540, 502] on icon at bounding box center [539, 502] width 5 height 9
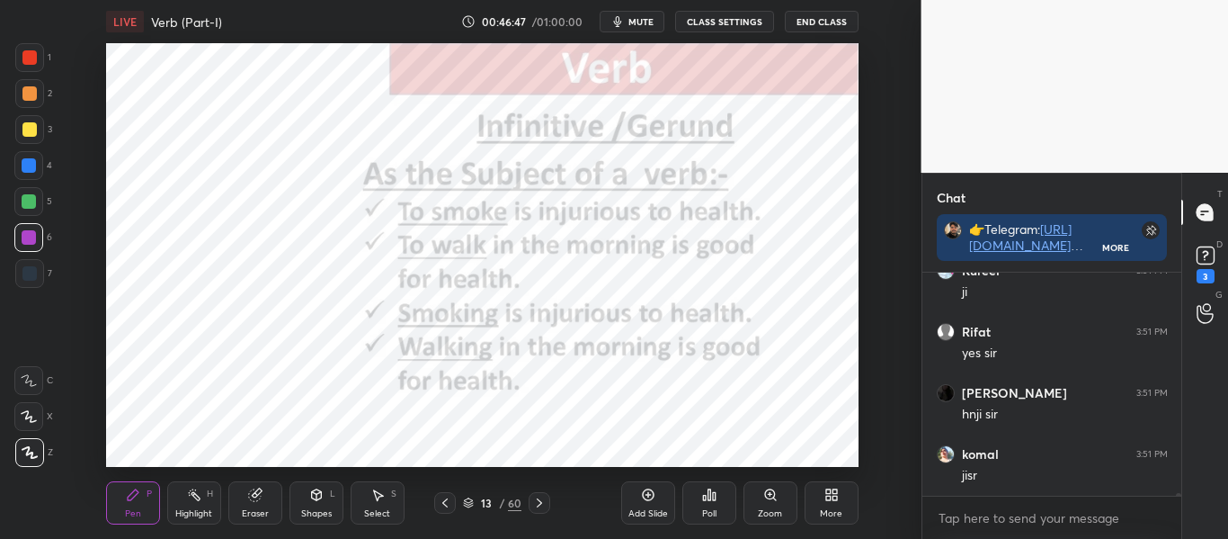
click at [540, 502] on icon at bounding box center [539, 502] width 5 height 9
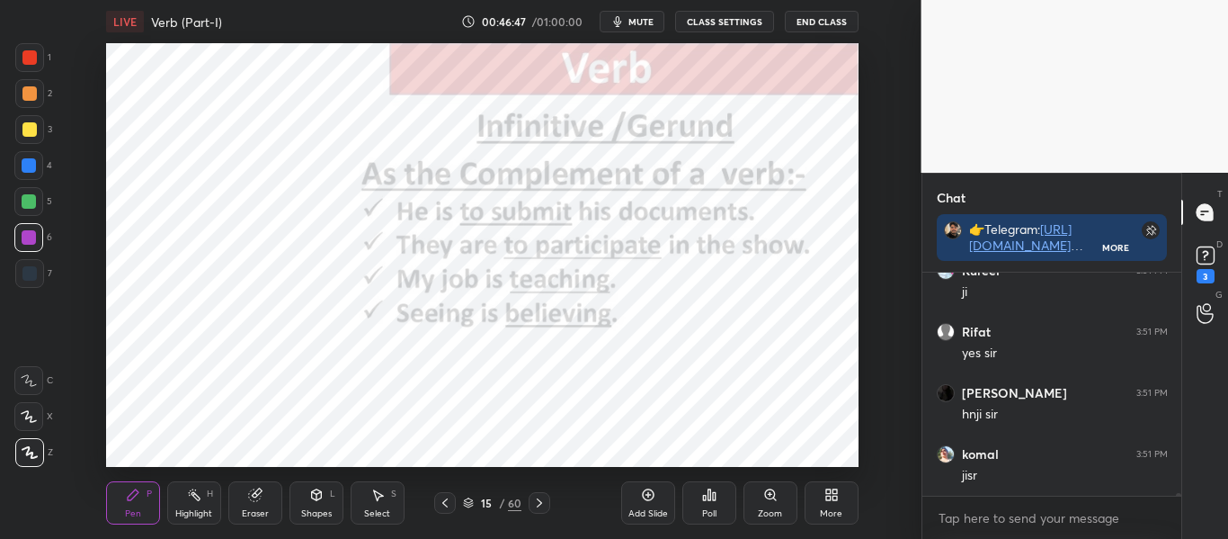
click at [541, 502] on icon at bounding box center [539, 502] width 5 height 9
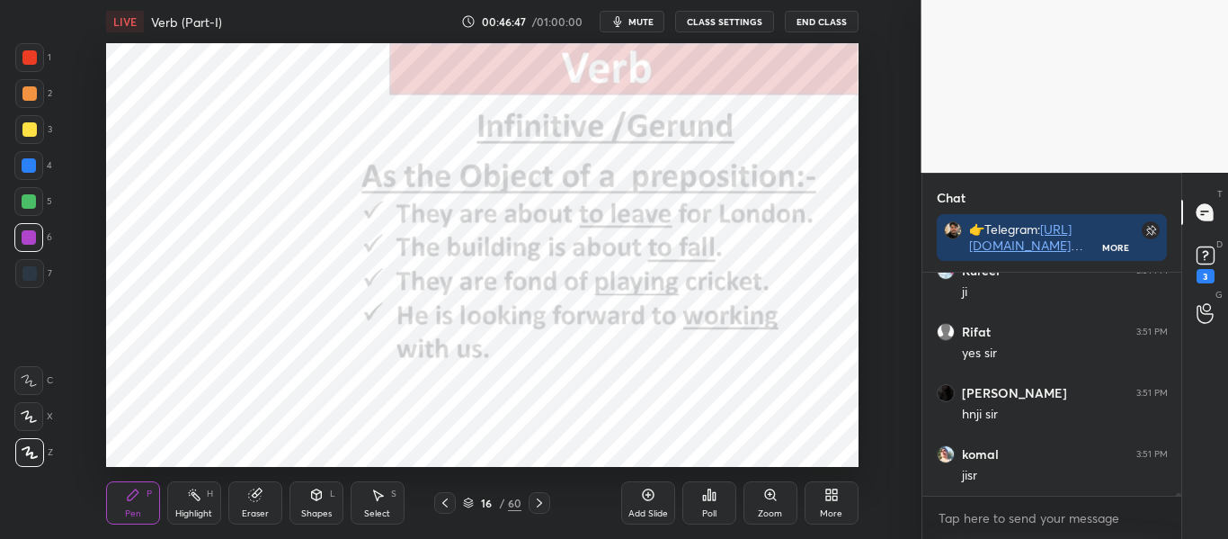
click at [541, 502] on icon at bounding box center [539, 502] width 5 height 9
click at [541, 501] on icon at bounding box center [539, 502] width 14 height 14
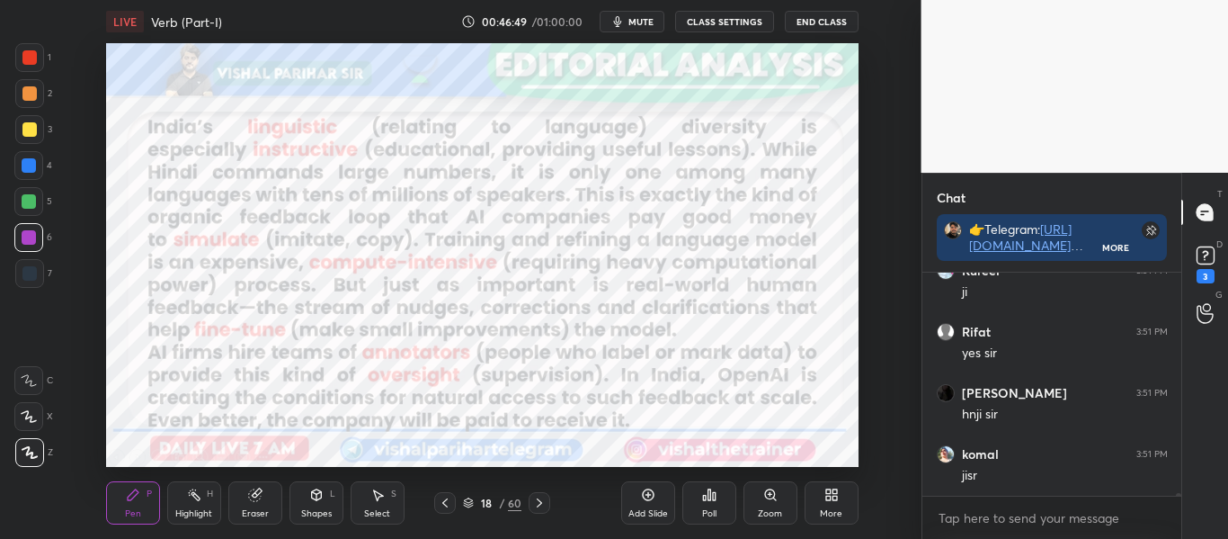
click at [450, 502] on icon at bounding box center [445, 502] width 14 height 14
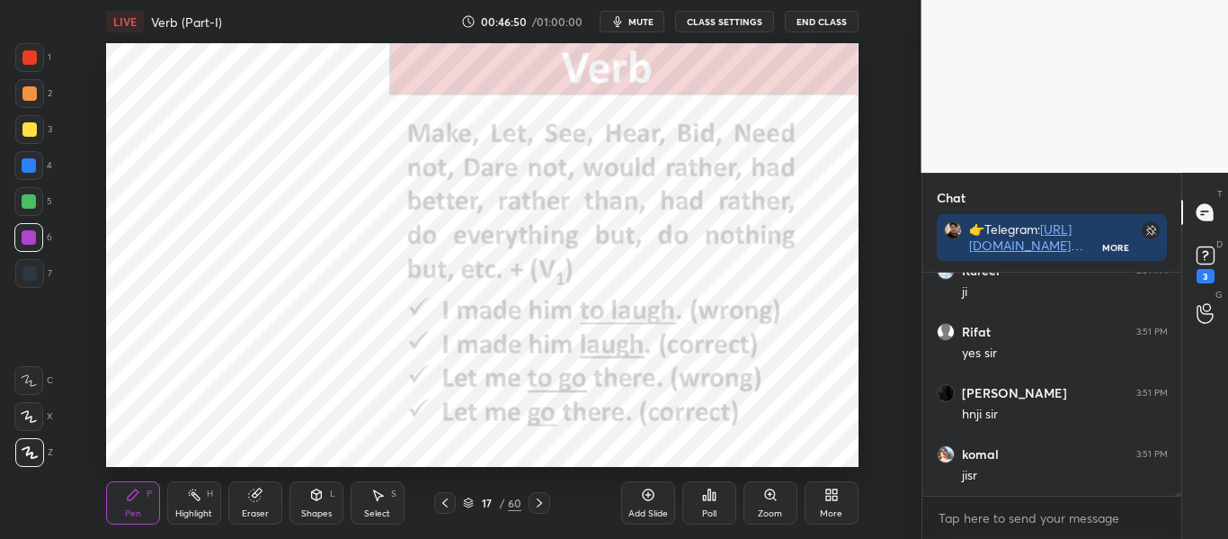
click at [543, 500] on icon at bounding box center [539, 502] width 14 height 14
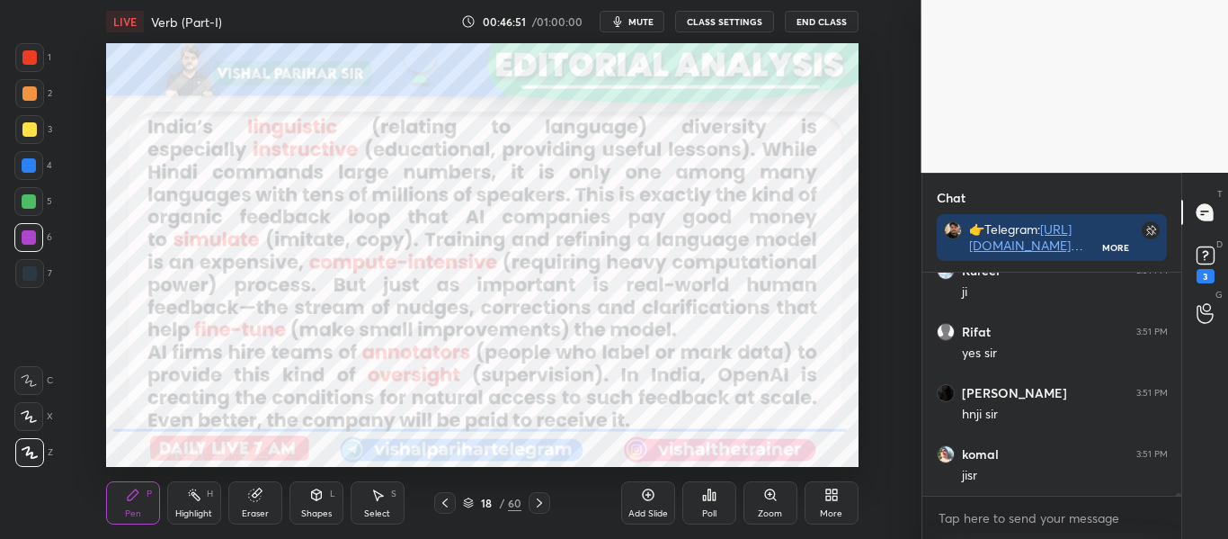
click at [543, 499] on icon at bounding box center [539, 502] width 14 height 14
click at [545, 498] on icon at bounding box center [539, 502] width 14 height 14
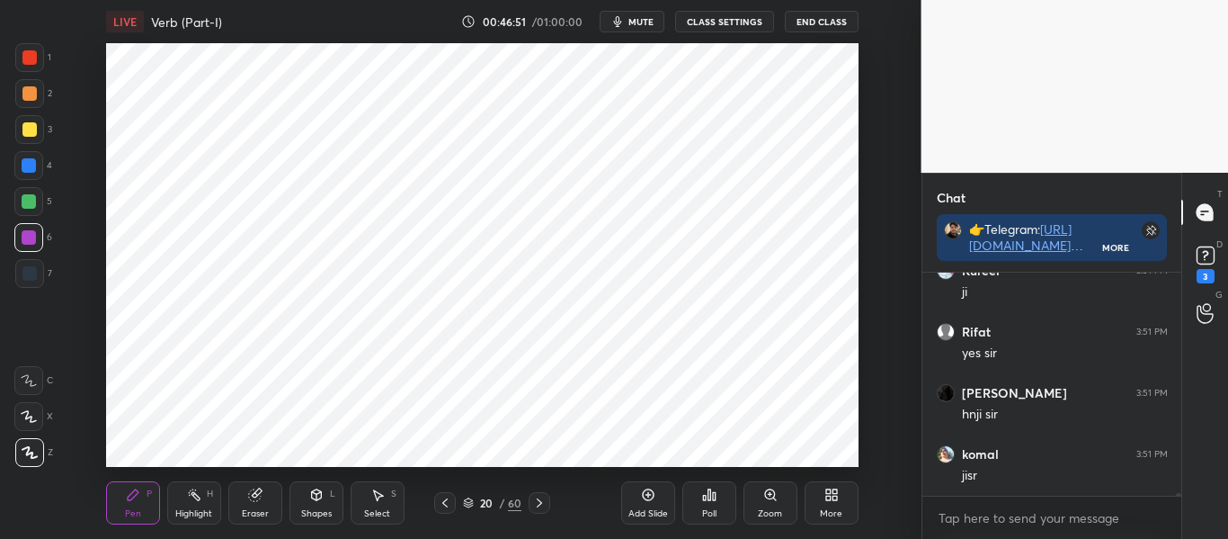
click at [545, 498] on icon at bounding box center [539, 502] width 14 height 14
click at [546, 499] on icon at bounding box center [539, 502] width 14 height 14
click at [547, 498] on div at bounding box center [540, 503] width 22 height 22
click at [547, 497] on div at bounding box center [540, 503] width 22 height 22
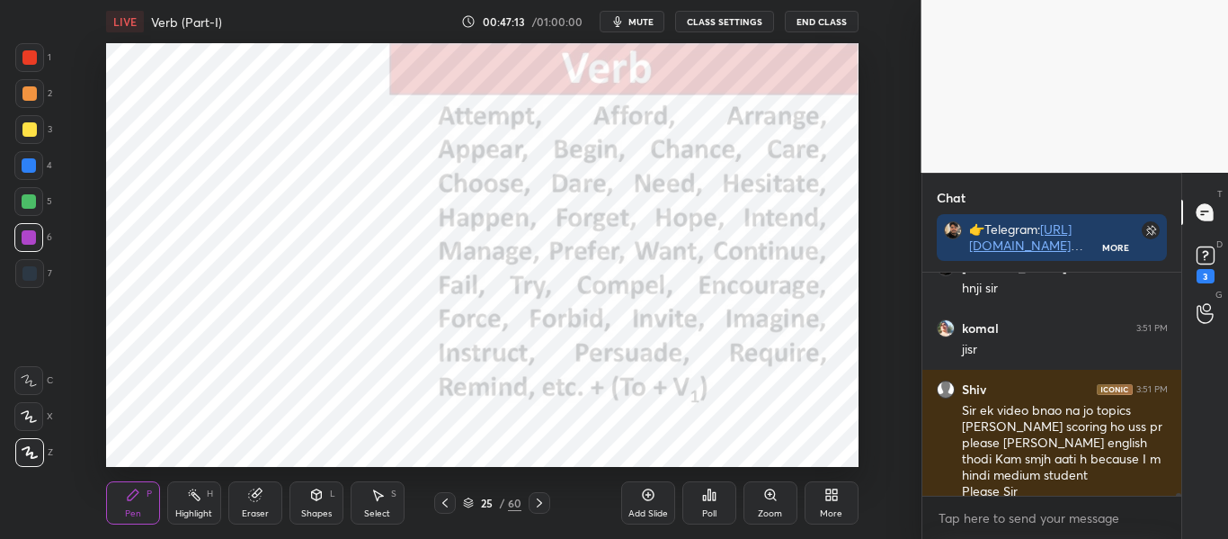
scroll to position [17928, 0]
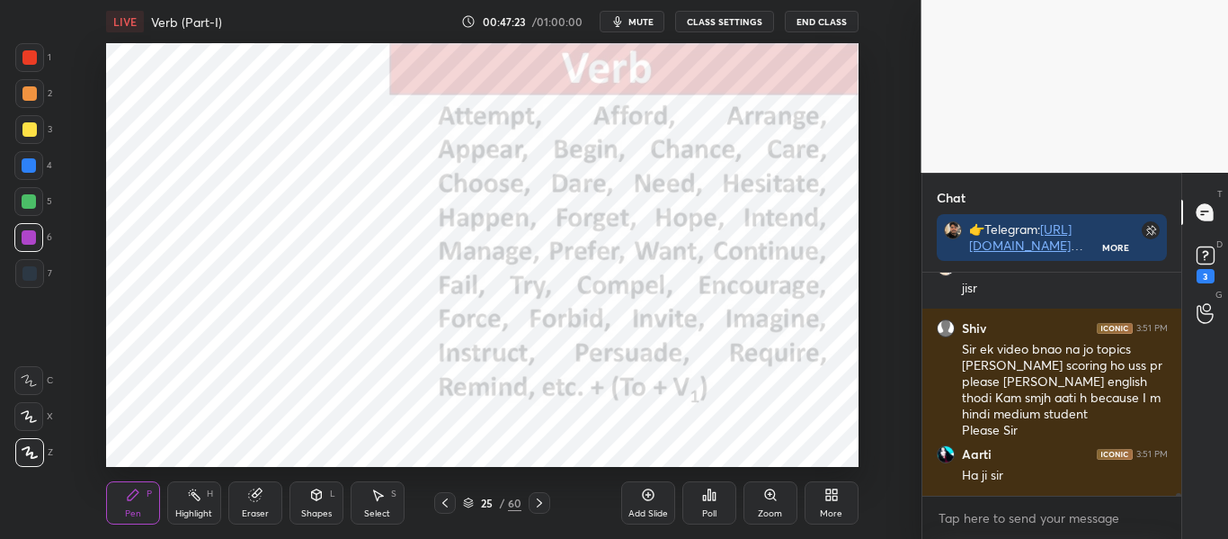
click at [34, 59] on div at bounding box center [29, 57] width 14 height 14
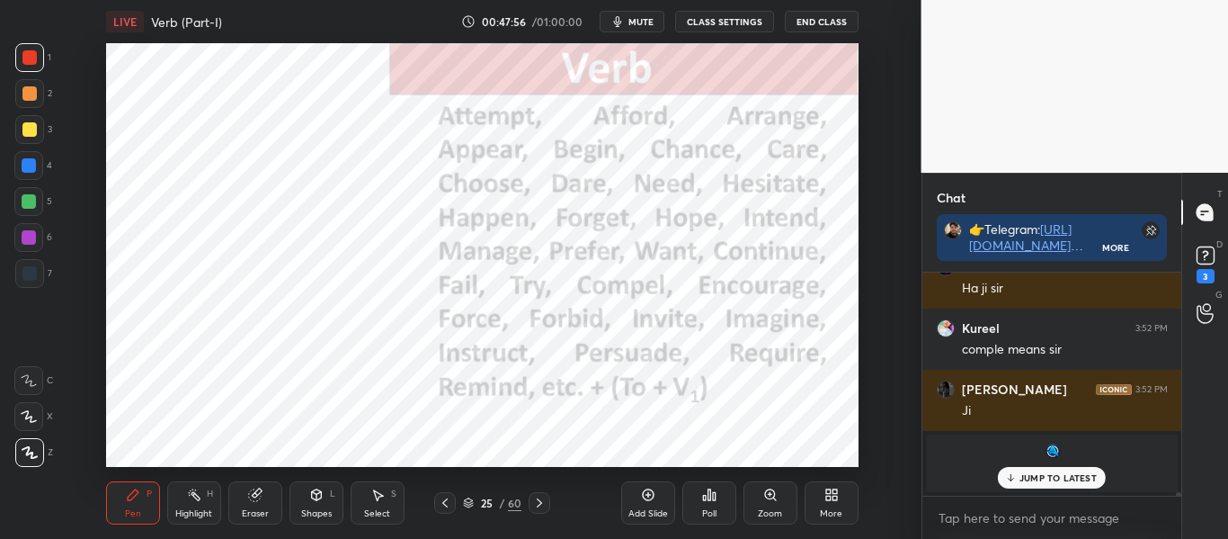
scroll to position [17935, 0]
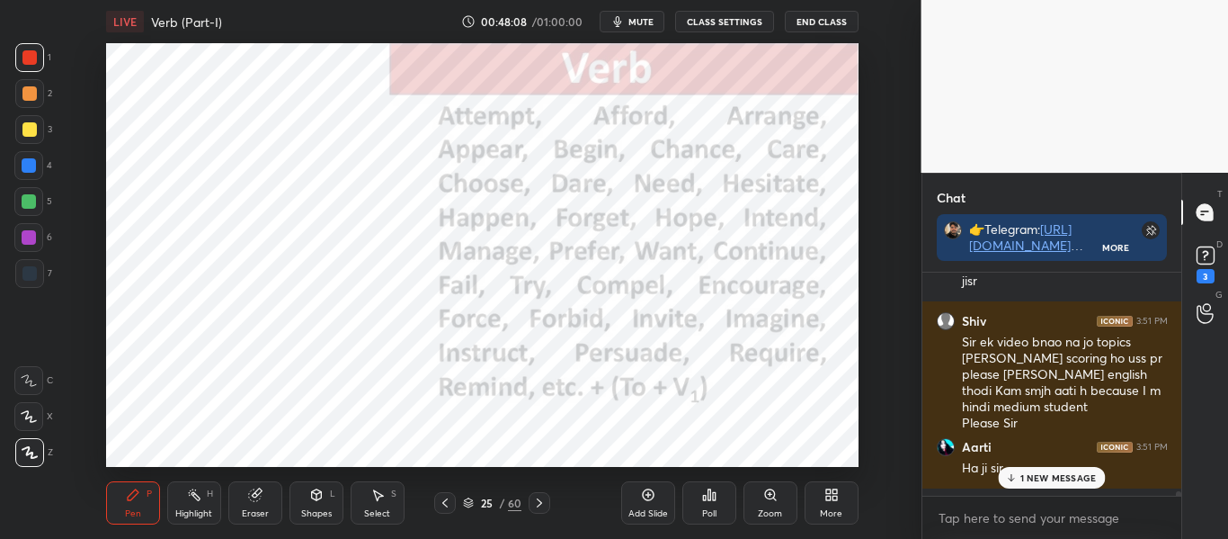
click at [1044, 477] on p "1 NEW MESSAGE" at bounding box center [1058, 477] width 76 height 11
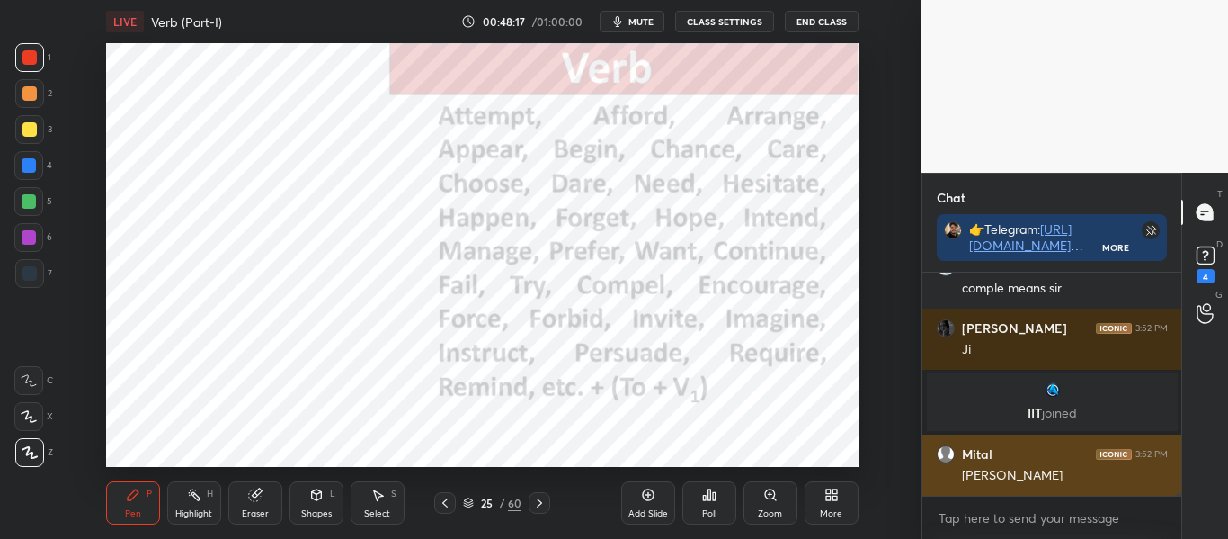
scroll to position [18253, 0]
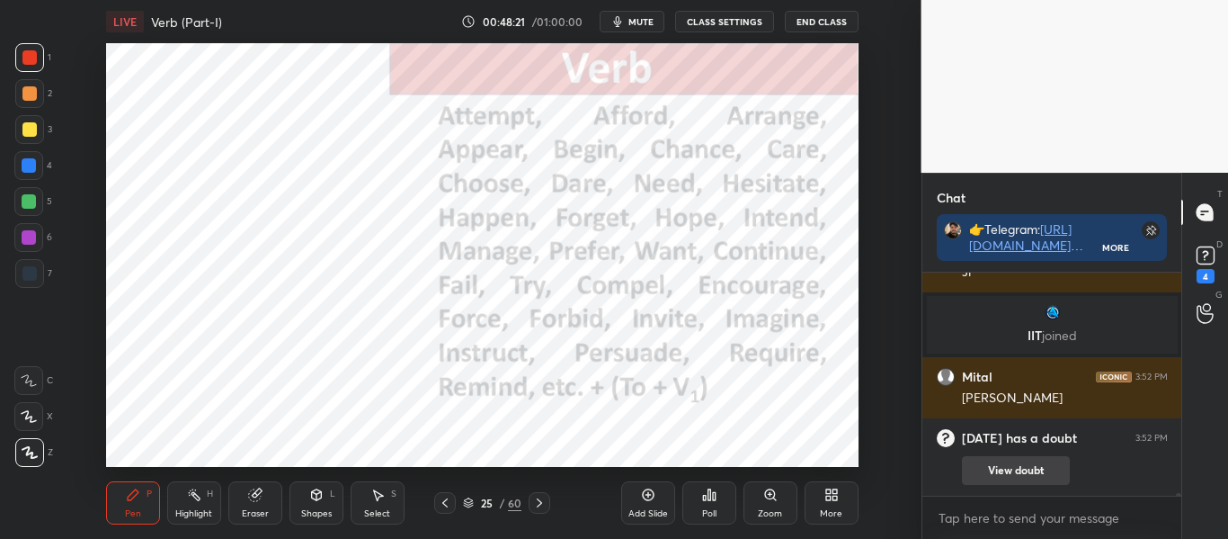
click at [1019, 467] on button "View doubt" at bounding box center [1016, 470] width 108 height 29
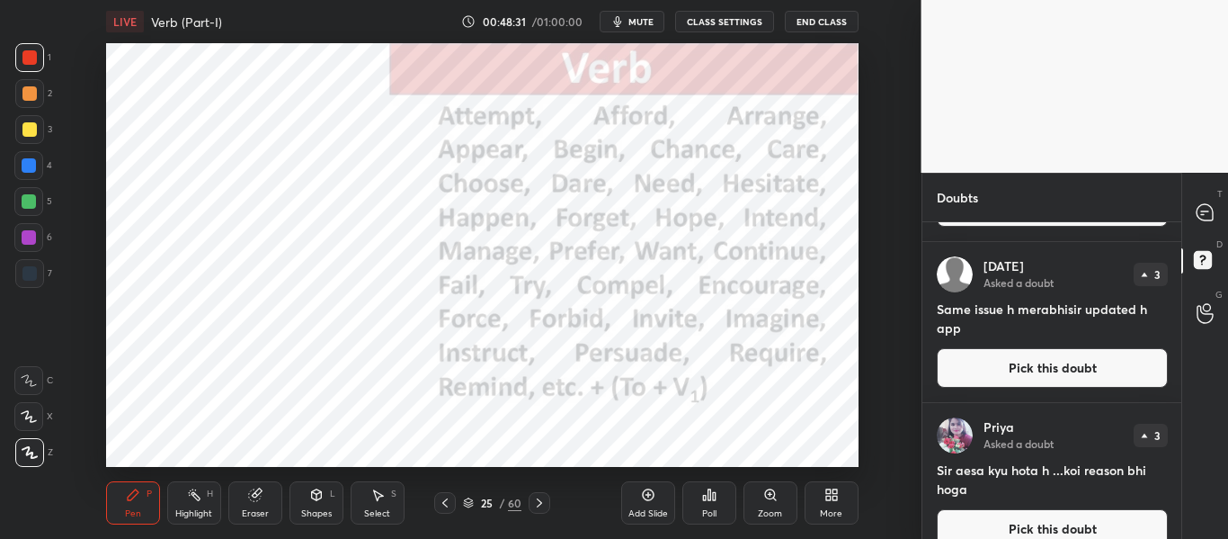
scroll to position [90, 0]
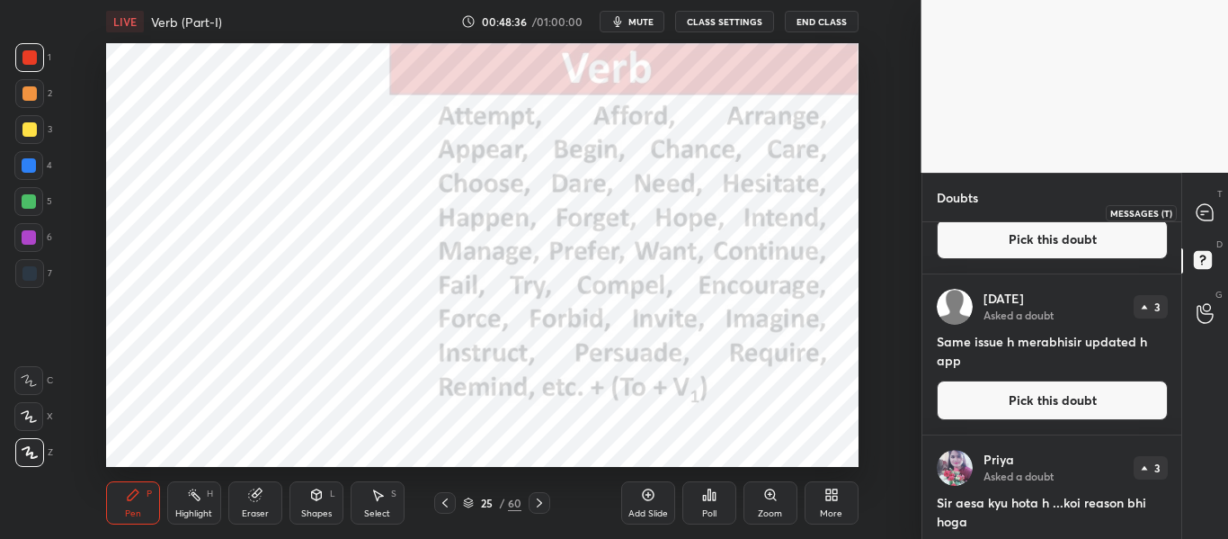
click at [1203, 200] on div at bounding box center [1206, 212] width 36 height 32
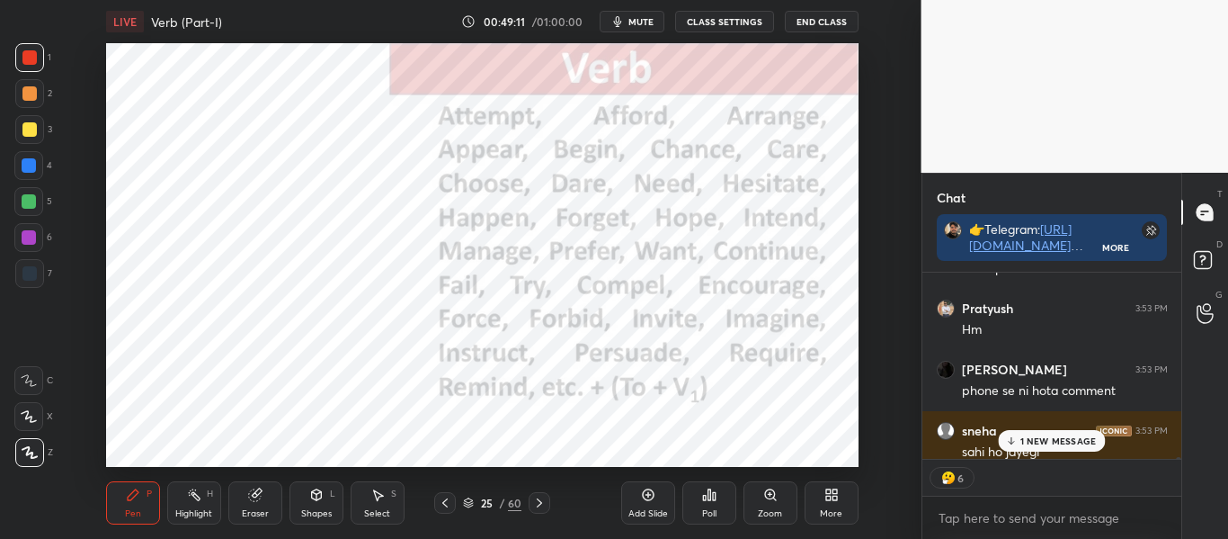
scroll to position [18254, 0]
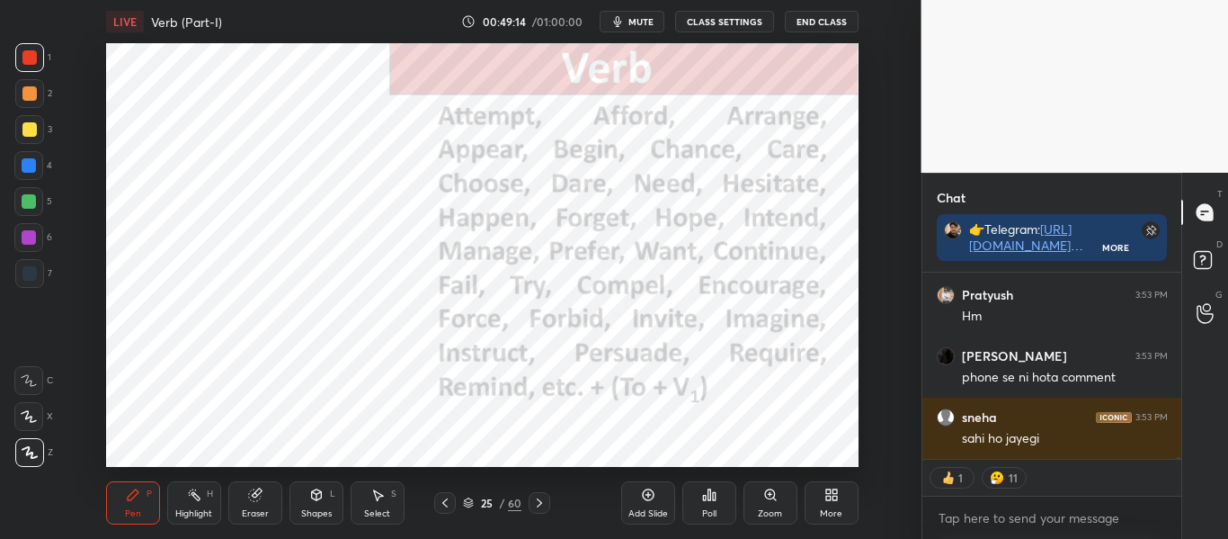
click at [542, 503] on icon at bounding box center [539, 502] width 14 height 14
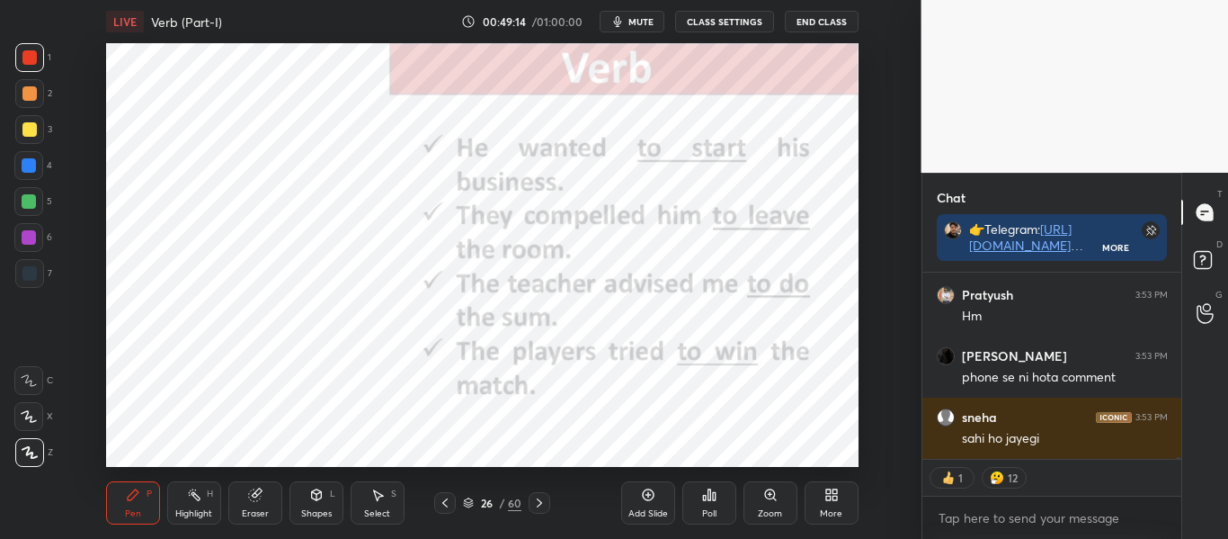
click at [542, 503] on icon at bounding box center [539, 502] width 14 height 14
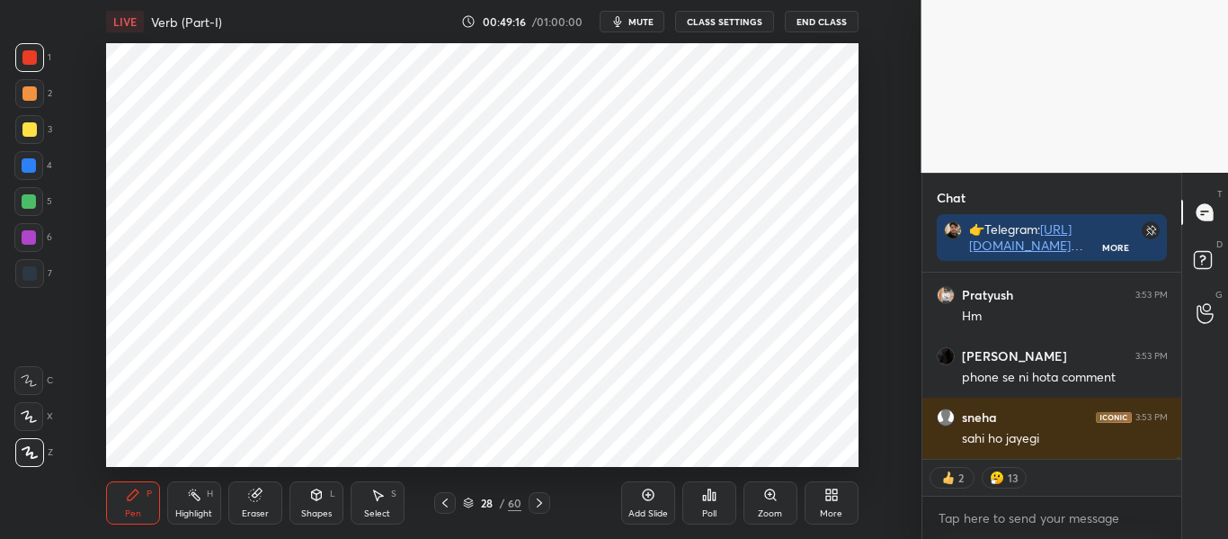
click at [448, 498] on icon at bounding box center [445, 502] width 14 height 14
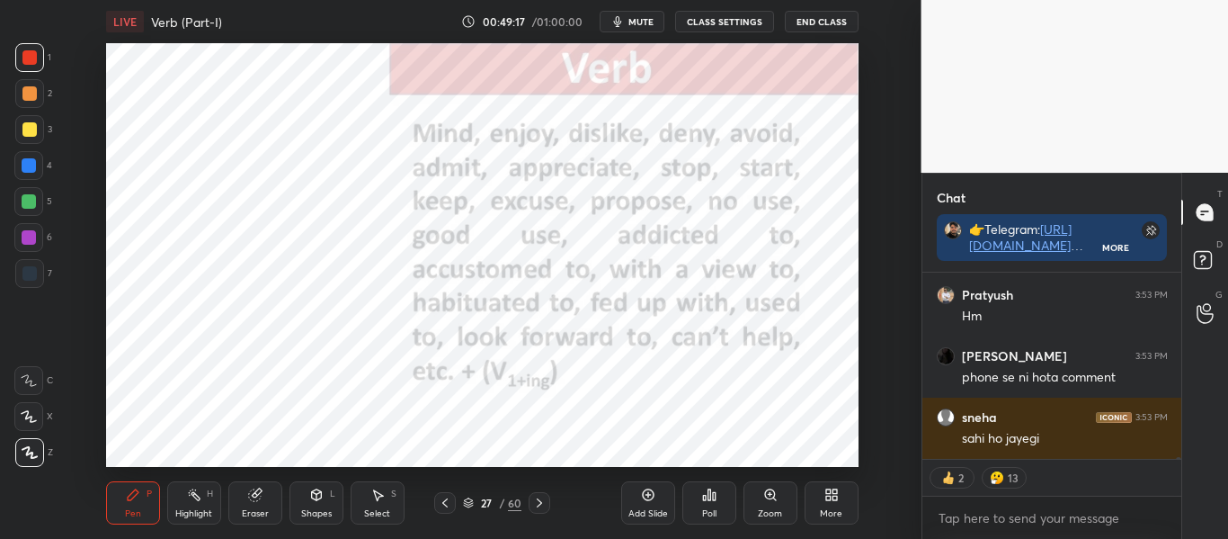
click at [448, 498] on icon at bounding box center [445, 502] width 14 height 14
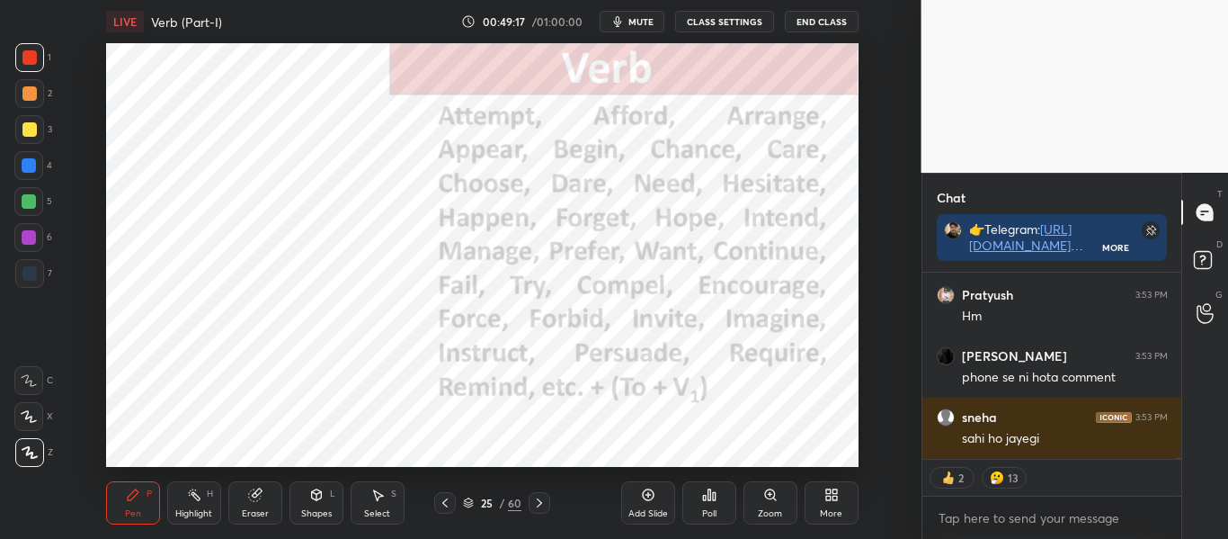
click at [448, 498] on icon at bounding box center [445, 502] width 14 height 14
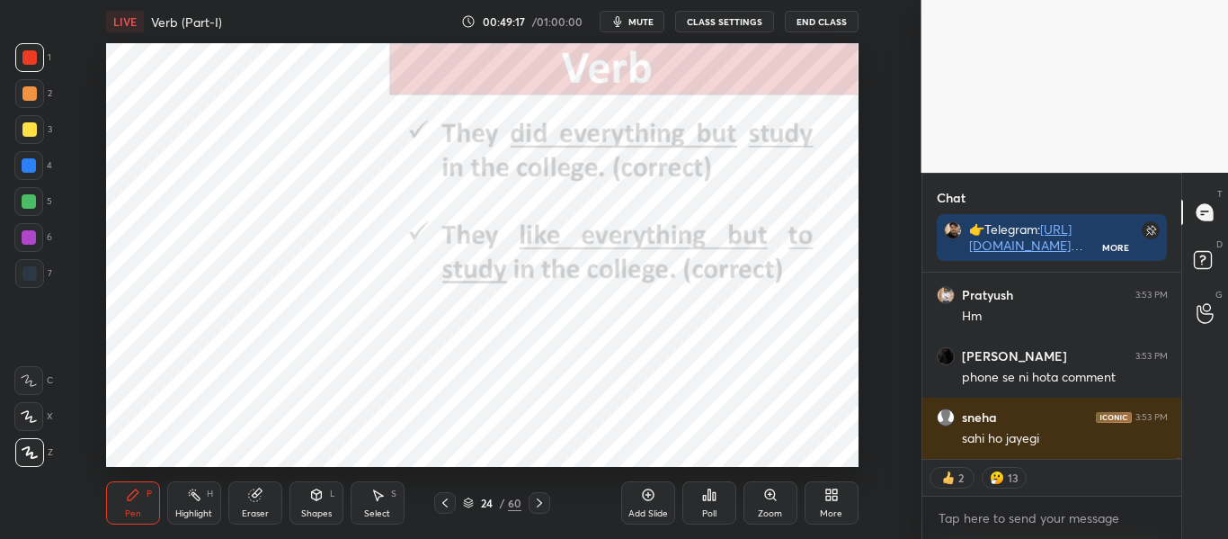
click at [448, 498] on icon at bounding box center [445, 502] width 14 height 14
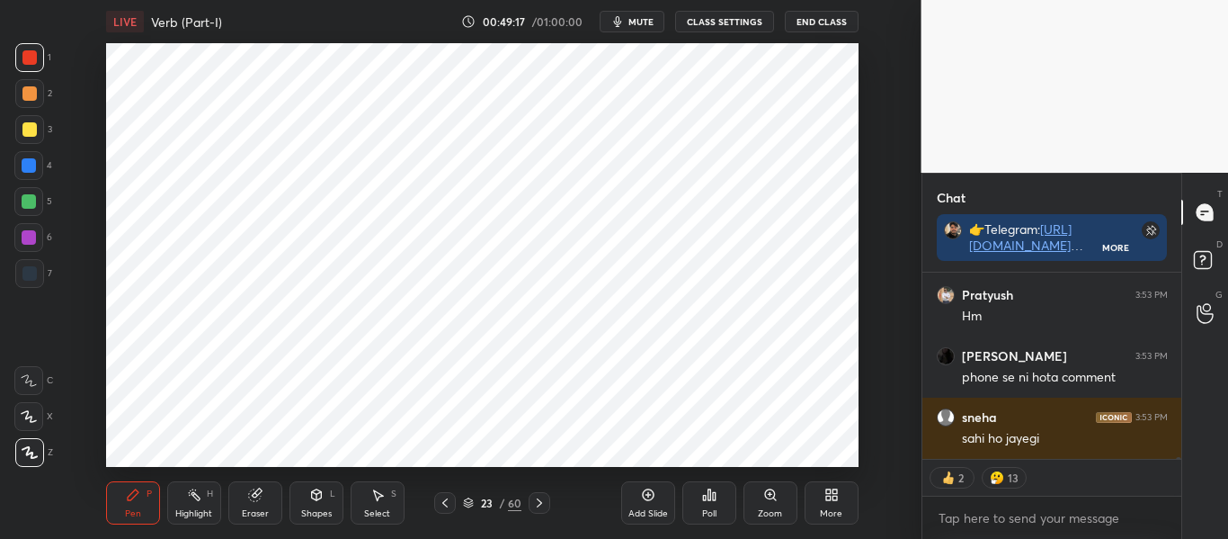
click at [448, 498] on icon at bounding box center [445, 502] width 14 height 14
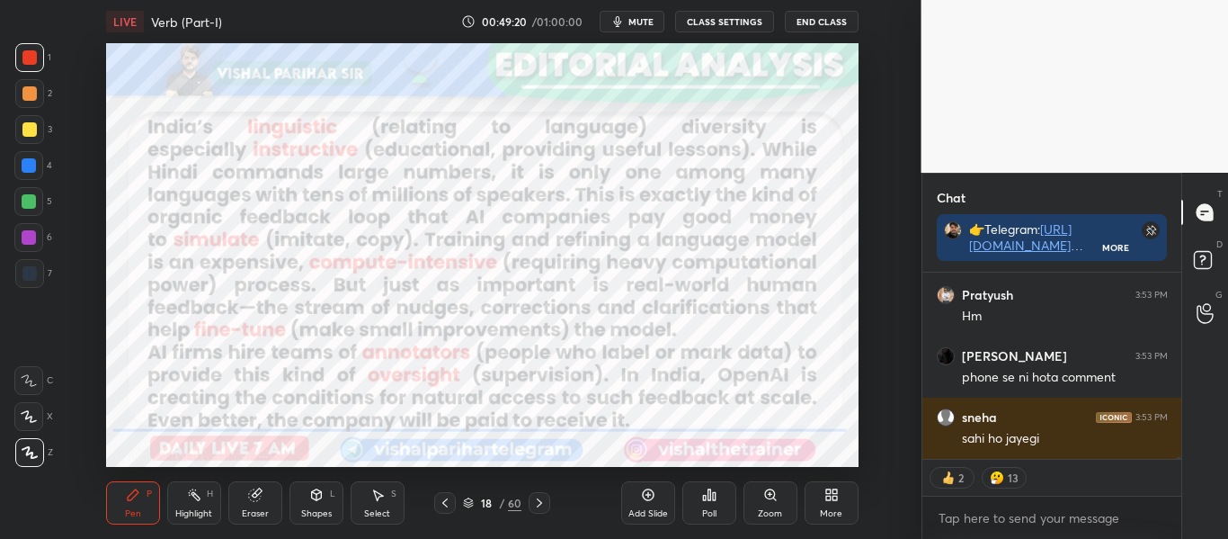
click at [448, 498] on icon at bounding box center [445, 502] width 14 height 14
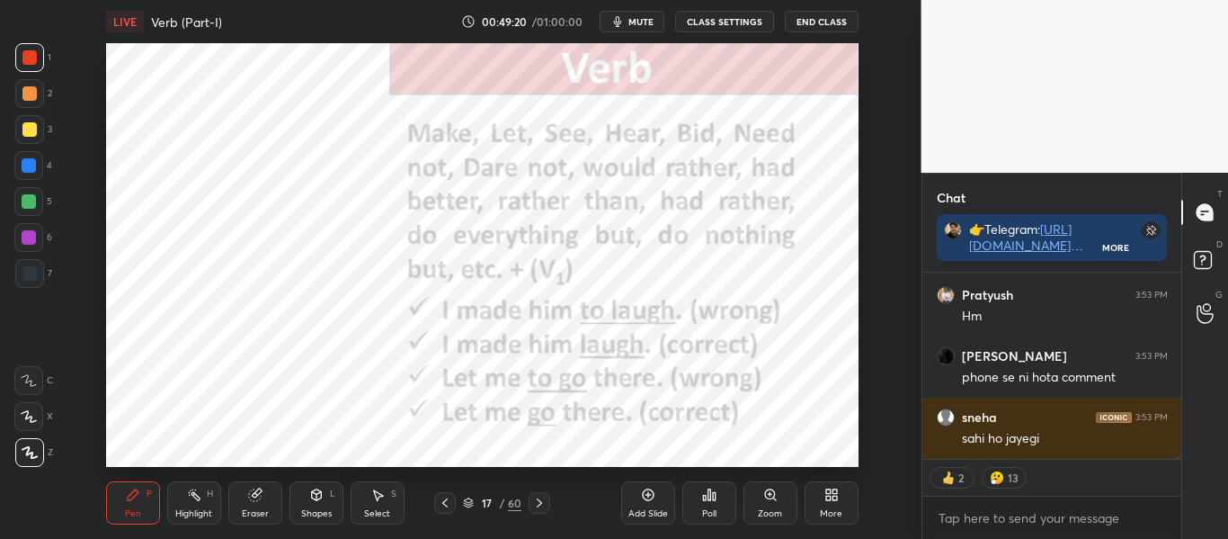
click at [448, 498] on icon at bounding box center [445, 502] width 14 height 14
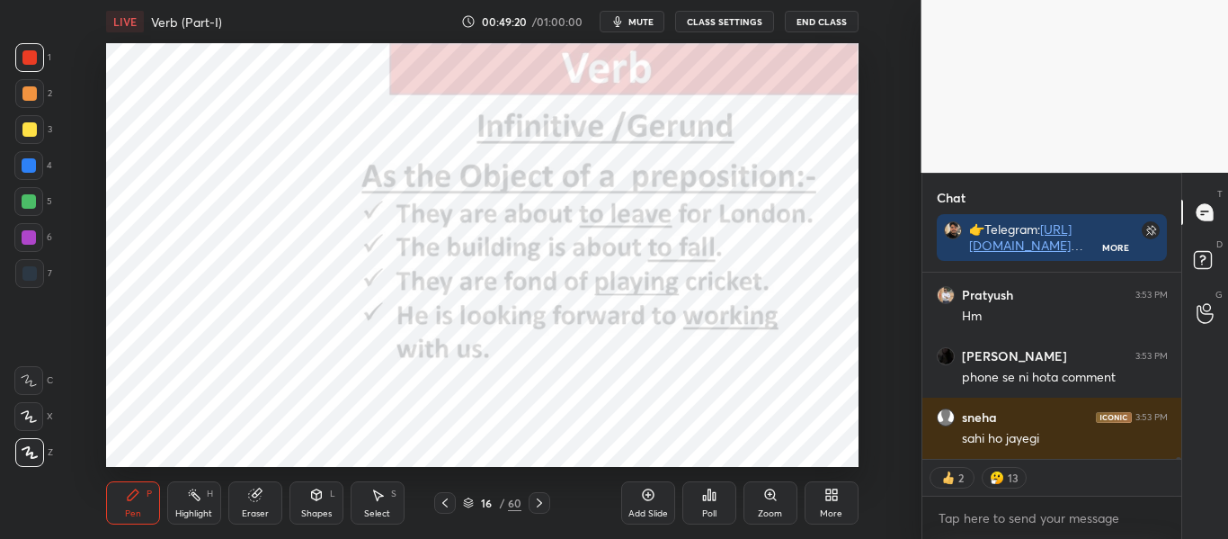
click at [448, 498] on icon at bounding box center [445, 502] width 14 height 14
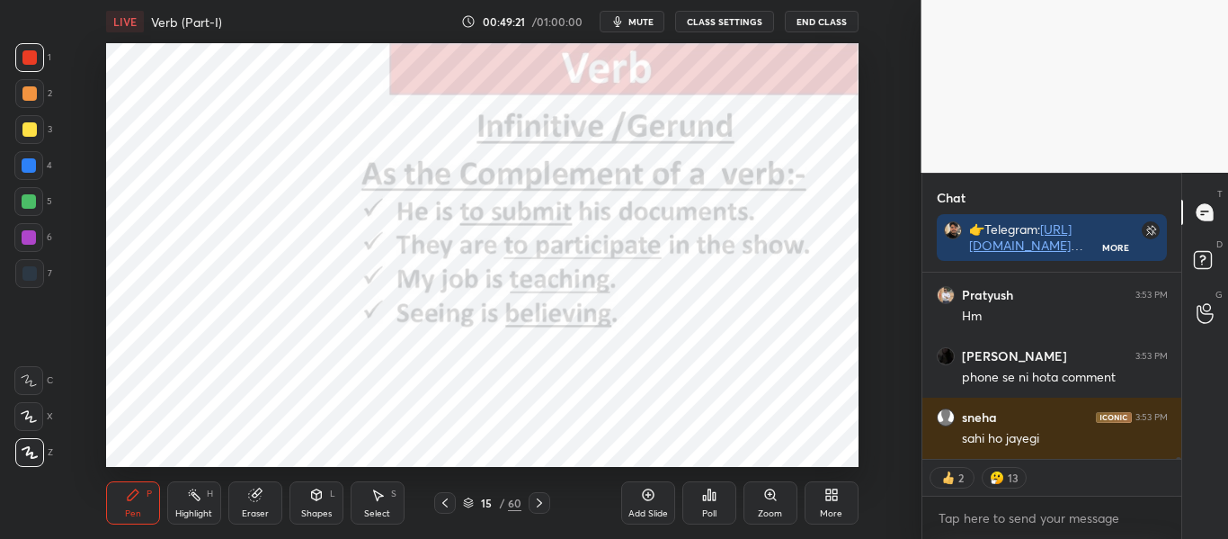
click at [448, 498] on icon at bounding box center [445, 502] width 14 height 14
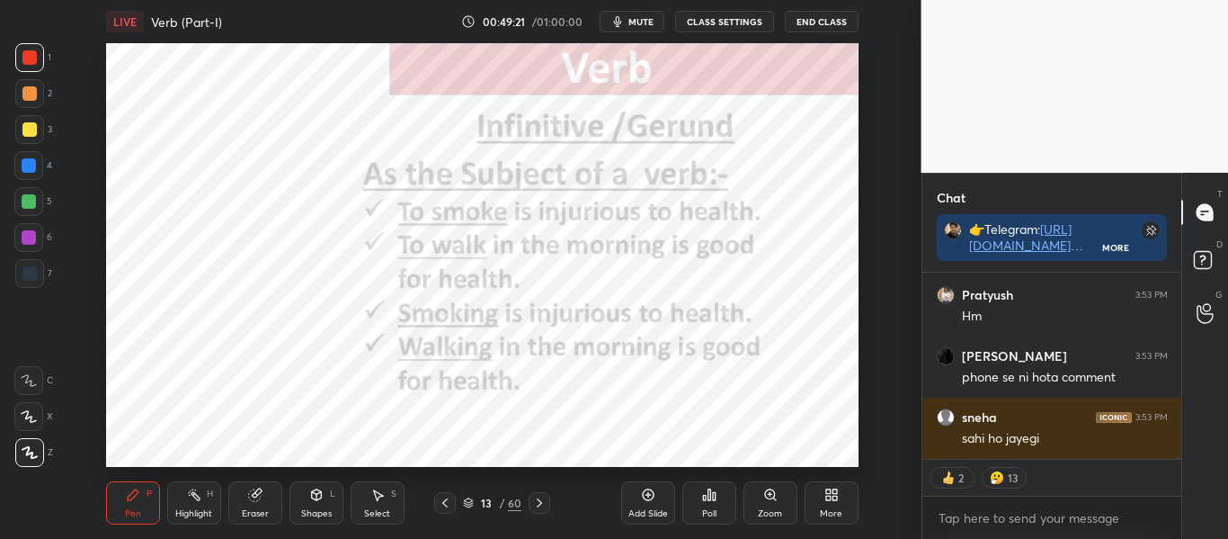
click at [448, 498] on icon at bounding box center [445, 502] width 14 height 14
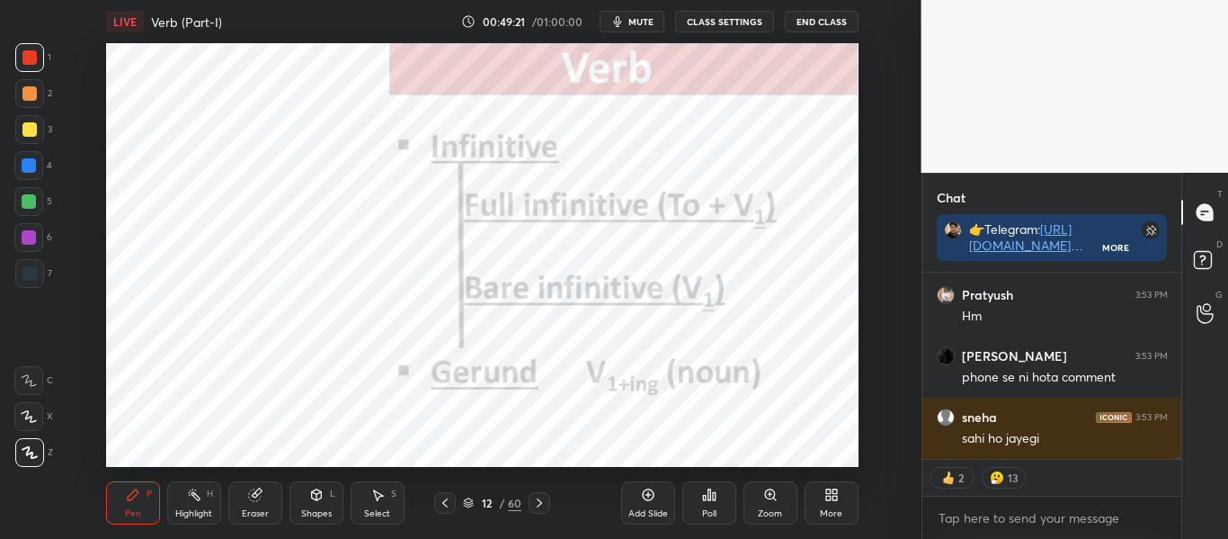
click at [448, 498] on icon at bounding box center [445, 502] width 14 height 14
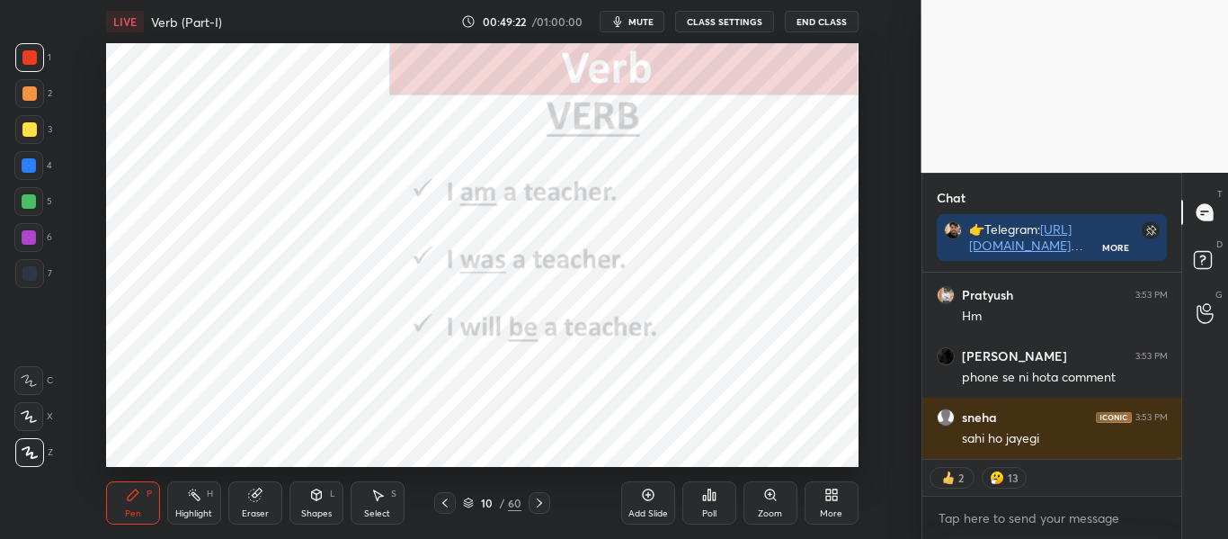
click at [448, 498] on icon at bounding box center [445, 502] width 14 height 14
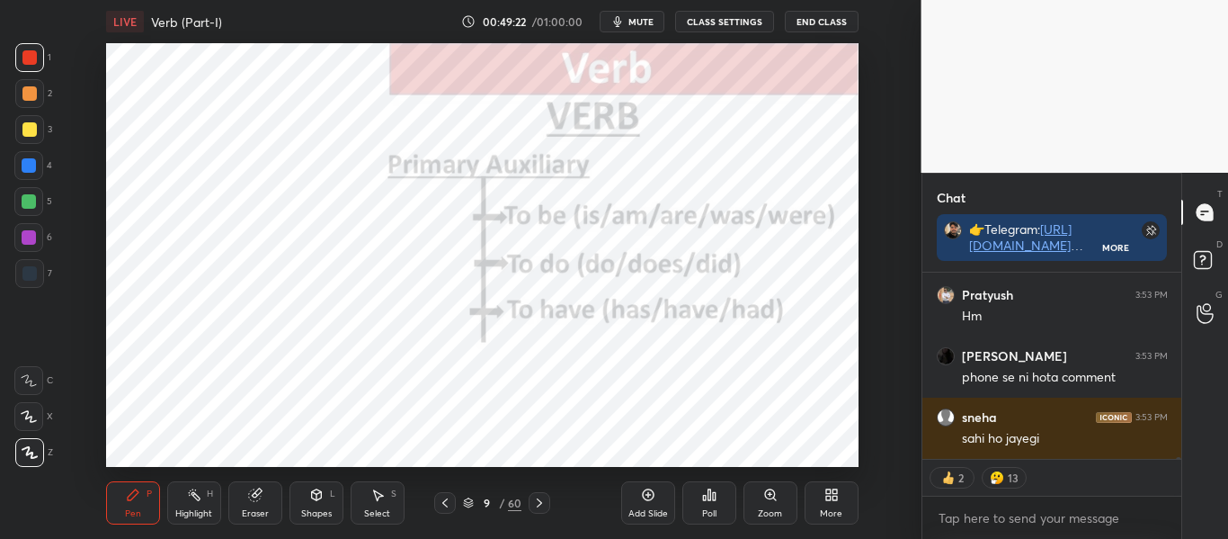
click at [448, 498] on icon at bounding box center [445, 502] width 14 height 14
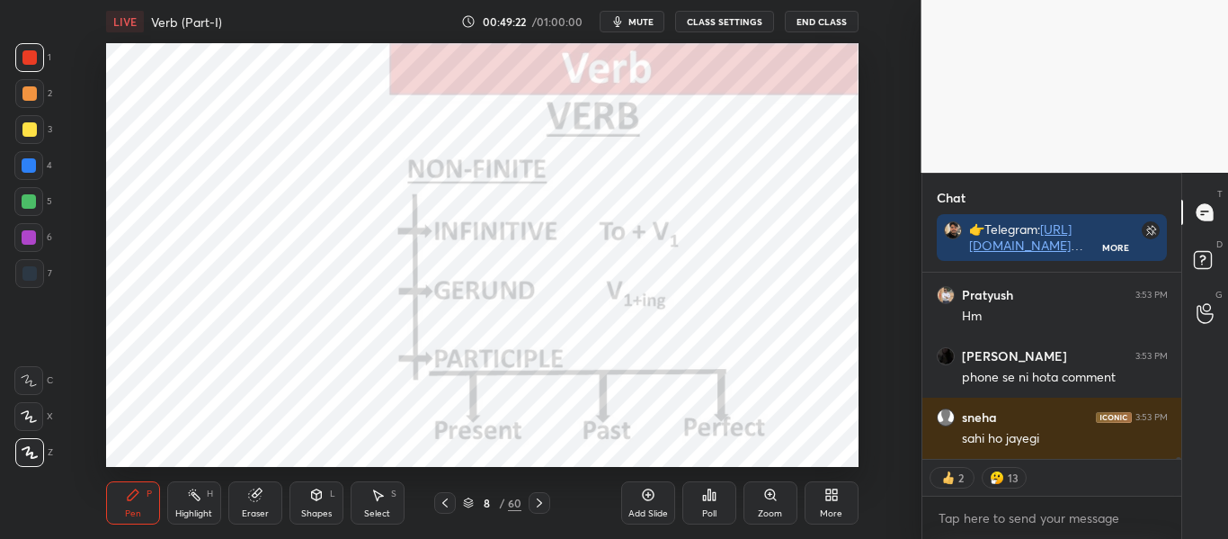
click at [448, 498] on icon at bounding box center [445, 502] width 14 height 14
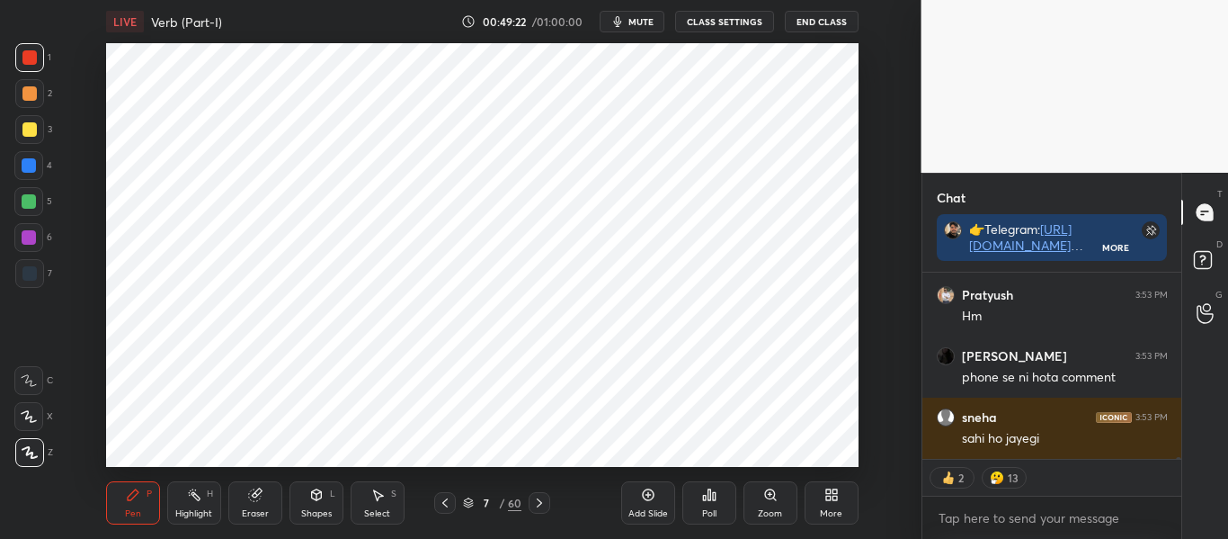
click at [448, 498] on icon at bounding box center [445, 502] width 14 height 14
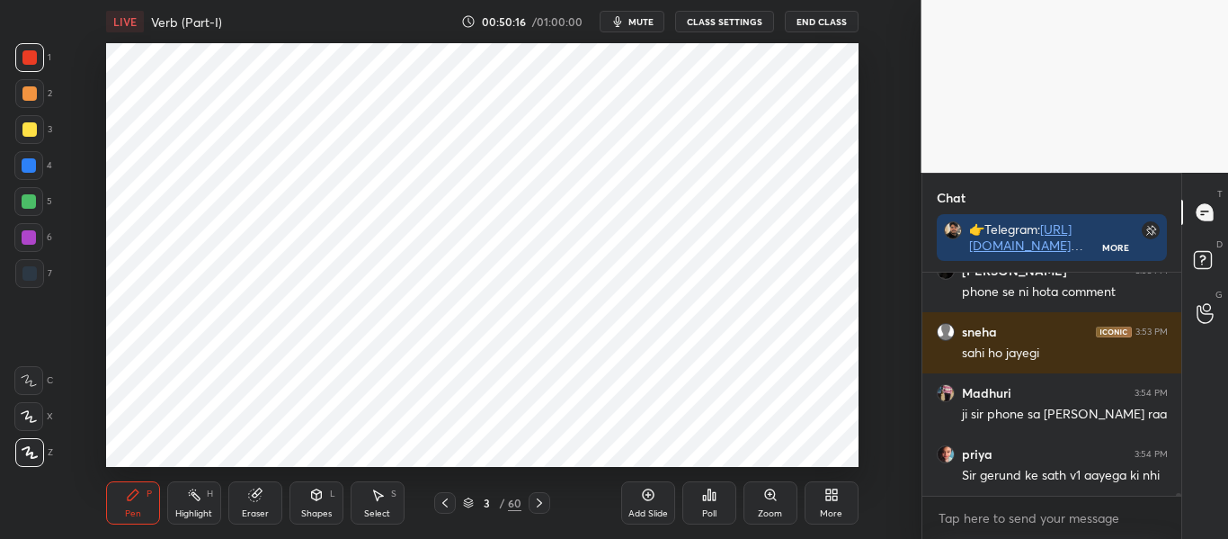
scroll to position [18401, 0]
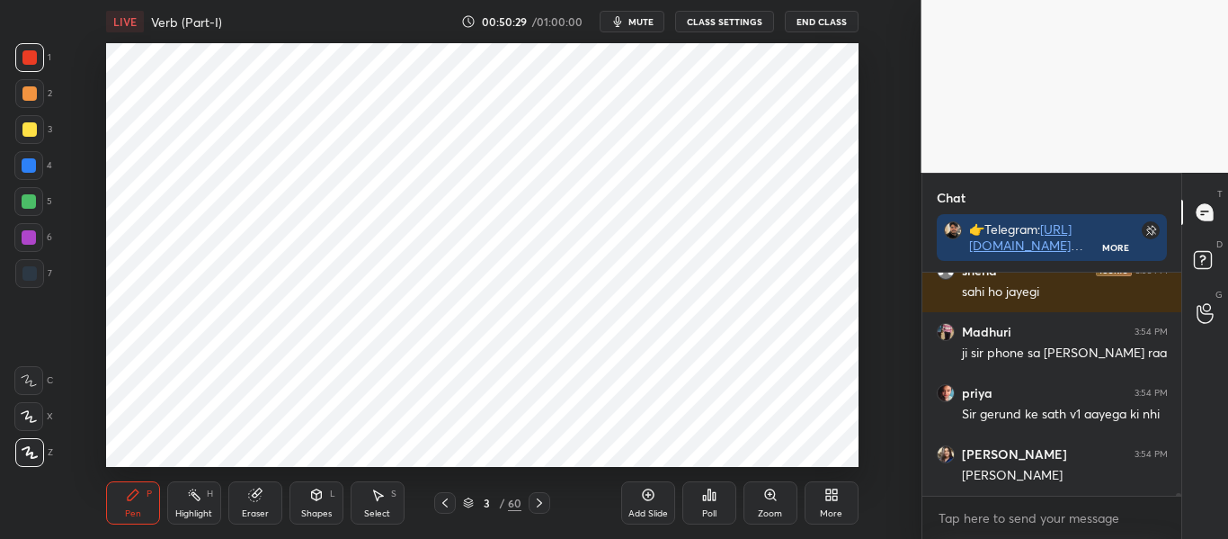
click at [542, 503] on icon at bounding box center [539, 502] width 14 height 14
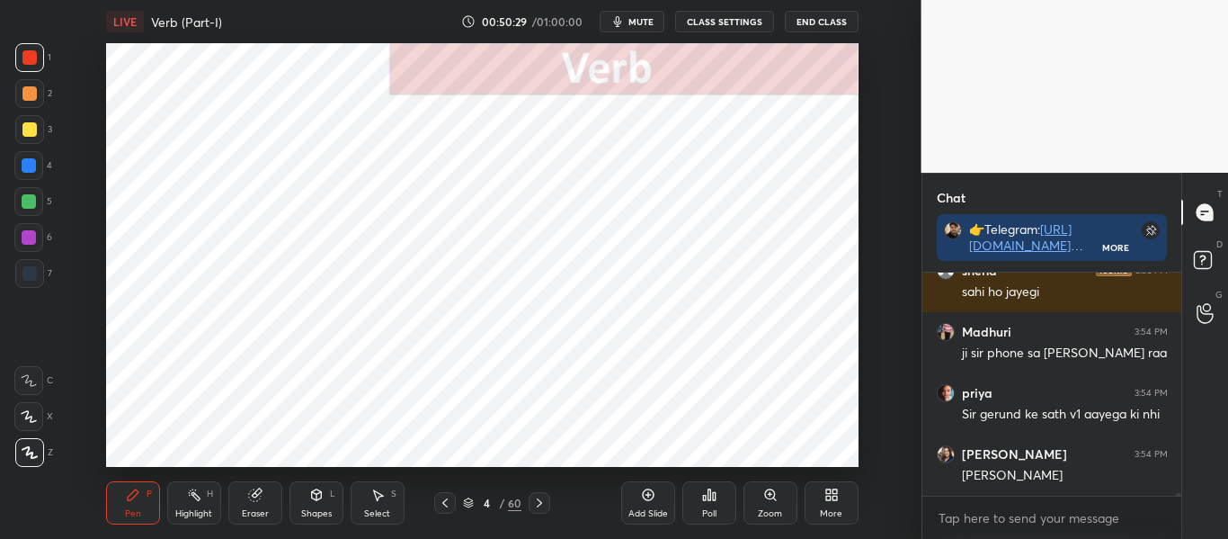
click at [542, 503] on icon at bounding box center [539, 502] width 14 height 14
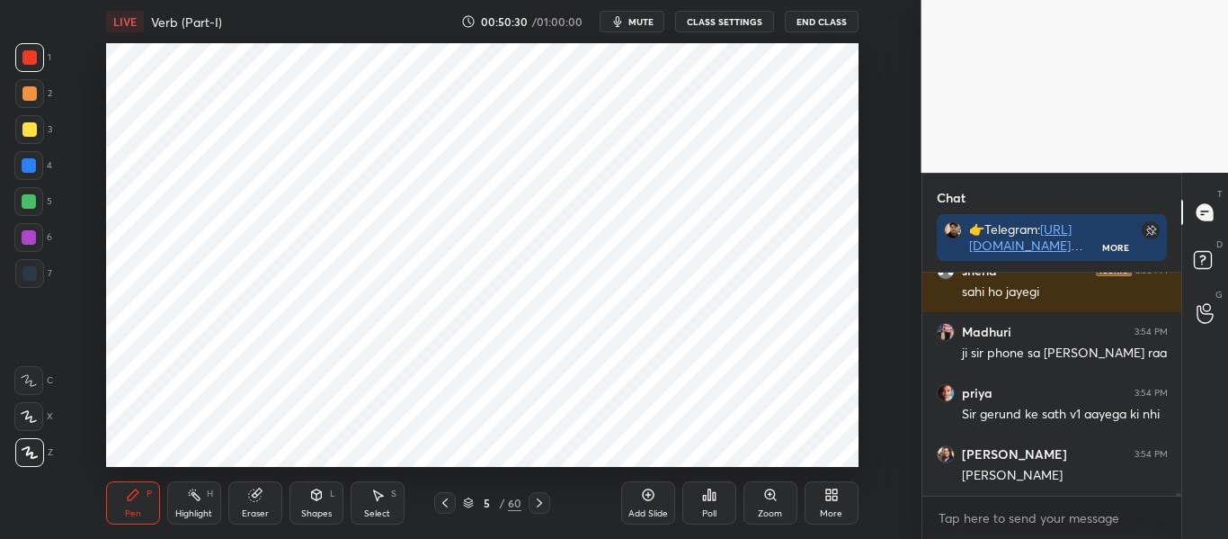
click at [542, 503] on icon at bounding box center [539, 502] width 14 height 14
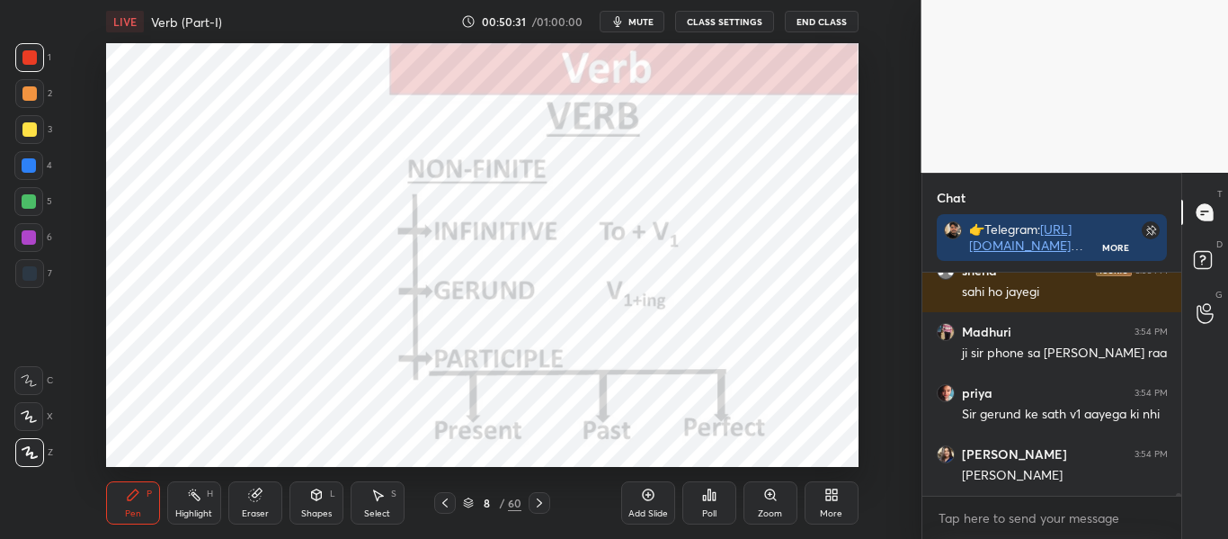
click at [542, 503] on icon at bounding box center [539, 502] width 14 height 14
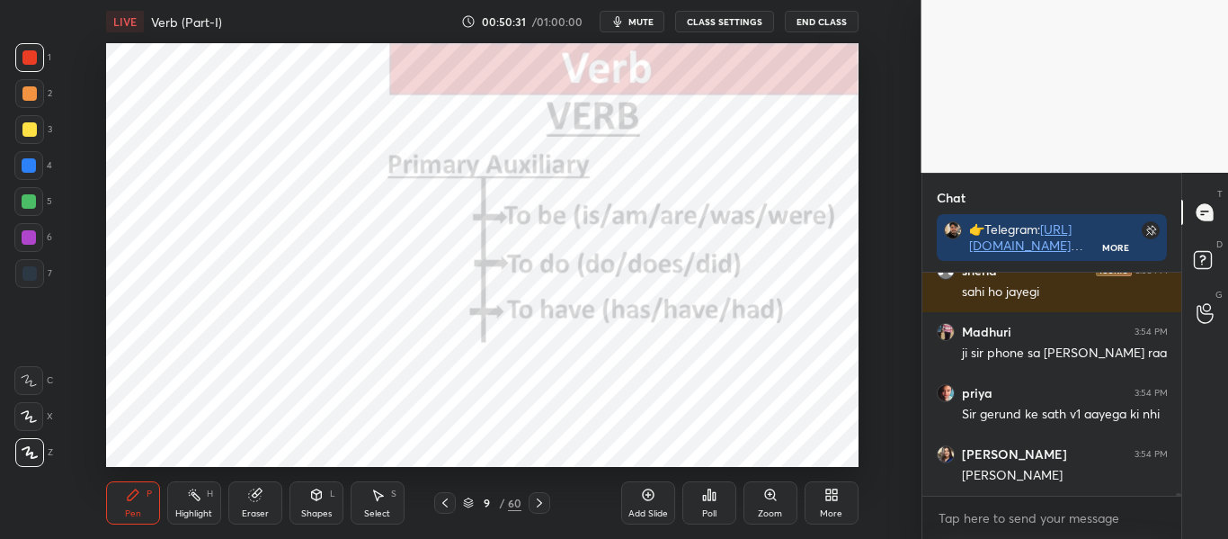
click at [542, 503] on icon at bounding box center [539, 502] width 14 height 14
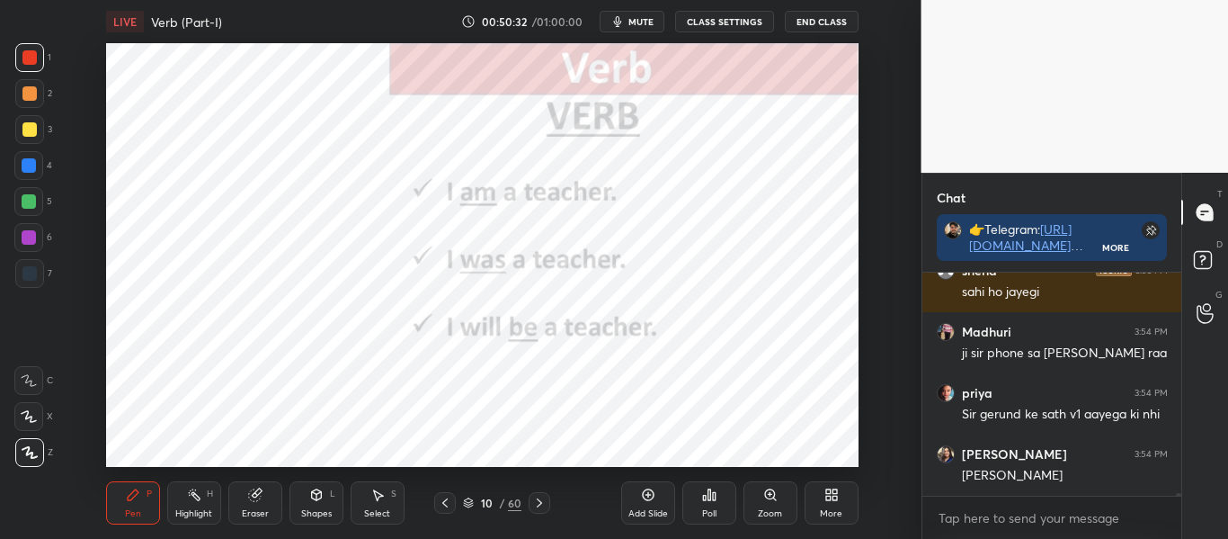
click at [543, 503] on icon at bounding box center [539, 502] width 14 height 14
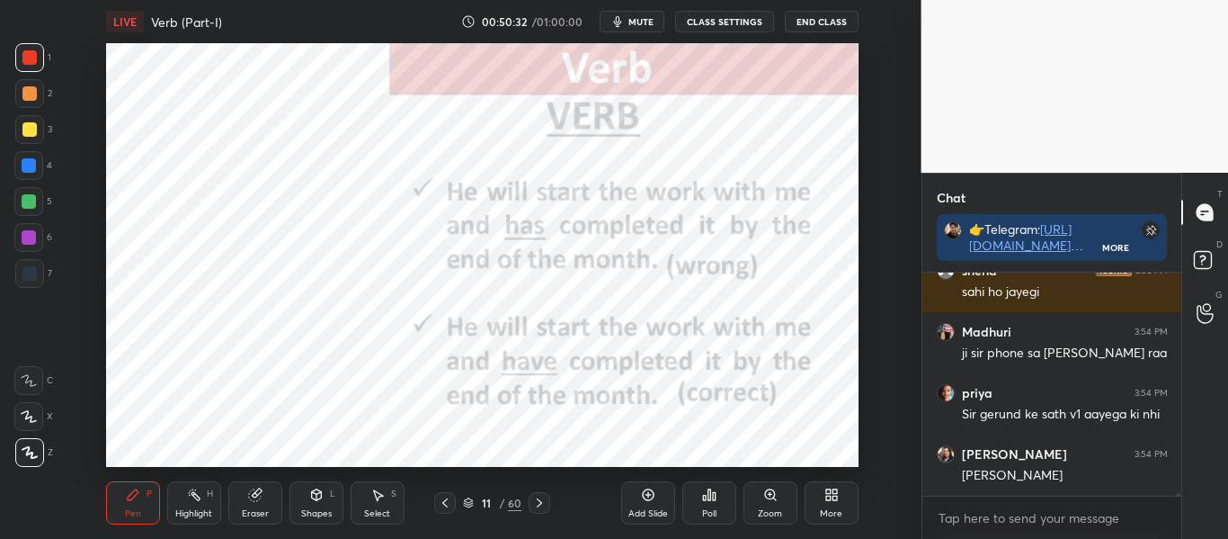
scroll to position [18462, 0]
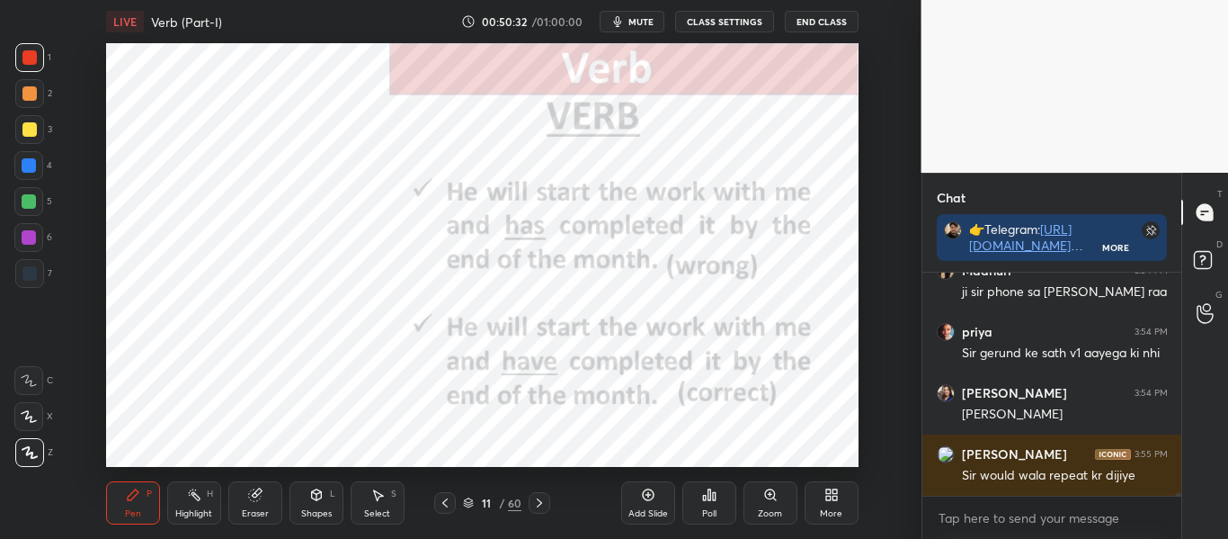
click at [548, 504] on div at bounding box center [540, 503] width 22 height 22
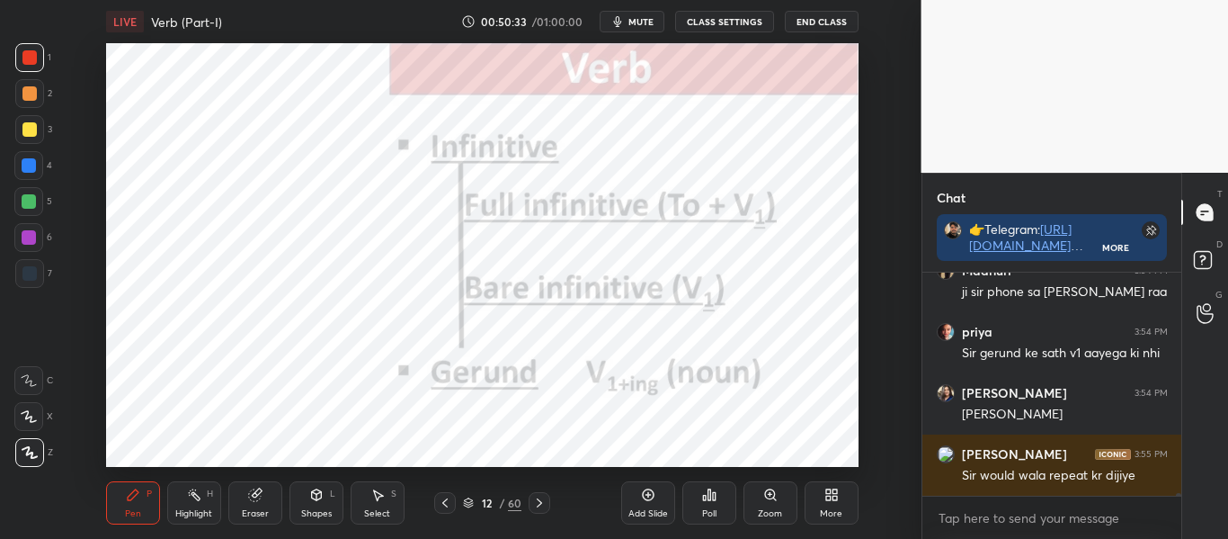
click at [548, 505] on div at bounding box center [540, 503] width 22 height 22
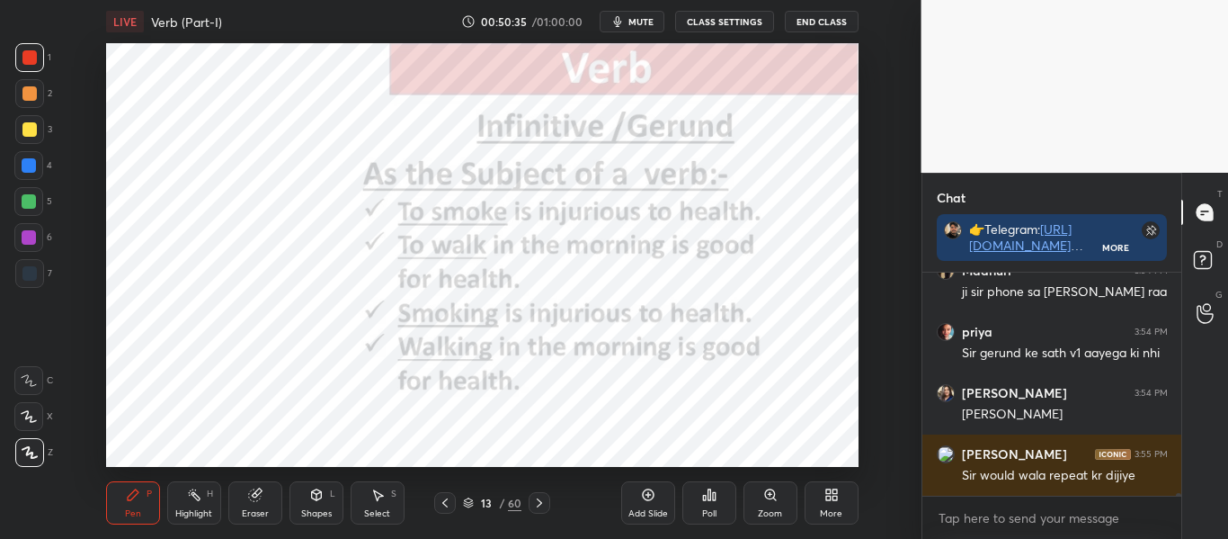
click at [552, 506] on div "13 / 60" at bounding box center [492, 503] width 258 height 22
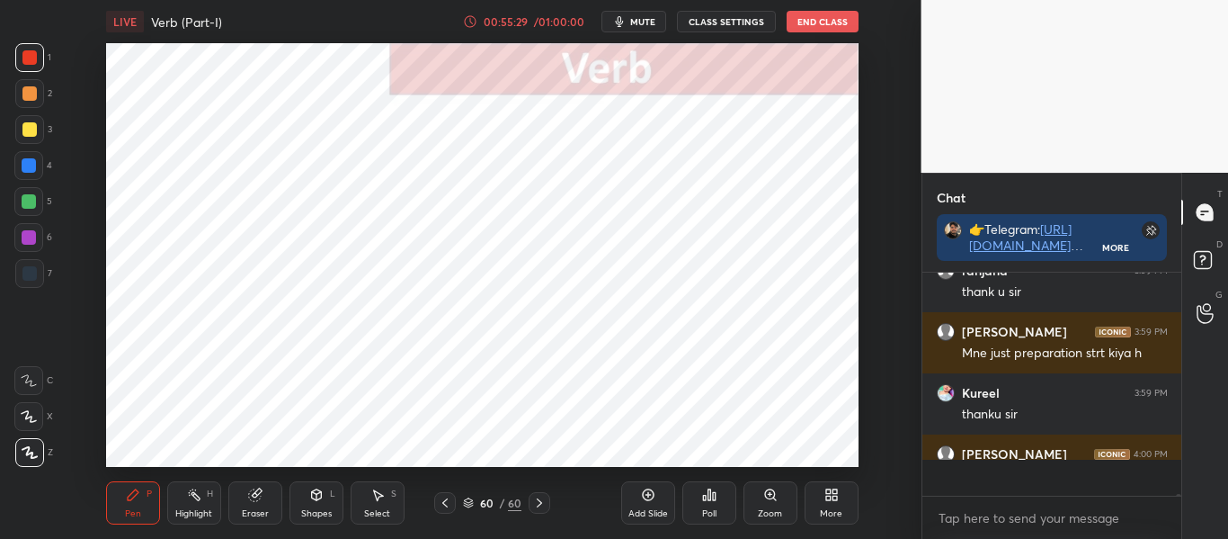
scroll to position [218, 254]
click at [830, 26] on button "End Class" at bounding box center [823, 22] width 72 height 22
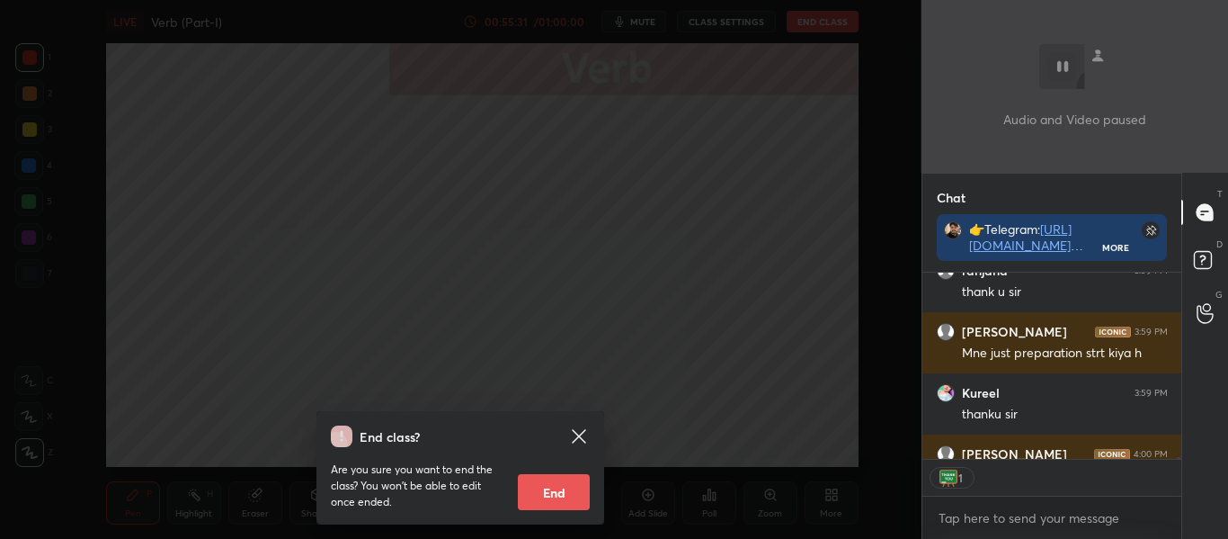
click at [579, 488] on button "End" at bounding box center [554, 492] width 72 height 36
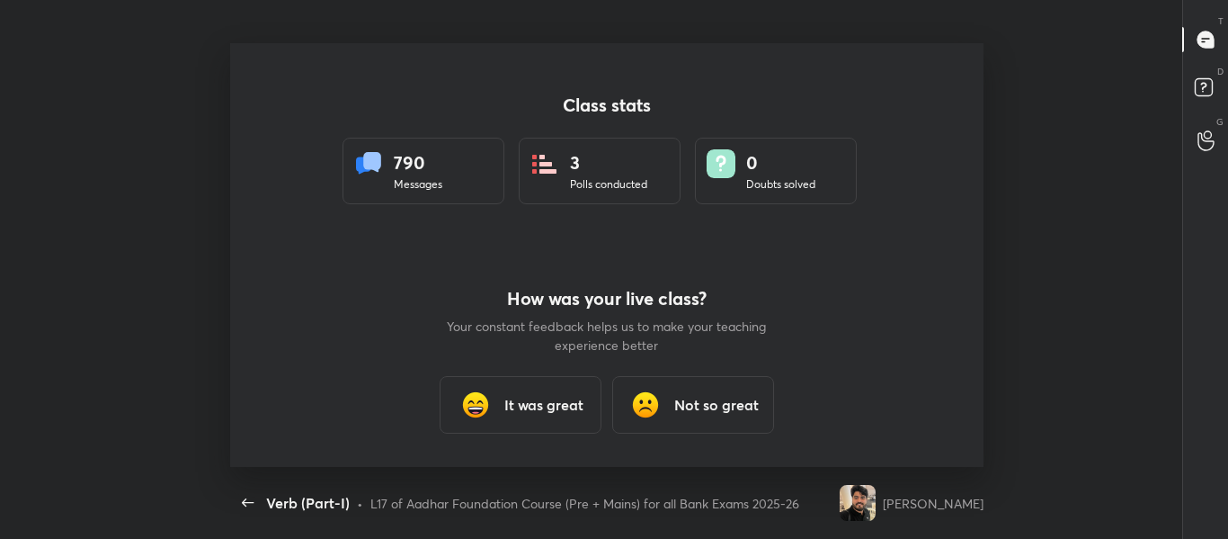
type textarea "x"
